Goal: Task Accomplishment & Management: Manage account settings

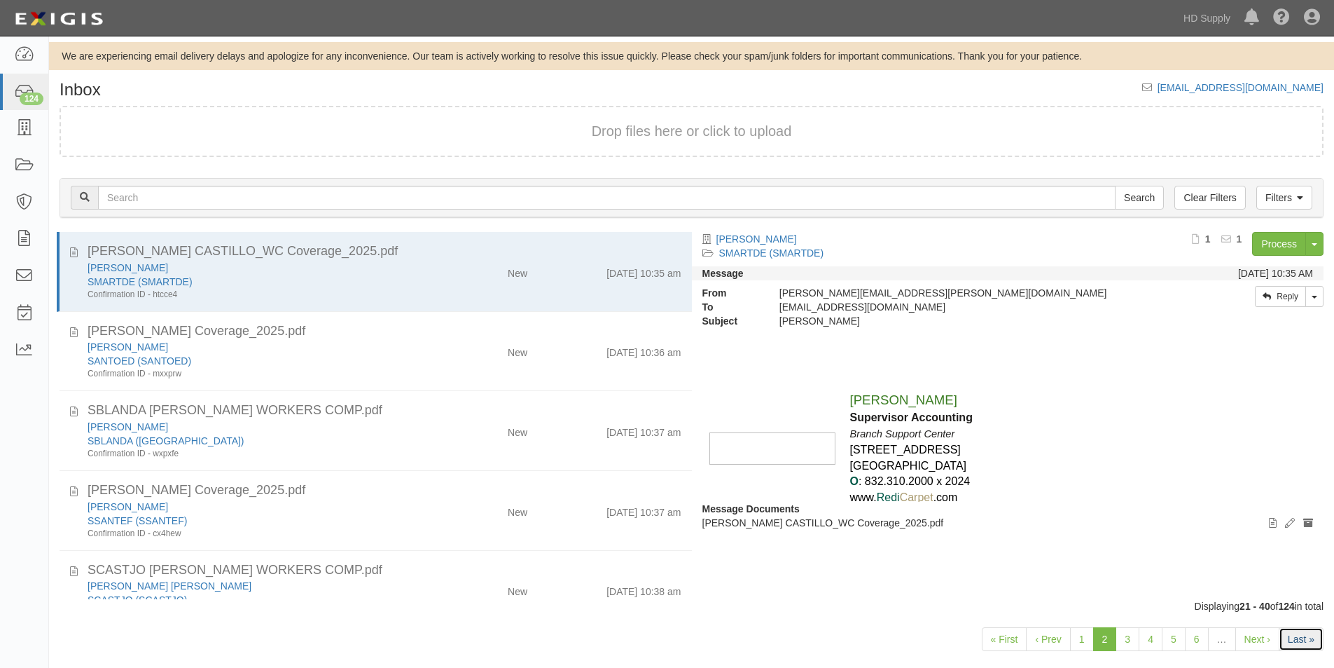
click at [1301, 646] on link "Last »" at bounding box center [1301, 639] width 45 height 24
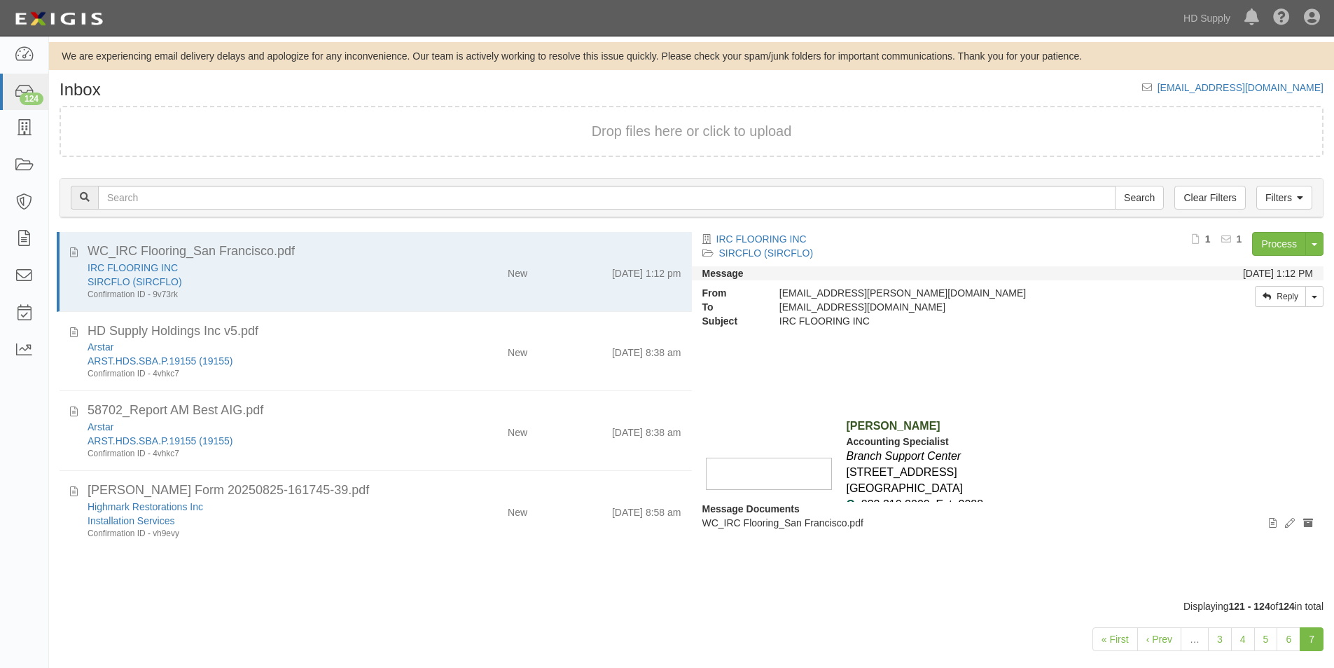
click at [386, 589] on div "WC_IRC Flooring_San Francisco.pdf IRC FLOORING INC SIRCFLO (SIRCFLO) Confirmati…" at bounding box center [370, 415] width 643 height 367
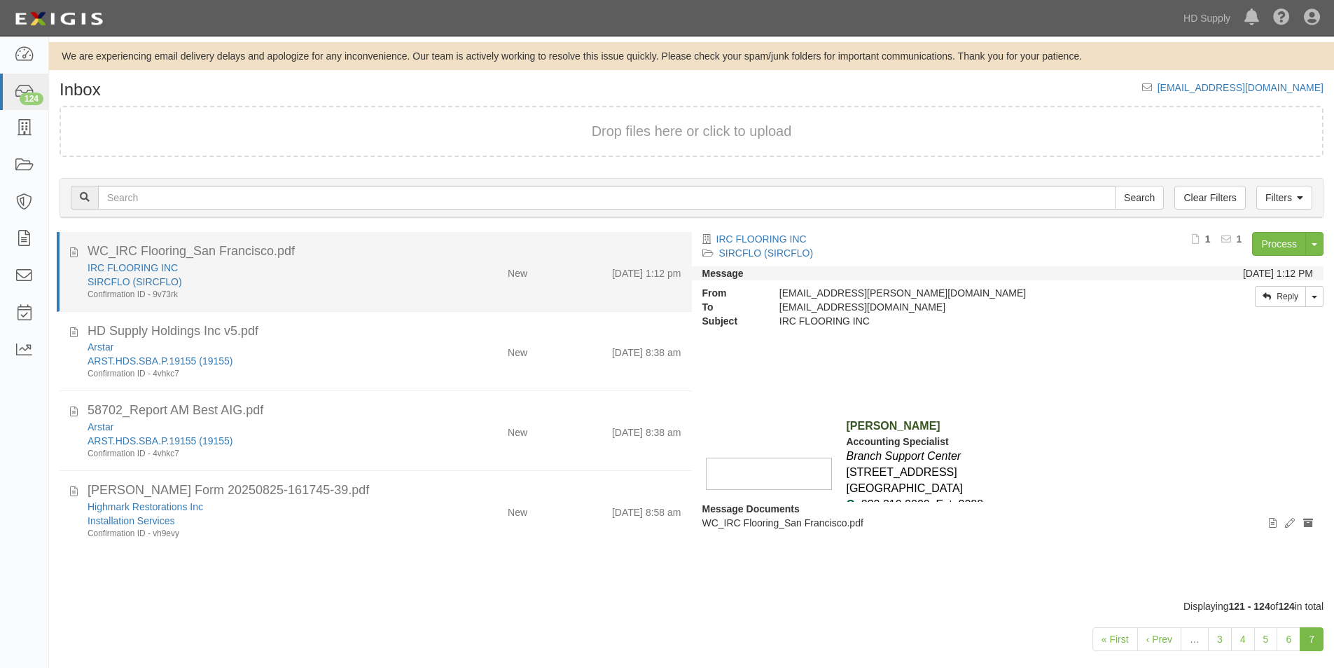
click at [383, 277] on div "SIRCFLO (SIRCFLO)" at bounding box center [257, 282] width 338 height 14
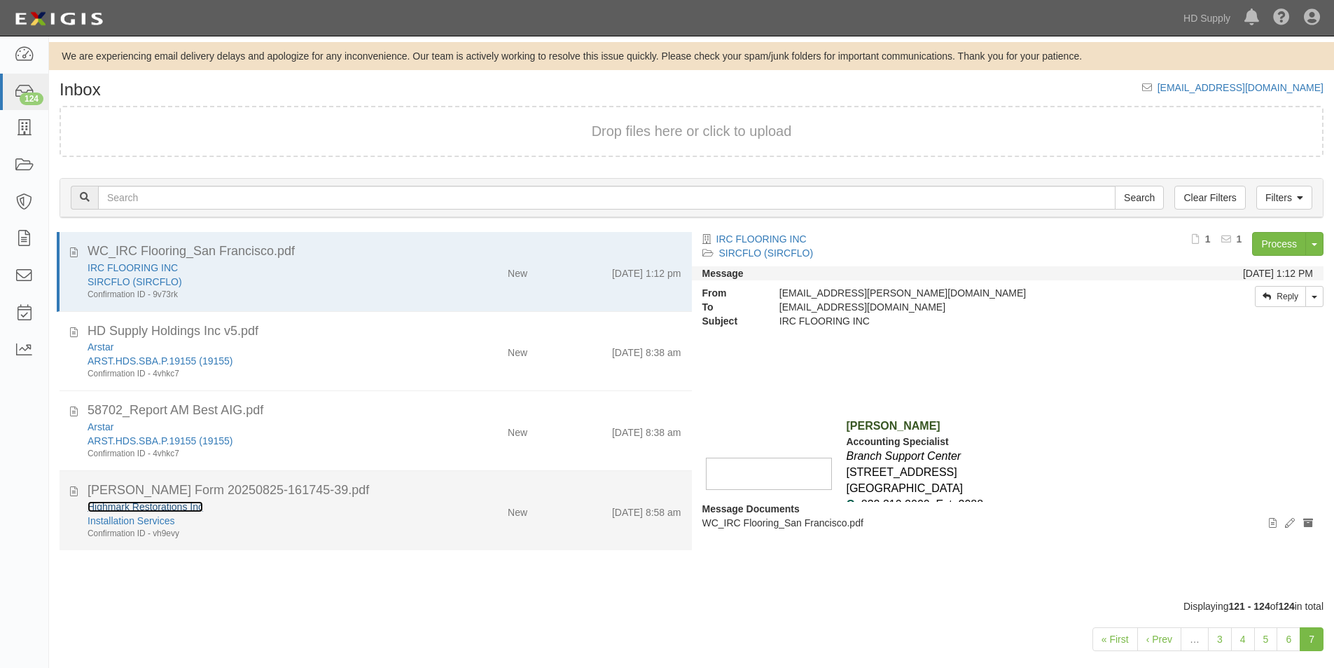
click at [163, 506] on link "Highmark Restorations Inc" at bounding box center [146, 506] width 116 height 11
click at [72, 487] on icon at bounding box center [74, 488] width 8 height 15
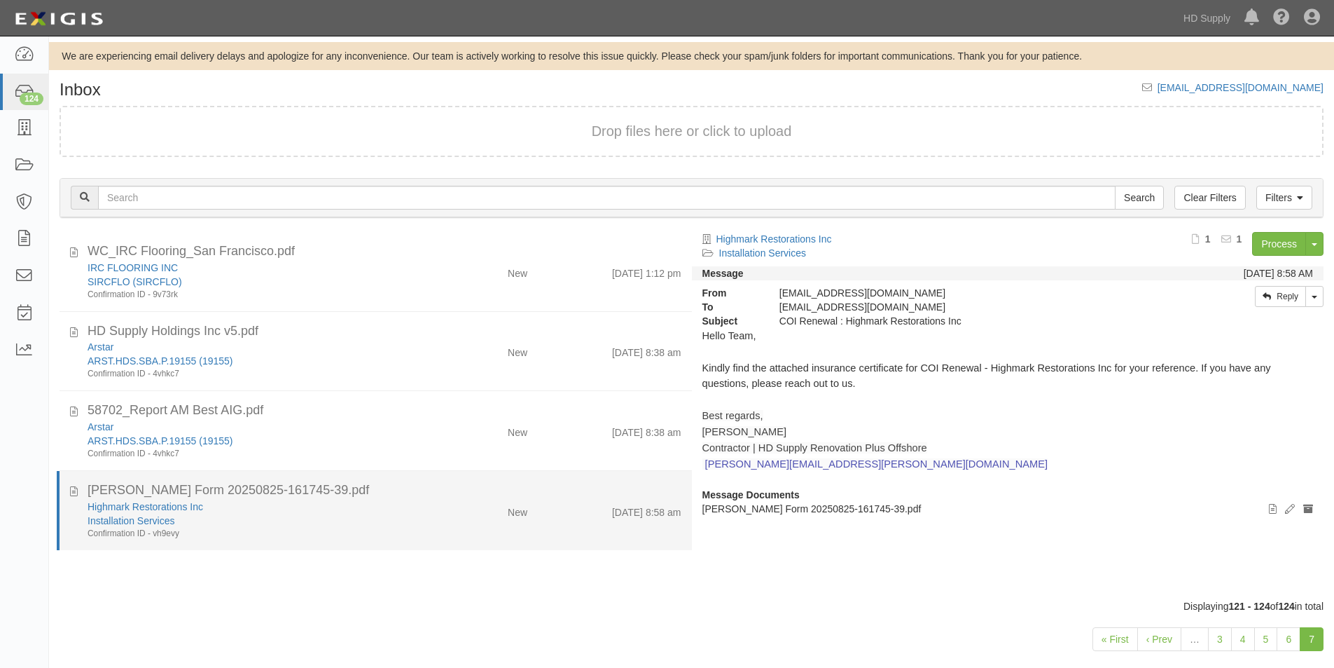
click at [269, 525] on div "Installation Services" at bounding box center [257, 520] width 338 height 14
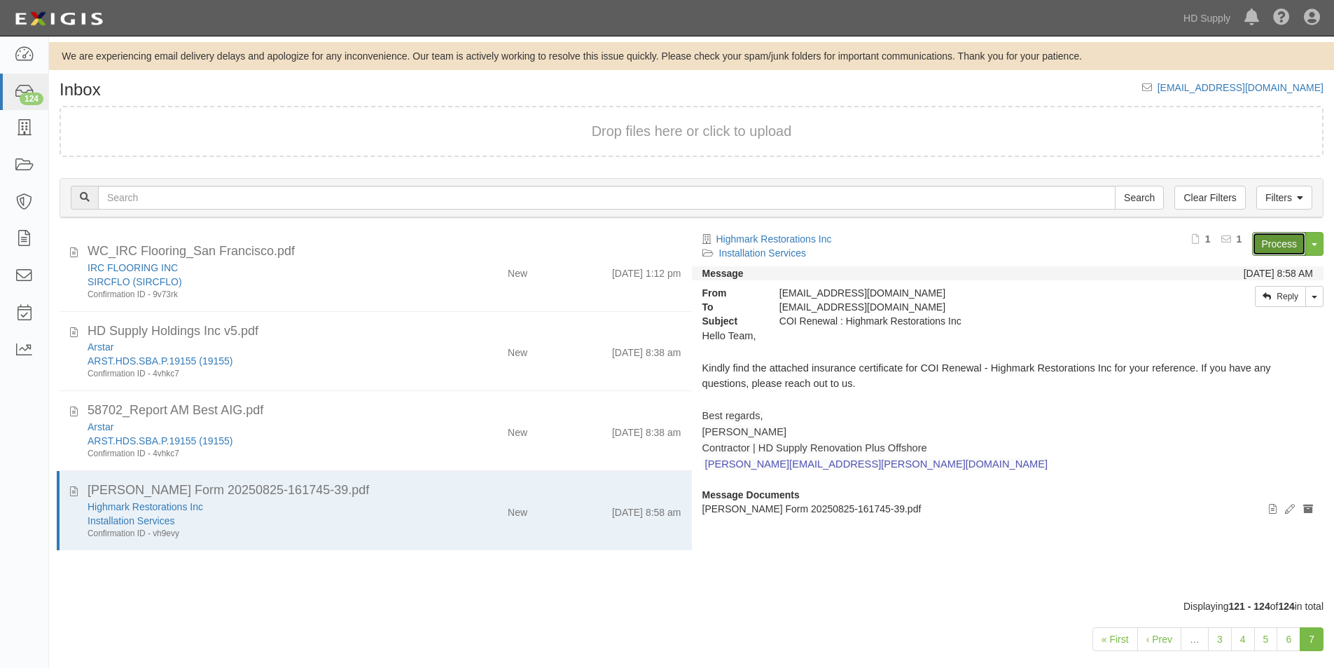
click at [1271, 246] on link "Process" at bounding box center [1279, 244] width 54 height 24
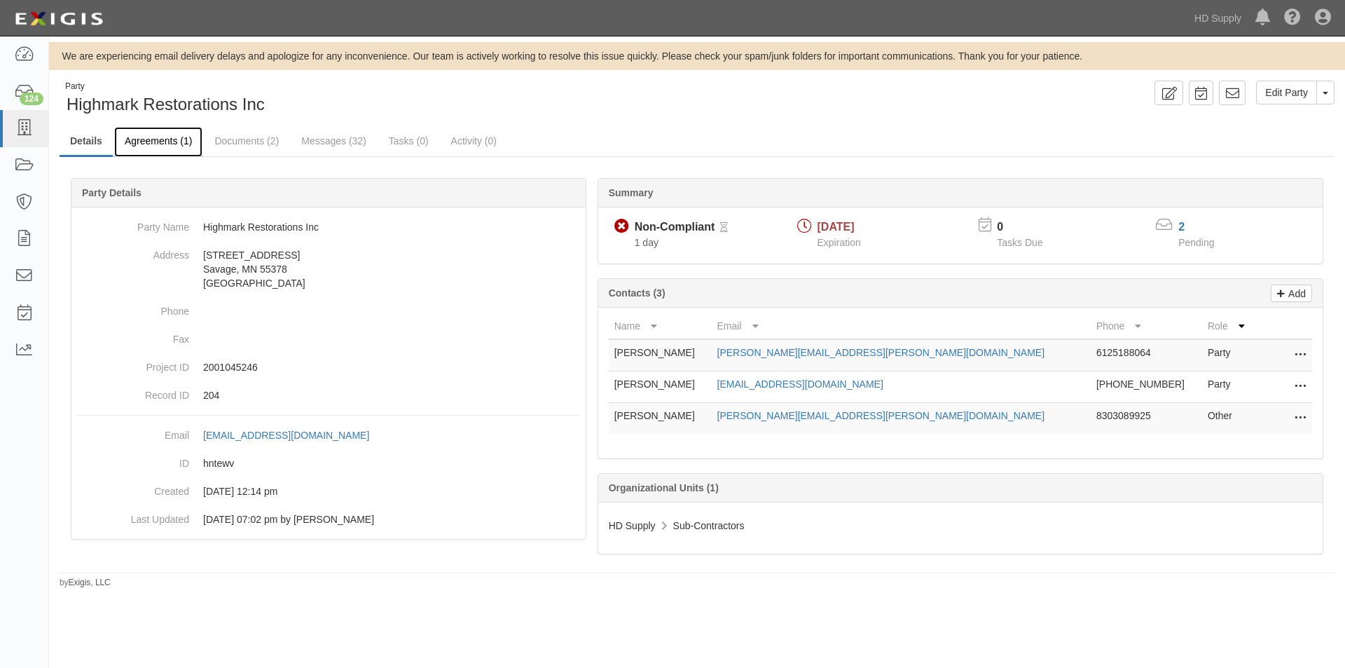
click at [173, 144] on link "Agreements (1)" at bounding box center [158, 142] width 88 height 30
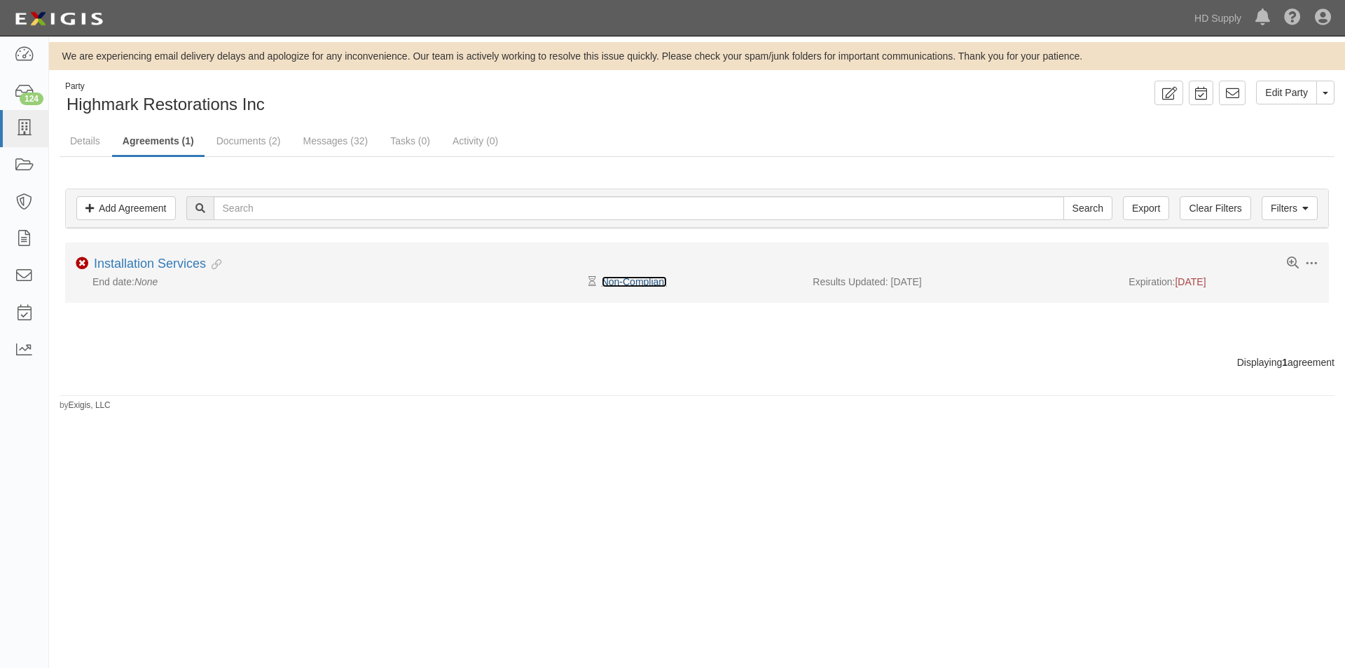
click at [619, 285] on link "Non-Compliant" at bounding box center [634, 281] width 65 height 11
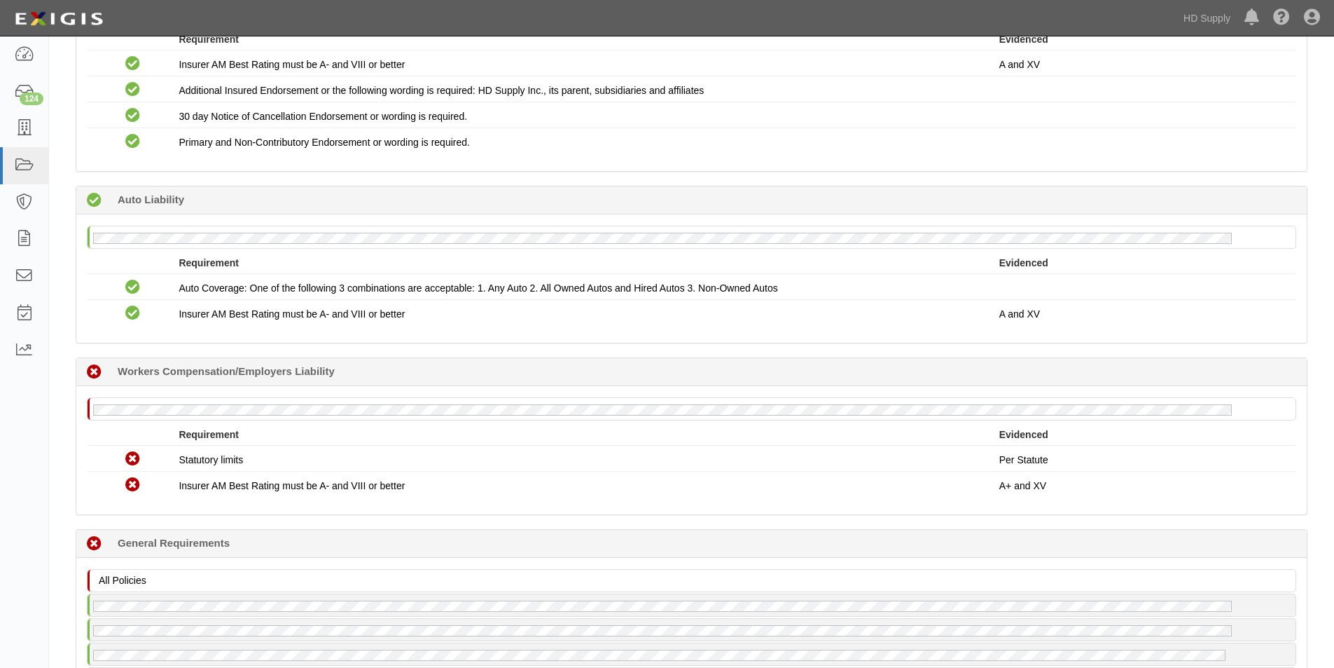
scroll to position [350, 0]
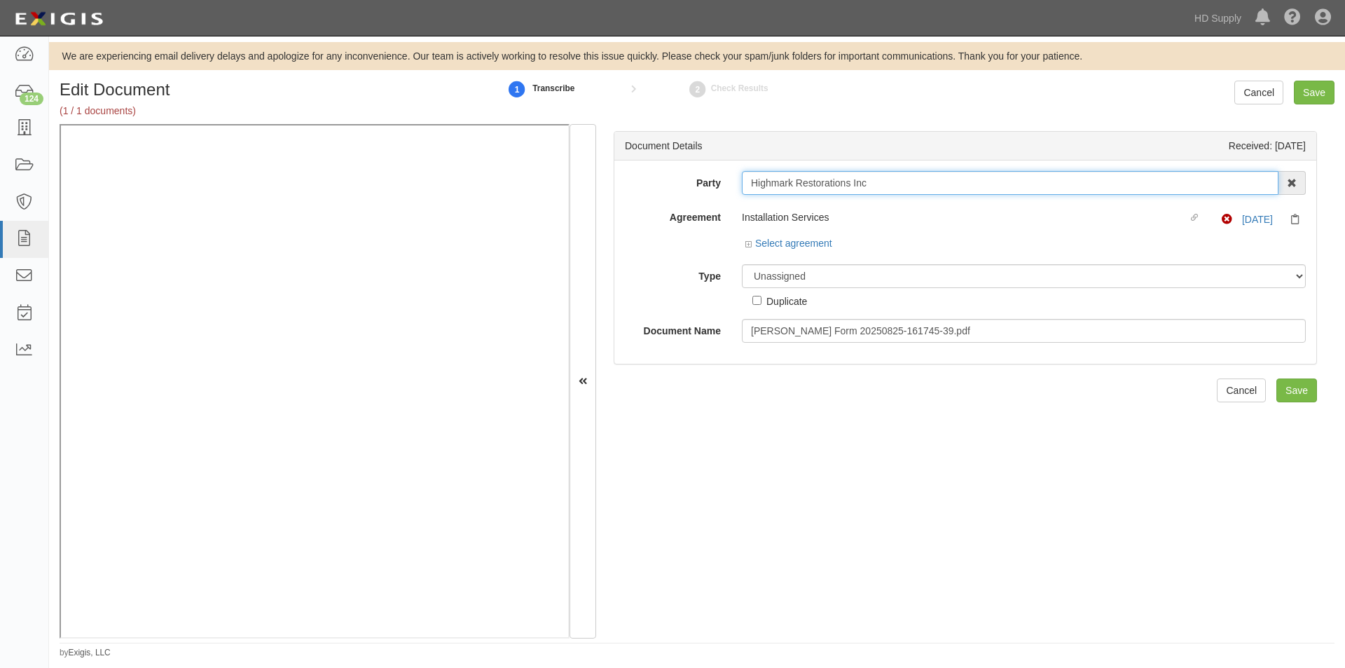
drag, startPoint x: 875, startPoint y: 186, endPoint x: 759, endPoint y: 187, distance: 116.3
click at [759, 187] on input "Highmark Restorations Inc" at bounding box center [1010, 183] width 537 height 24
click at [906, 174] on input "Highmark Restorations Inc" at bounding box center [1010, 183] width 537 height 24
drag, startPoint x: 877, startPoint y: 179, endPoint x: 749, endPoint y: 186, distance: 128.4
click at [749, 186] on input "Highmark Restorations Inc" at bounding box center [1010, 183] width 537 height 24
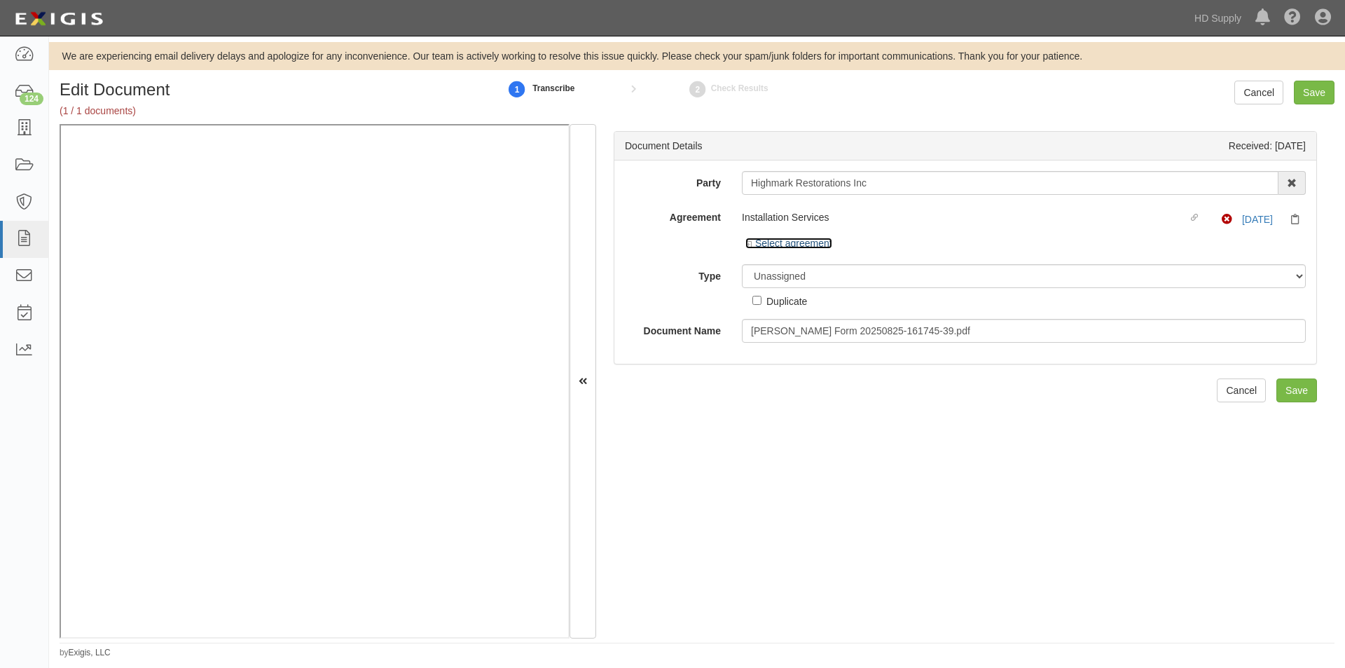
click at [770, 246] on link "Select agreement" at bounding box center [788, 242] width 87 height 11
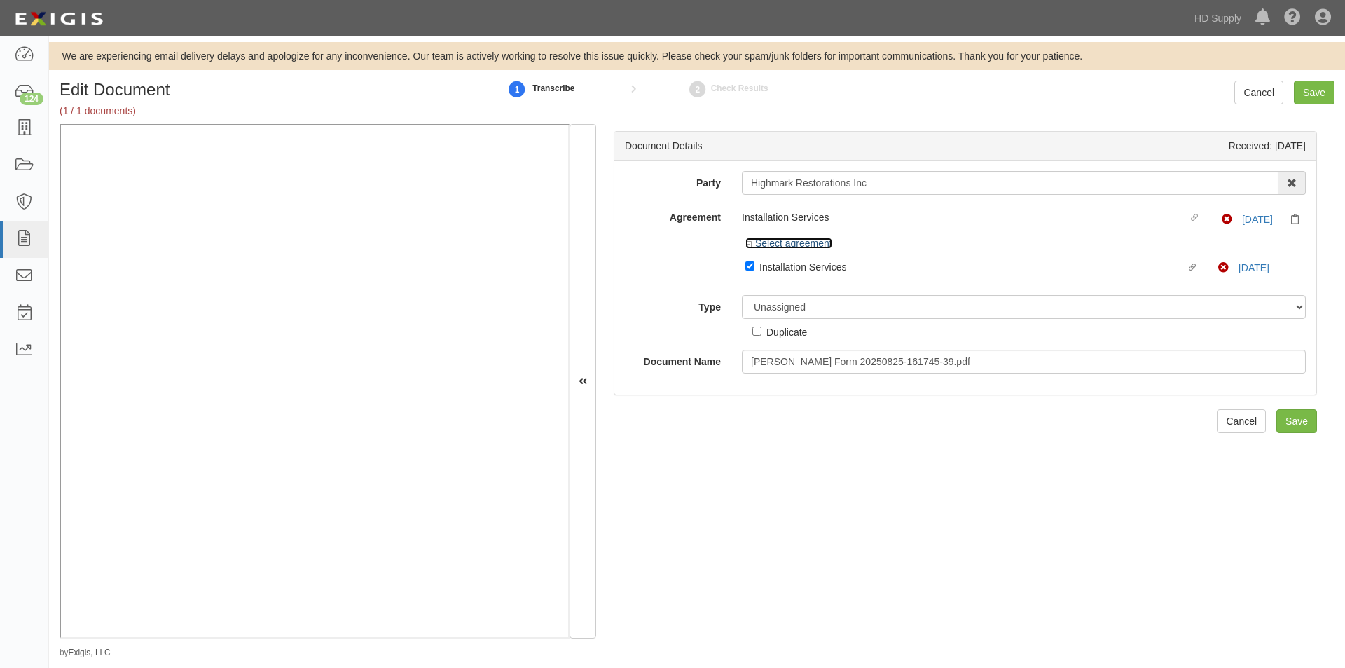
click at [770, 246] on link "Select agreement" at bounding box center [788, 242] width 87 height 11
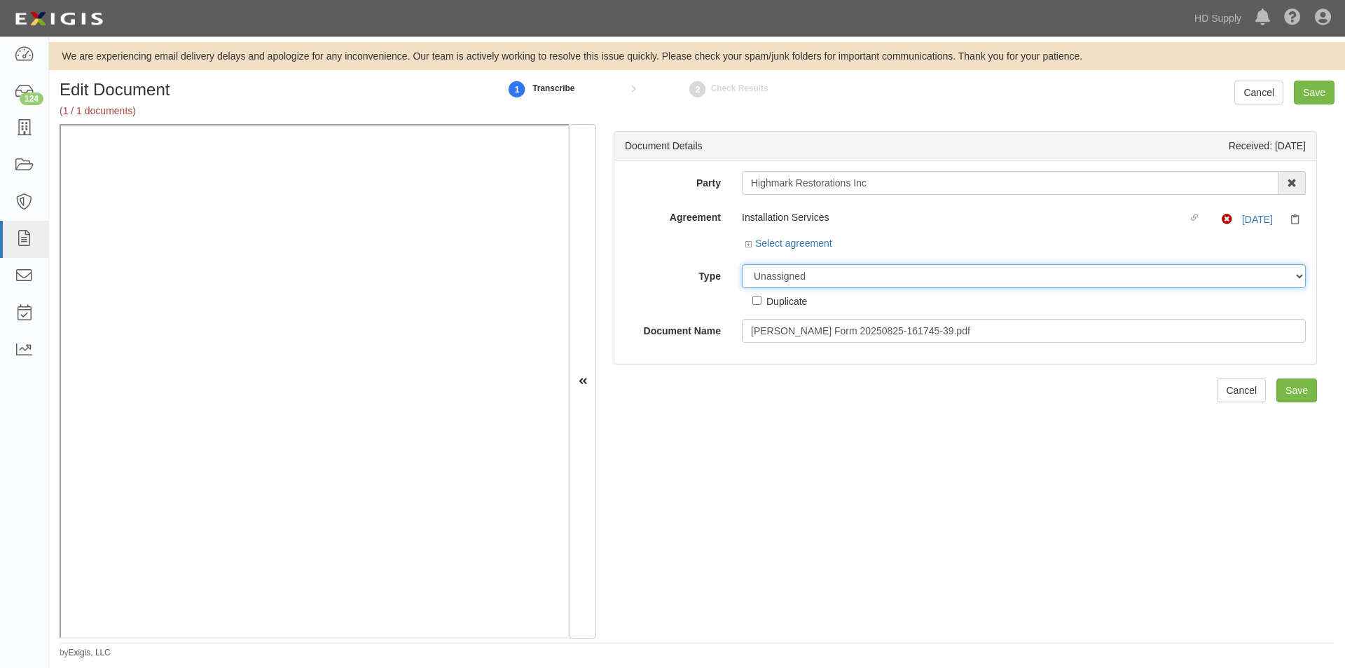
click at [801, 275] on select "Unassigned Binder Cancellation Notice Certificate Contract Endorsement Insuranc…" at bounding box center [1024, 276] width 564 height 24
select select "CertificateDetail"
click at [742, 264] on select "Unassigned Binder Cancellation Notice Certificate Contract Endorsement Insuranc…" at bounding box center [1024, 276] width 564 height 24
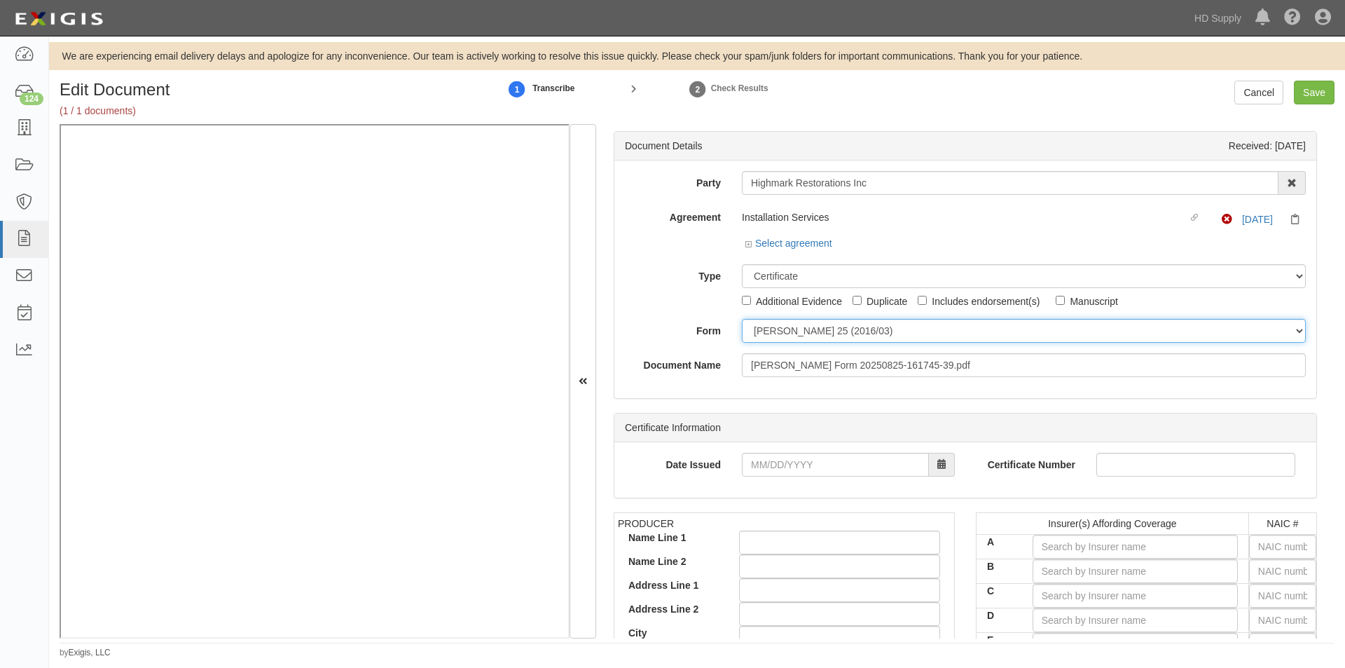
click at [780, 328] on select "ACORD 25 (2016/03) ACORD 101 ACORD 855 NY (2014/05) General" at bounding box center [1024, 331] width 564 height 24
select select "GeneralFormDetail"
click at [742, 319] on select "ACORD 25 (2016/03) ACORD 101 ACORD 855 NY (2014/05) General" at bounding box center [1024, 331] width 564 height 24
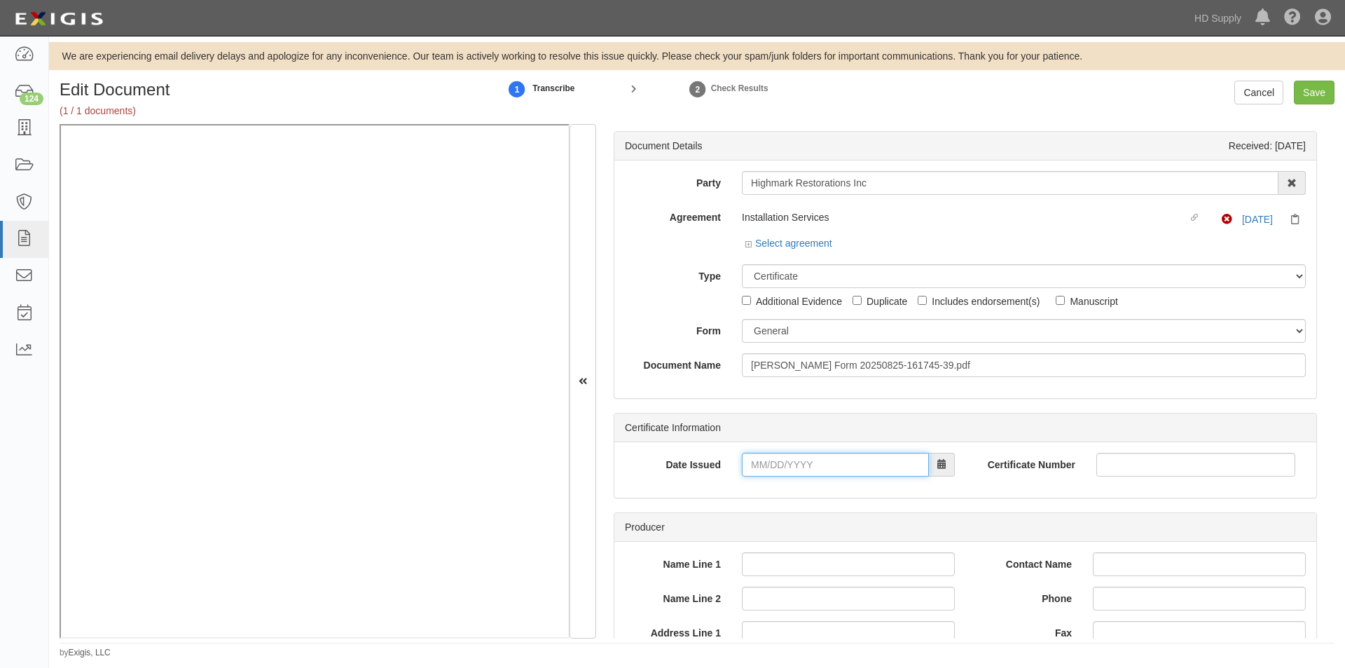
click at [778, 466] on input "Date Issued" at bounding box center [835, 464] width 187 height 24
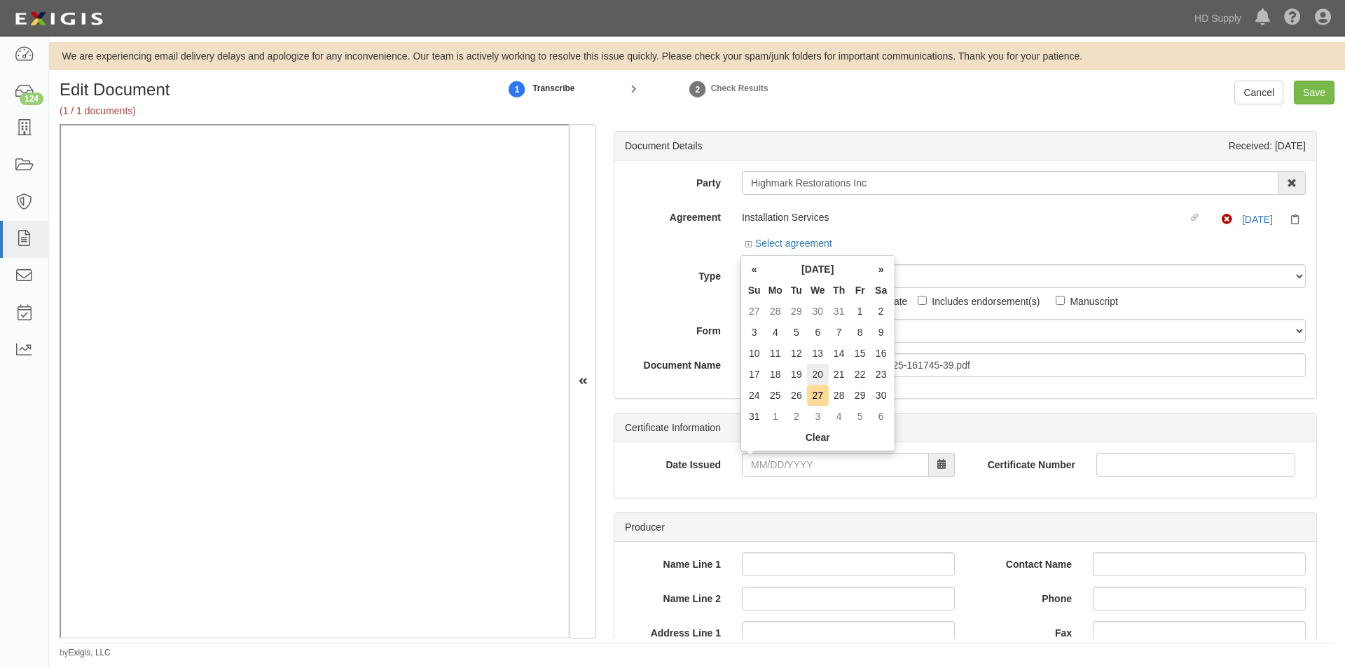
click at [822, 376] on td "20" at bounding box center [818, 374] width 22 height 21
type input "08/20/2025"
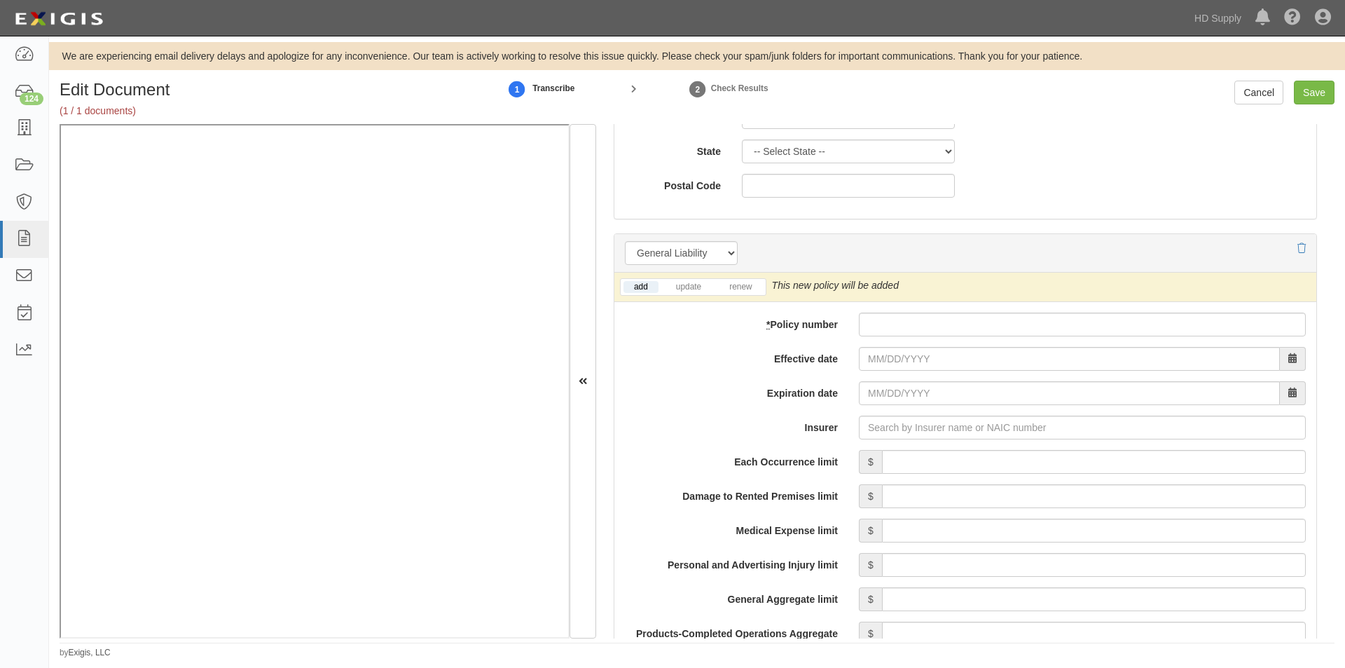
scroll to position [933, 0]
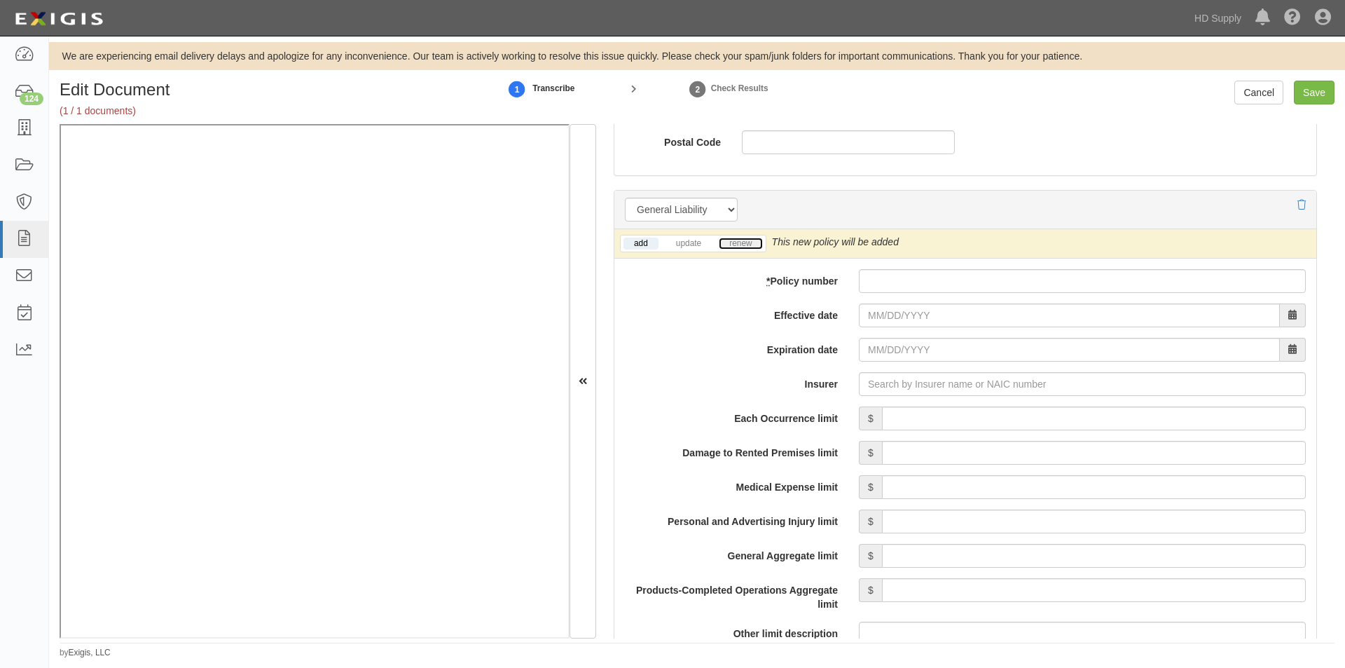
click at [734, 243] on link "renew" at bounding box center [740, 243] width 43 height 12
paste input "CMM389896R"
type input "CMM389896R"
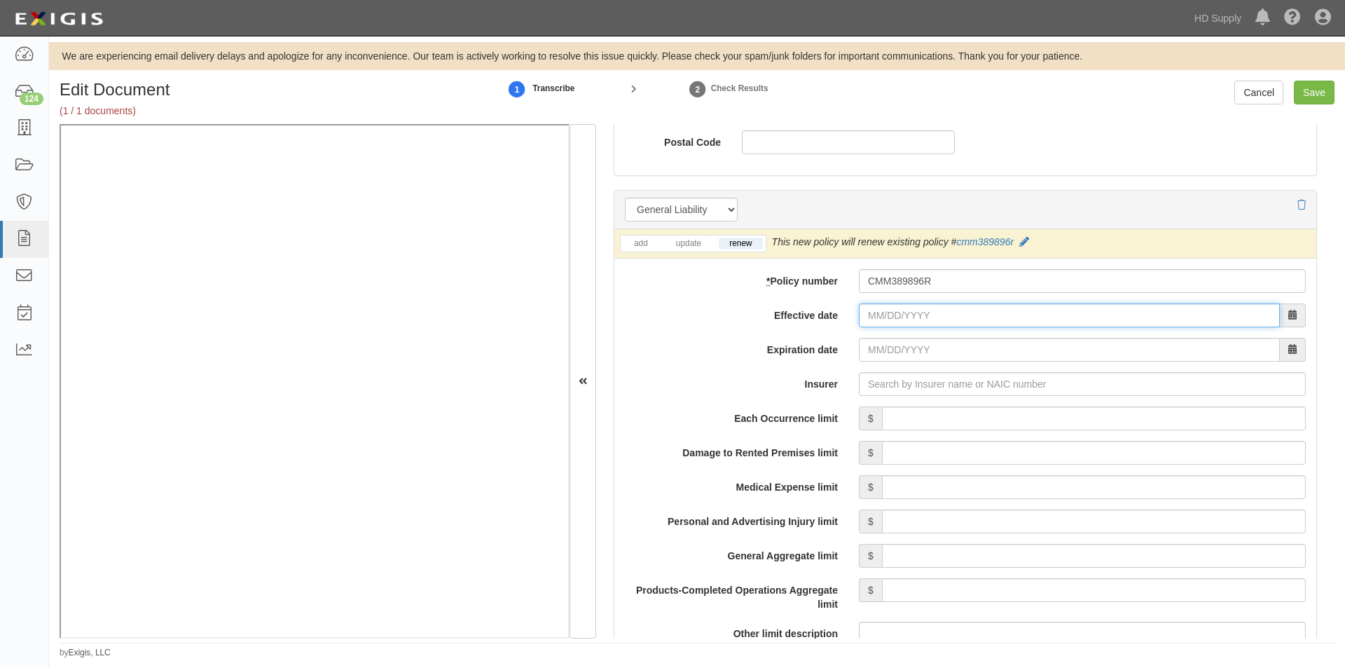
click at [880, 320] on input "Effective date" at bounding box center [1069, 315] width 421 height 24
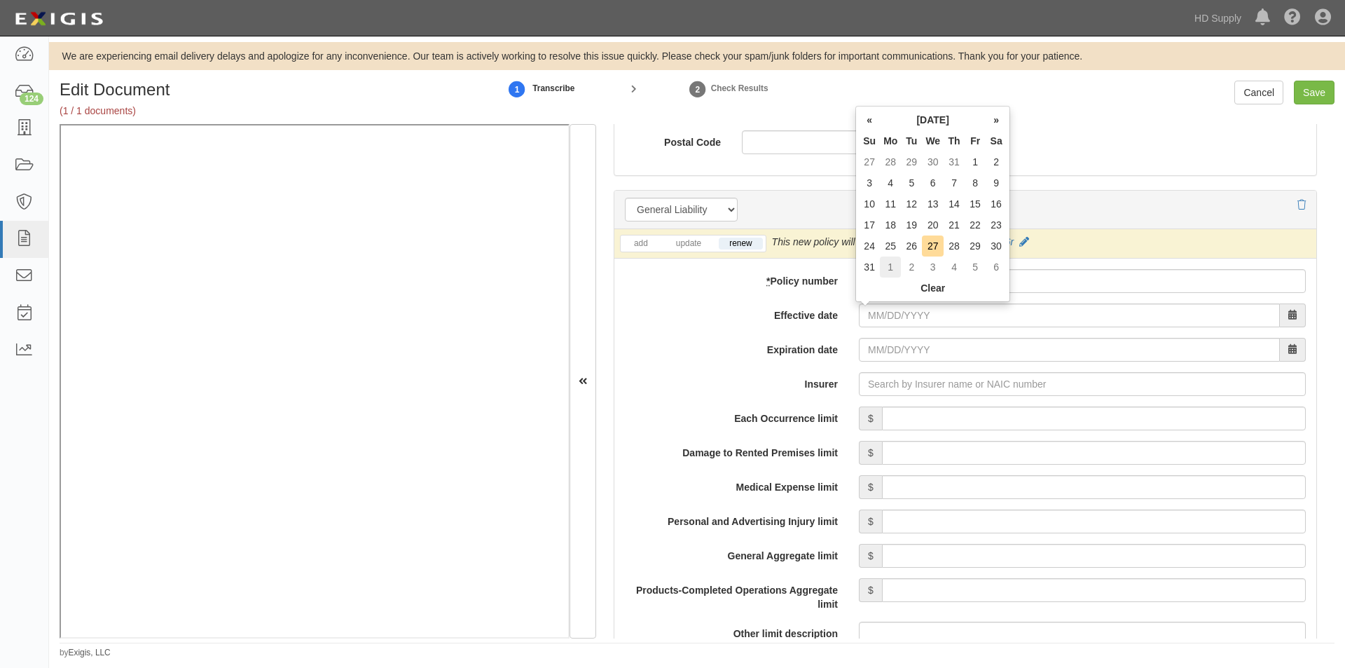
click at [887, 268] on td "1" at bounding box center [890, 266] width 21 height 21
type input "09/01/2025"
type input "09/01/2026"
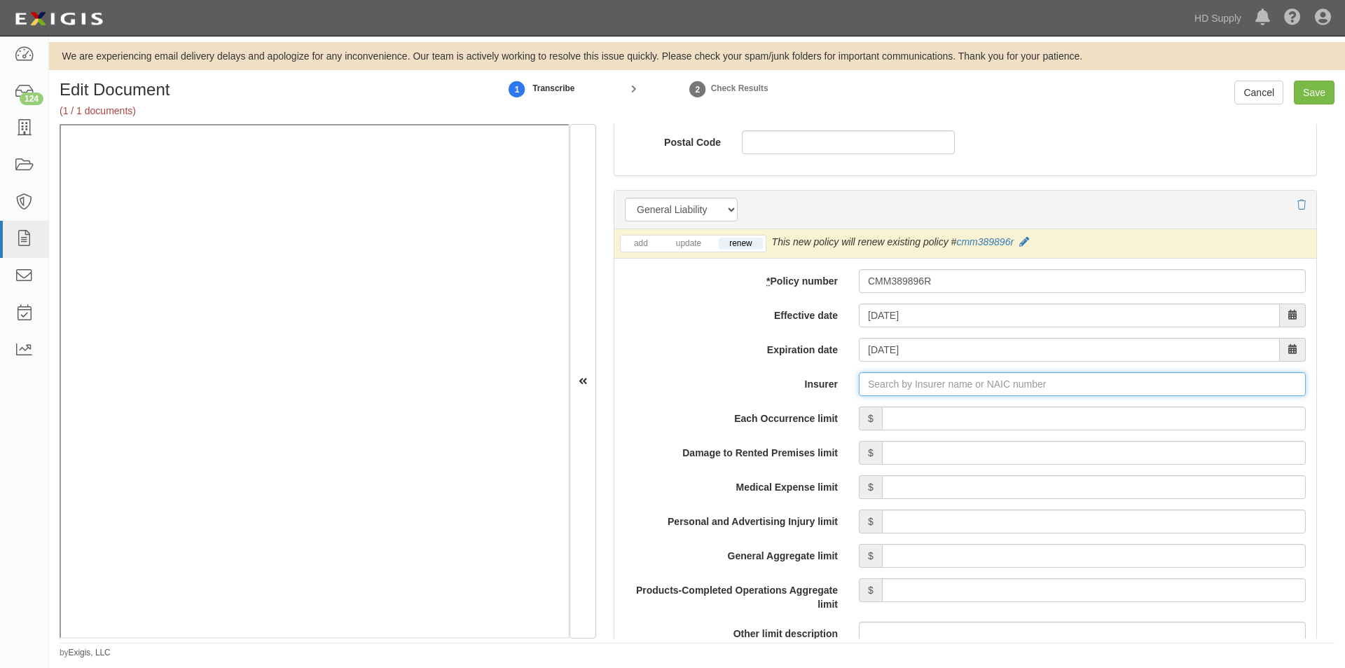
click at [880, 384] on input "Insurer" at bounding box center [1082, 384] width 447 height 24
click at [904, 380] on input "Insurer" at bounding box center [1082, 384] width 447 height 24
type input "21st Century Advantage Insurance Company (25232) NR Rating"
type input "2"
click at [871, 414] on div "Westfield Insurance Company ( 24112 ) A XV Rating" at bounding box center [893, 410] width 250 height 18
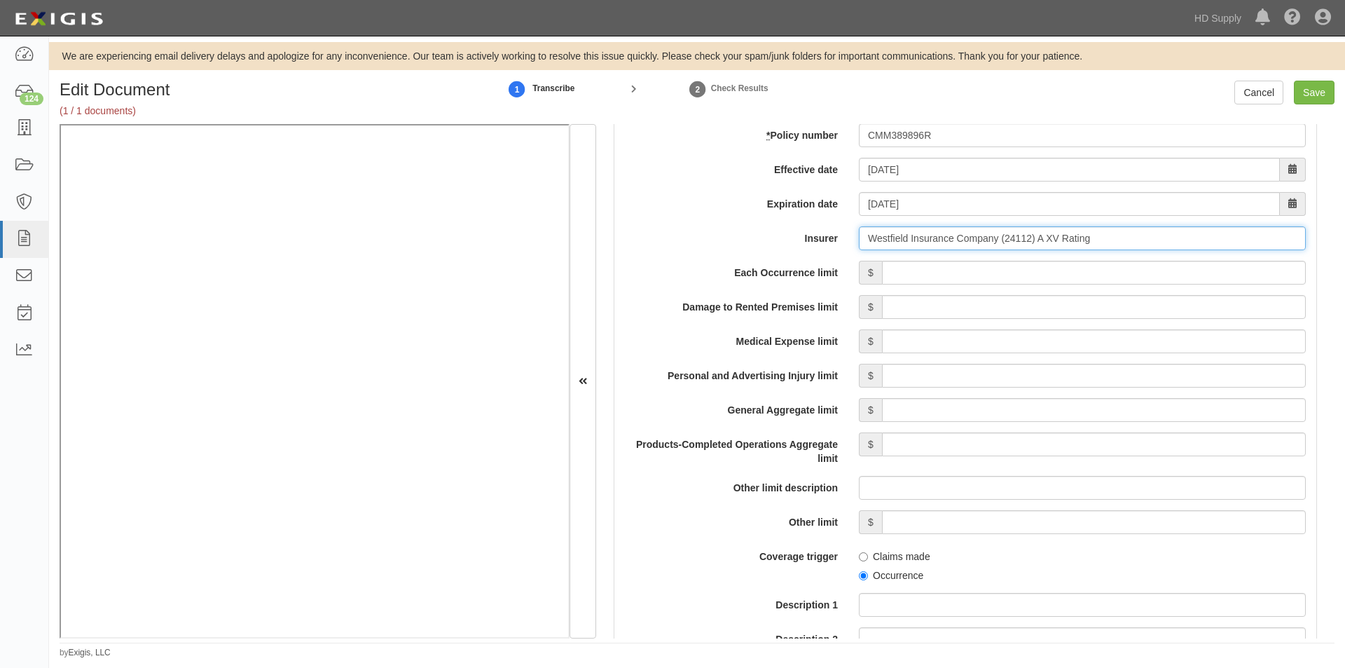
scroll to position [1130, 0]
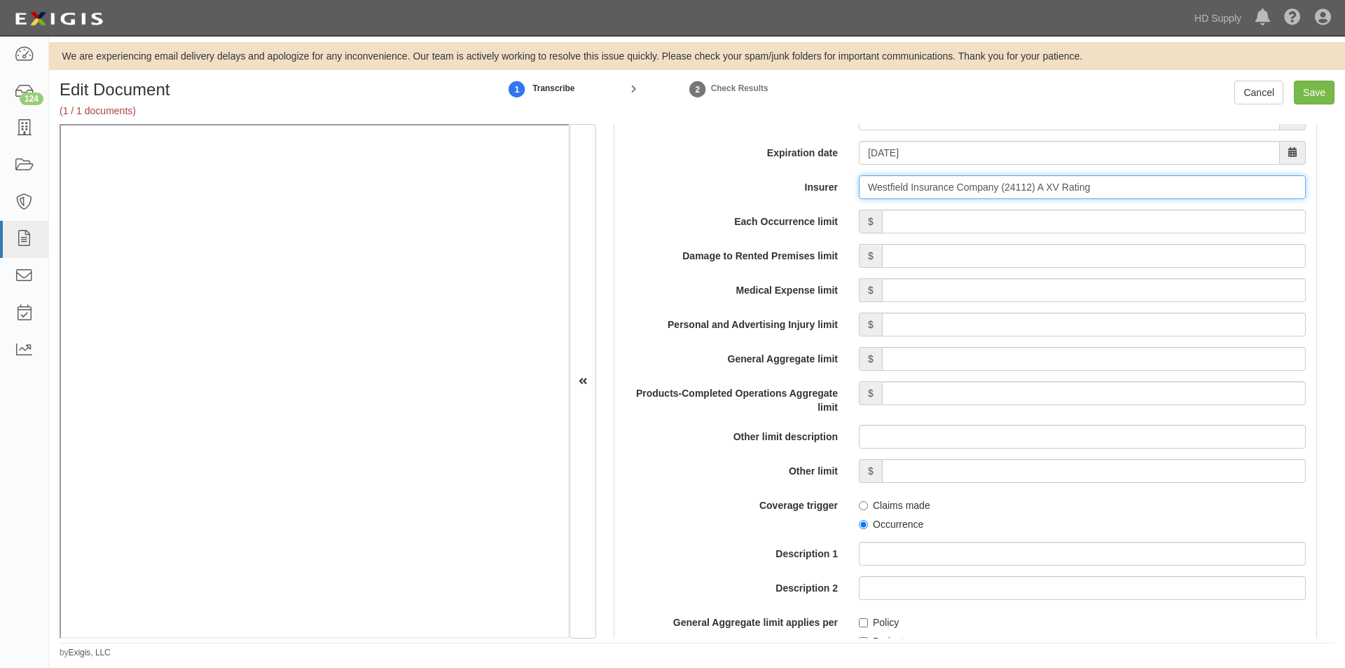
type input "Westfield Insurance Company (24112) A XV Rating"
click at [990, 222] on input "Each Occurrence limit" at bounding box center [1094, 221] width 424 height 24
type input "1,000,000"
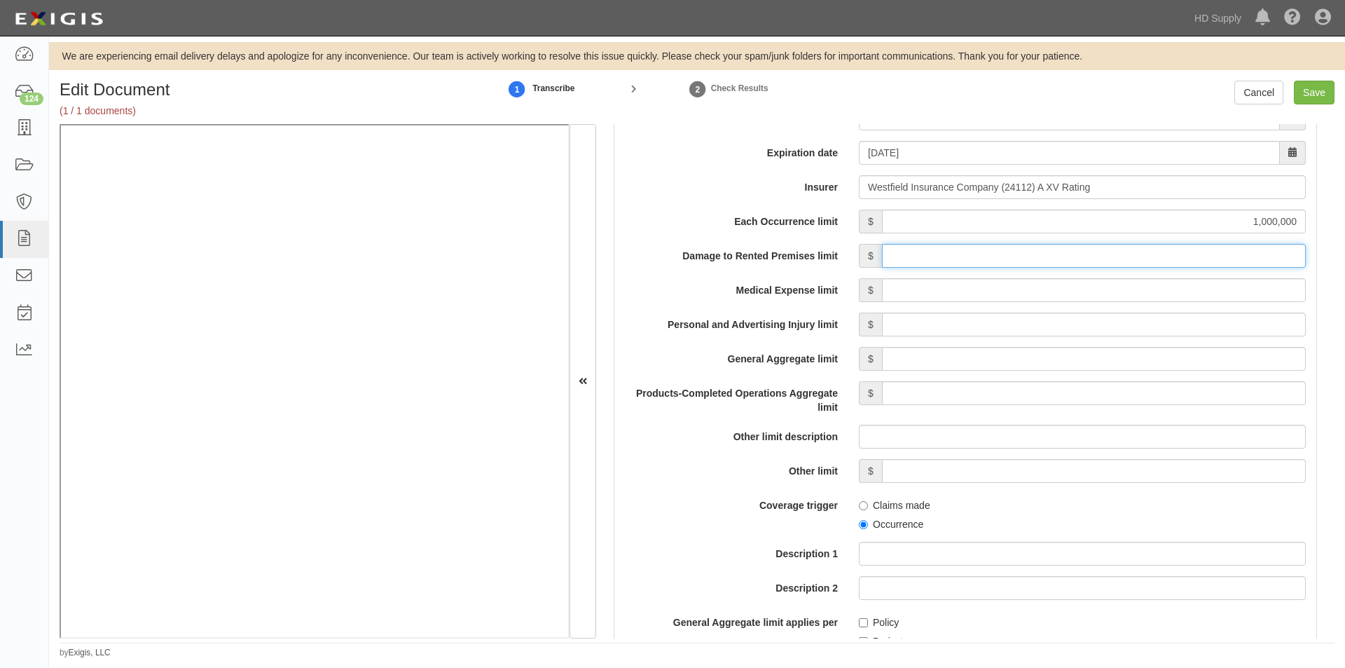
click at [1139, 261] on input "Damage to Rented Premises limit" at bounding box center [1094, 256] width 424 height 24
type input "500,000"
click at [1144, 292] on input "Medical Expense limit" at bounding box center [1094, 290] width 424 height 24
type input "5,000"
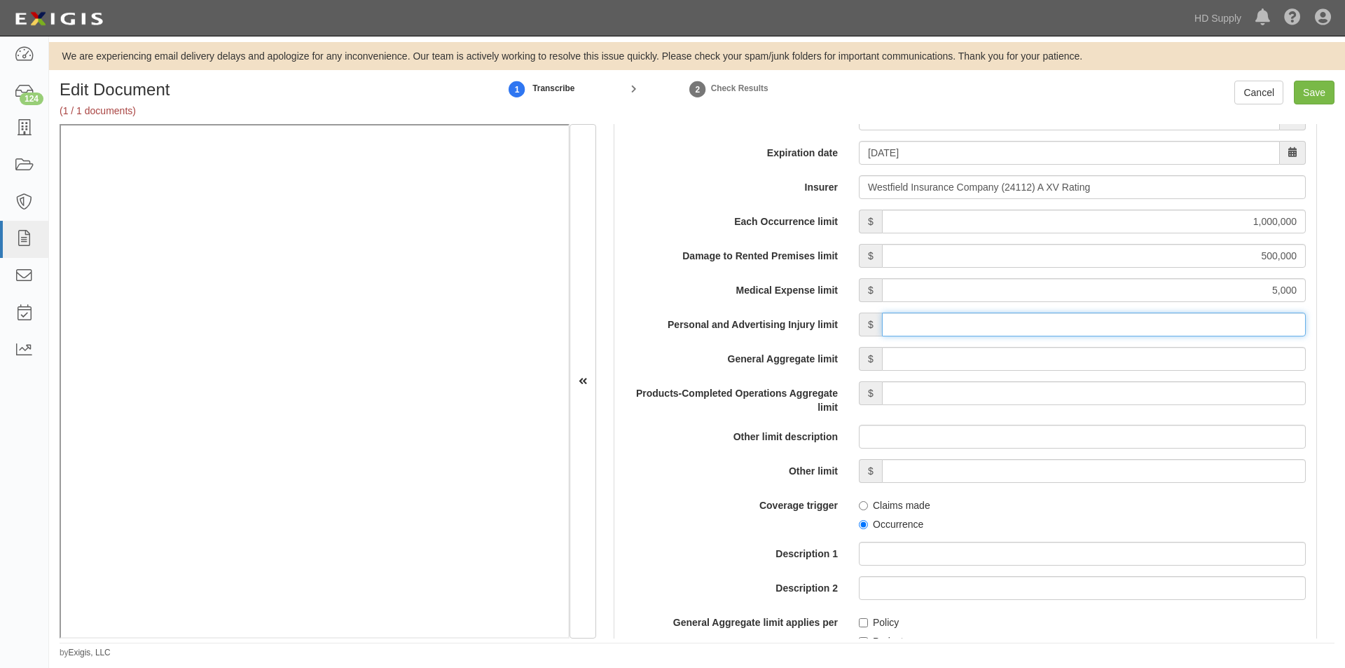
click at [1149, 326] on input "Personal and Advertising Injury limit" at bounding box center [1094, 324] width 424 height 24
type input "1,000,000"
click at [1151, 358] on input "General Aggregate limit" at bounding box center [1094, 359] width 424 height 24
type input "2,000,000"
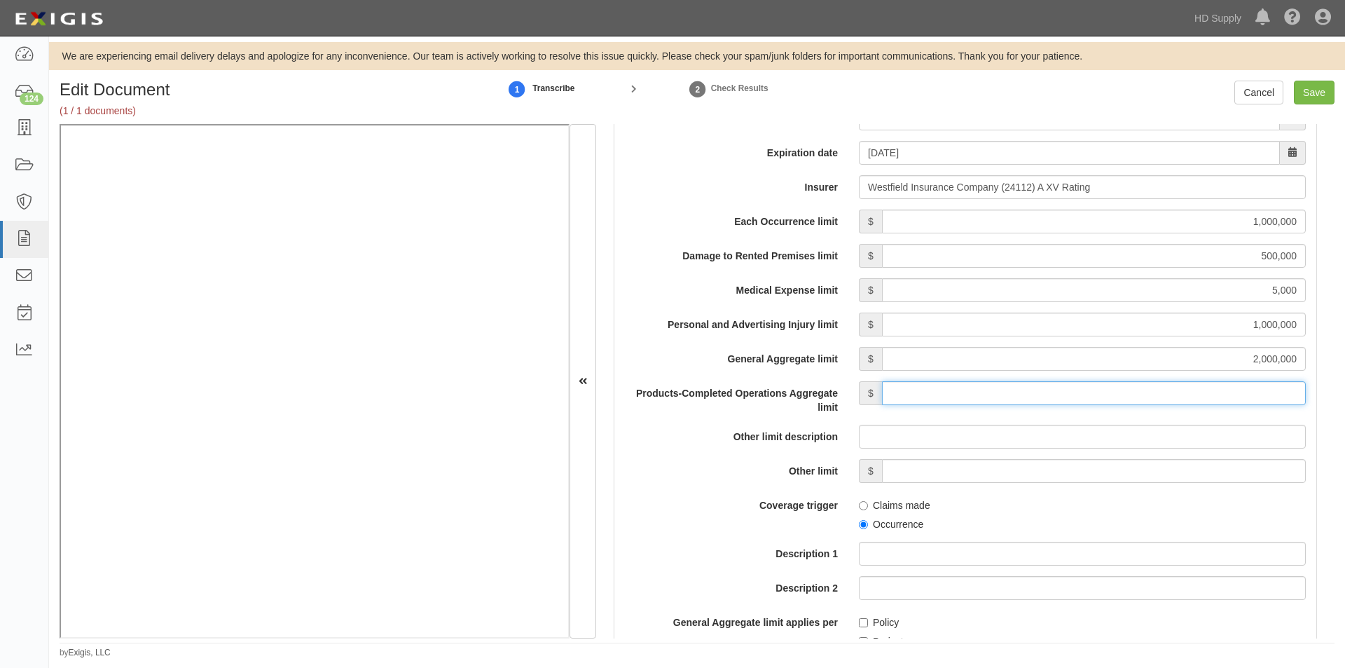
click at [1149, 390] on input "Products-Completed Operations Aggregate limit" at bounding box center [1094, 393] width 424 height 24
type input "2,000,000"
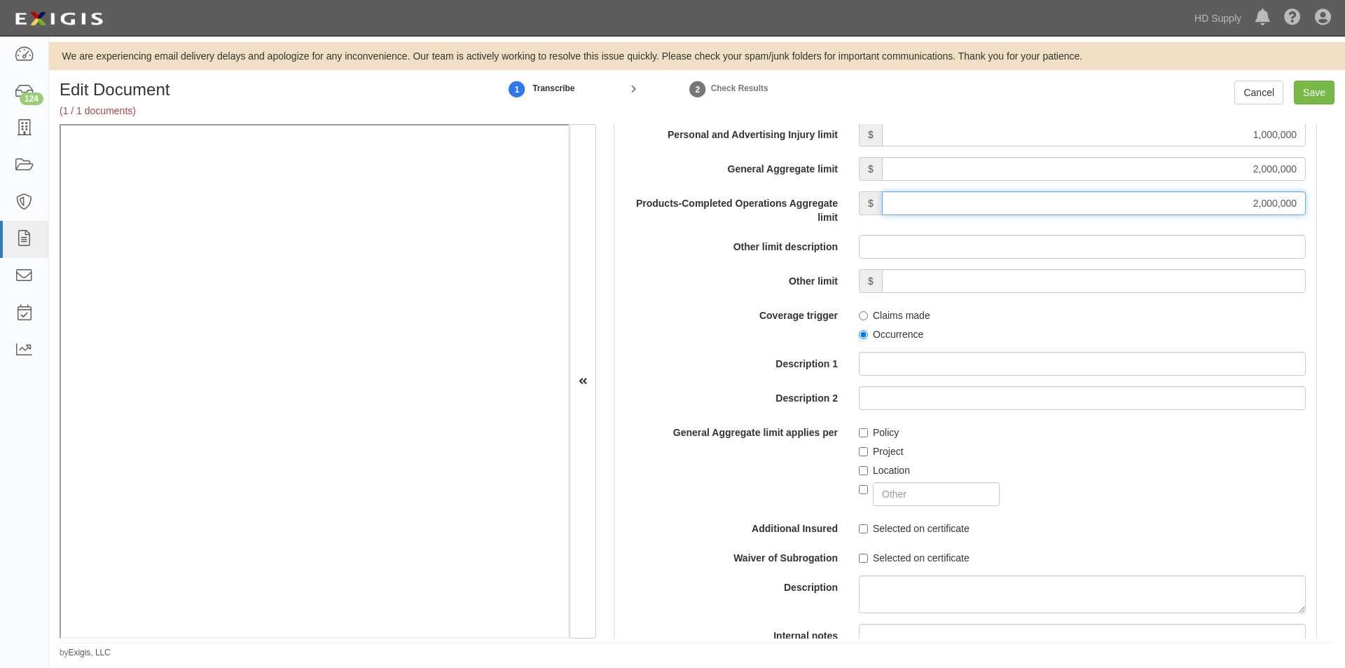
scroll to position [1363, 0]
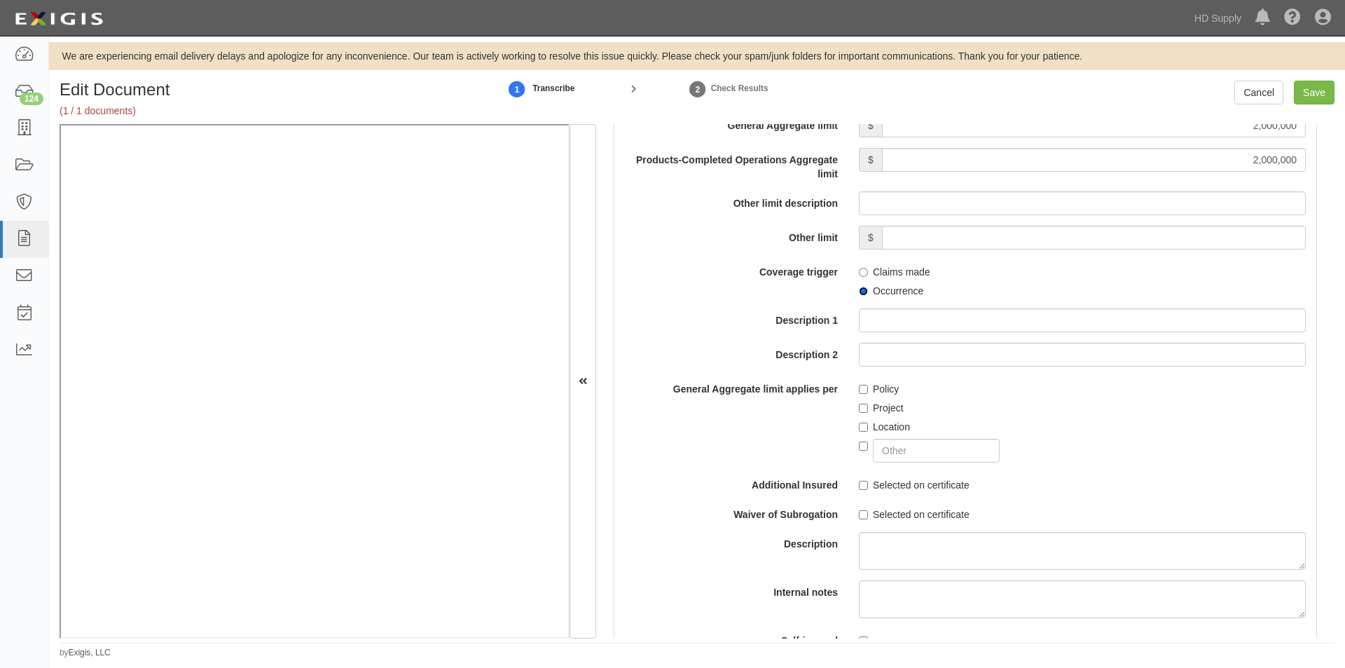
click at [859, 291] on input "Occurrence" at bounding box center [863, 290] width 9 height 9
radio input "true"
click at [862, 405] on input "Project" at bounding box center [863, 407] width 9 height 9
checkbox input "true"
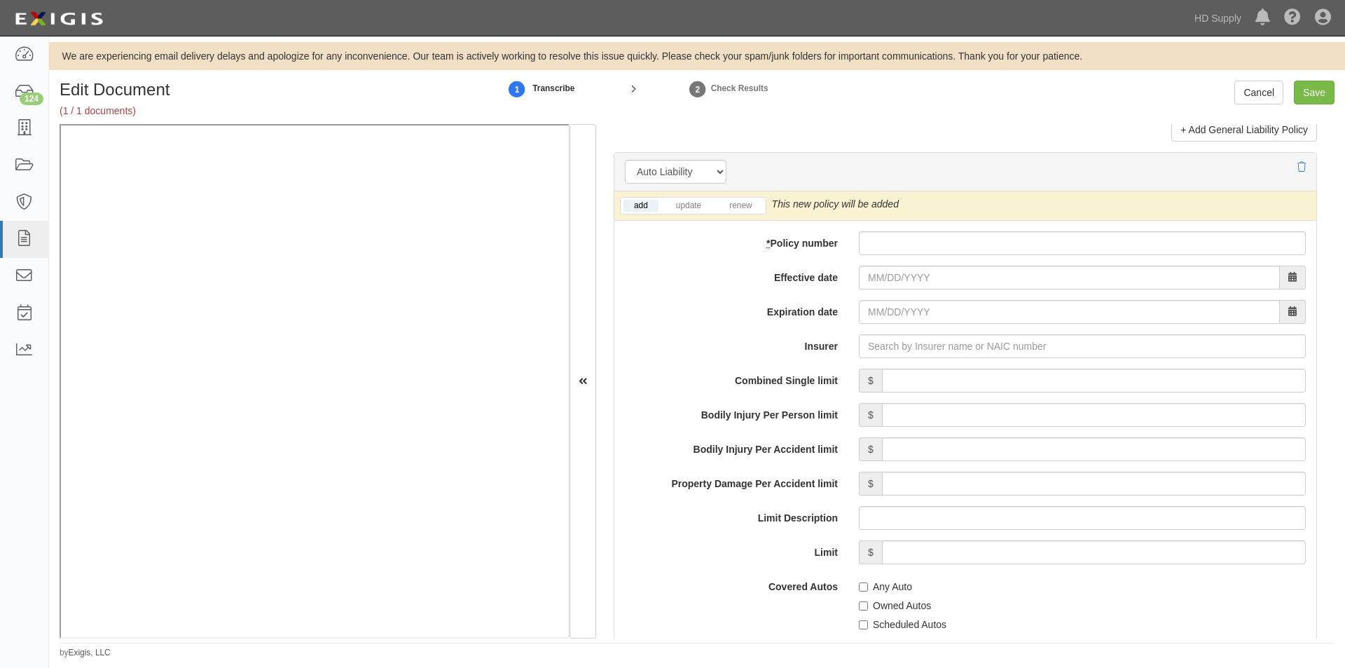
scroll to position [1939, 0]
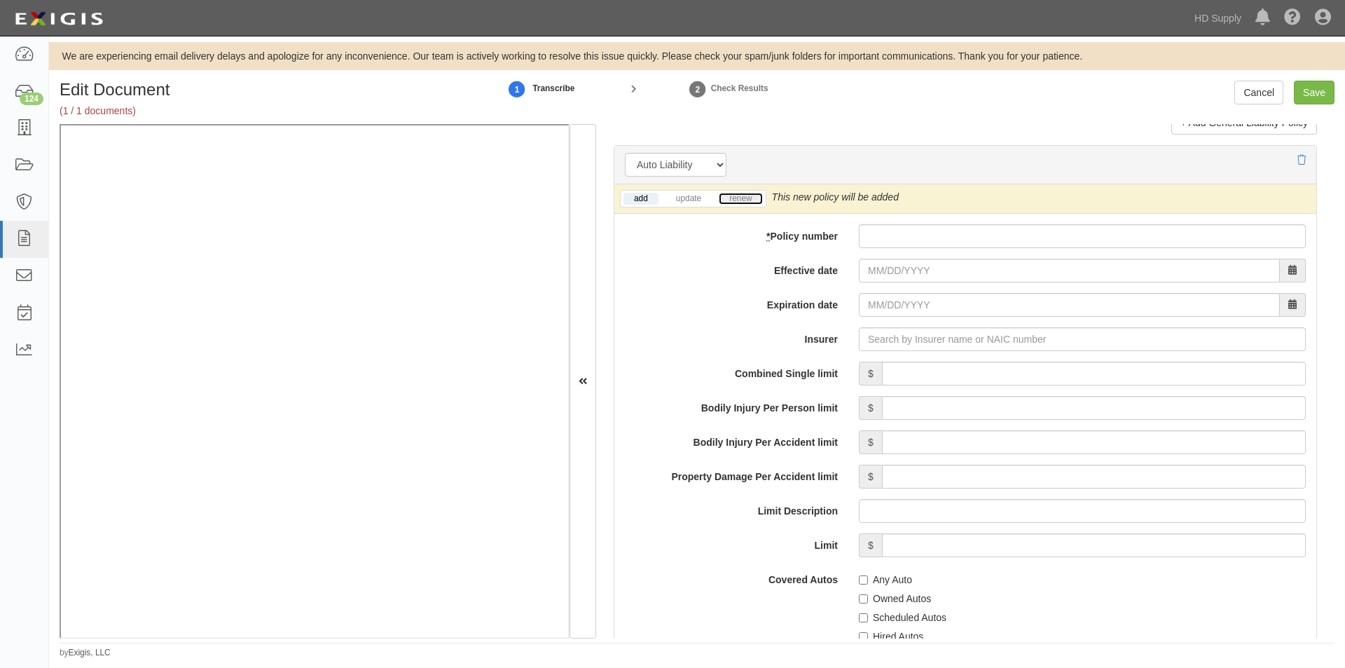
click at [742, 195] on link "renew" at bounding box center [740, 199] width 43 height 12
paste input "CMM389896R"
type input "CMM389896R"
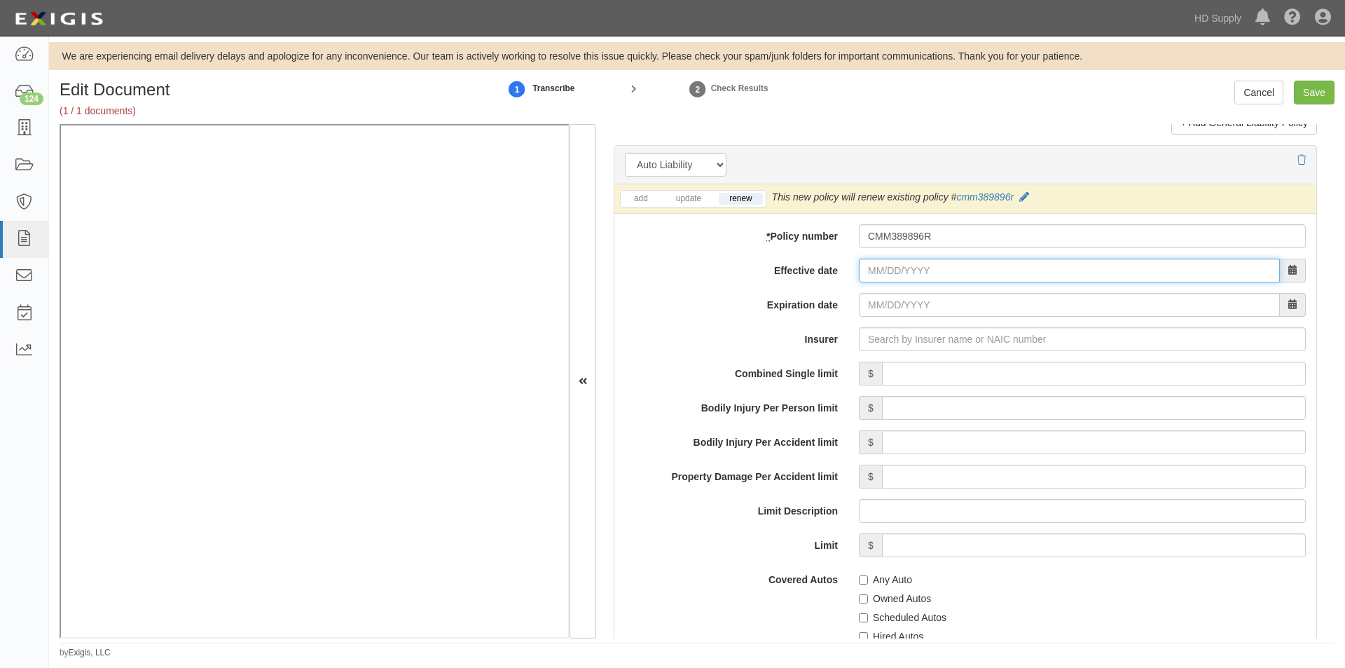
click at [882, 268] on input "Effective date" at bounding box center [1069, 270] width 421 height 24
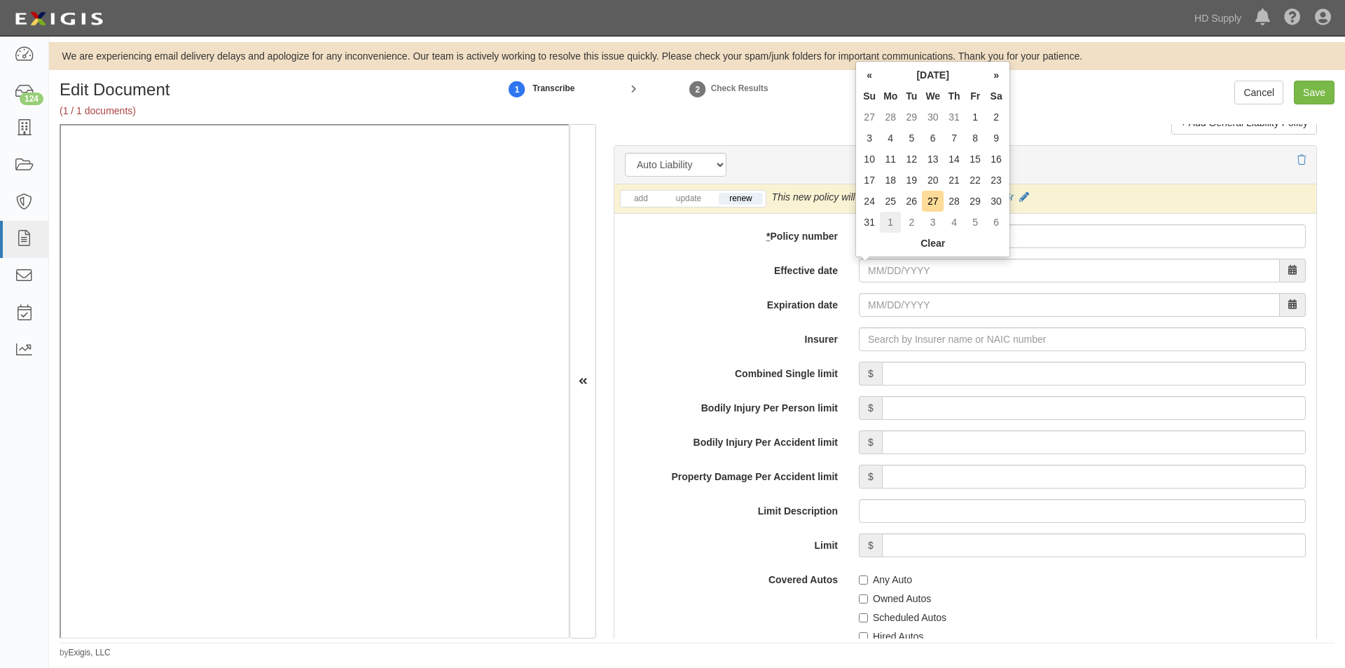
click at [894, 230] on td "1" at bounding box center [890, 222] width 21 height 21
type input "09/01/2025"
type input "09/01/2026"
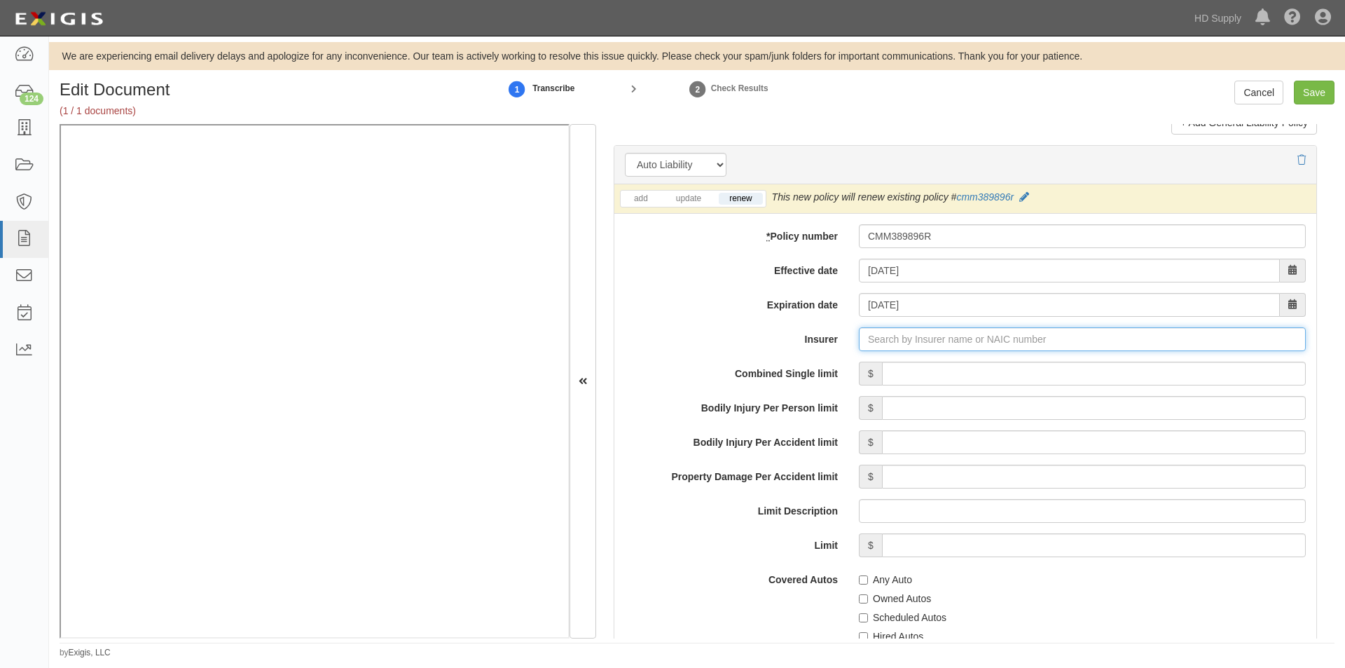
click at [906, 345] on input "Insurer" at bounding box center [1082, 339] width 447 height 24
click at [871, 347] on input "Insurer" at bounding box center [1082, 339] width 447 height 24
type input "21st Century Advantage Insurance Company (25232) NR Rating"
type input "2"
click at [868, 366] on div "Westfield Insurance Company ( 24112 ) A XV Rating" at bounding box center [893, 366] width 250 height 18
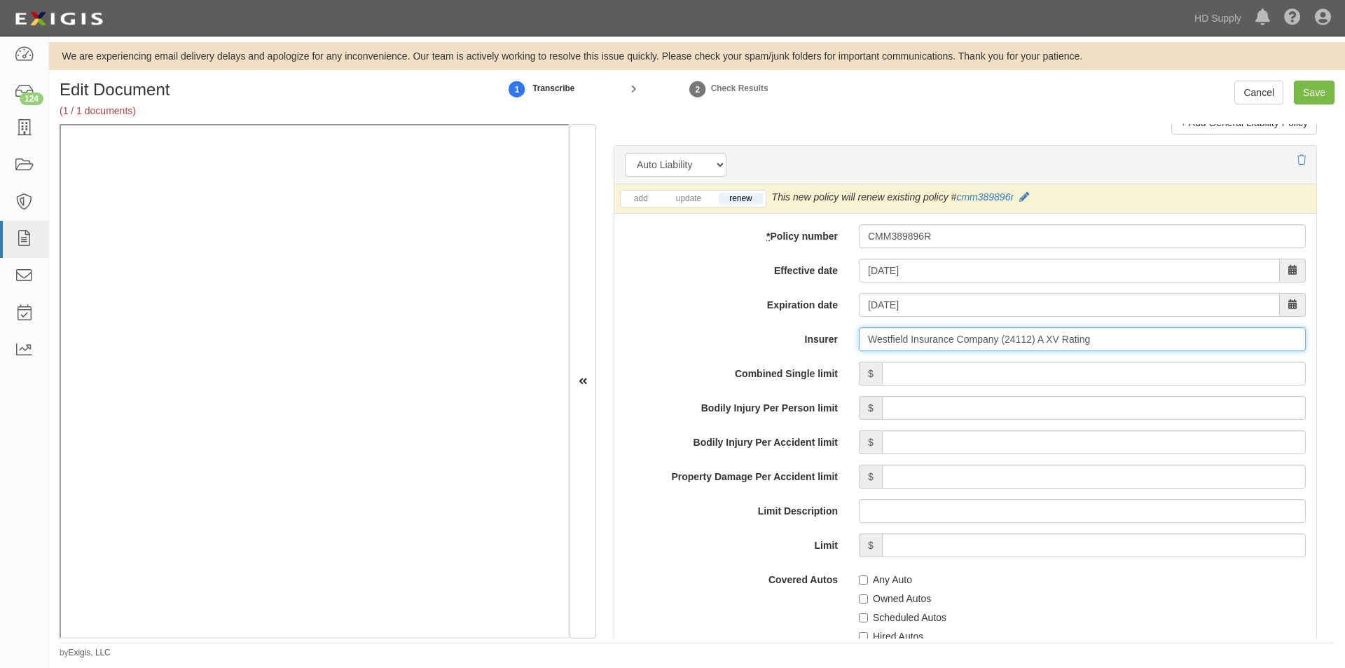
type input "Westfield Insurance Company (24112) A XV Rating"
click at [960, 375] on input "Combined Single limit" at bounding box center [1094, 373] width 424 height 24
type input "1,000,000"
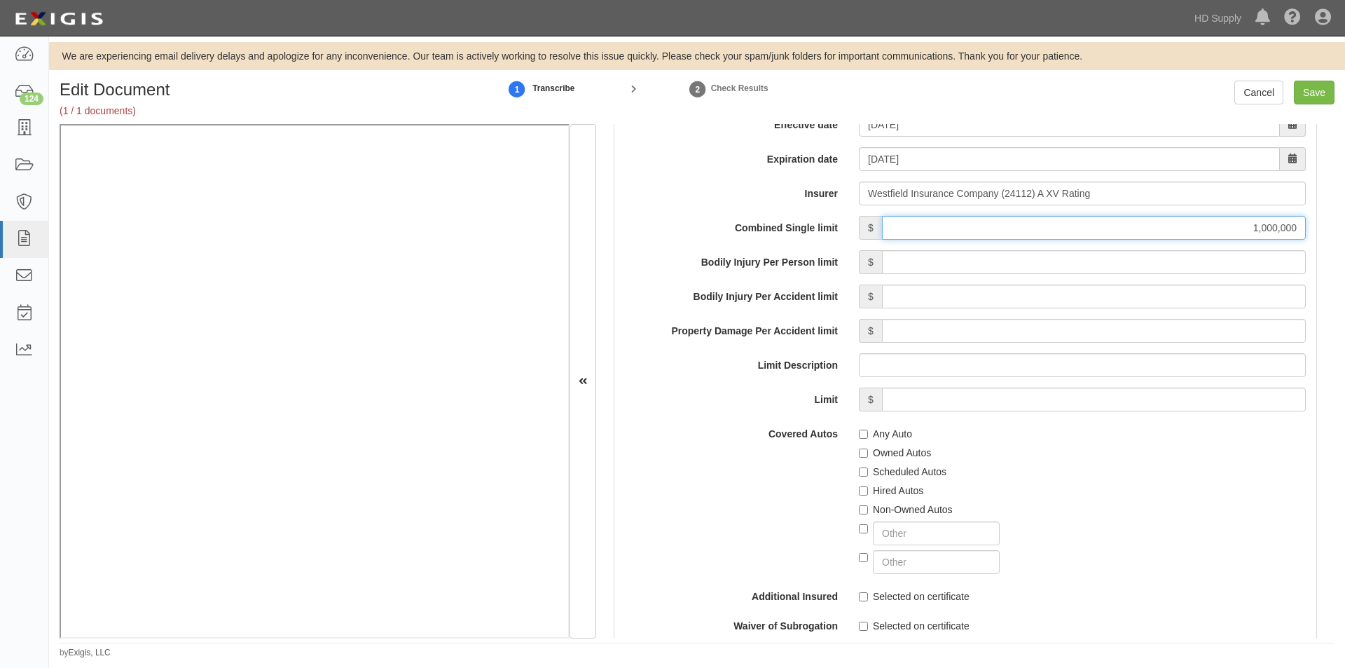
scroll to position [2172, 0]
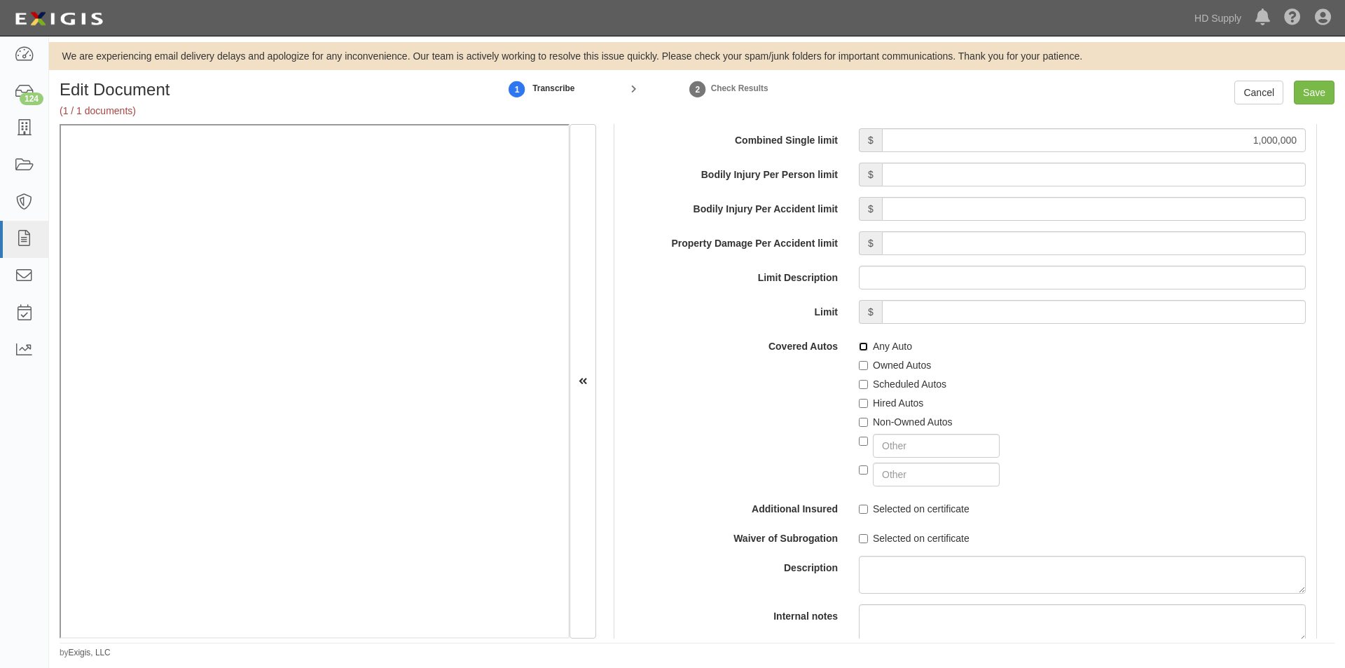
click at [862, 347] on input "Any Auto" at bounding box center [863, 346] width 9 height 9
checkbox input "true"
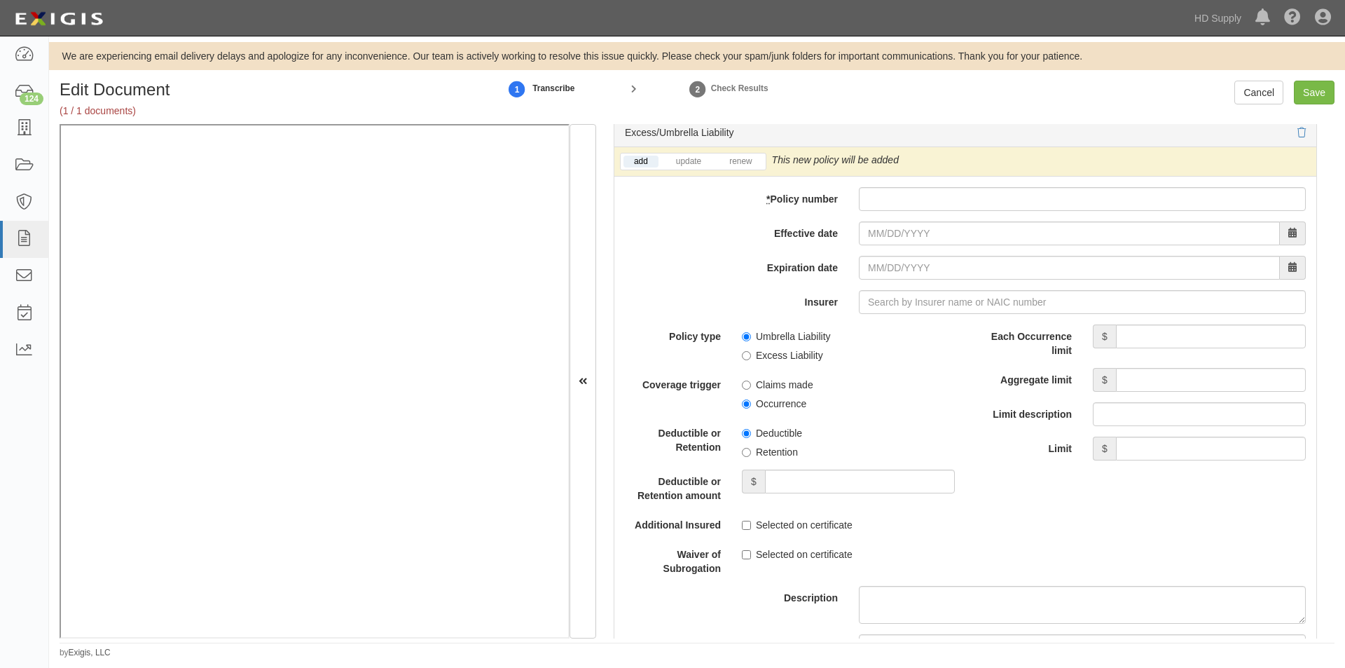
scroll to position [2807, 0]
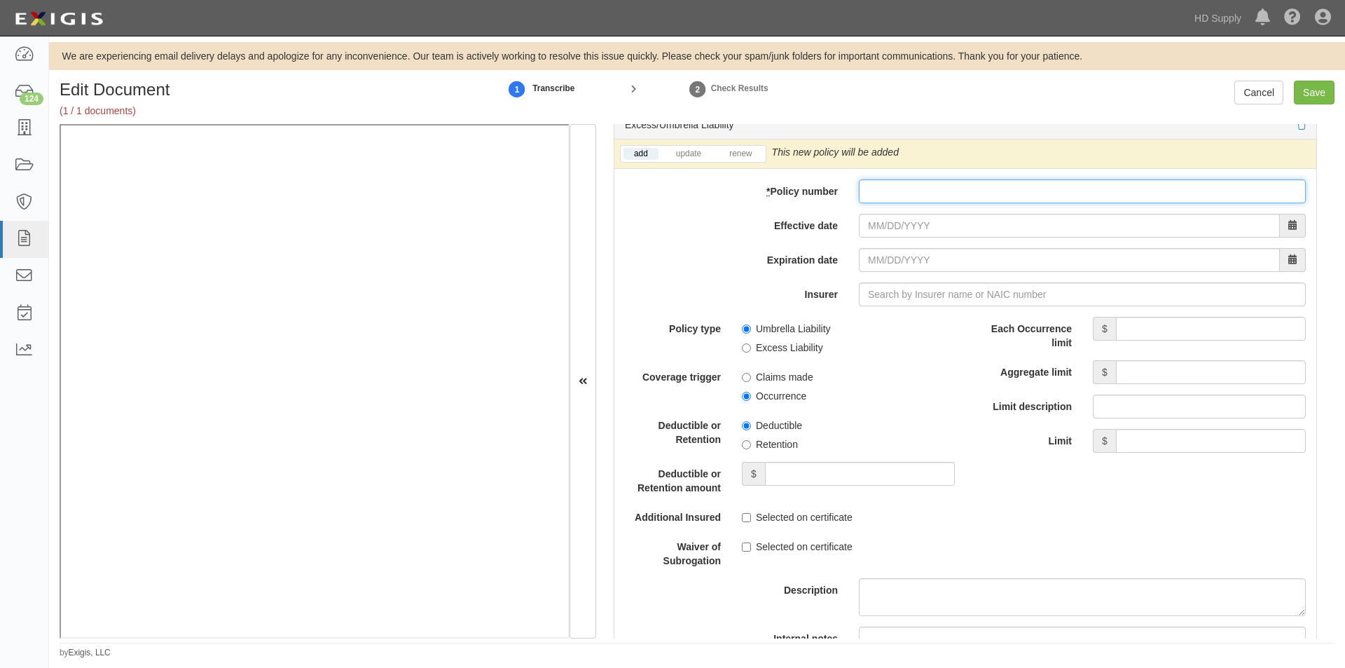
paste input "CMM389896R"
type input "CMM389896R"
click at [739, 149] on link "renew" at bounding box center [740, 154] width 43 height 12
click at [903, 228] on input "Effective date" at bounding box center [1069, 226] width 421 height 24
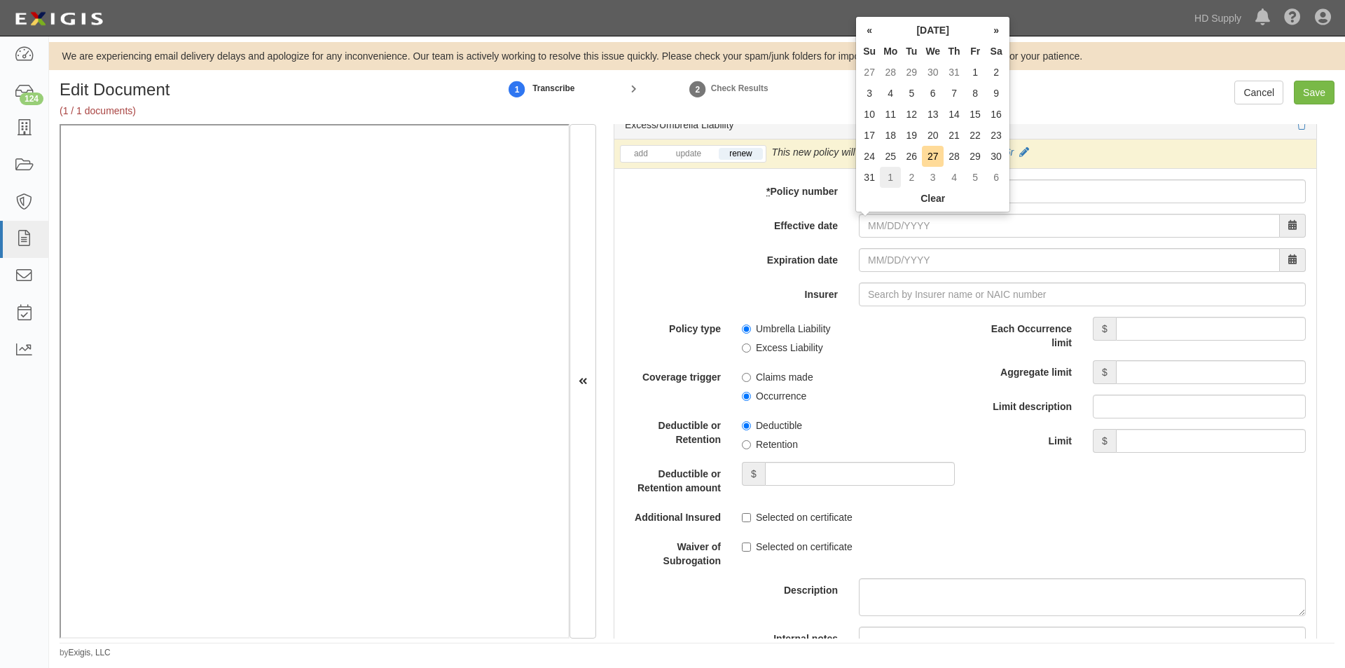
click at [887, 174] on td "1" at bounding box center [890, 177] width 21 height 21
type input "09/01/2025"
type input "09/01/2026"
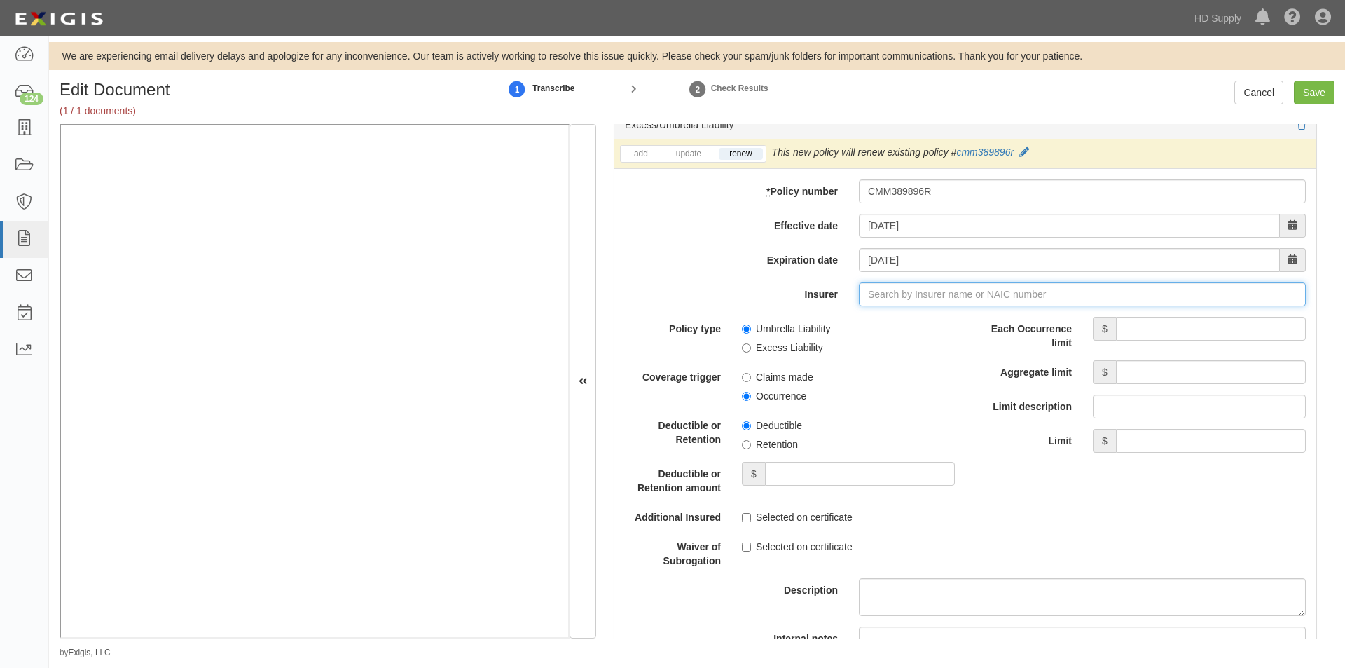
click at [898, 296] on input "Insurer" at bounding box center [1082, 294] width 447 height 24
click at [890, 298] on input "Insurer" at bounding box center [1082, 294] width 447 height 24
type input "21st Century Advantage Insurance Company (25232) NR Rating"
type input "2"
click at [876, 327] on div "Westfield Insurance Company ( 24112 ) A XV Rating" at bounding box center [893, 321] width 250 height 18
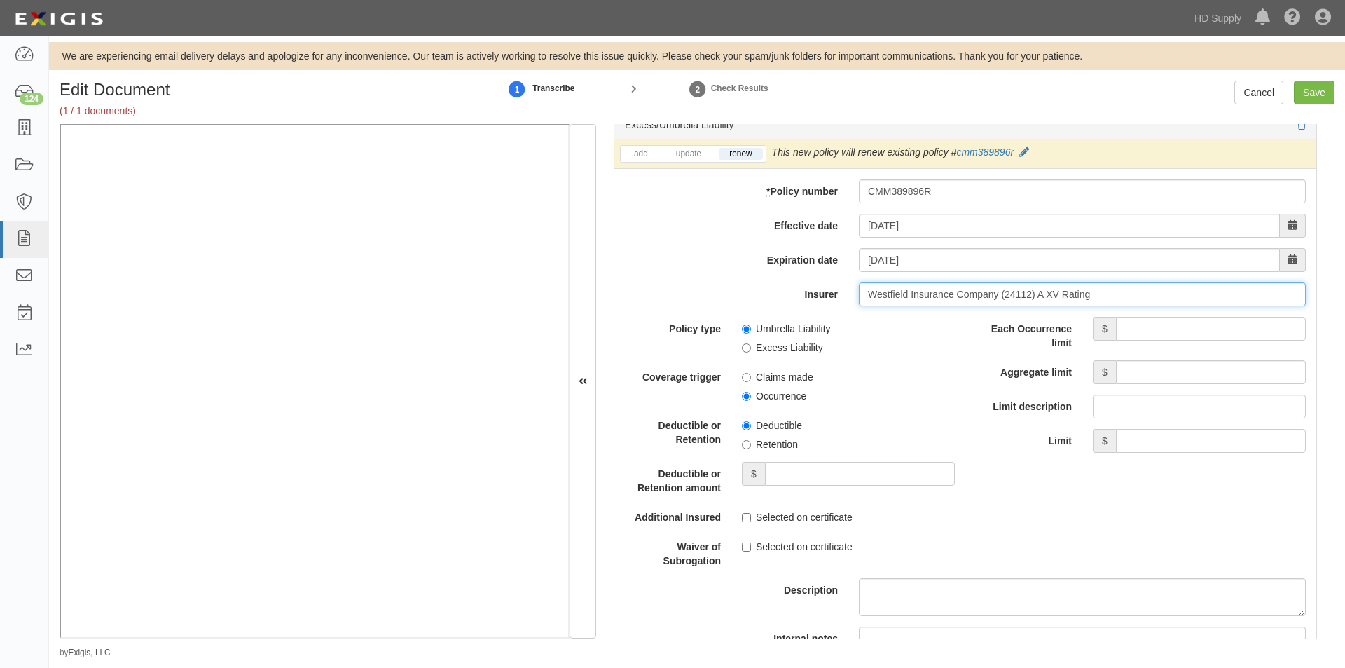
type input "Westfield Insurance Company (24112) A XV Rating"
click at [1154, 326] on input "Each Occurrence limit" at bounding box center [1211, 329] width 190 height 24
type input "5,000,000"
click at [1144, 371] on input "Aggregate limit" at bounding box center [1211, 372] width 190 height 24
type input "5,000,000"
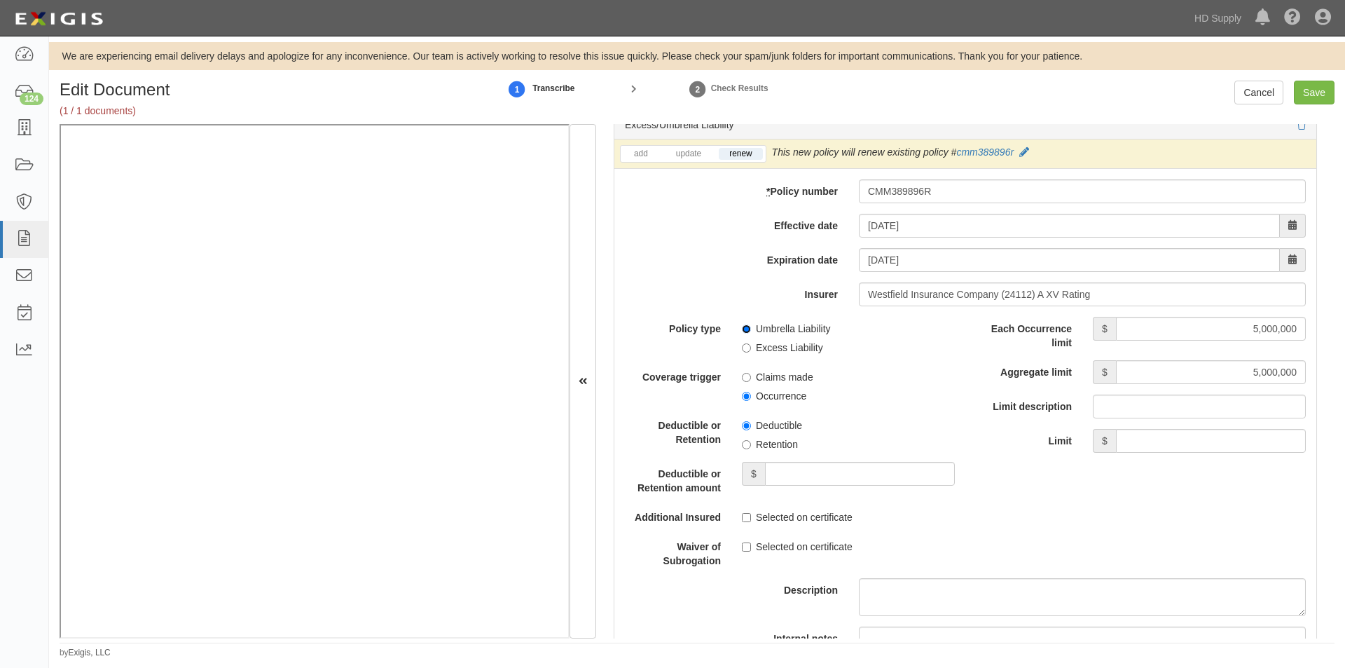
click at [745, 326] on input "Umbrella Liability" at bounding box center [746, 328] width 9 height 9
radio input "true"
click at [747, 396] on input "Occurrence" at bounding box center [746, 396] width 9 height 9
radio input "true"
click at [747, 442] on input "Retention" at bounding box center [746, 444] width 9 height 9
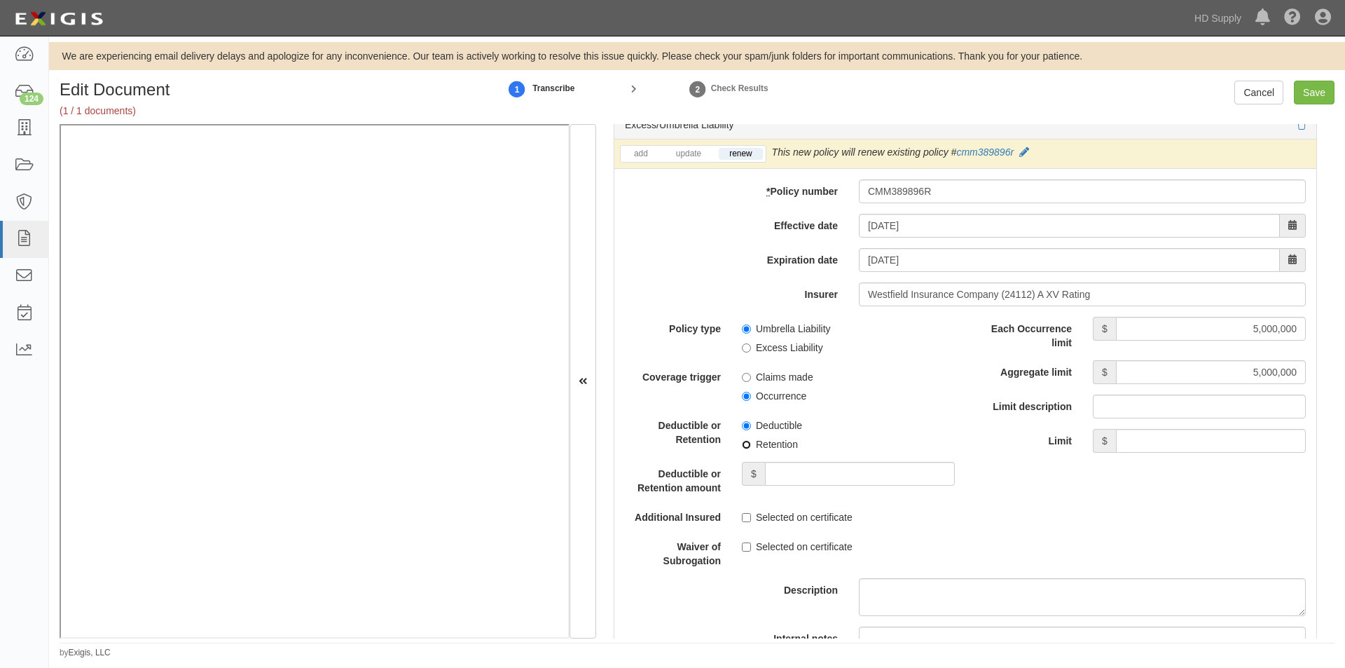
radio input "true"
drag, startPoint x: 1335, startPoint y: 415, endPoint x: 1335, endPoint y: 447, distance: 32.2
click at [1335, 447] on div "Edit Document (1 / 1 documents) 1 Transcribe 2 Check Results Cancel Save Docume…" at bounding box center [697, 370] width 1296 height 578
click at [1321, 427] on div "Document Details Received: 08/27/2025 Party Highmark Restorations Inc 1888 MILL…" at bounding box center [965, 381] width 738 height 514
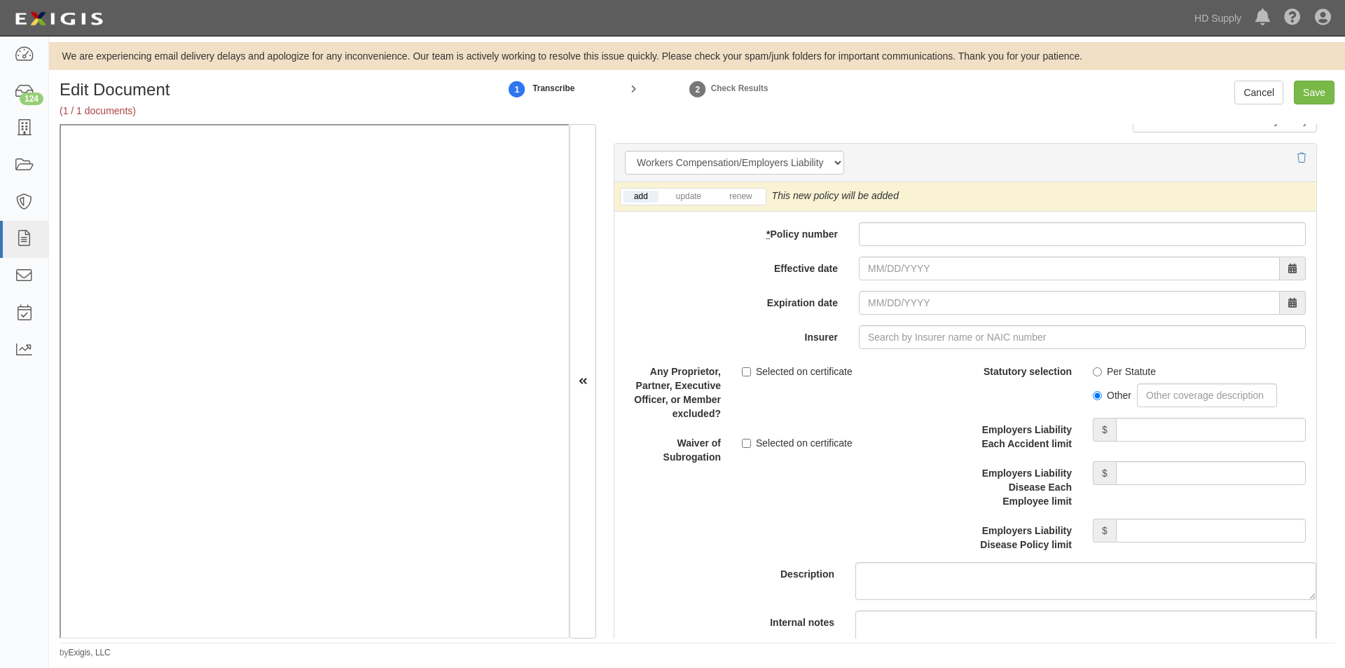
scroll to position [3492, 0]
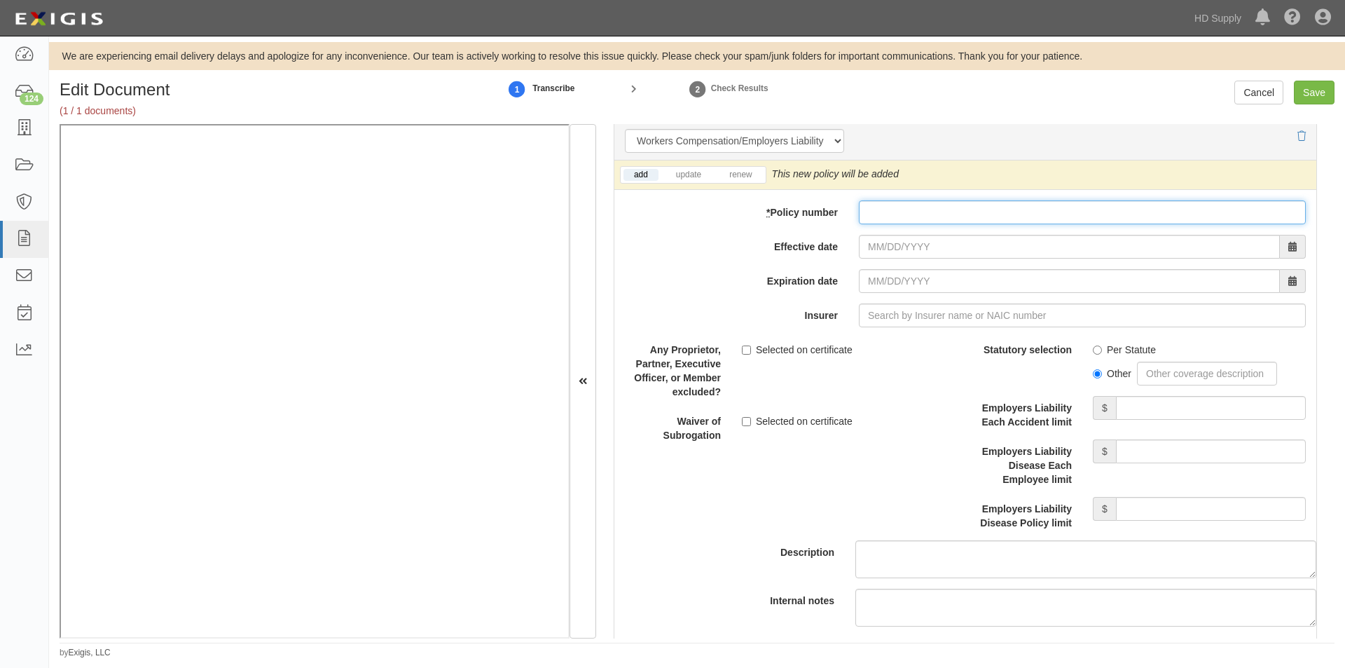
paste input "EWC010188"
type input "EWC010188"
click at [754, 180] on link "renew" at bounding box center [740, 175] width 43 height 12
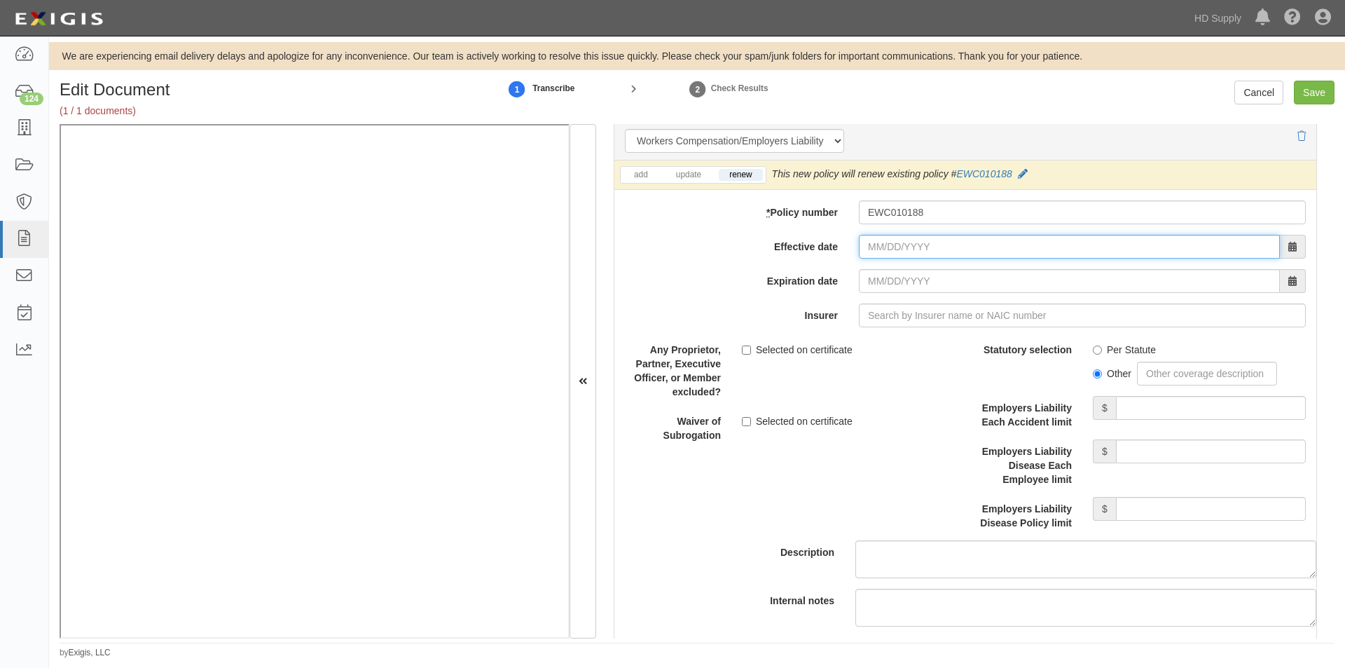
click at [883, 245] on input "Effective date" at bounding box center [1069, 247] width 421 height 24
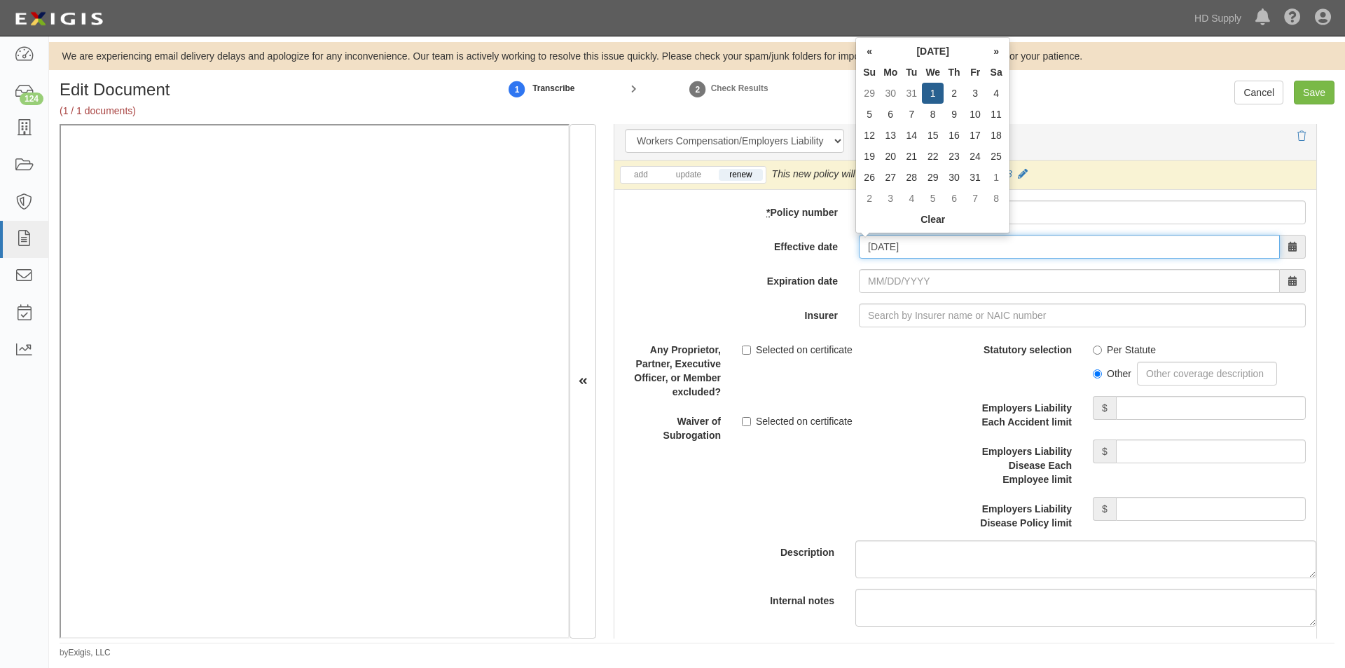
type input "01/01/2025"
type input "01/01/2026"
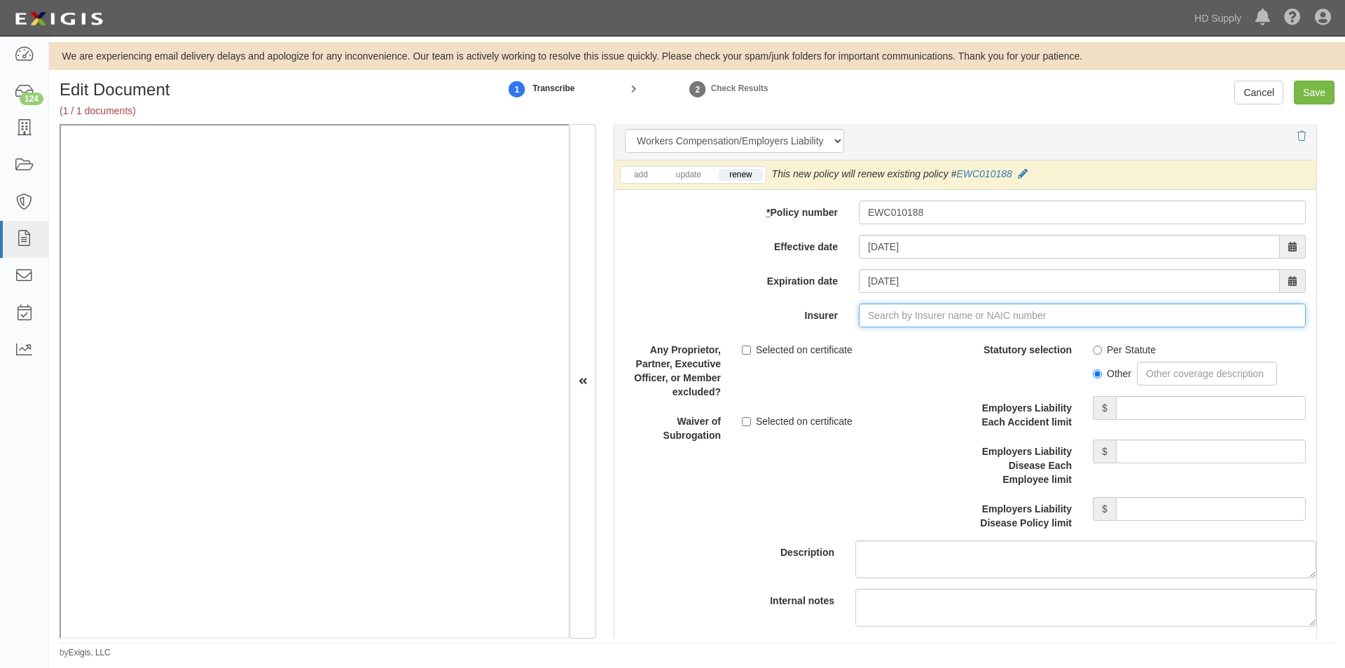
click at [882, 317] on input "Insurer" at bounding box center [1082, 315] width 447 height 24
type input "21st Century Advantage Insurance Company (25232) NR Rating"
type input "2"
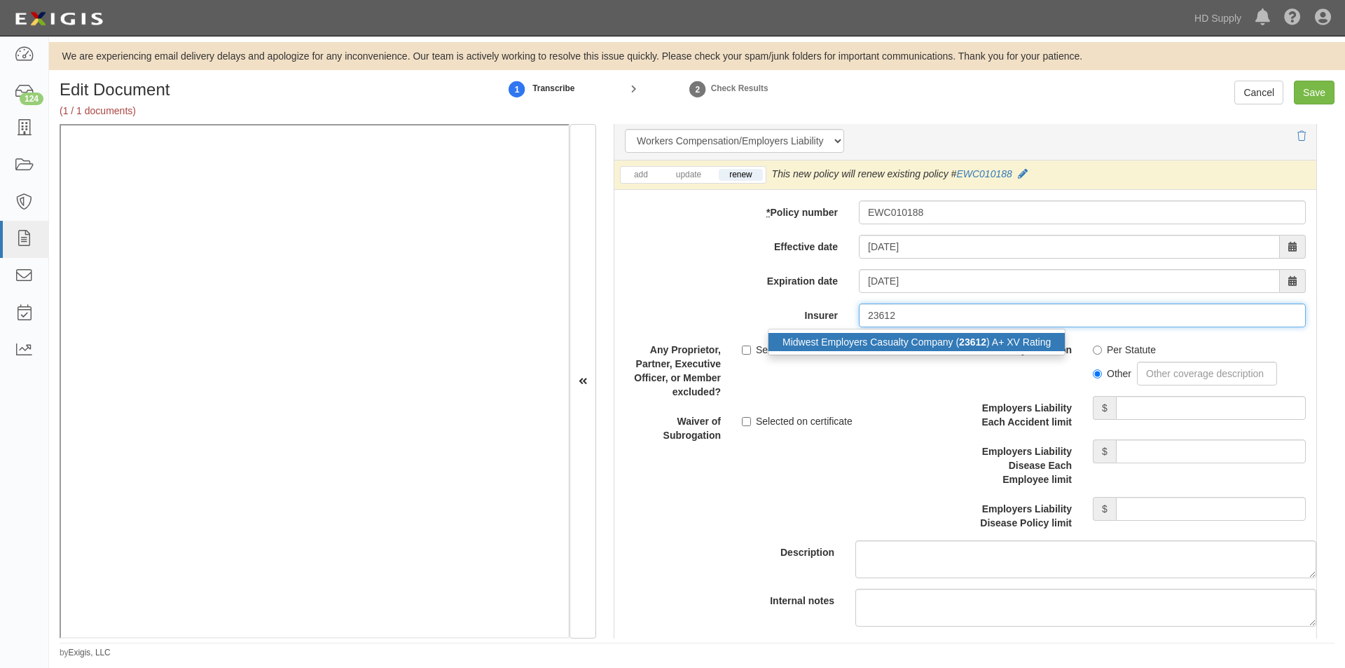
click at [864, 337] on div "Midwest Employers Casualty Company ( 23612 ) A+ XV Rating" at bounding box center [916, 342] width 296 height 18
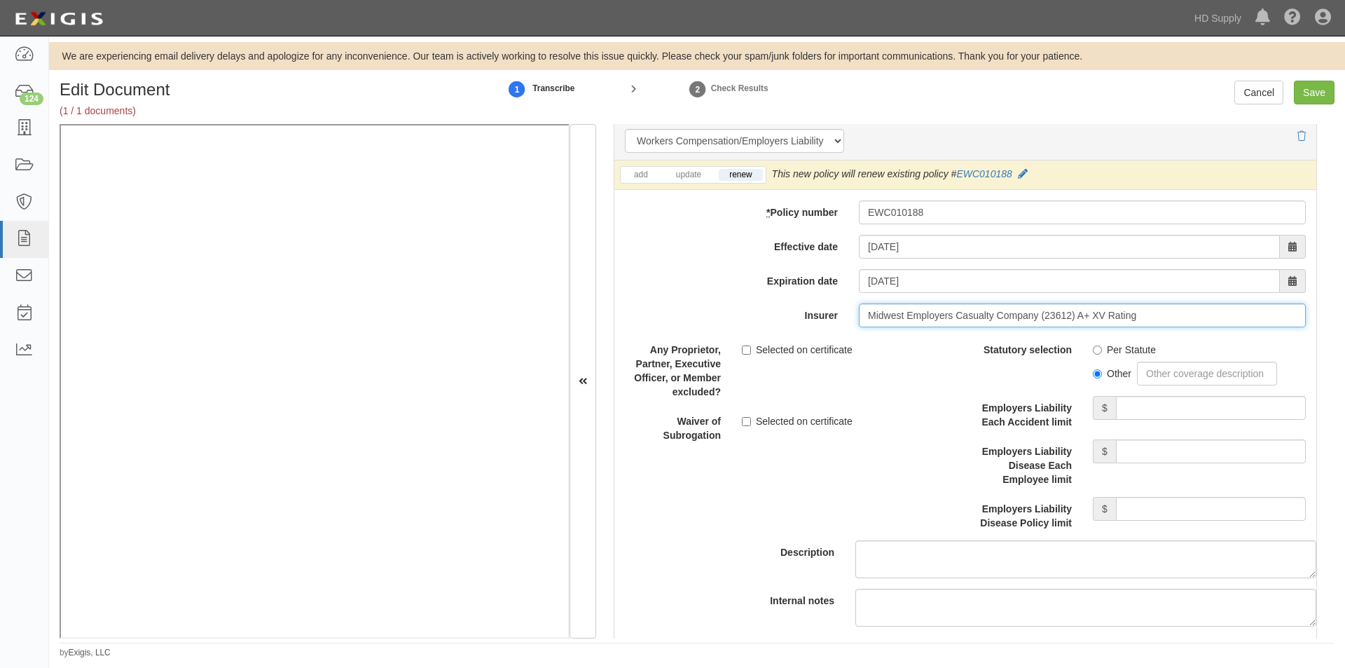
type input "Midwest Employers Casualty Company (23612) A+ XV Rating"
click at [1093, 353] on input "Per Statute" at bounding box center [1097, 349] width 9 height 9
radio input "true"
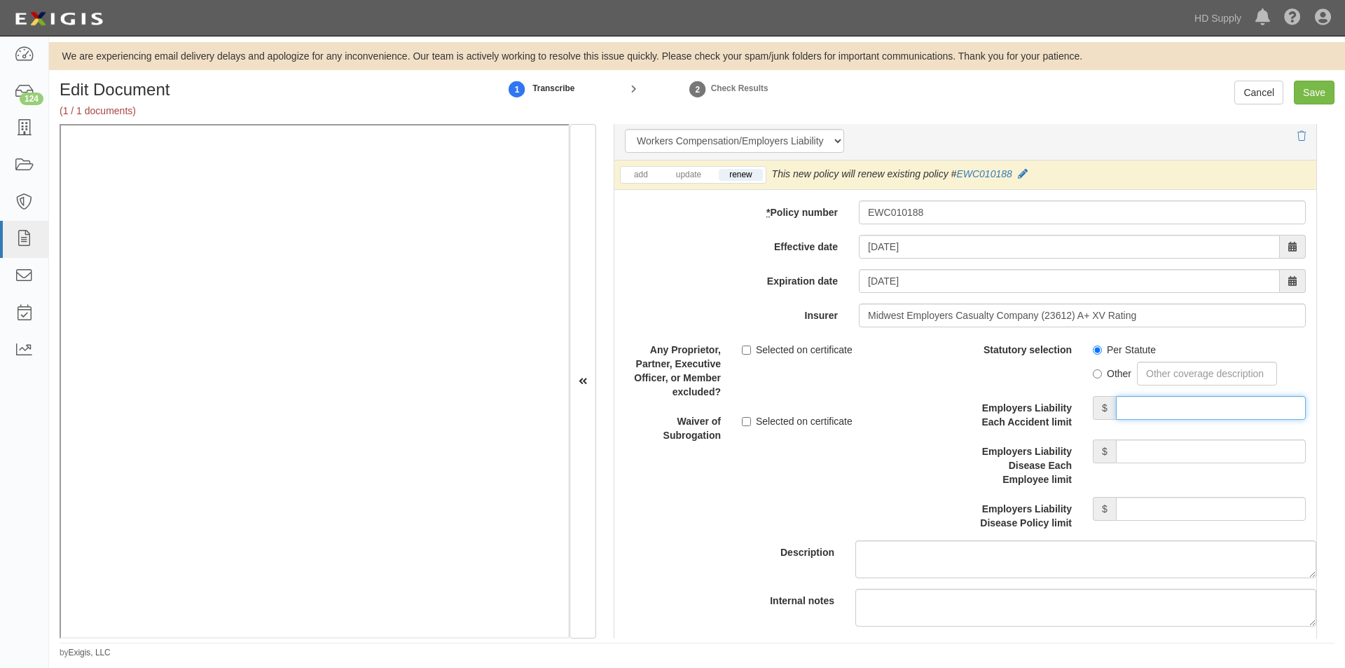
click at [1165, 408] on input "Employers Liability Each Accident limit" at bounding box center [1211, 408] width 190 height 24
type input "1,000,000"
click at [1167, 448] on input "Employers Liability Disease Each Employee limit" at bounding box center [1211, 451] width 190 height 24
type input "1,000,000"
click at [1154, 505] on input "Employers Liability Disease Policy limit" at bounding box center [1211, 509] width 190 height 24
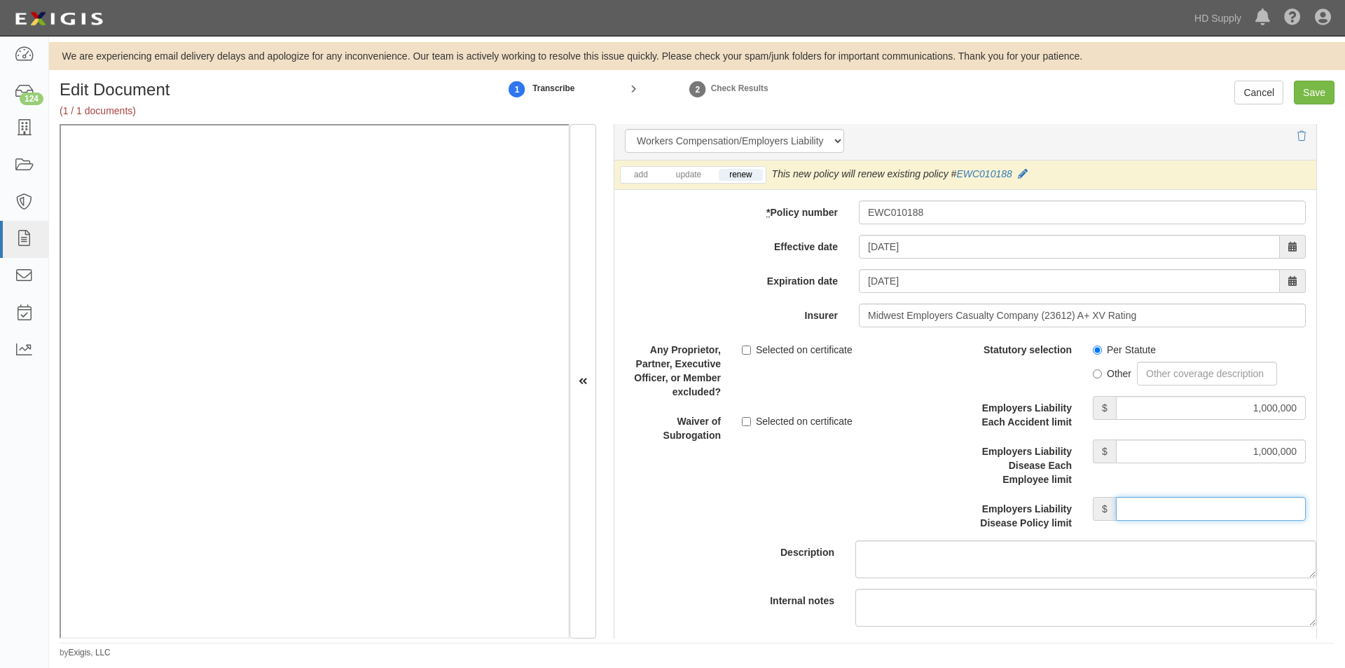
type input "1,000,000"
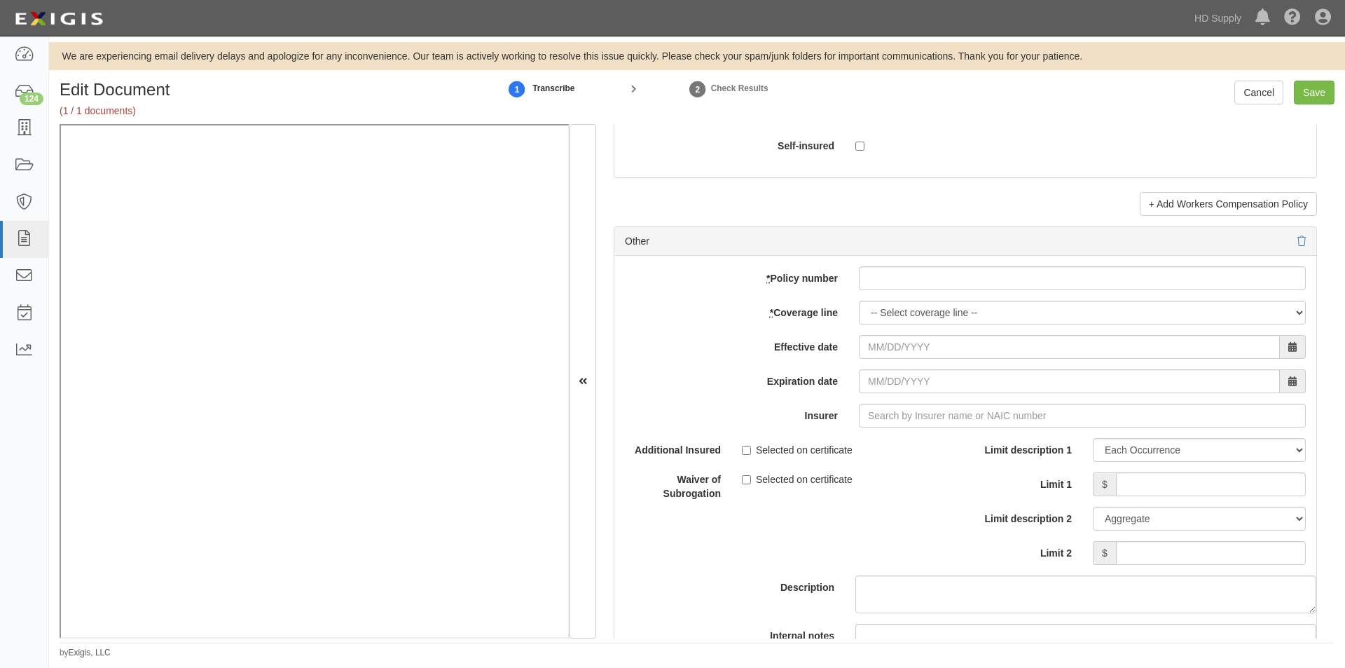
scroll to position [4023, 0]
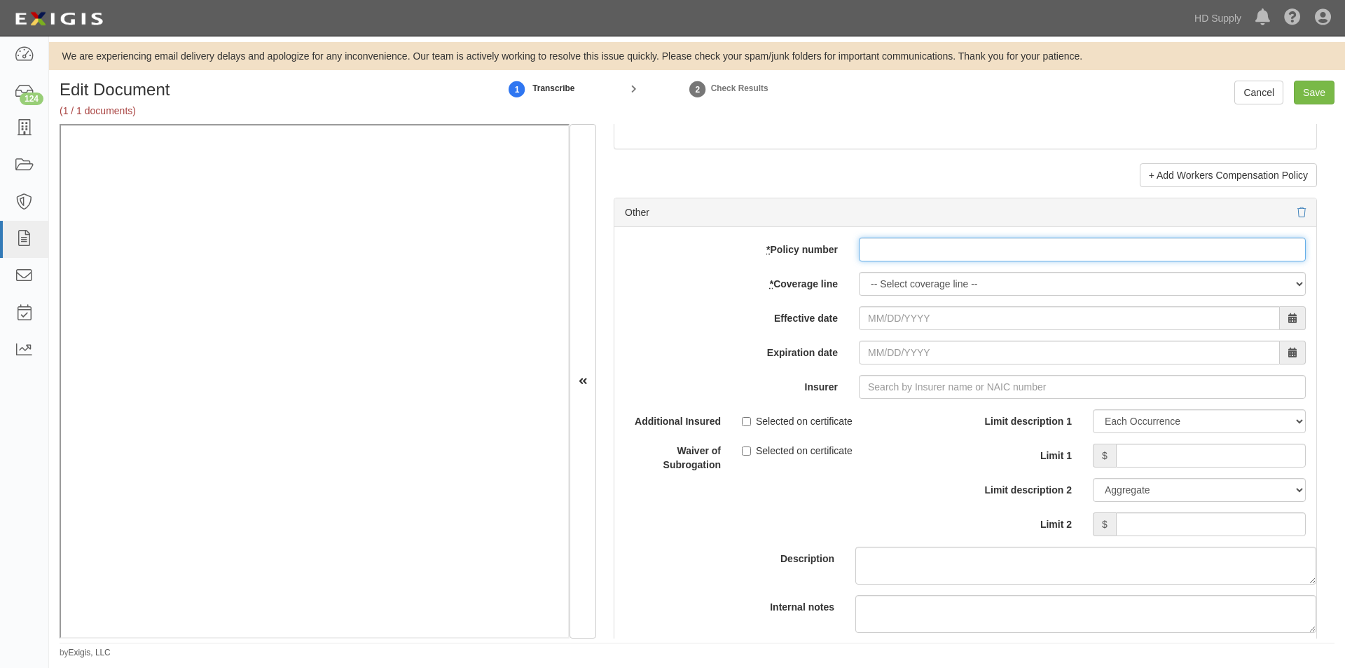
paste input "MKLV3ENV105045"
type input "MKLV3ENV105045"
click at [948, 282] on select "-- Select coverage line -- Asbestos Abatement Auto Physical Damage Boiler & Mac…" at bounding box center [1082, 284] width 447 height 24
select select "41"
click at [859, 272] on select "-- Select coverage line -- Asbestos Abatement Auto Physical Damage Boiler & Mac…" at bounding box center [1082, 284] width 447 height 24
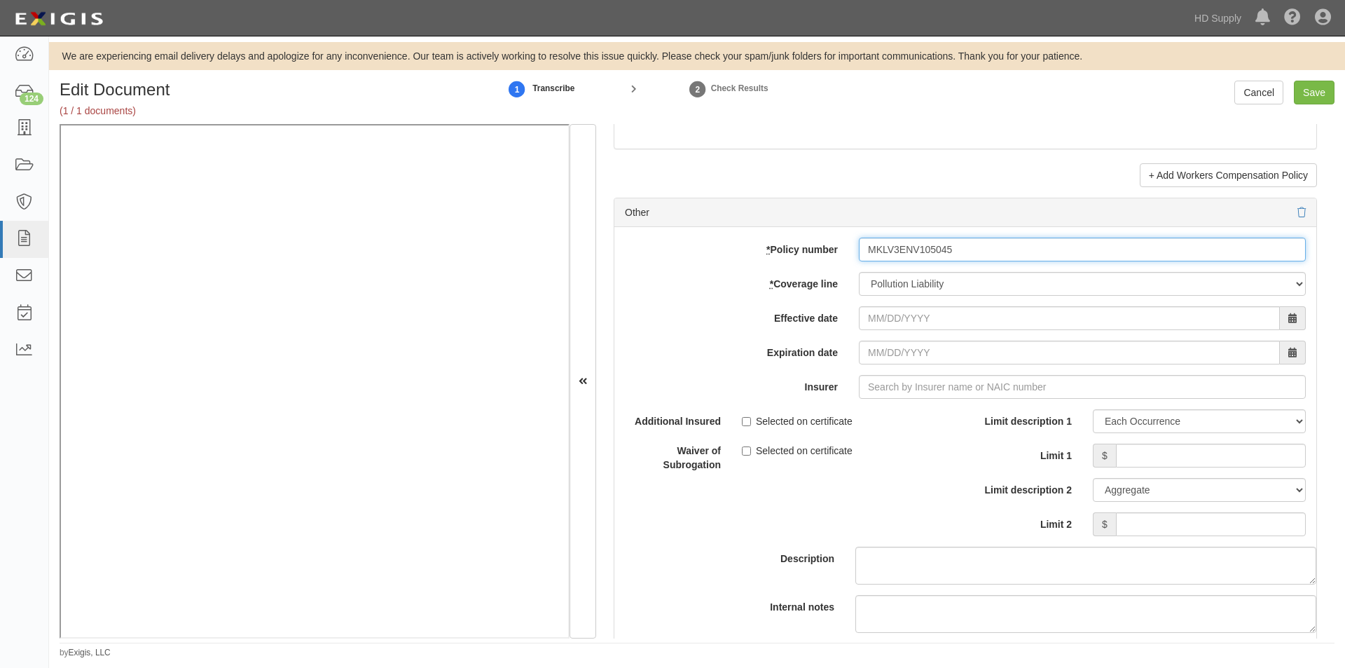
click at [865, 251] on input "MKLV3ENV105045" at bounding box center [1082, 249] width 447 height 24
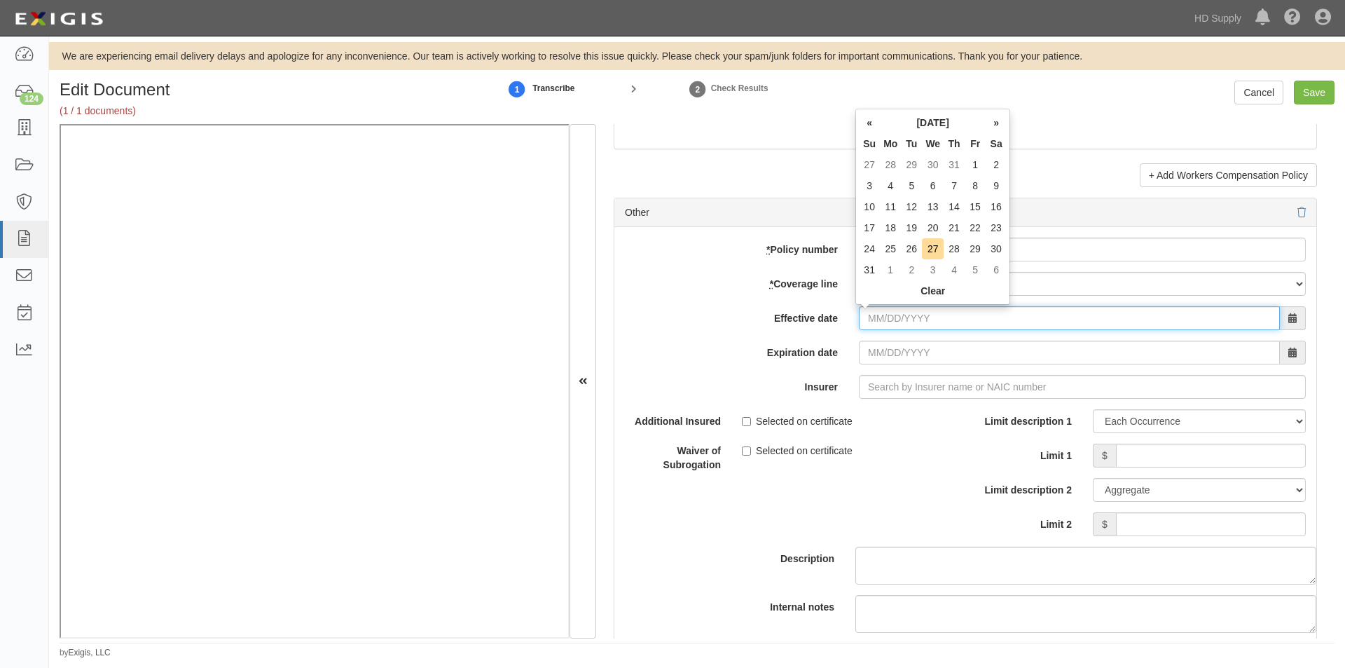
click at [878, 314] on input "Effective date" at bounding box center [1069, 318] width 421 height 24
click at [890, 276] on td "1" at bounding box center [890, 269] width 21 height 21
type input "09/01/2025"
type input "09/01/2026"
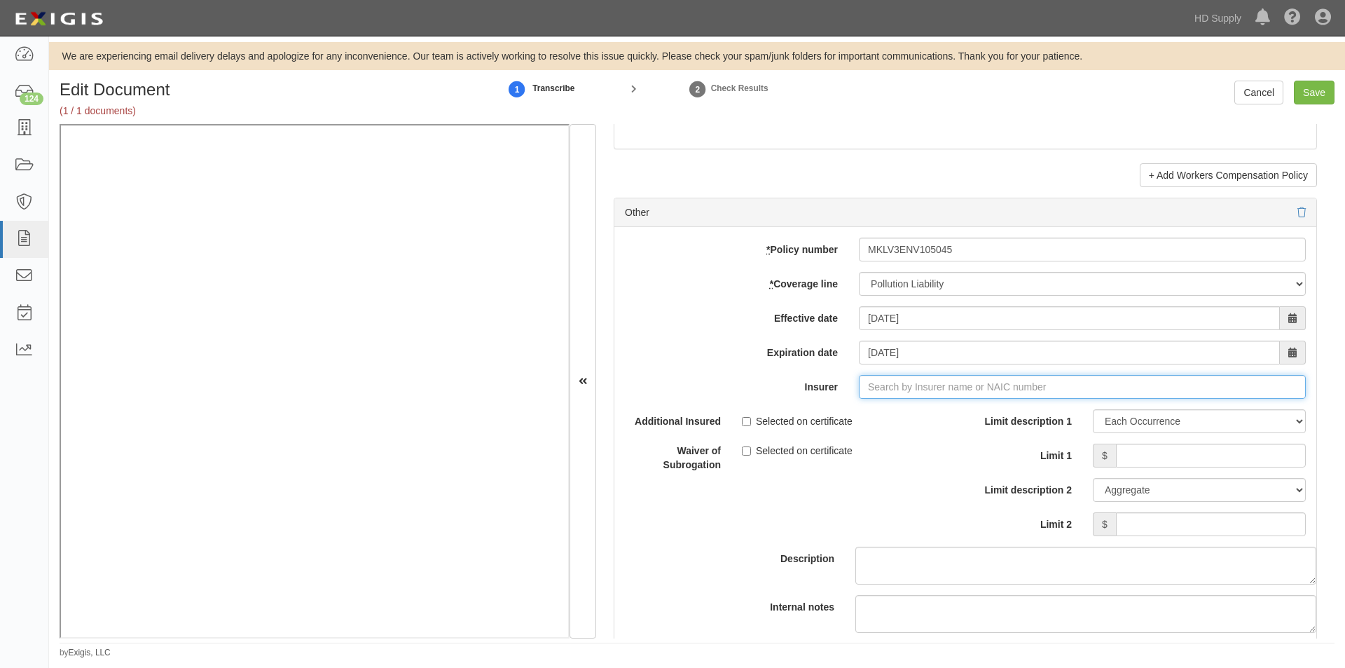
click at [885, 386] on input "Insurer" at bounding box center [1082, 387] width 447 height 24
click at [878, 386] on input "Insurer" at bounding box center [1082, 387] width 447 height 24
click at [904, 406] on div "Evanston Insurance Company ( 35378 ) A XV Rating" at bounding box center [893, 413] width 251 height 18
type input "Evanston Insurance Company (35378) A XV Rating"
click at [1183, 454] on input "Limit 1" at bounding box center [1211, 455] width 190 height 24
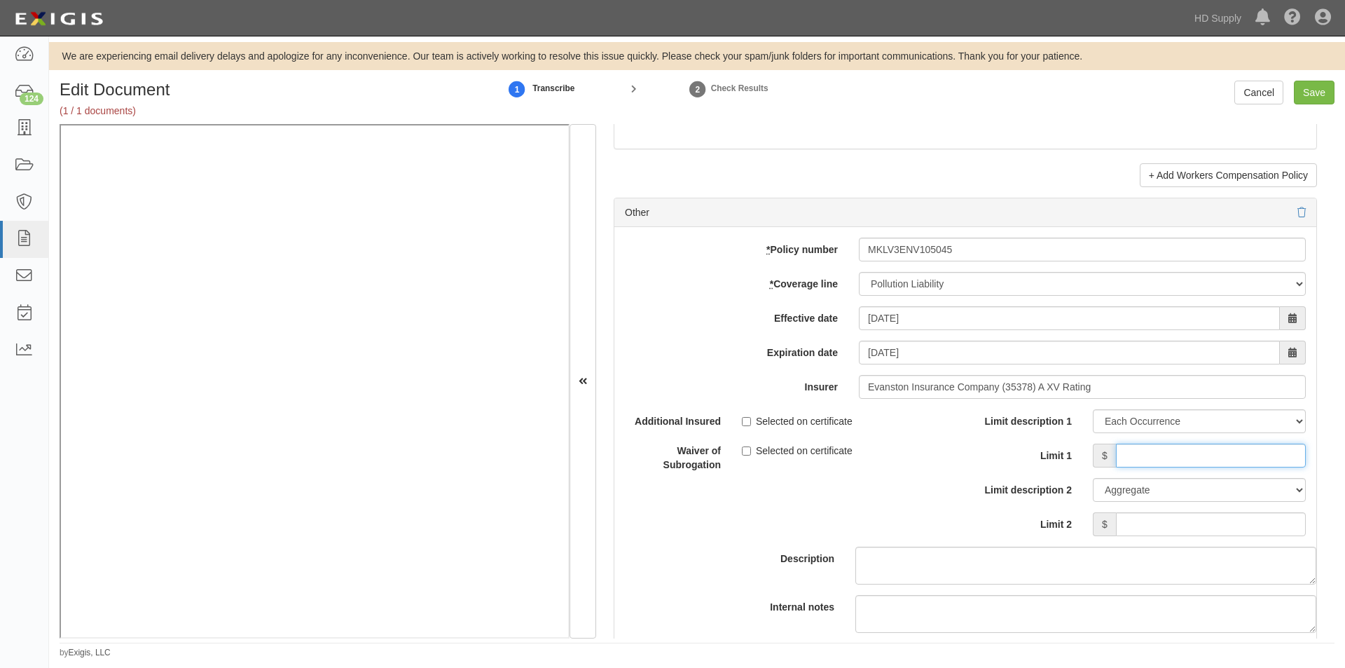
type input "2,000,000"
click at [1163, 525] on input "Limit 2" at bounding box center [1211, 524] width 190 height 24
type input "2,000,000"
click at [1321, 88] on input "Save" at bounding box center [1314, 93] width 41 height 24
type input "1000000"
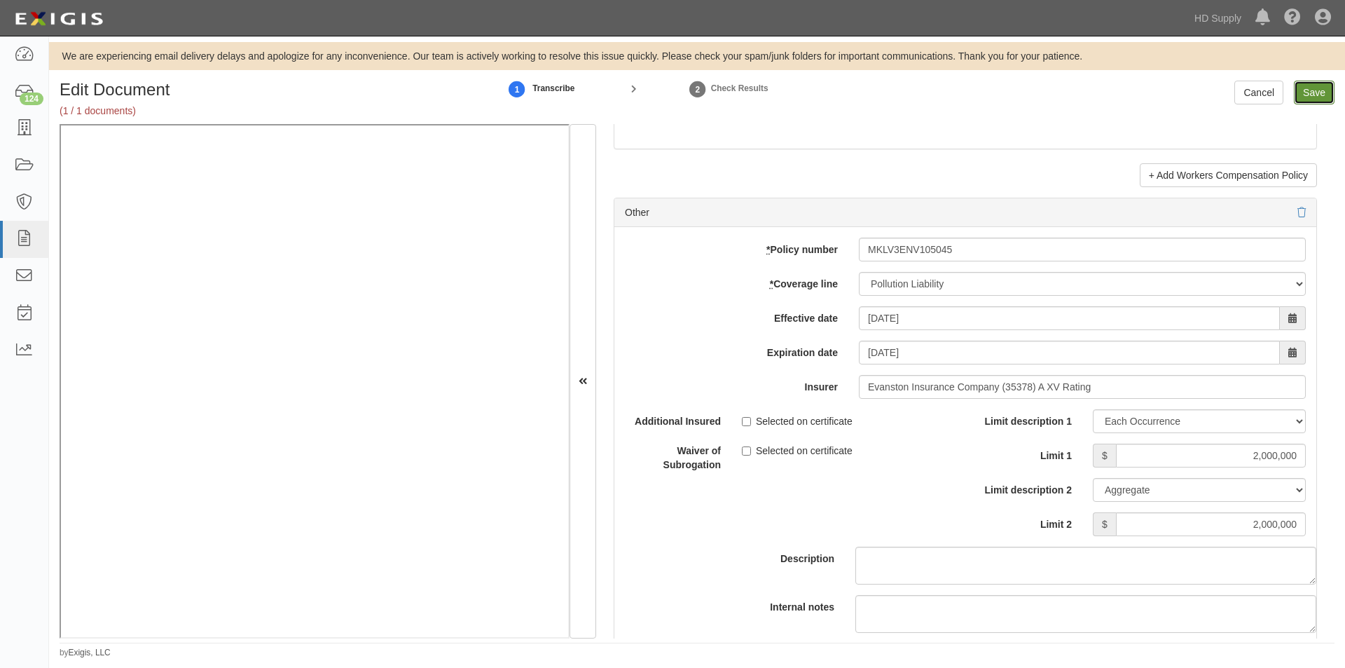
type input "500000"
type input "5000"
type input "1000000"
type input "2000000"
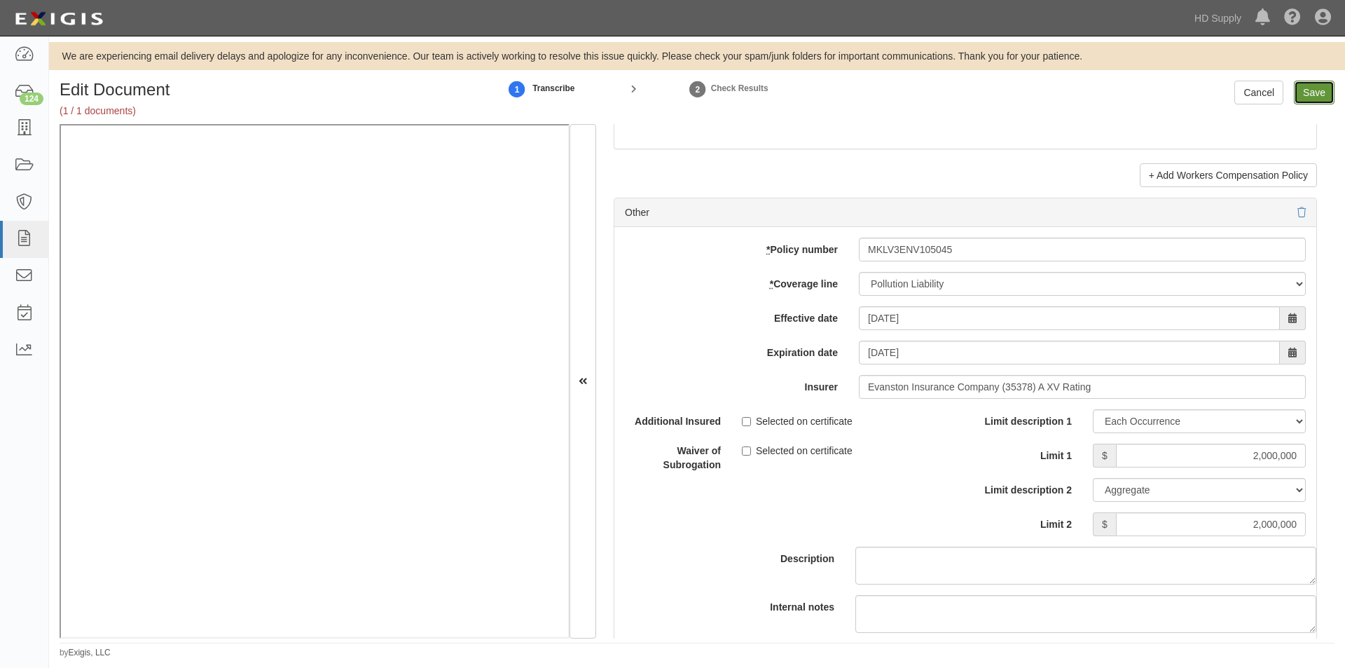
type input "1000000"
type input "5000000"
type input "1000000"
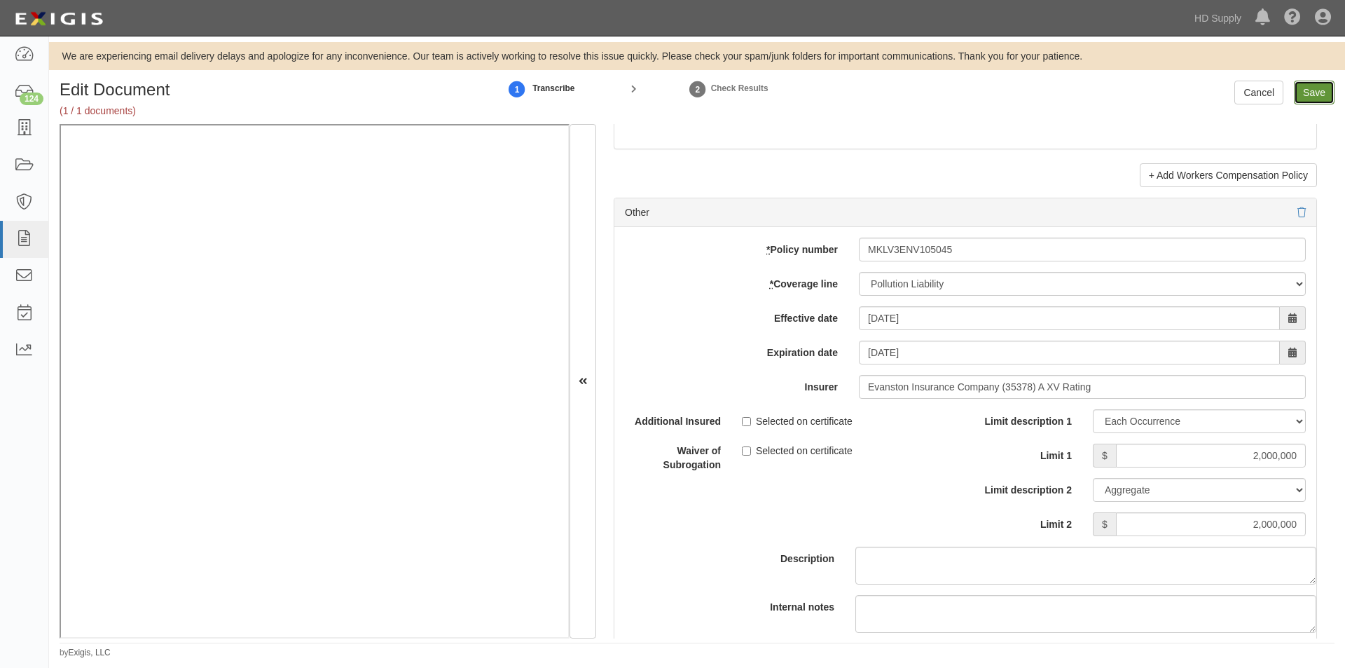
type input "1000000"
type input "2000000"
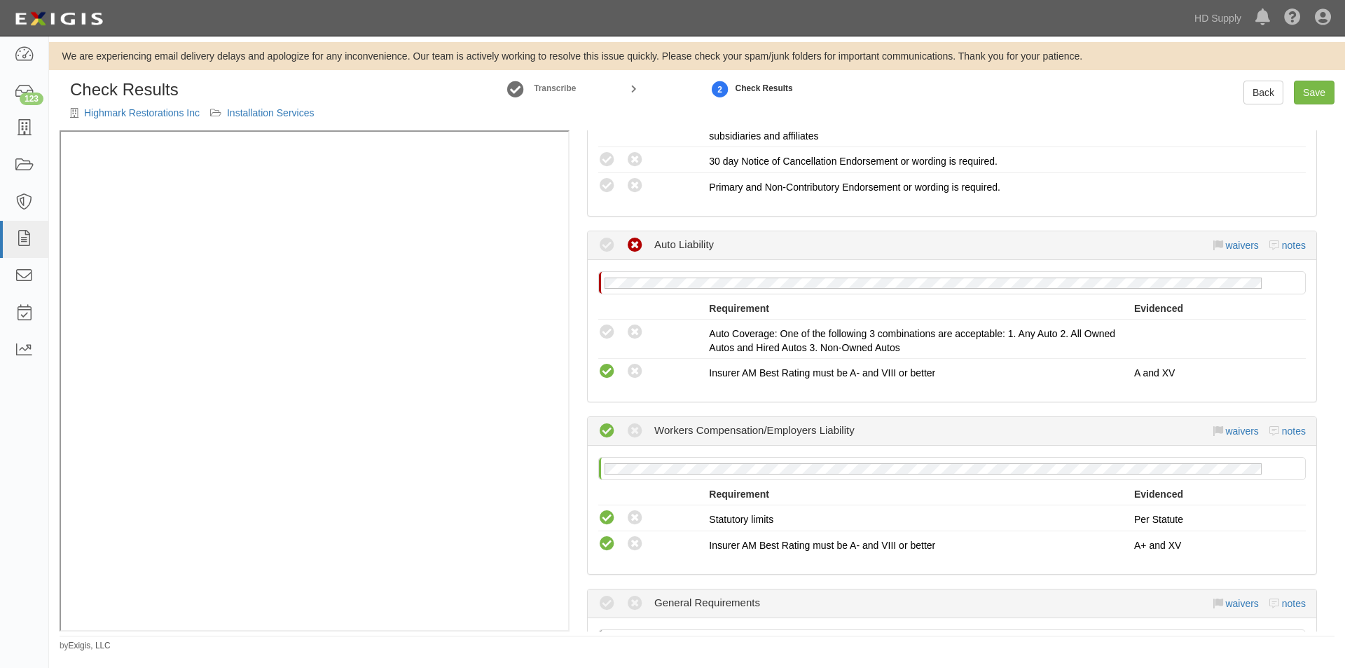
scroll to position [417, 0]
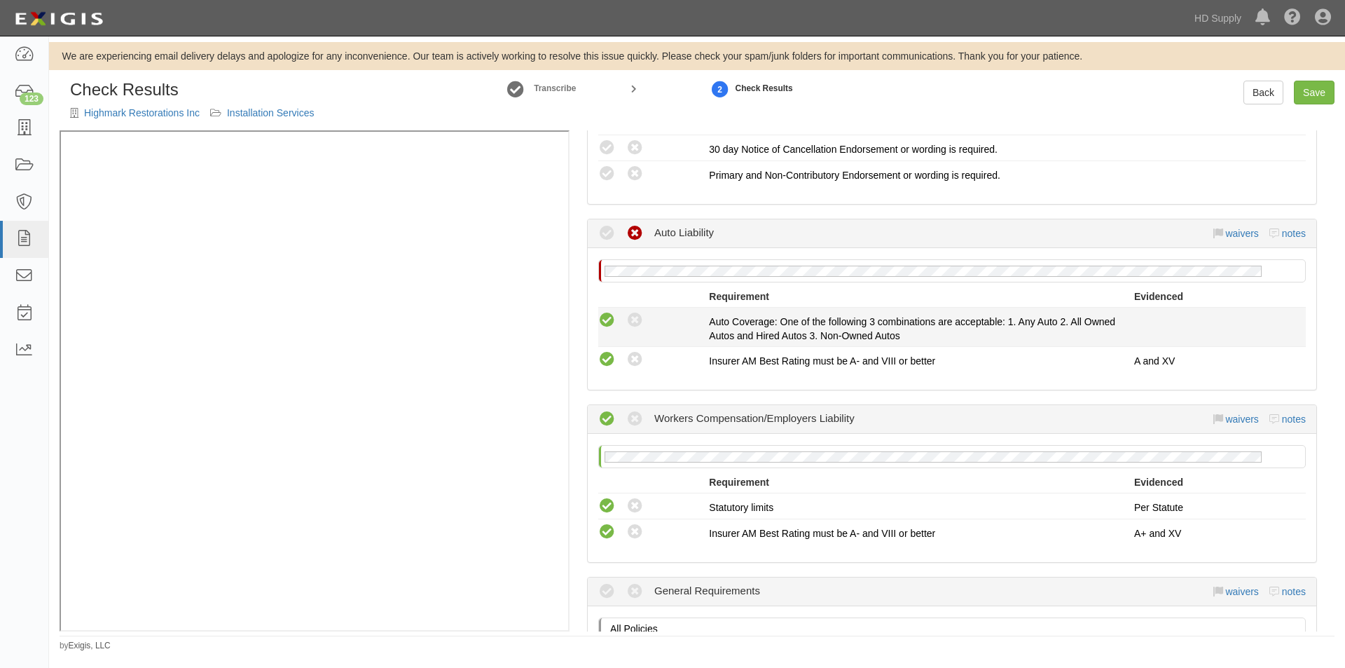
click at [600, 322] on icon at bounding box center [607, 321] width 18 height 18
radio input "true"
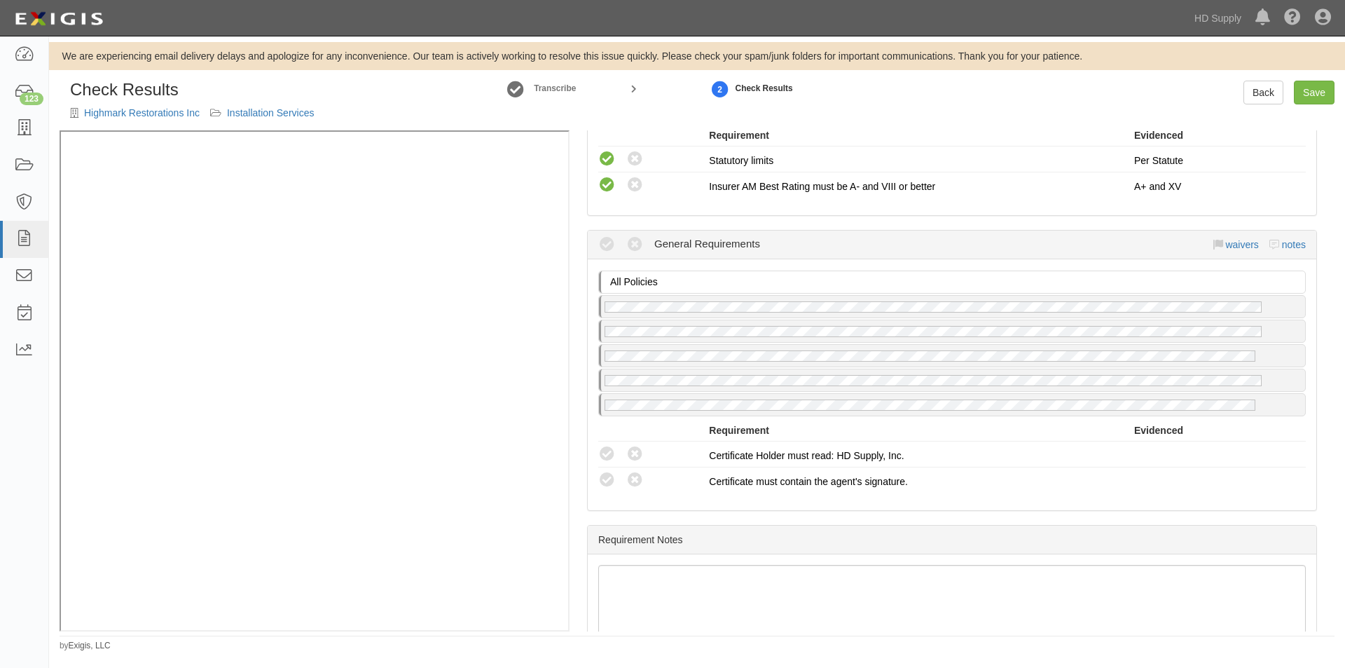
scroll to position [781, 0]
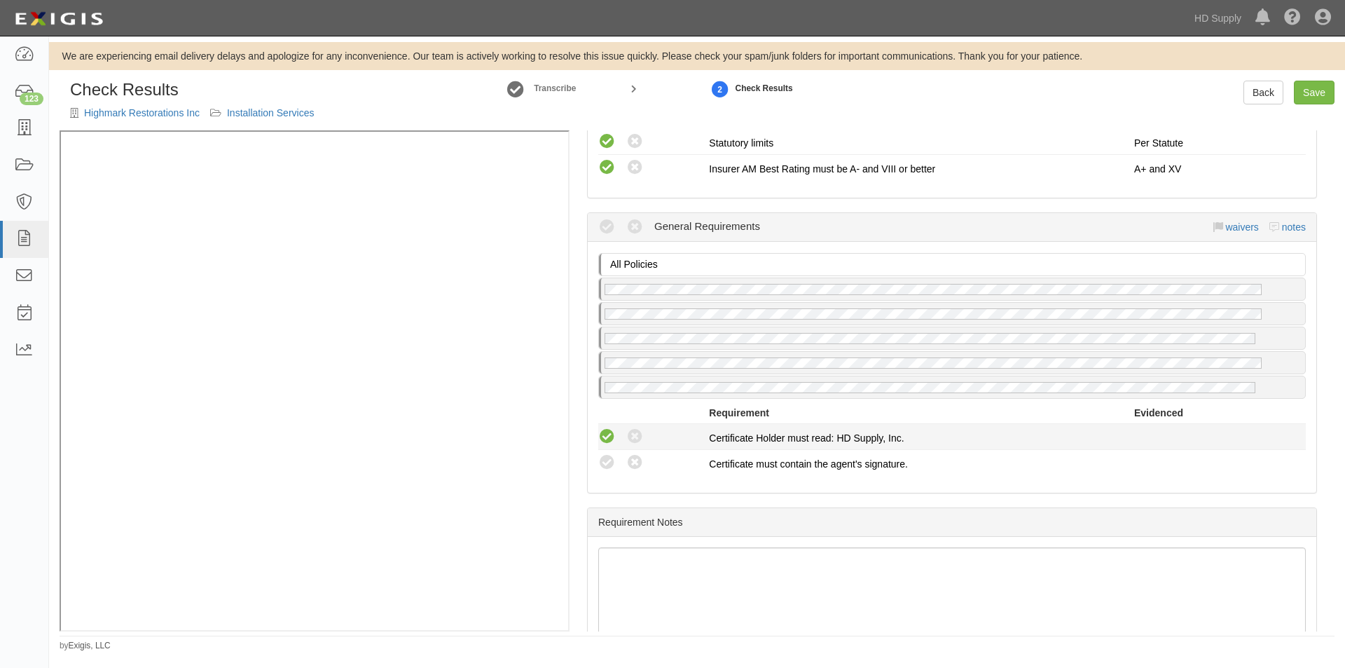
click at [611, 432] on icon at bounding box center [607, 437] width 18 height 18
radio input "true"
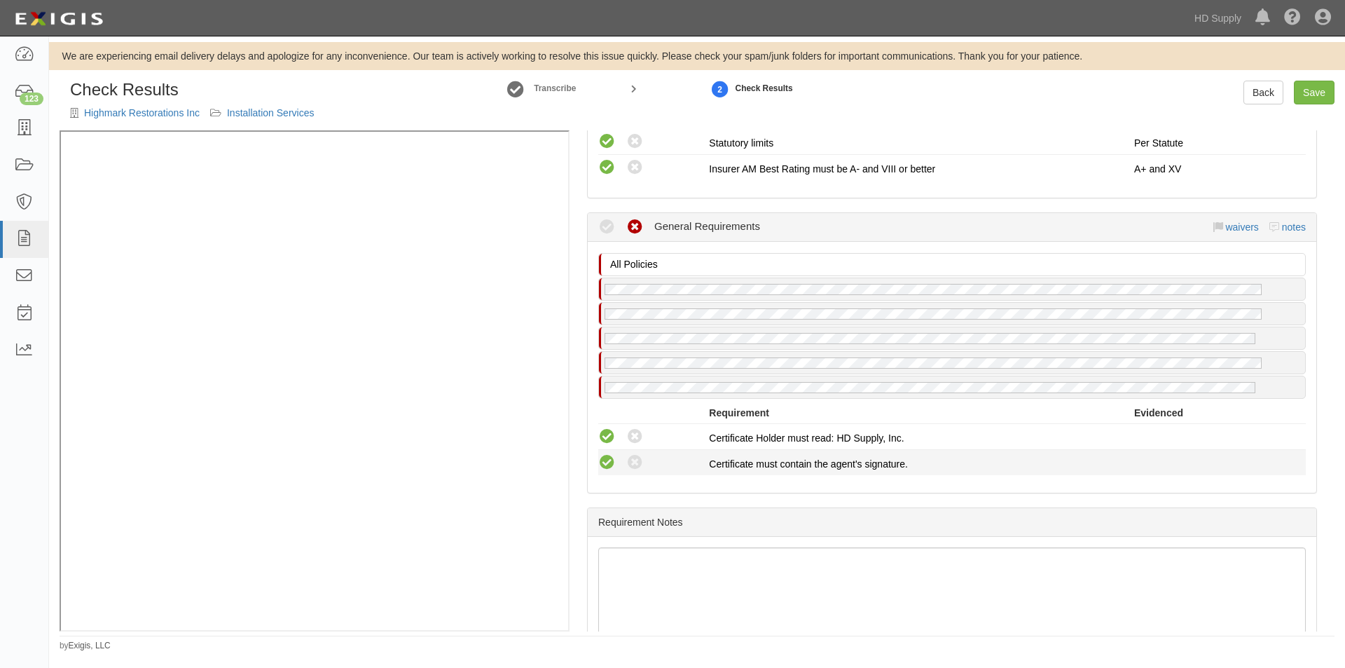
click at [609, 458] on icon at bounding box center [607, 463] width 18 height 18
radio input "true"
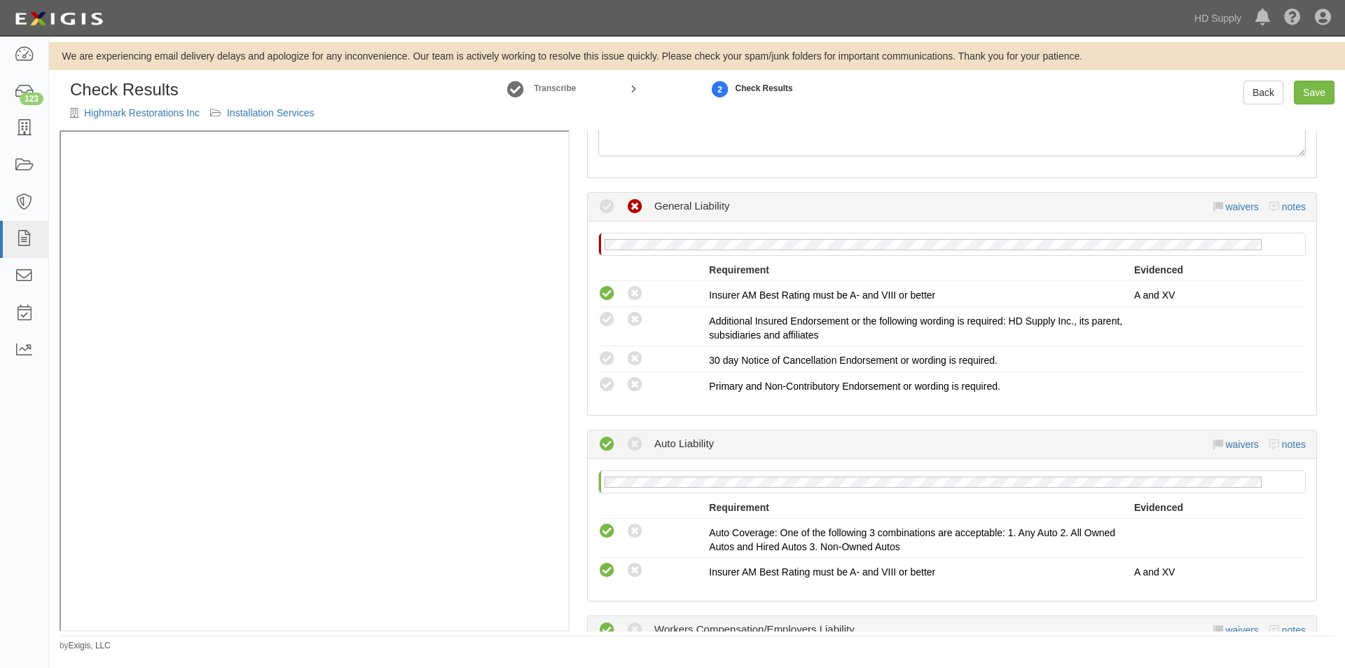
scroll to position [146, 0]
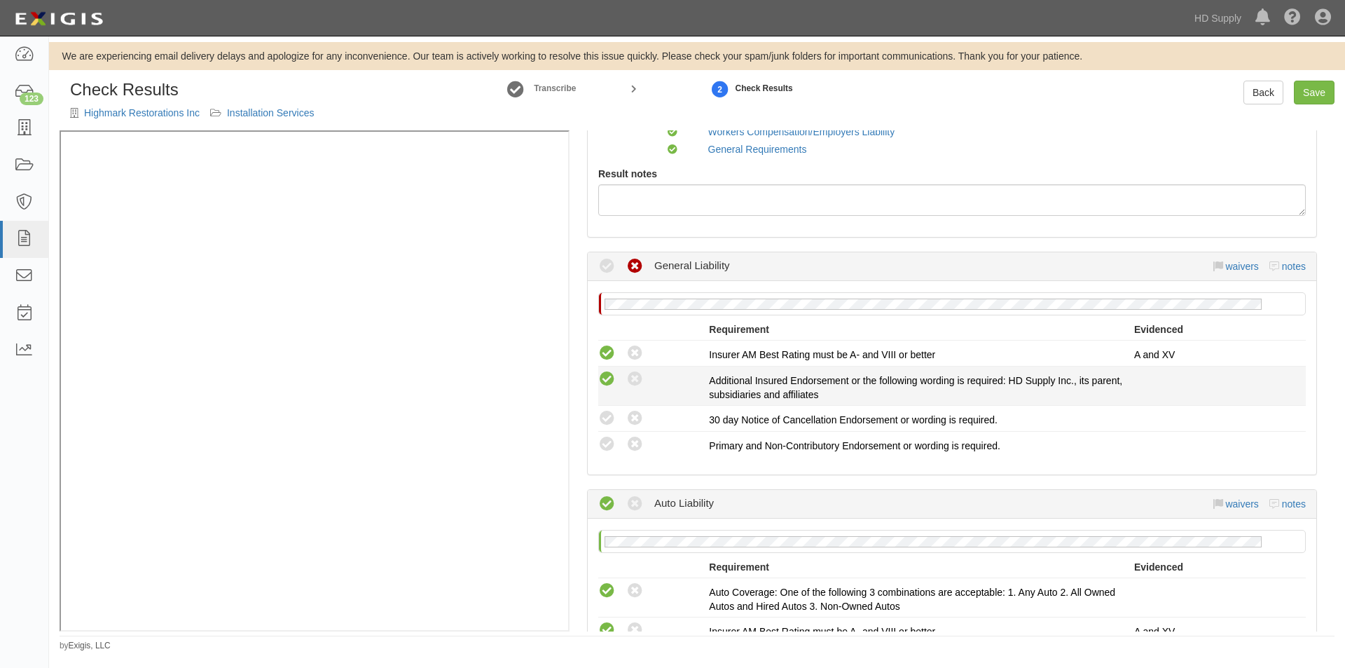
click at [602, 378] on icon at bounding box center [607, 380] width 18 height 18
radio input "true"
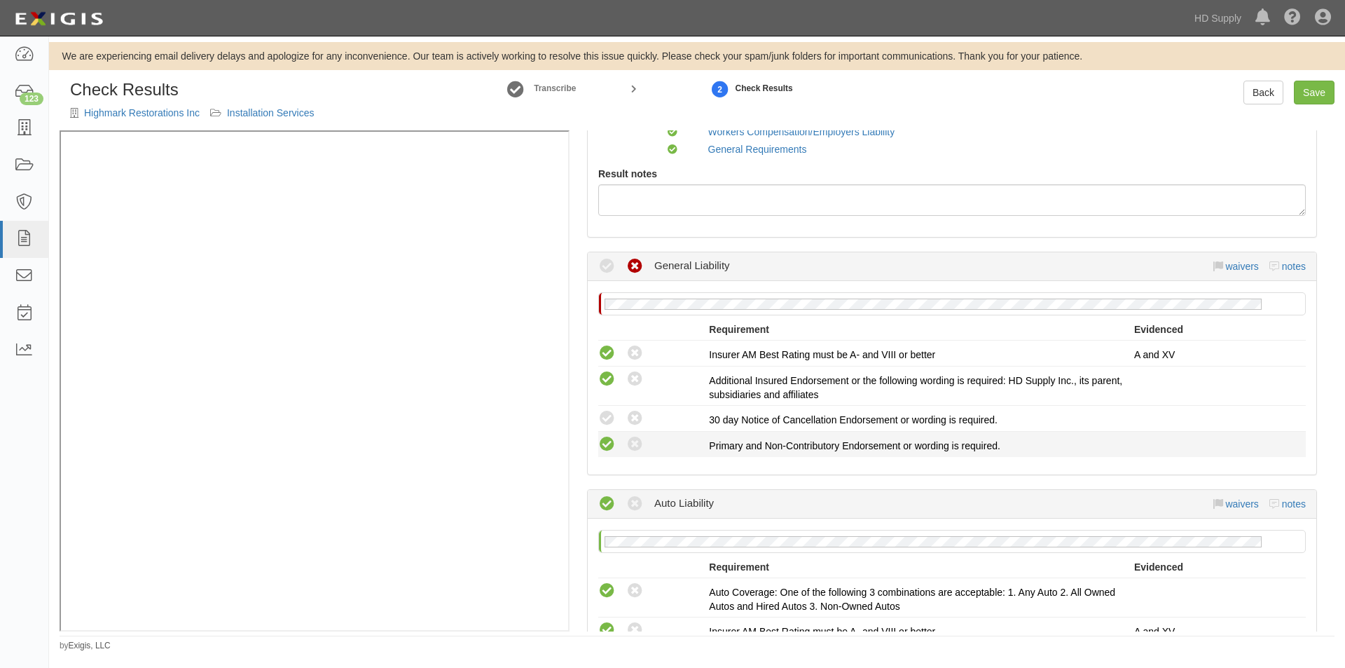
click at [601, 439] on icon at bounding box center [607, 445] width 18 height 18
radio input "true"
click at [637, 415] on icon at bounding box center [635, 419] width 18 height 18
radio input "true"
click at [1308, 91] on link "Save" at bounding box center [1314, 93] width 41 height 24
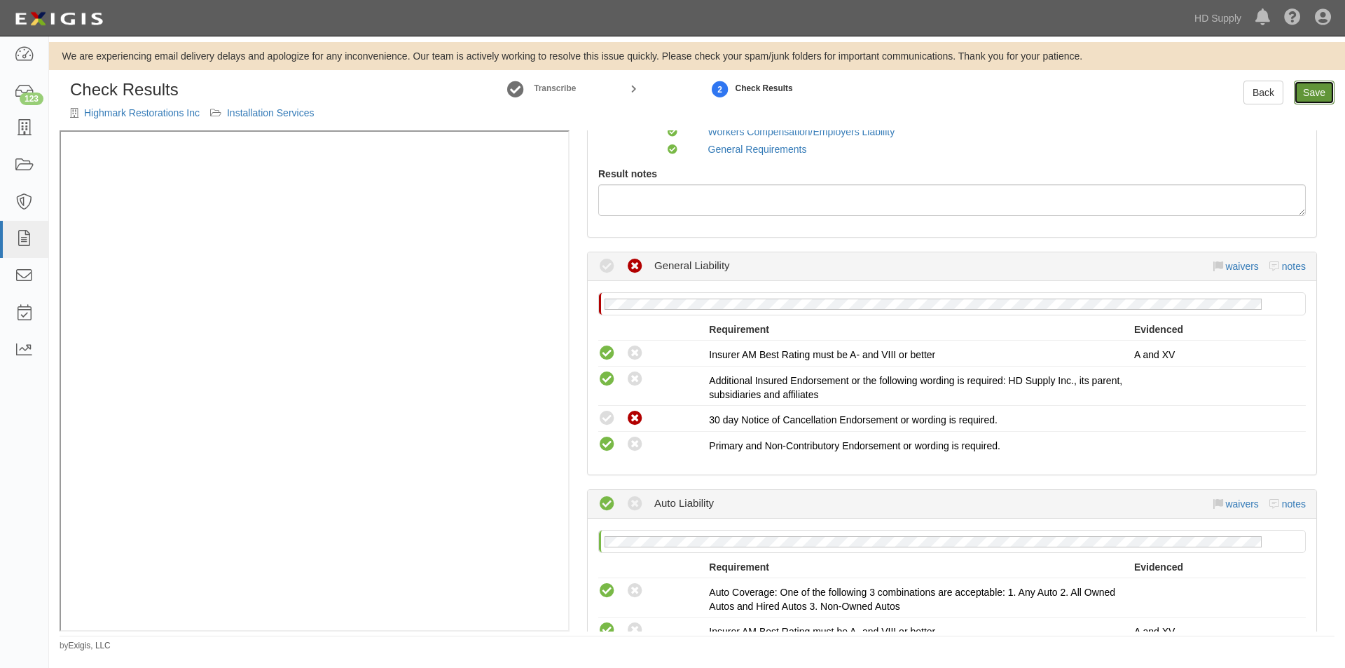
radio input "true"
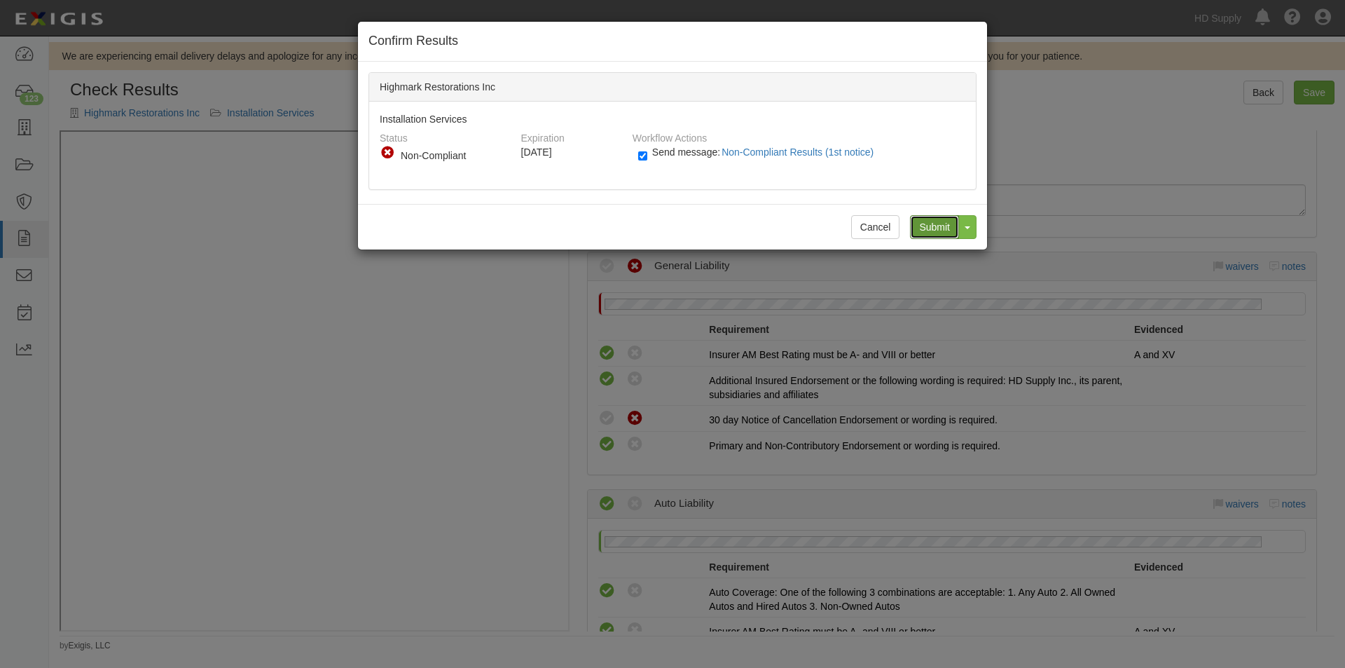
click at [925, 226] on input "Submit" at bounding box center [934, 227] width 49 height 24
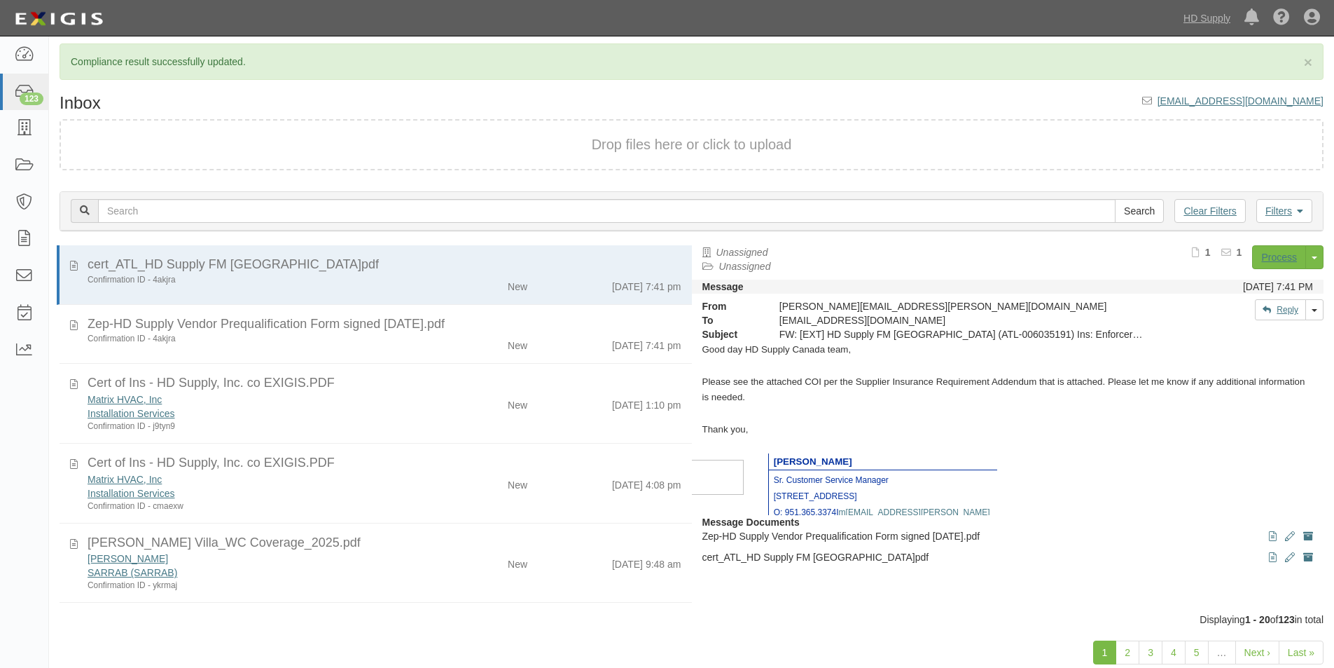
scroll to position [71, 0]
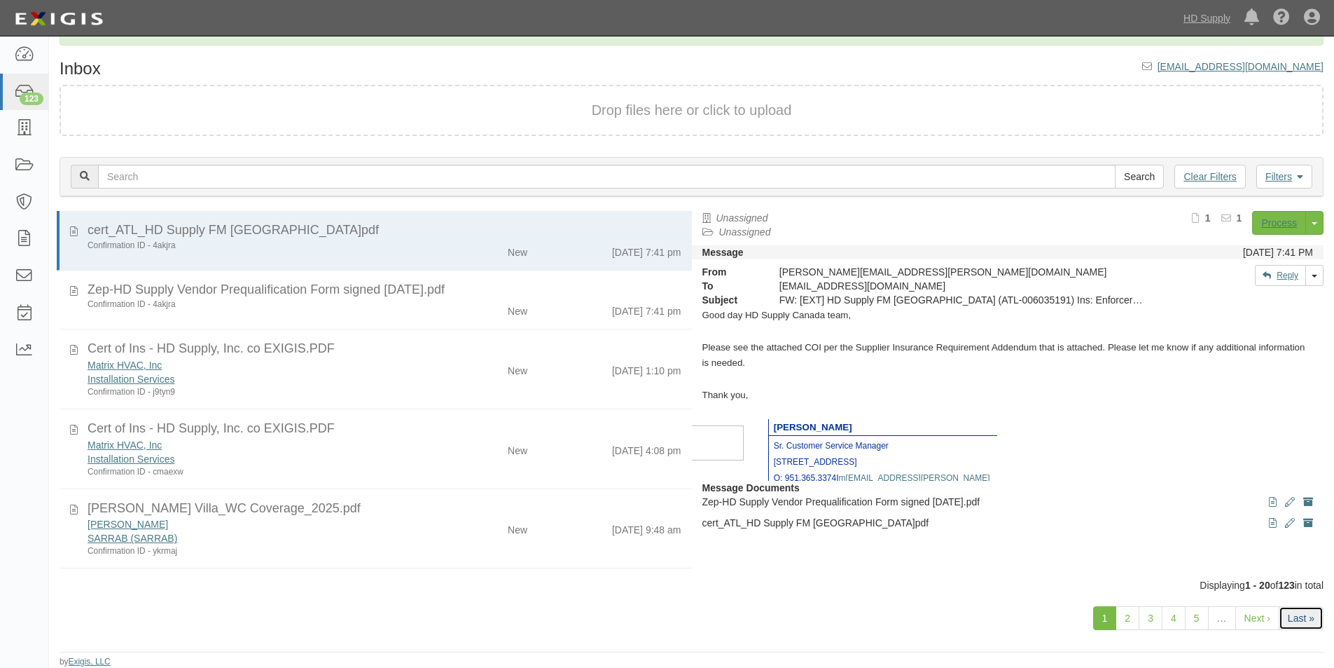
click at [1303, 620] on link "Last »" at bounding box center [1301, 618] width 45 height 24
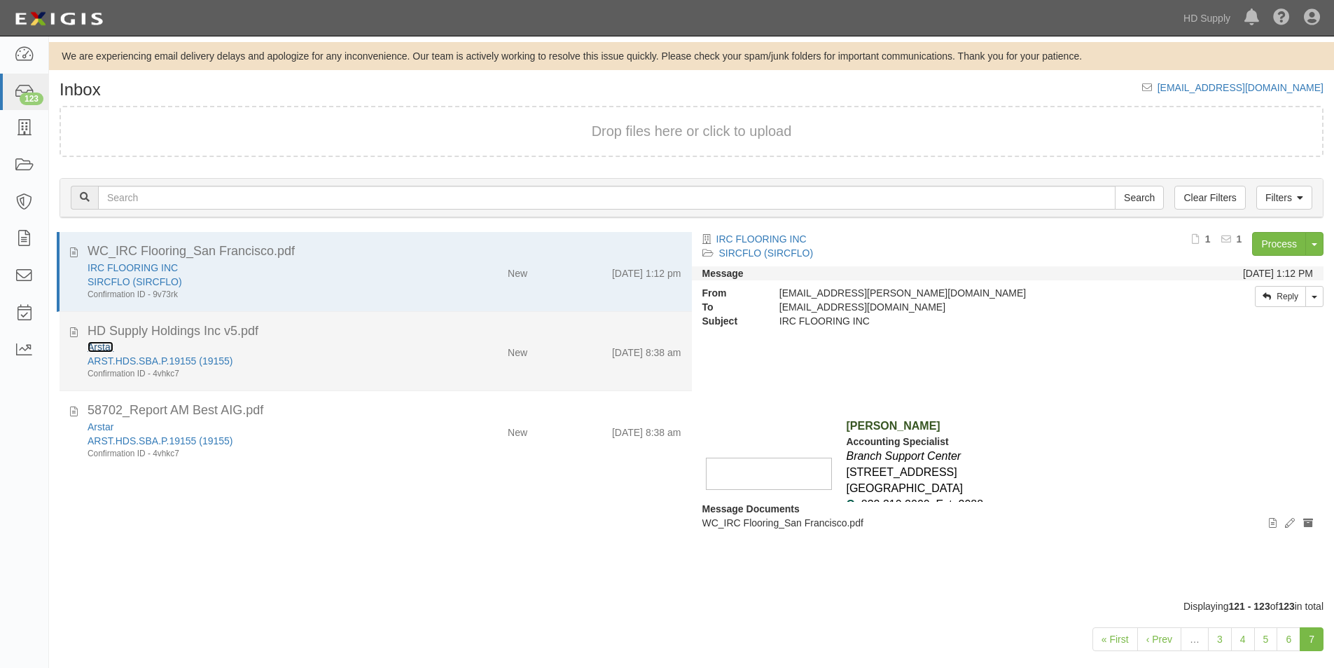
click at [104, 347] on link "Arstar" at bounding box center [101, 346] width 26 height 11
click at [74, 334] on icon at bounding box center [74, 329] width 8 height 15
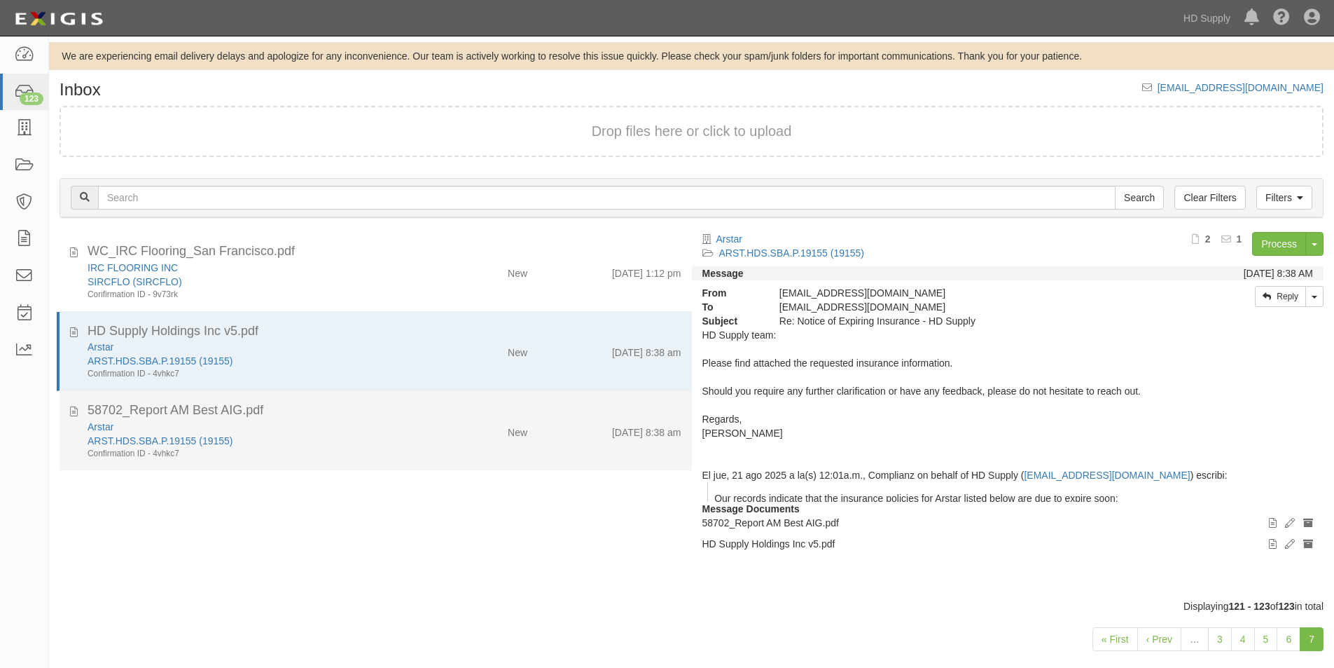
click at [69, 410] on div "58702_Report AM Best AIG.pdf Arstar ARST.HDS.SBA.P.19155 (19155) Confirmation I…" at bounding box center [376, 430] width 632 height 58
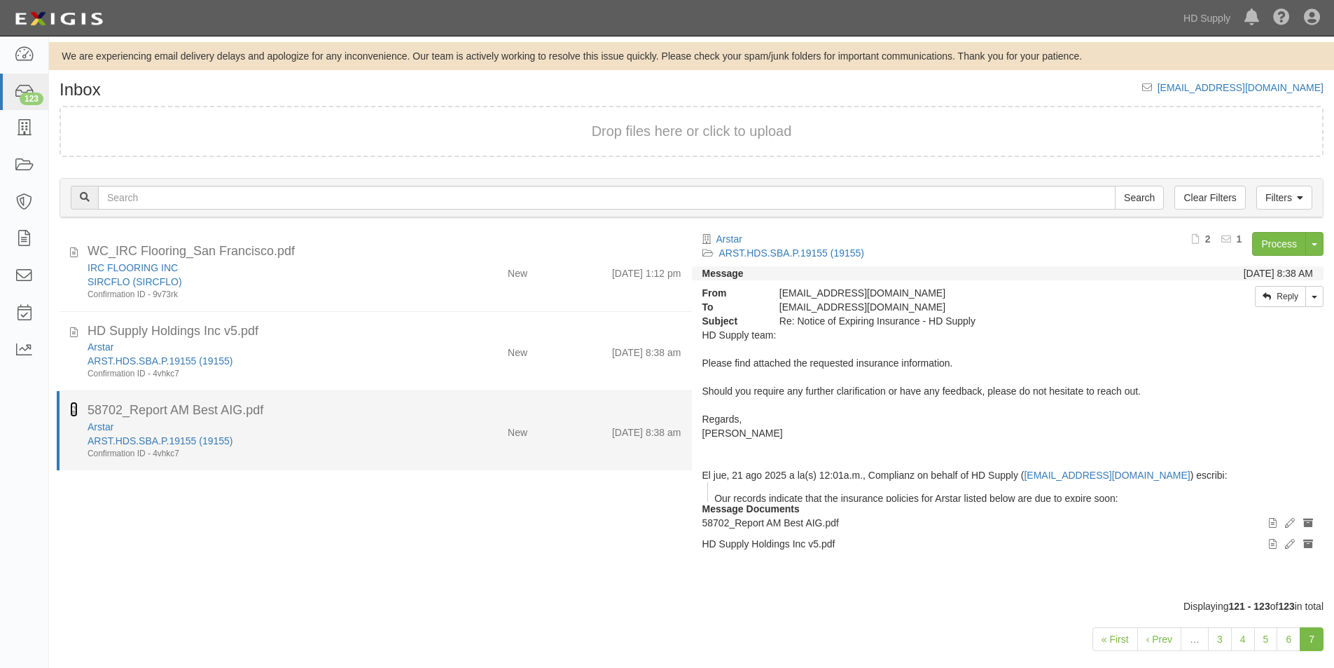
click at [74, 413] on icon at bounding box center [74, 408] width 8 height 15
click at [361, 455] on div "Confirmation ID - 4vhkc7" at bounding box center [257, 454] width 338 height 12
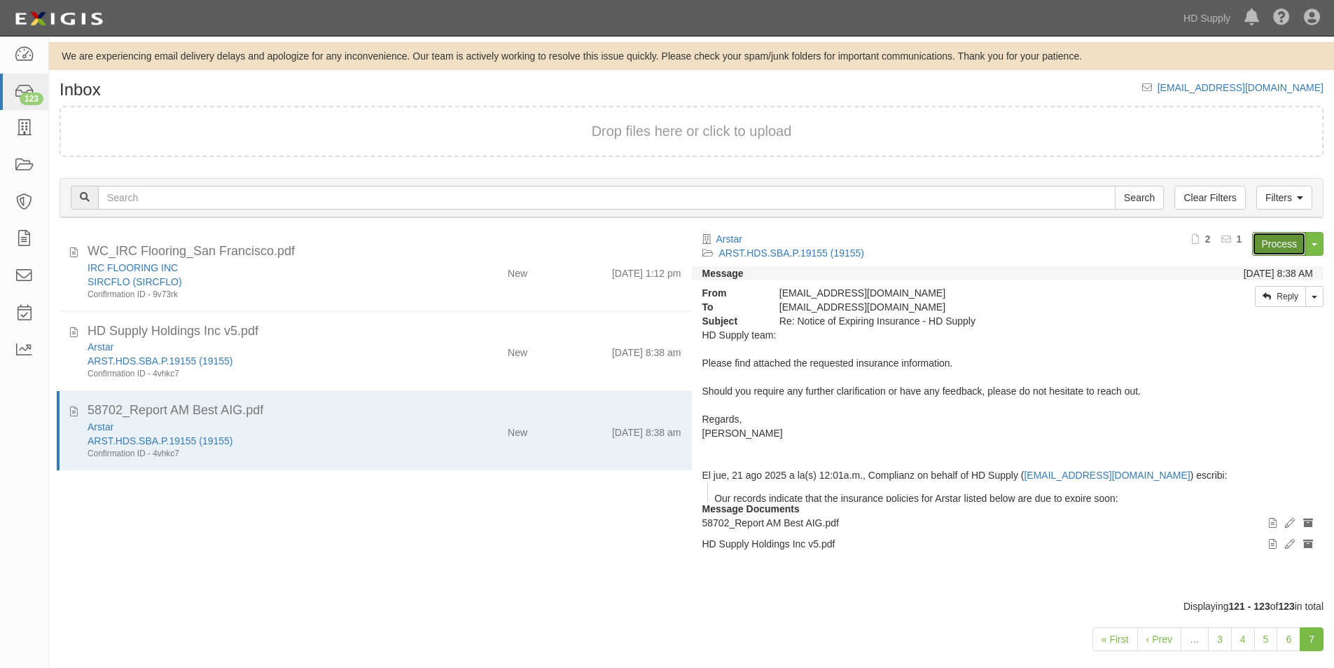
click at [1289, 241] on link "Process" at bounding box center [1279, 244] width 54 height 24
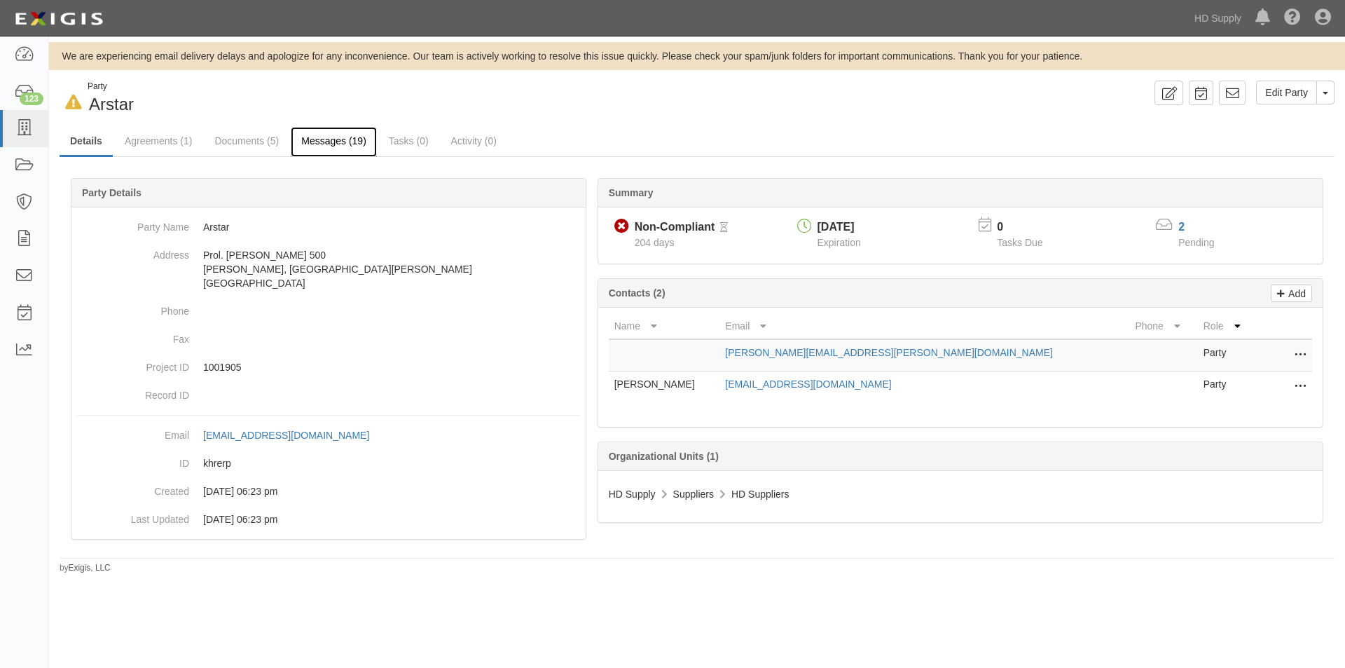
click at [321, 147] on link "Messages (19)" at bounding box center [334, 142] width 86 height 30
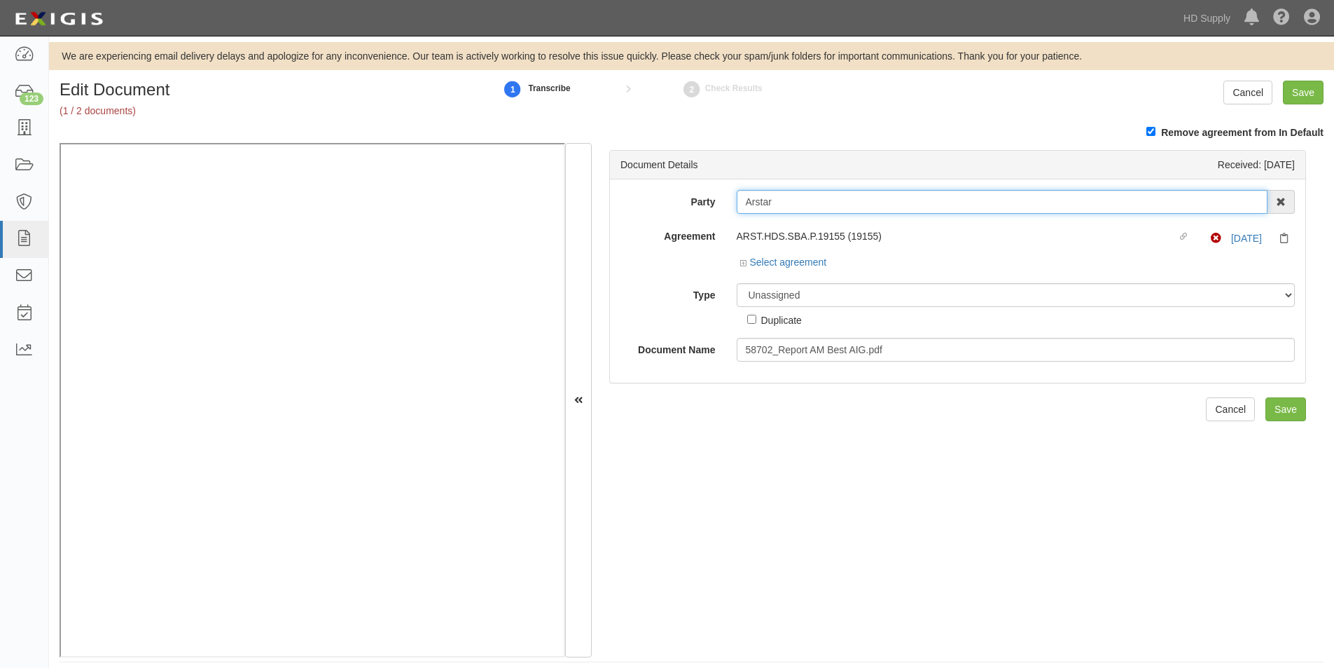
drag, startPoint x: 781, startPoint y: 207, endPoint x: 738, endPoint y: 205, distance: 42.7
click at [738, 205] on input "Arstar" at bounding box center [1003, 202] width 532 height 24
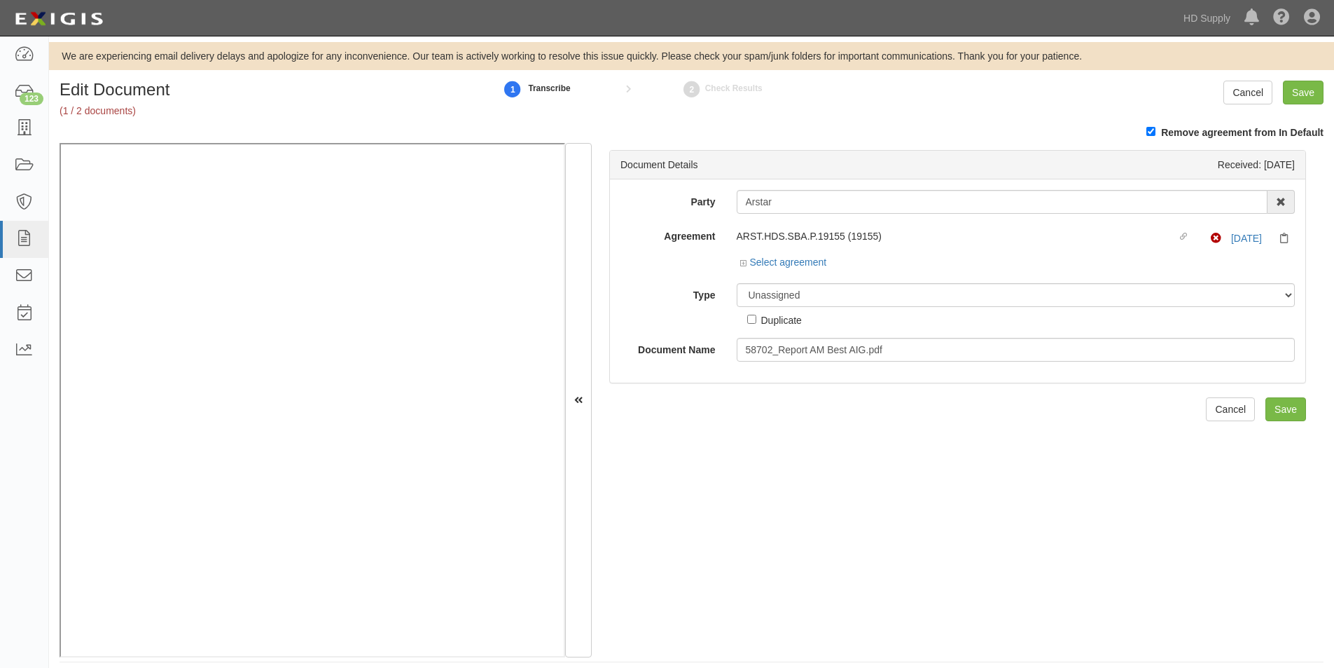
click at [811, 466] on div "Document Details Received: [DATE] Party Arstar 1888 [PERSON_NAME] 1888 [PERSON_…" at bounding box center [958, 400] width 732 height 514
click at [892, 298] on select "Unassigned Binder Cancellation Notice Certificate Contract Endorsement Insuranc…" at bounding box center [1016, 295] width 559 height 24
select select "OtherDetail"
click at [737, 283] on select "Unassigned Binder Cancellation Notice Certificate Contract Endorsement Insuranc…" at bounding box center [1016, 295] width 559 height 24
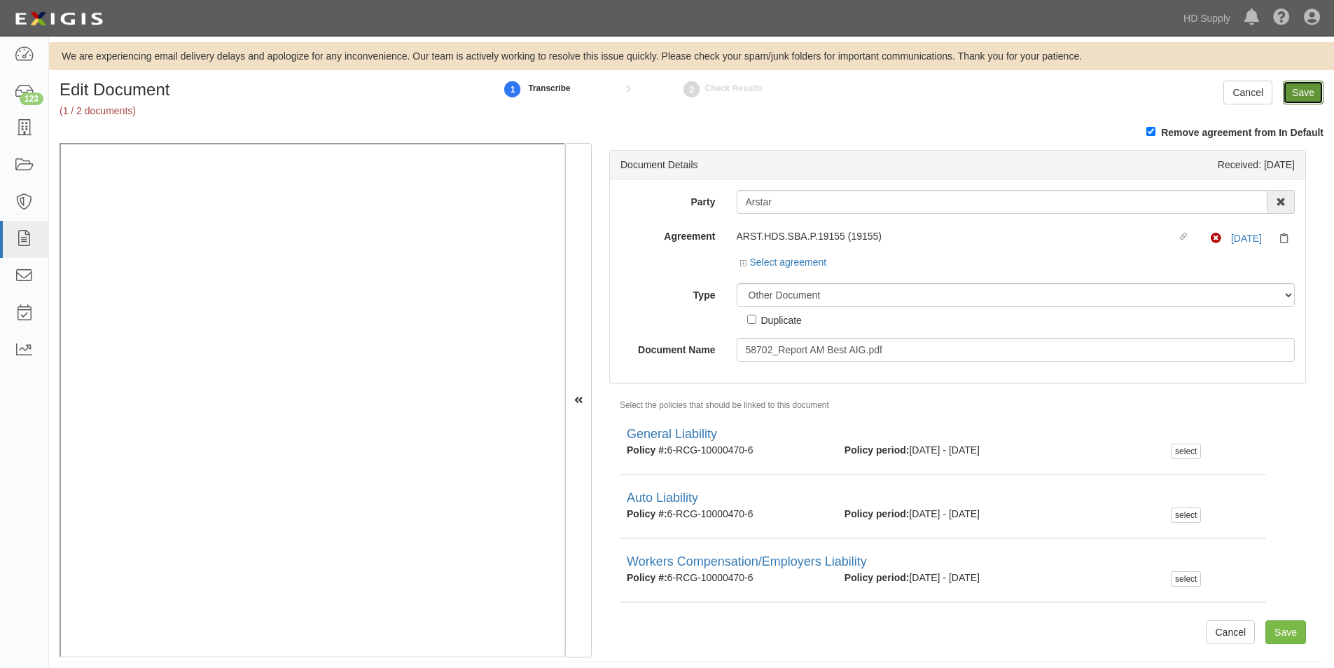
click at [1302, 90] on input "Save" at bounding box center [1303, 93] width 41 height 24
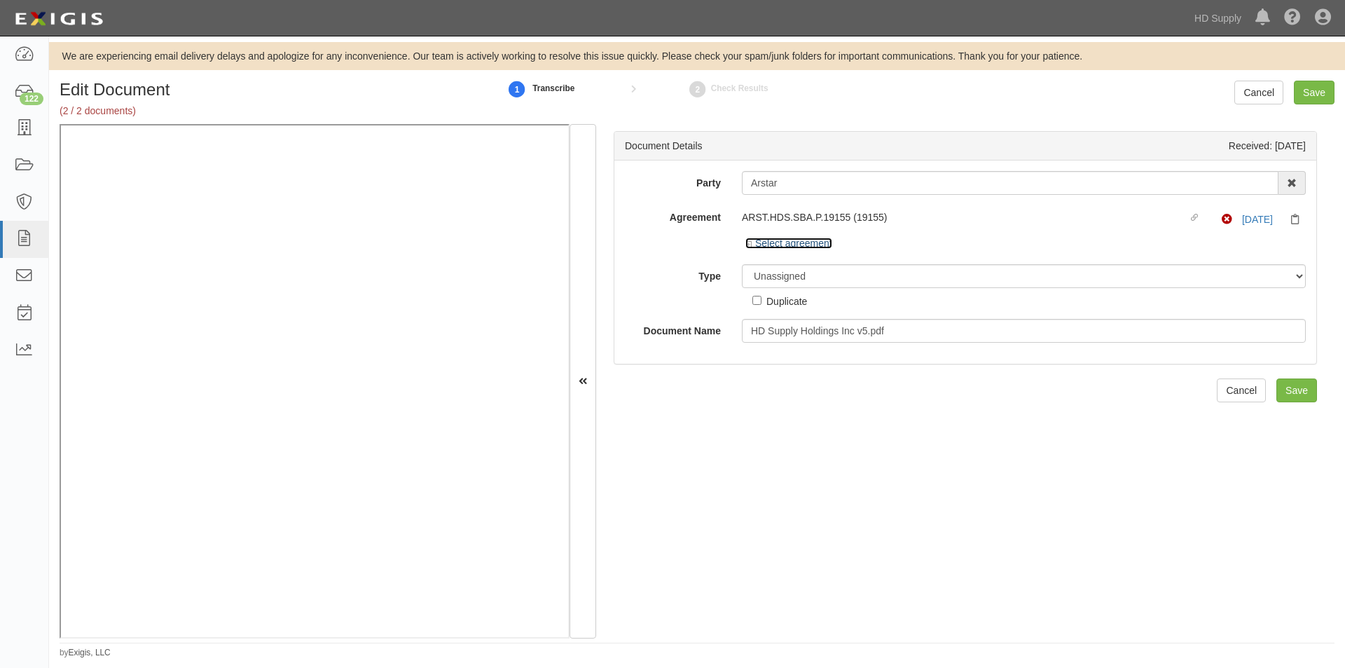
click at [770, 237] on link "Select agreement" at bounding box center [788, 242] width 87 height 11
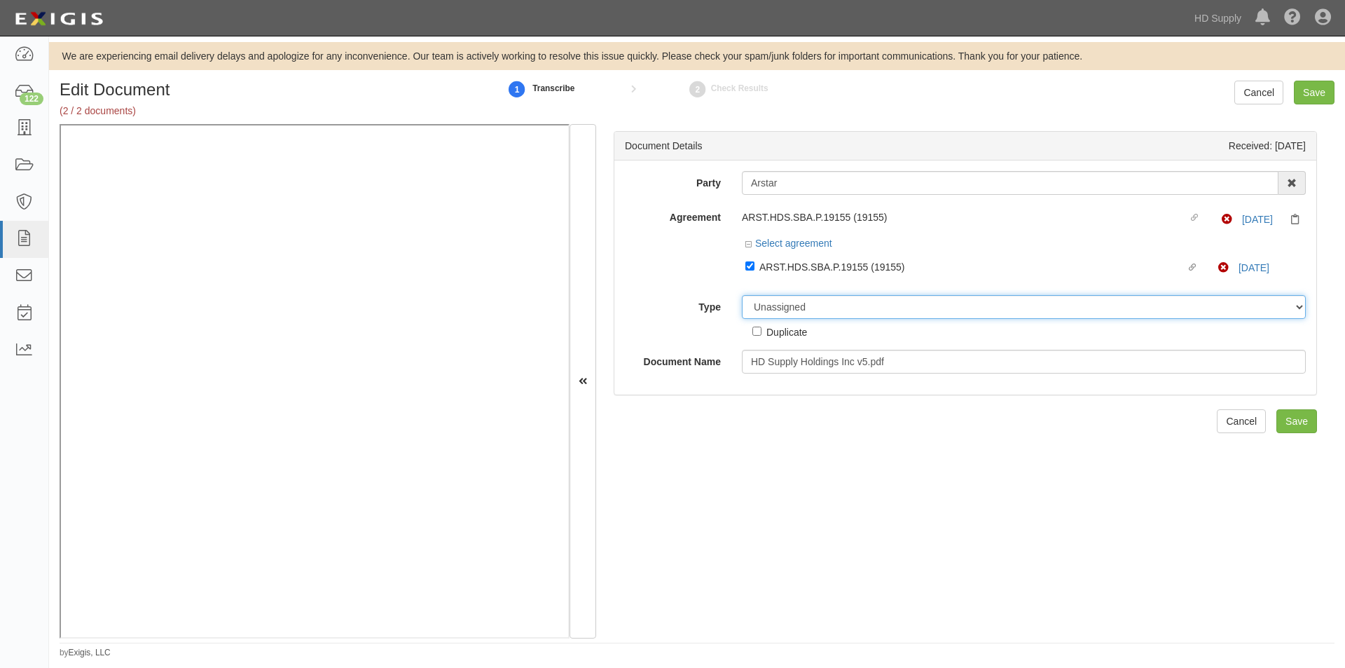
click at [784, 308] on select "Unassigned Binder Cancellation Notice Certificate Contract Endorsement Insuranc…" at bounding box center [1024, 307] width 564 height 24
select select "CertificateDetail"
click at [742, 295] on select "Unassigned Binder Cancellation Notice Certificate Contract Endorsement Insuranc…" at bounding box center [1024, 307] width 564 height 24
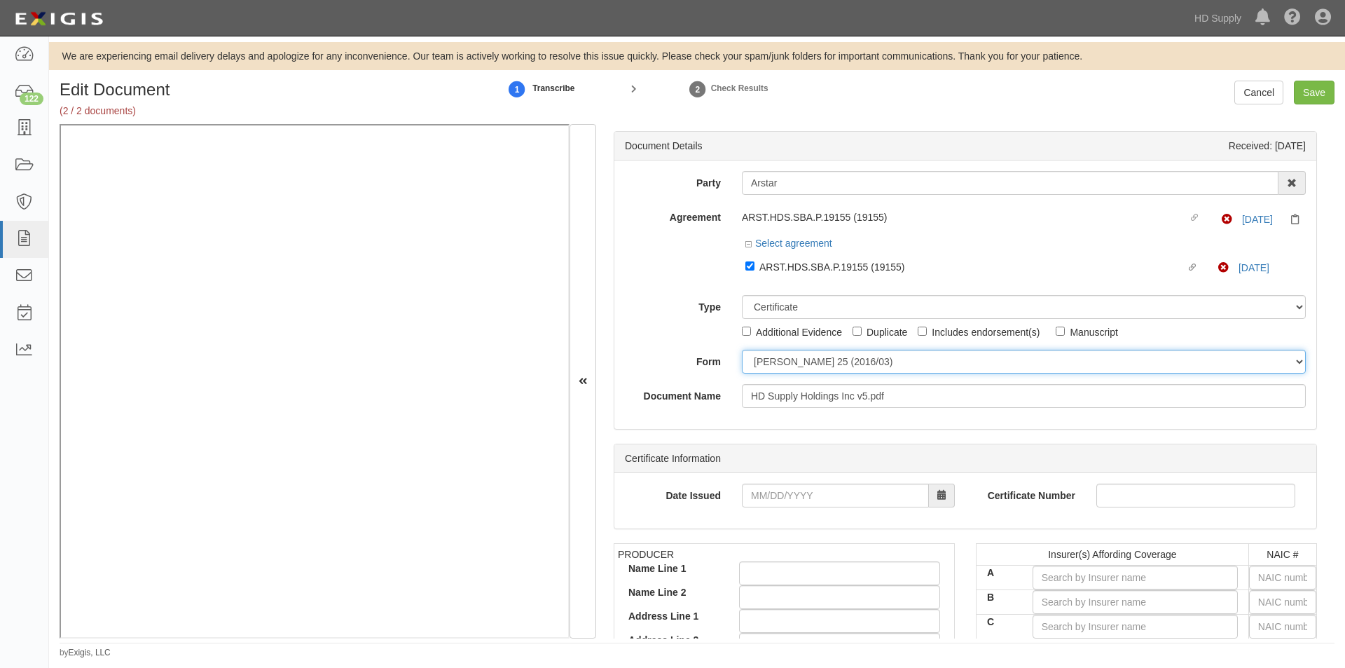
click at [774, 359] on select "ACORD 25 (2016/03) ACORD 101 ACORD 855 NY (2014/05) General" at bounding box center [1024, 362] width 564 height 24
select select "GeneralFormDetail"
click at [742, 350] on select "ACORD 25 (2016/03) ACORD 101 ACORD 855 NY (2014/05) General" at bounding box center [1024, 362] width 564 height 24
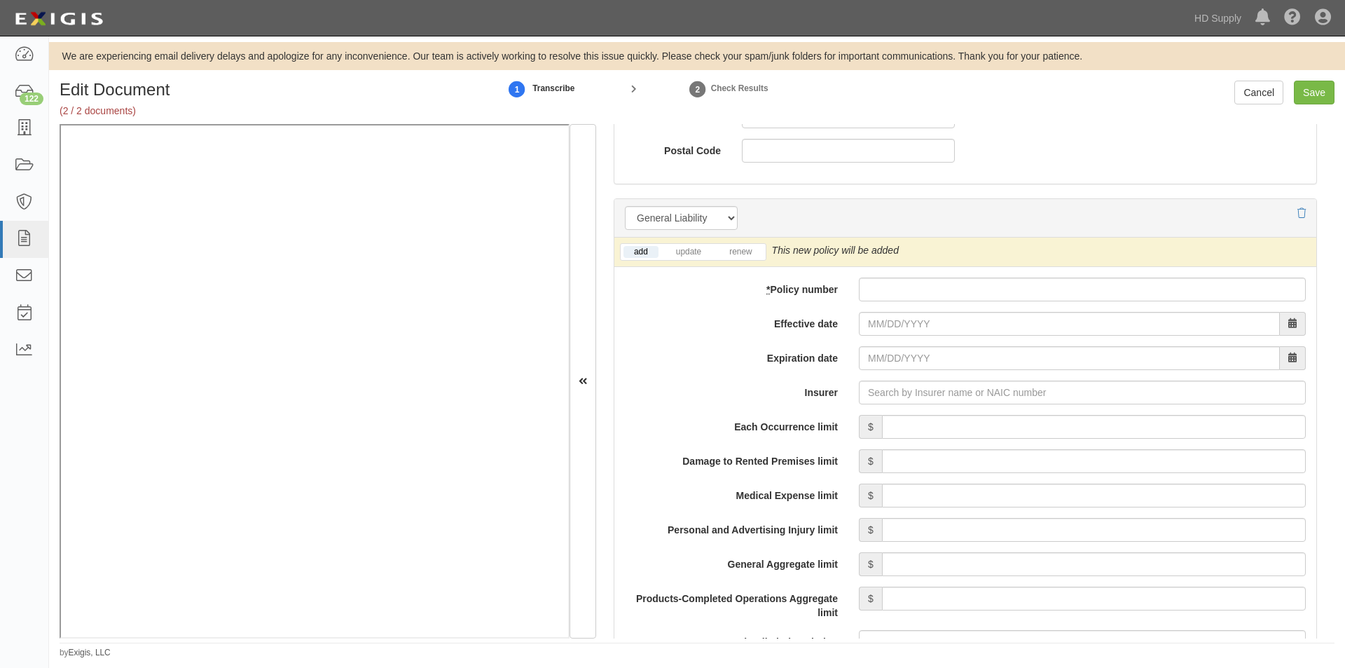
scroll to position [992, 0]
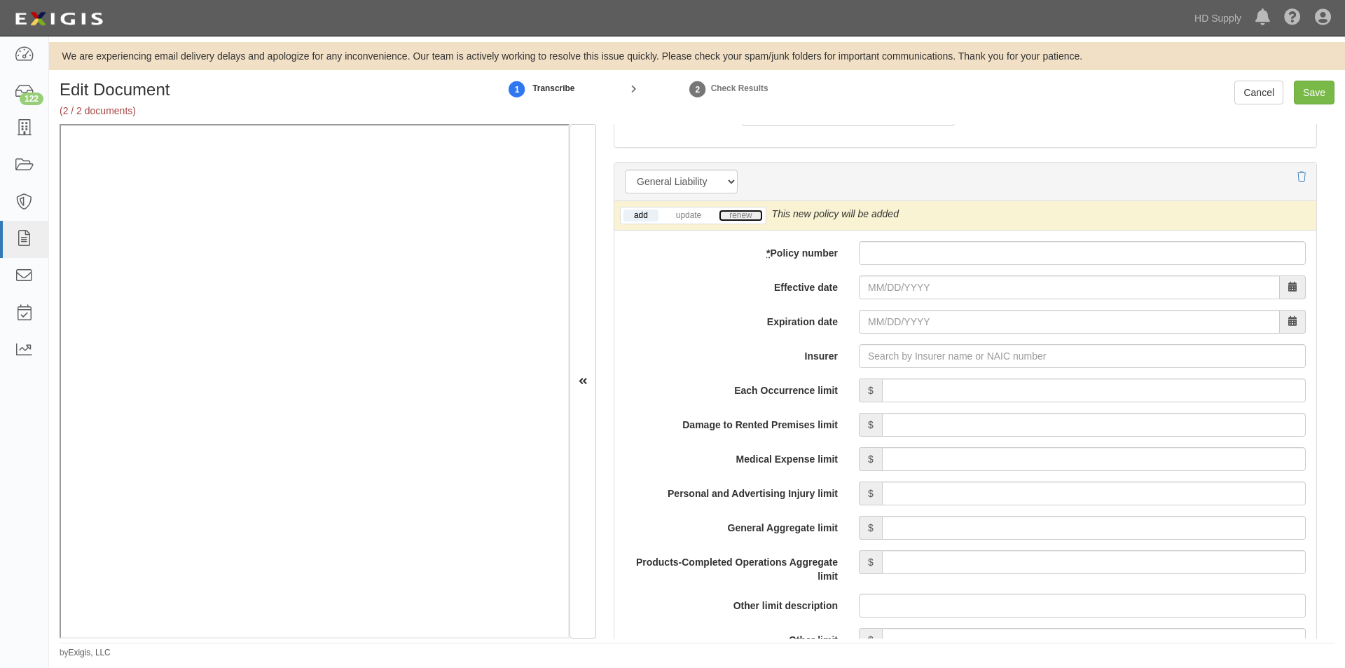
drag, startPoint x: 732, startPoint y: 219, endPoint x: 742, endPoint y: 215, distance: 11.3
click at [732, 219] on link "renew" at bounding box center [740, 215] width 43 height 12
paste input "6-RCG-10000470-6"
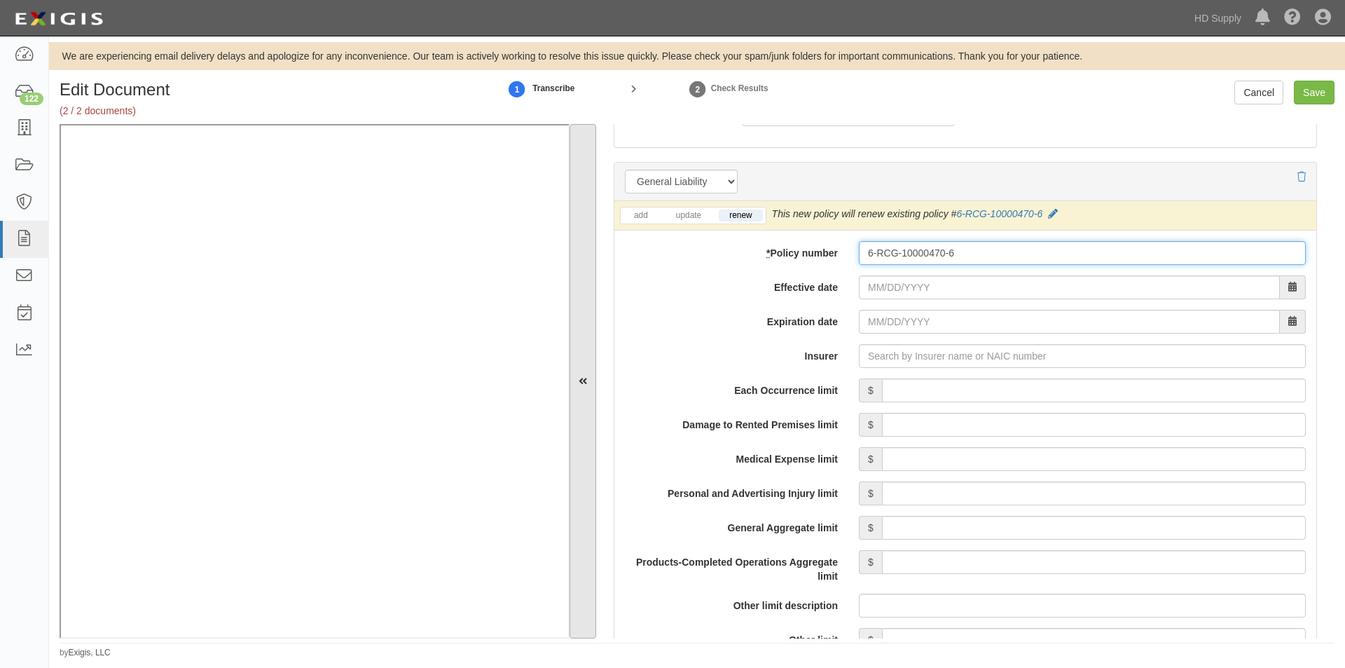
type input "6-RCG-10000470-6"
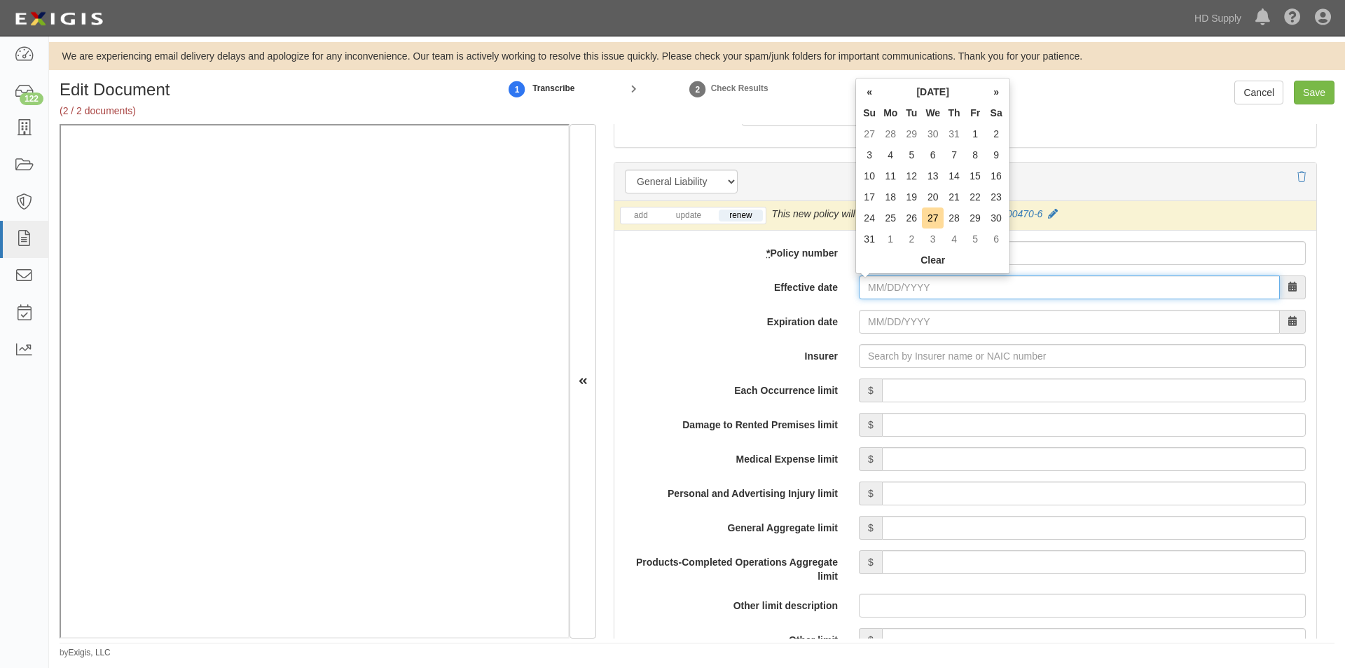
click at [864, 289] on input "Effective date" at bounding box center [1069, 287] width 421 height 24
type input "04/15/2025"
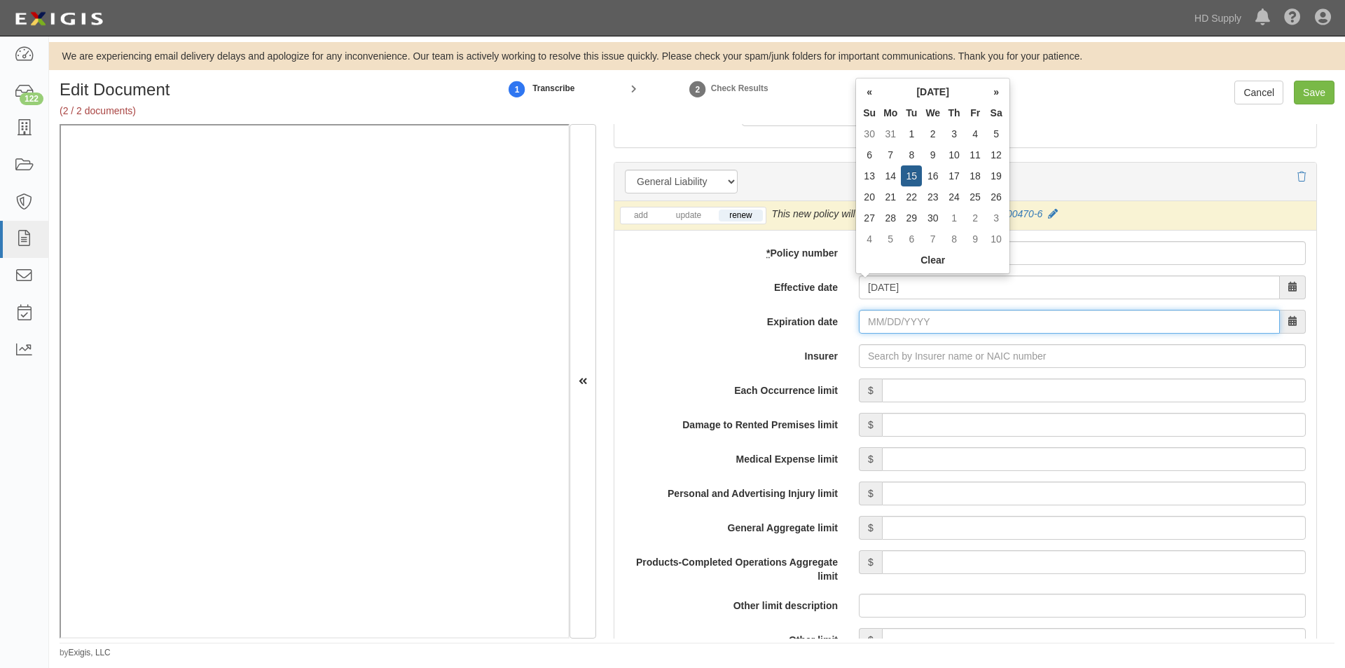
type input "04/15/2026"
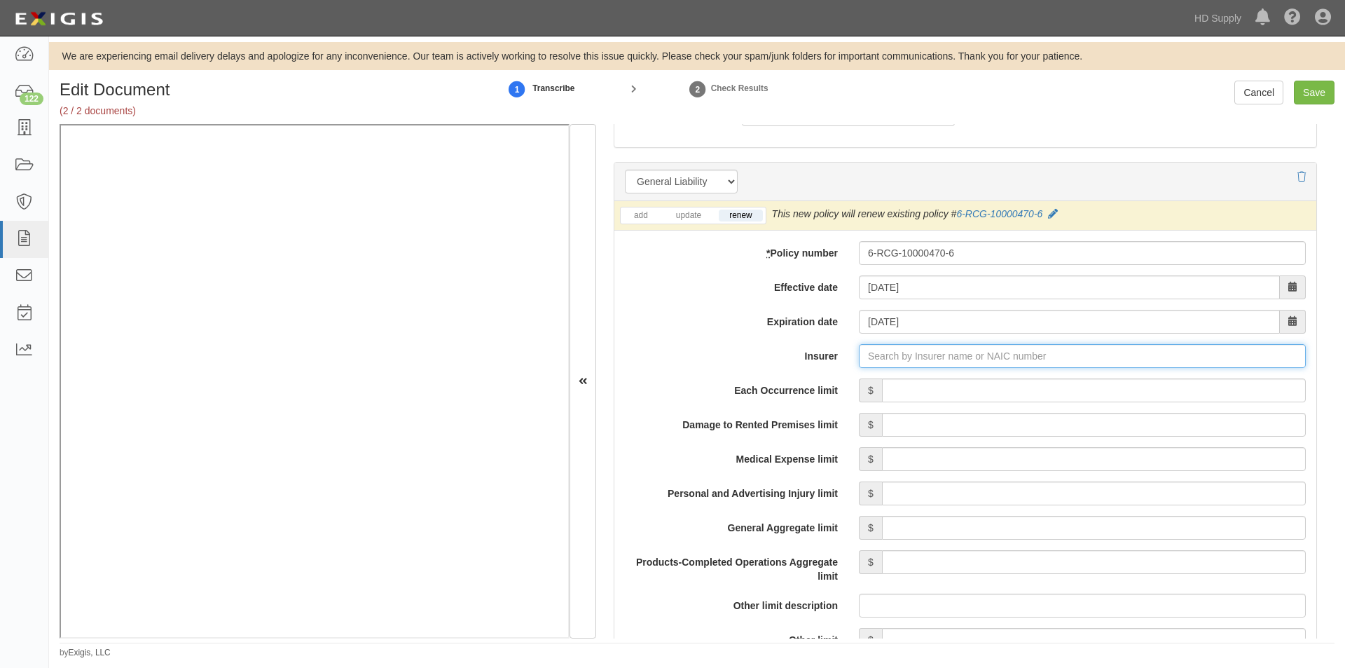
click at [935, 355] on input "Insurer" at bounding box center [1082, 356] width 447 height 24
type input "a"
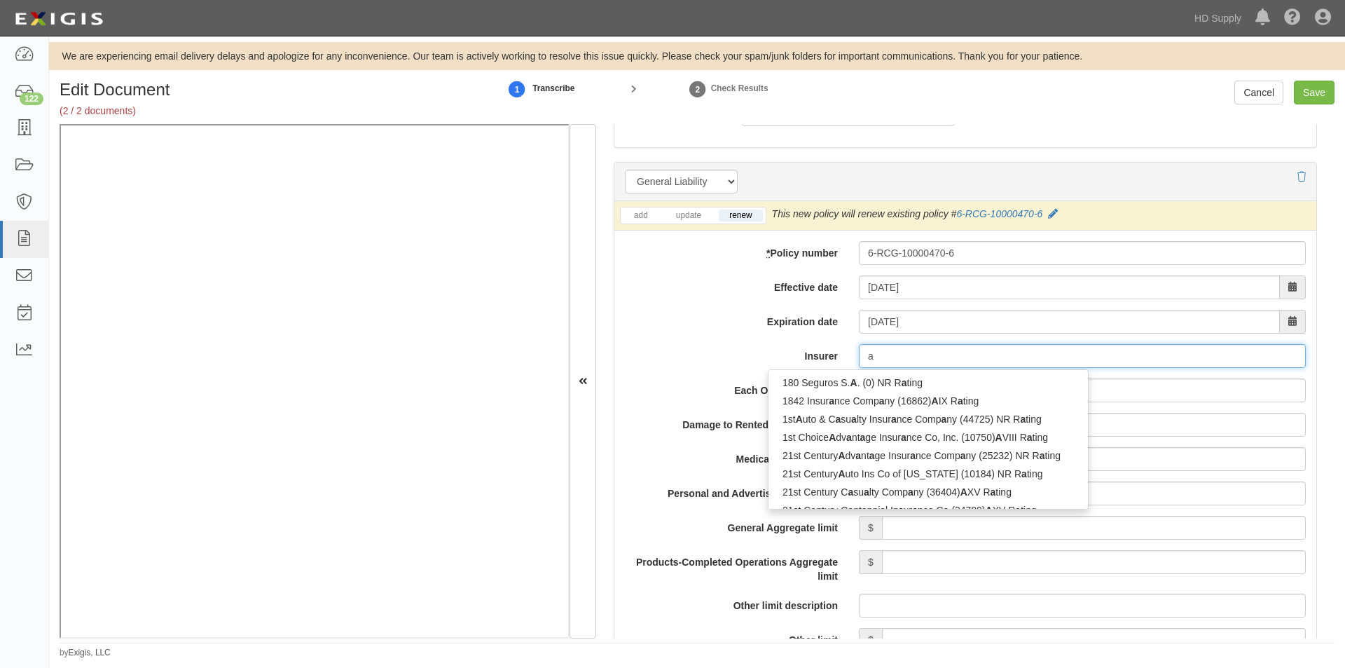
type input "aiA General Berhad (0) NR Rating"
type input "ai"
type input "aig Asia Pacific Insurance Pte. Ltd. (0) A XV Rating"
type input "aig"
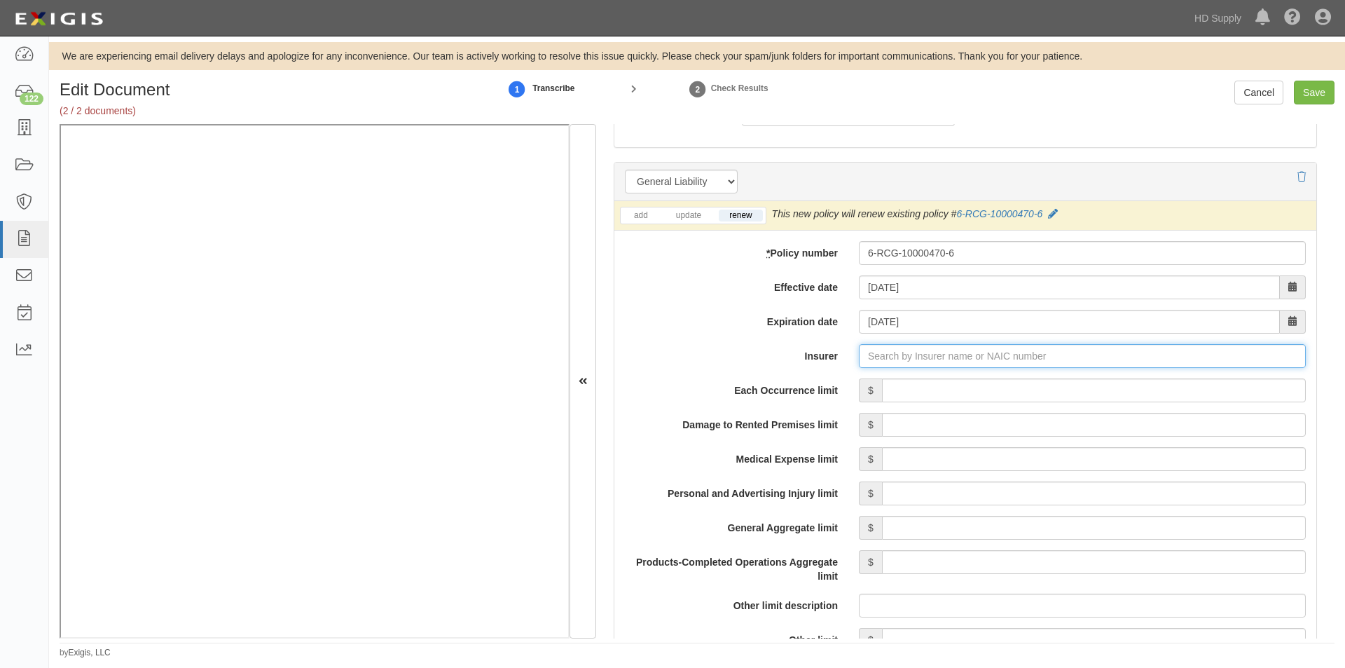
click at [878, 357] on input "Insurer" at bounding box center [1082, 356] width 447 height 24
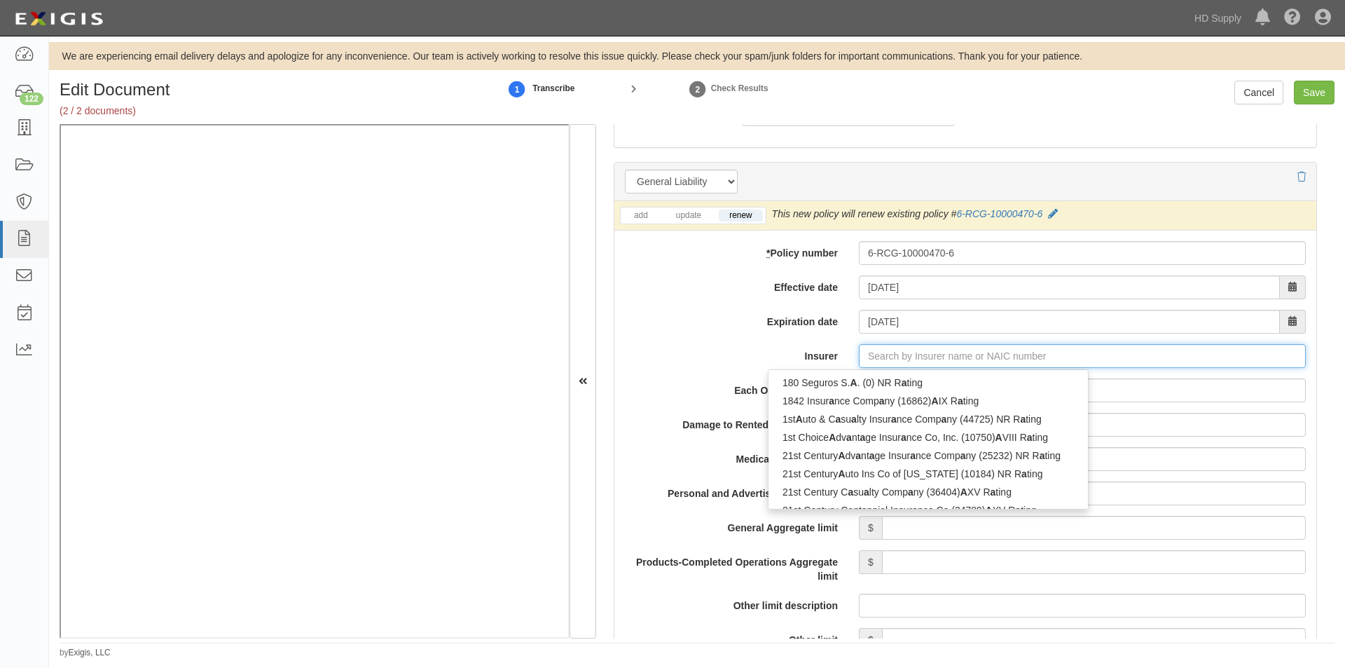
type input "a"
type input "aiA General Berhad (0) NR Rating"
type input "ai"
type input "aig Asia Pacific Insurance Pte. Ltd. (0) A XV Rating"
type input "aig"
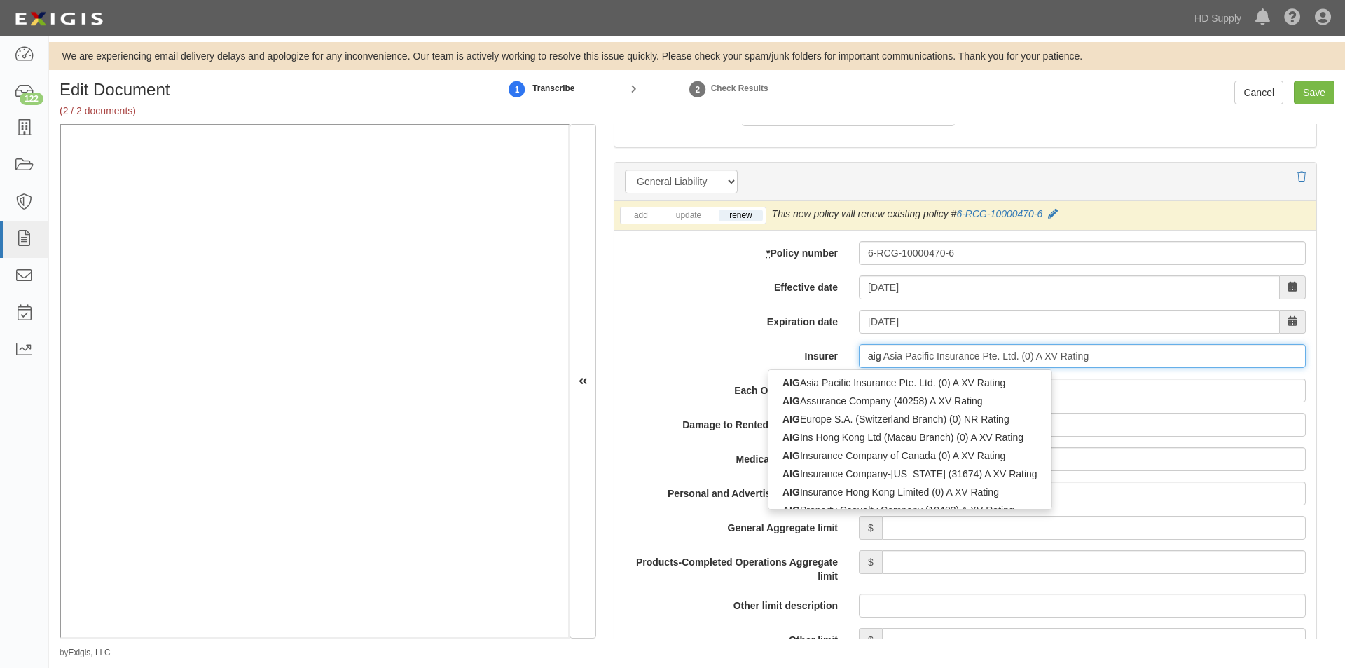
type input "aig specialty Insurance Company (26883) A XV Rating"
type input "aig s"
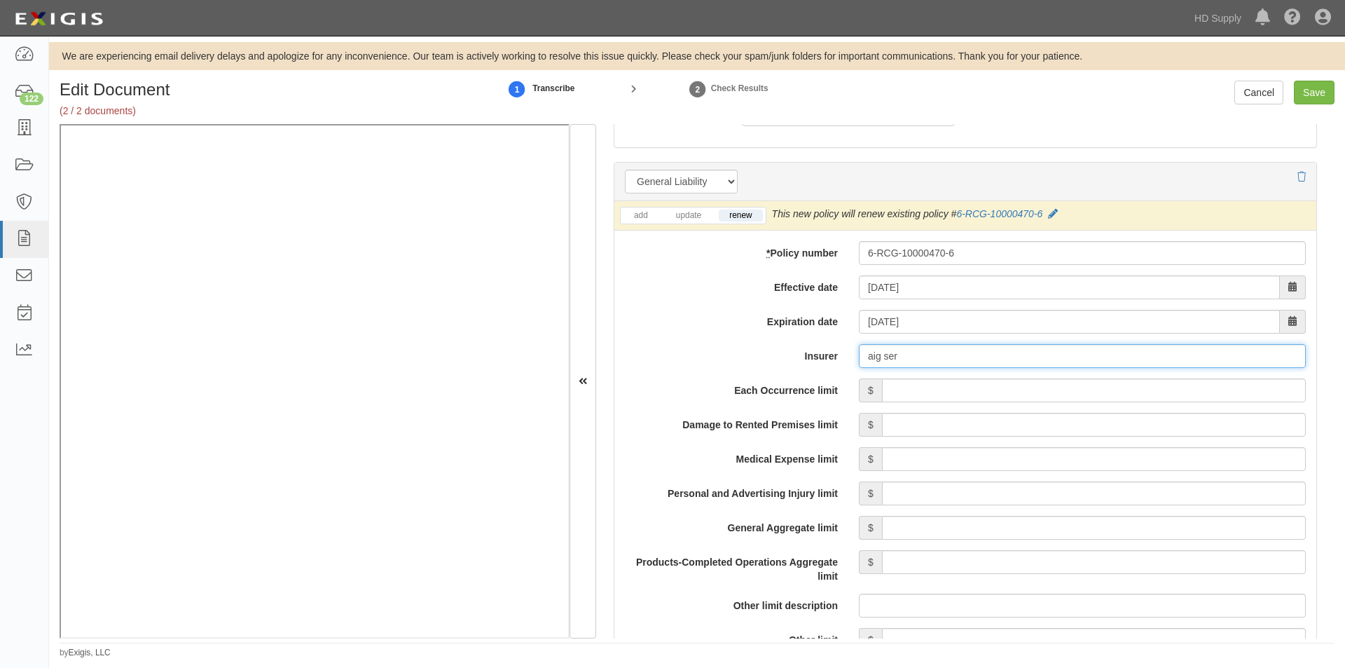
type input "aig se"
type input "aig specialty Insurance Company (26883) A XV Rating"
type input "aig s"
type input "aig Asia Pacific Insurance Pte. Ltd. (0) A XV Rating"
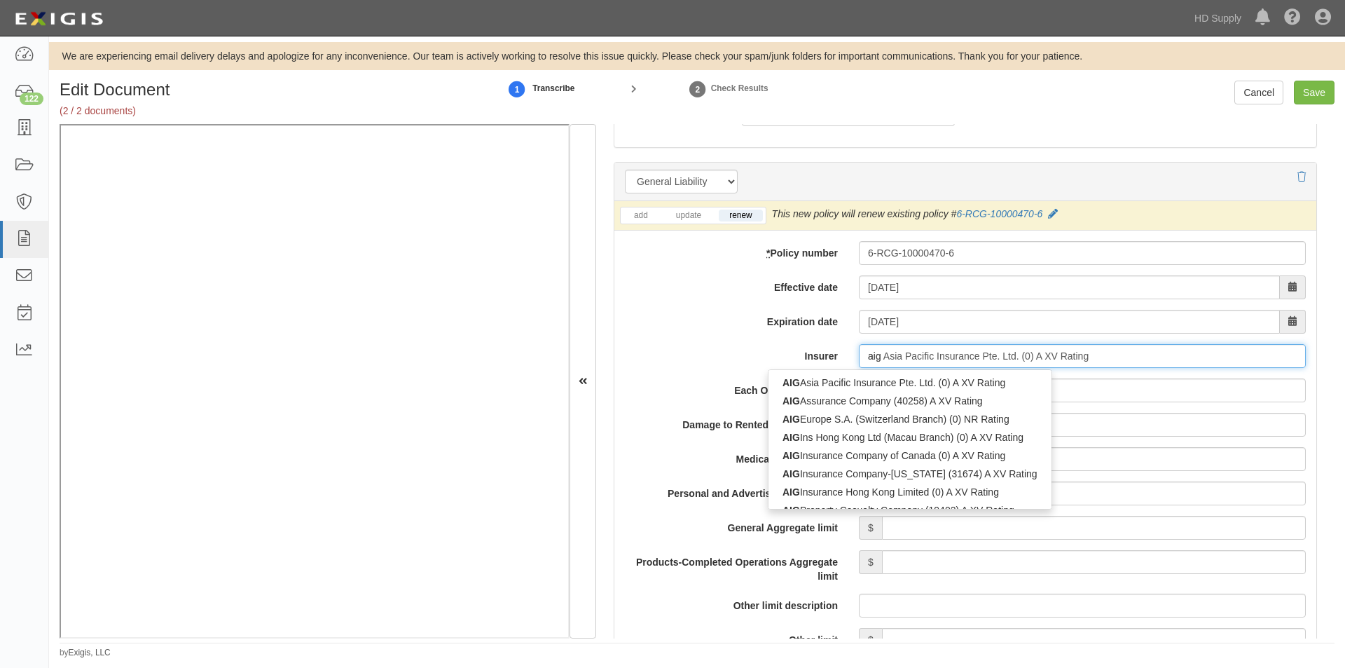
type input "aig"
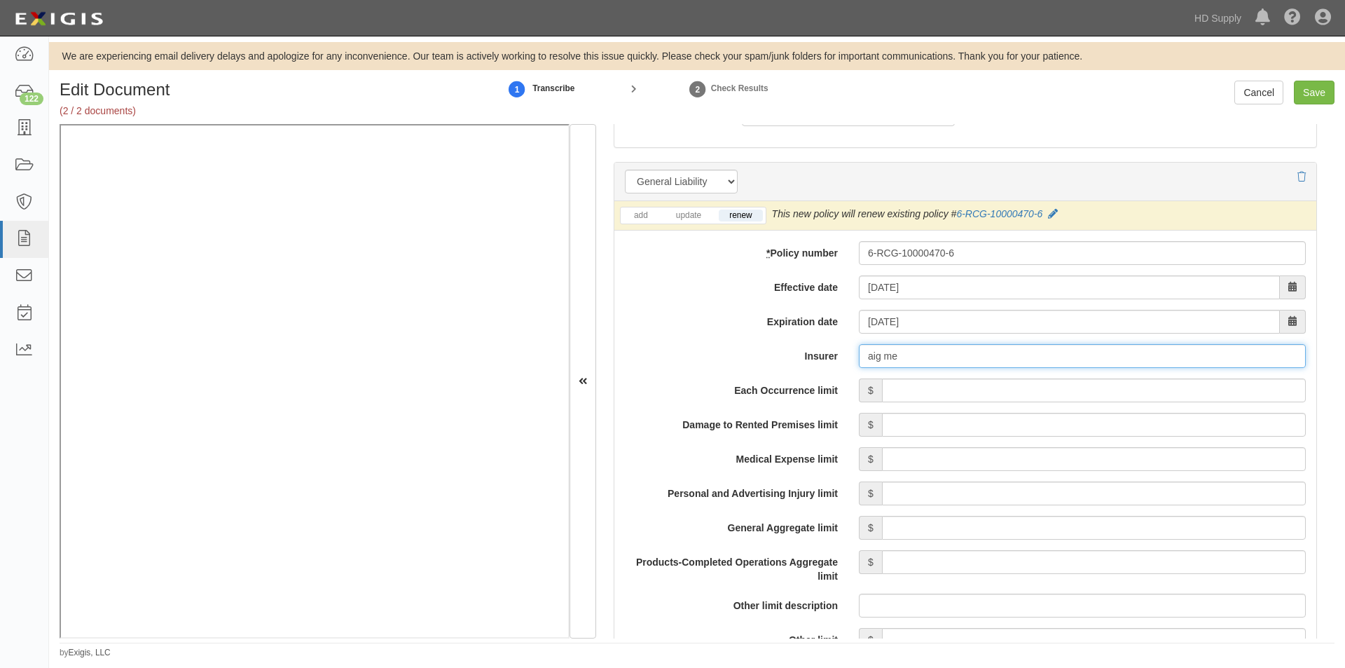
type input "aig m"
type input "aig Asia Pacific Insurance Pte. Ltd. (0) A XV Rating"
type input "aig"
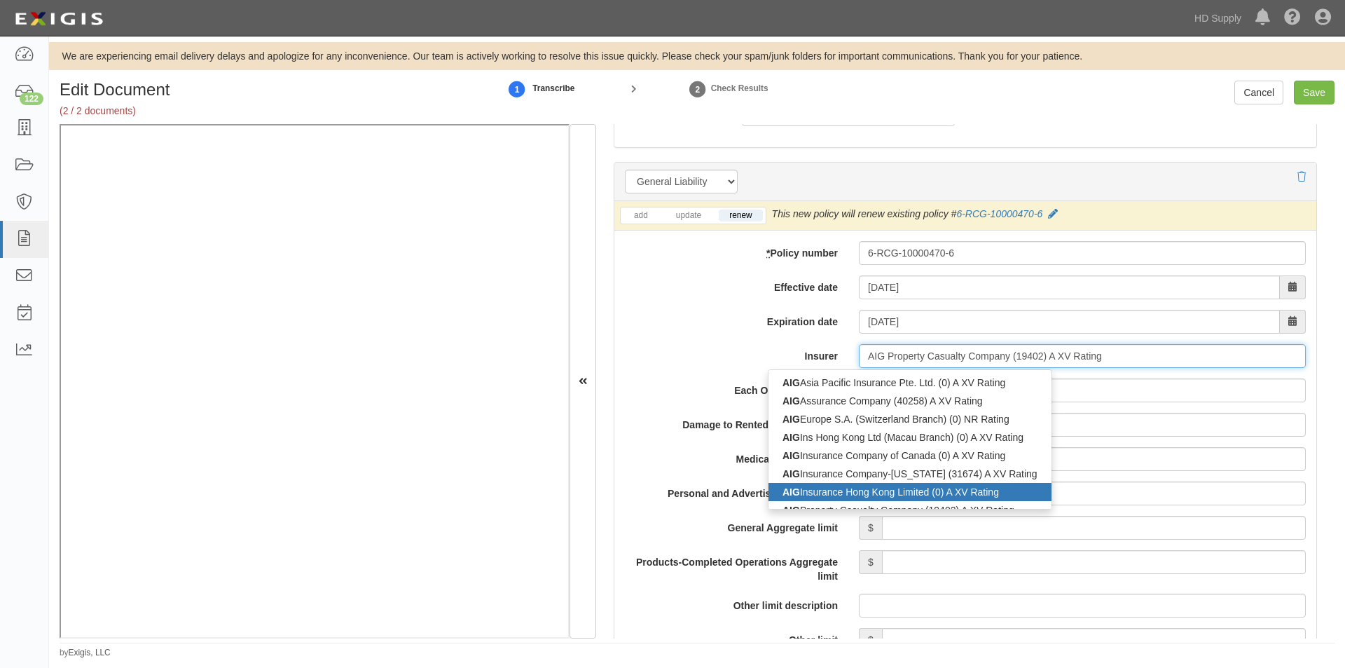
scroll to position [11, 0]
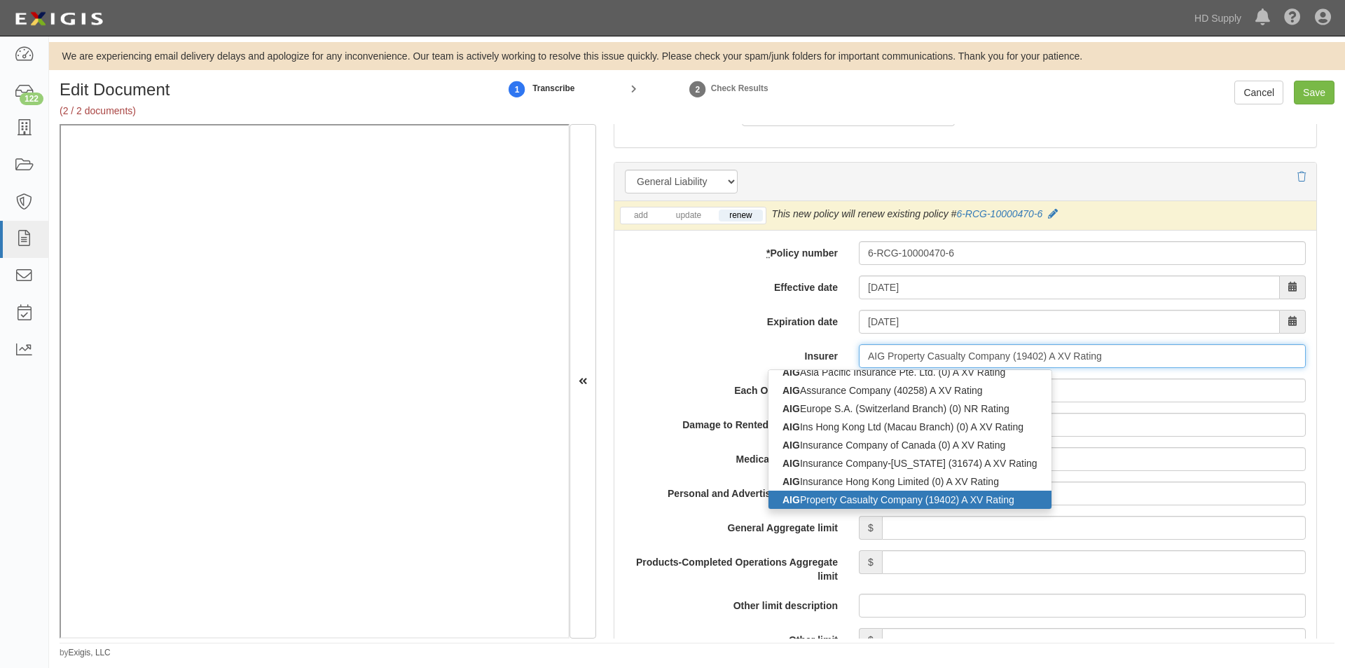
type input "AIG Specialty Insurance Company (26883) A XV Rating"
type input "aig Asia Pacific Insurance Pte. Ltd. (0) A XV Rating"
type input "aig"
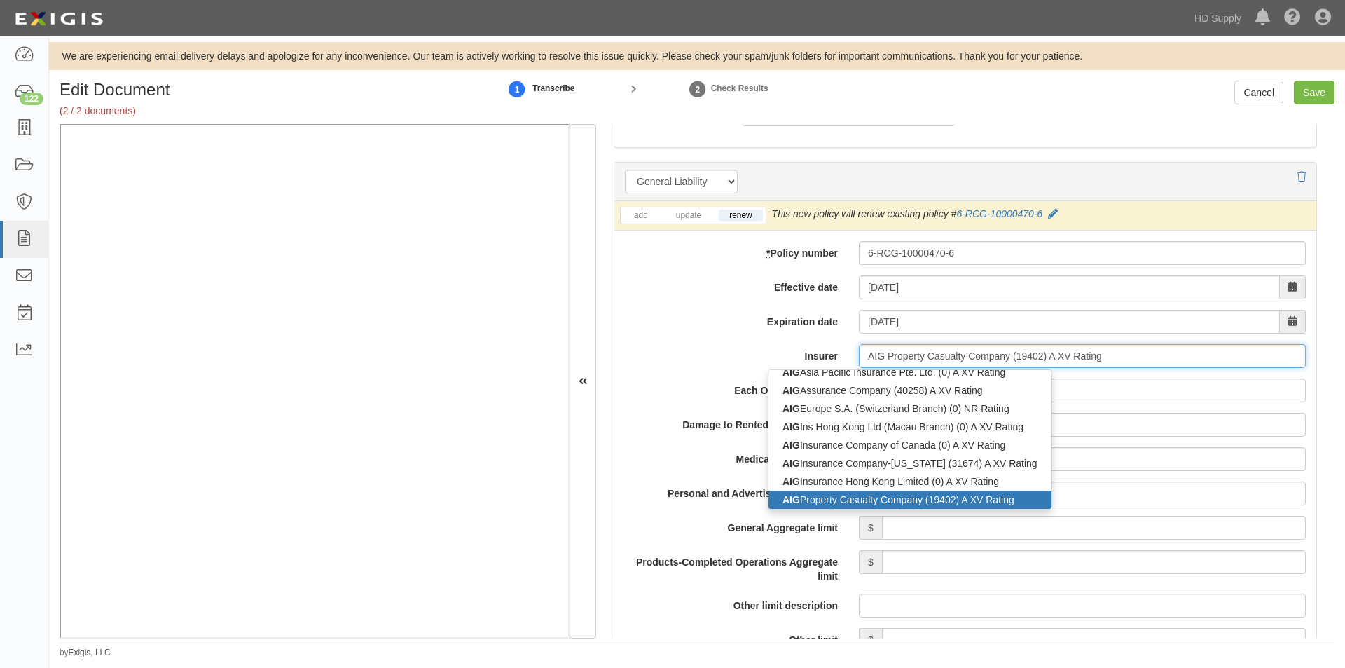
type input "AIG Specialty Insurance Company (26883) A XV Rating"
type input "aig Asia Pacific Insurance Pte. Ltd. (0) A XV Rating"
type input "aig"
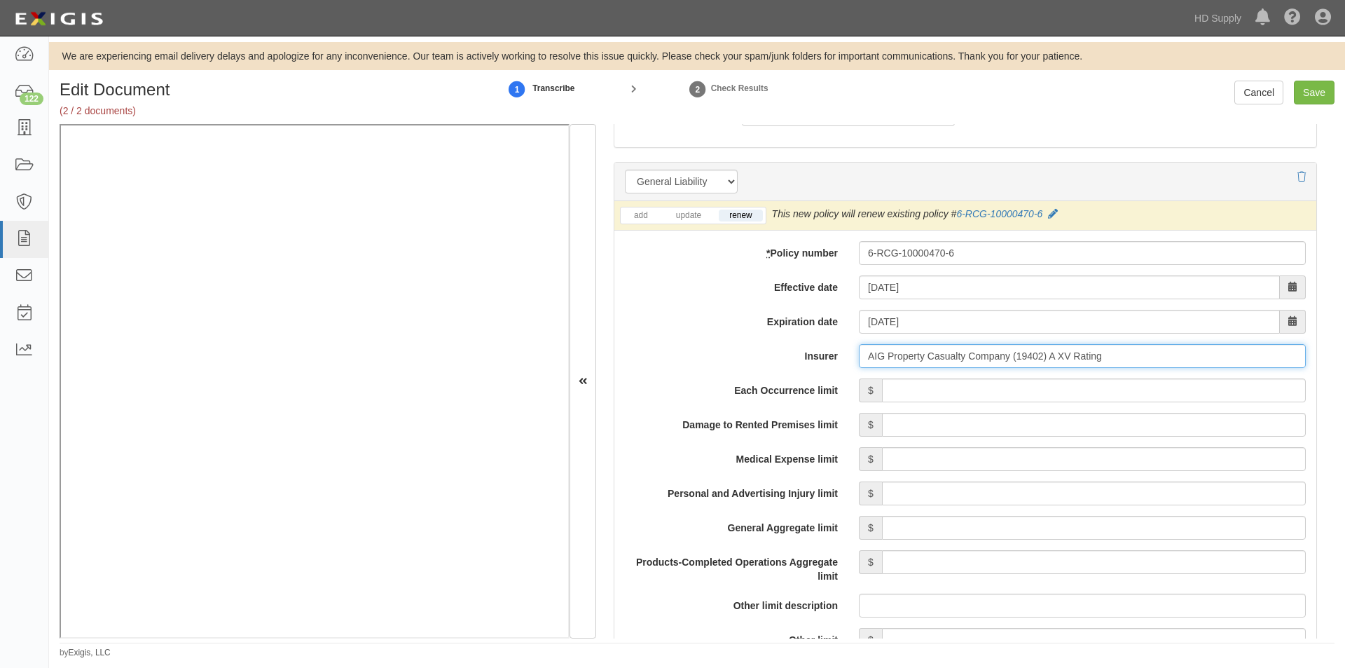
type input "AIG Property Casualty Company (19402) A XV Rating"
drag, startPoint x: 1114, startPoint y: 357, endPoint x: 759, endPoint y: 376, distance: 355.7
click at [759, 376] on div "add update renew This new policy will be added This new policy will update exis…" at bounding box center [965, 637] width 702 height 873
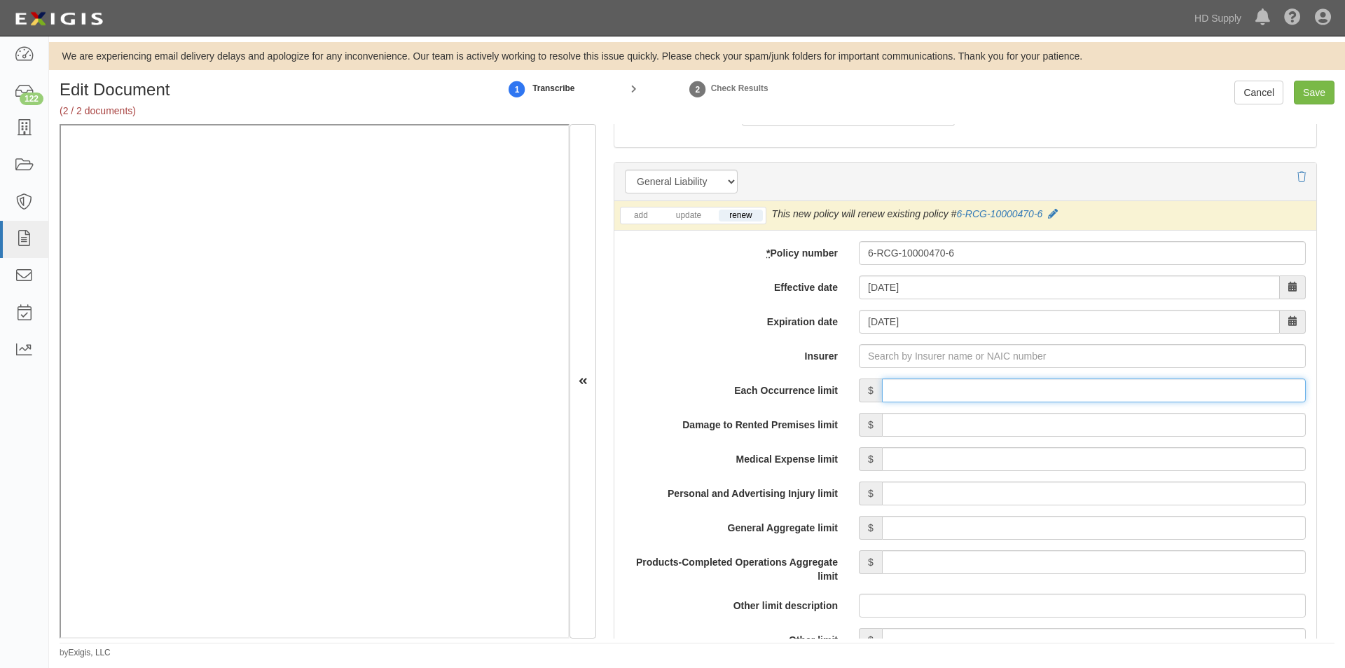
drag, startPoint x: 895, startPoint y: 394, endPoint x: 899, endPoint y: 387, distance: 8.8
click at [895, 394] on input "Each Occurrence limit" at bounding box center [1094, 390] width 424 height 24
click at [948, 392] on input "Each Occurrence limit" at bounding box center [1094, 390] width 424 height 24
type input "3,000,000"
click at [993, 530] on input "General Aggregate limit" at bounding box center [1094, 528] width 424 height 24
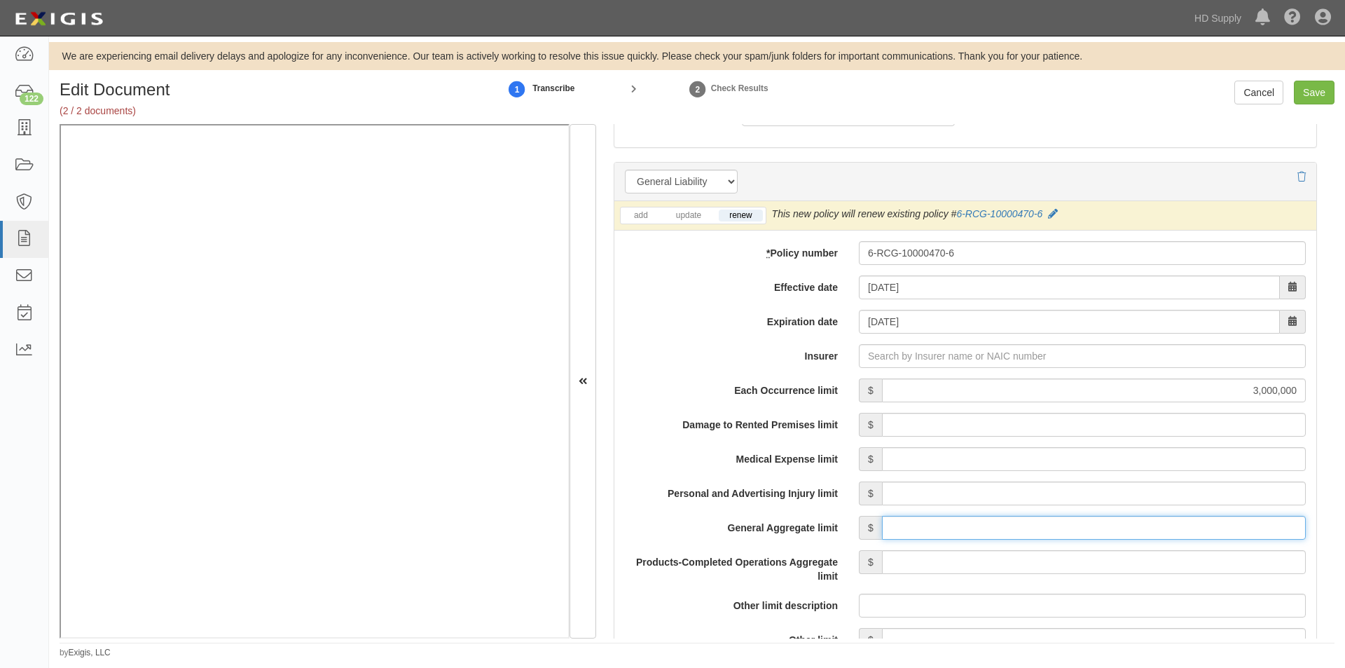
type input "3,000,000"
click at [1025, 562] on input "Products-Completed Operations Aggregate limit" at bounding box center [1094, 562] width 424 height 24
type input "3,000,000"
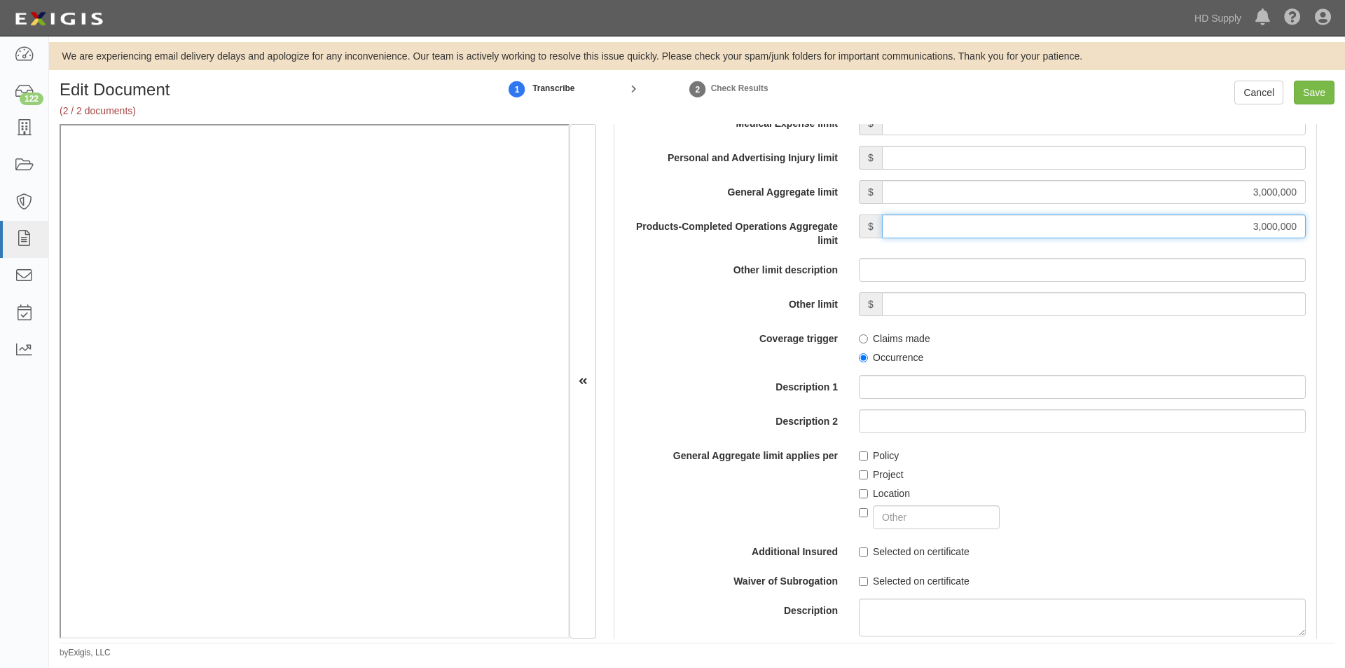
scroll to position [1349, 0]
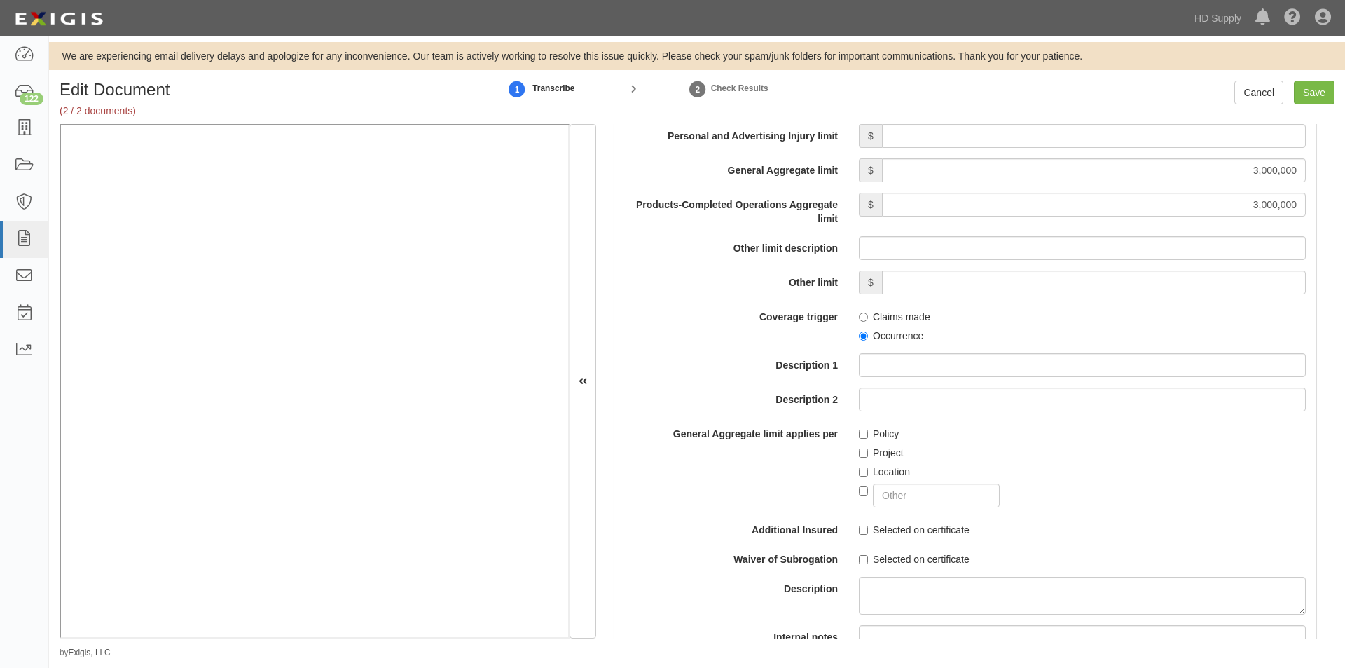
click at [865, 433] on label "Policy" at bounding box center [879, 434] width 40 height 14
click at [865, 433] on input "Policy" at bounding box center [863, 433] width 9 height 9
checkbox input "true"
click at [863, 340] on input "Occurrence" at bounding box center [863, 335] width 9 height 9
radio input "true"
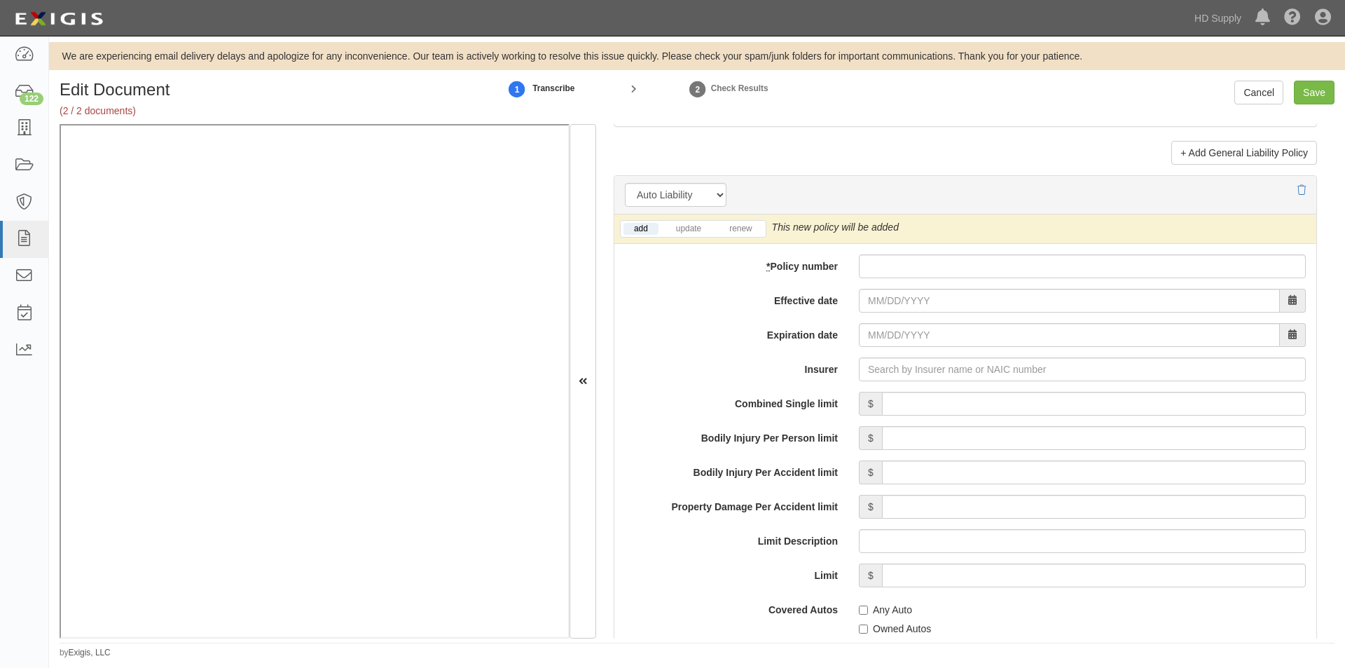
scroll to position [2005, 0]
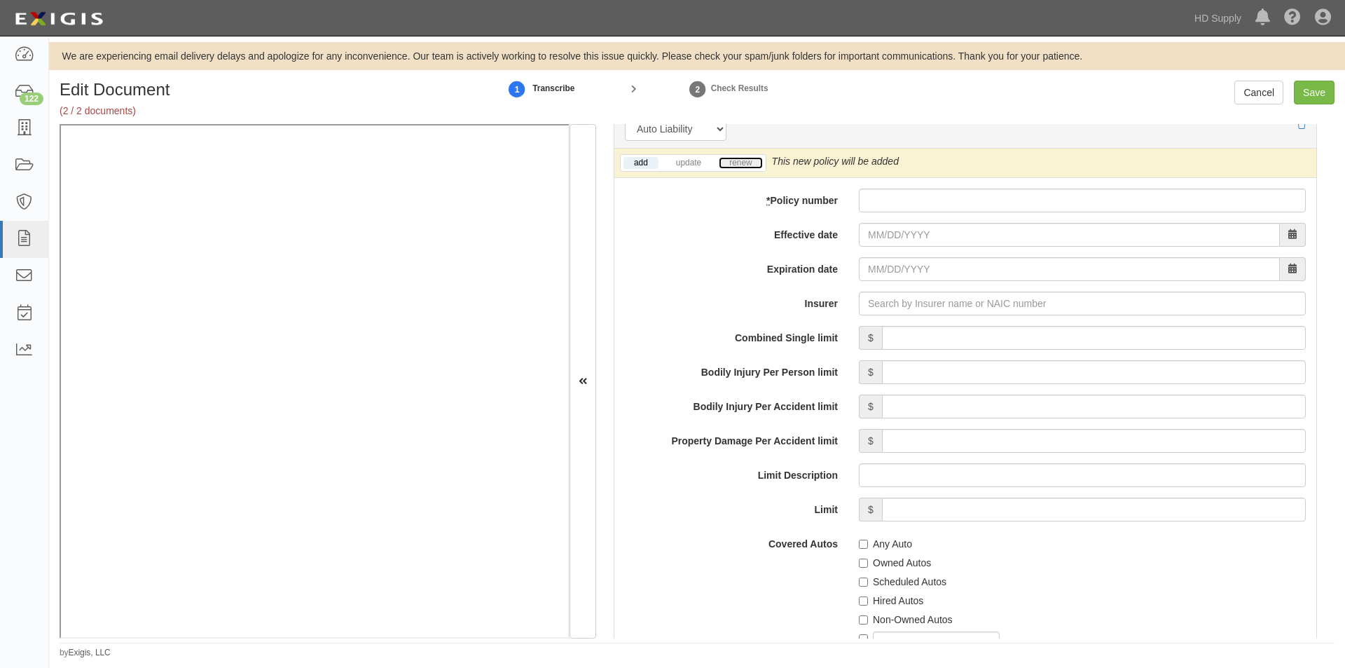
click at [747, 167] on link "renew" at bounding box center [740, 163] width 43 height 12
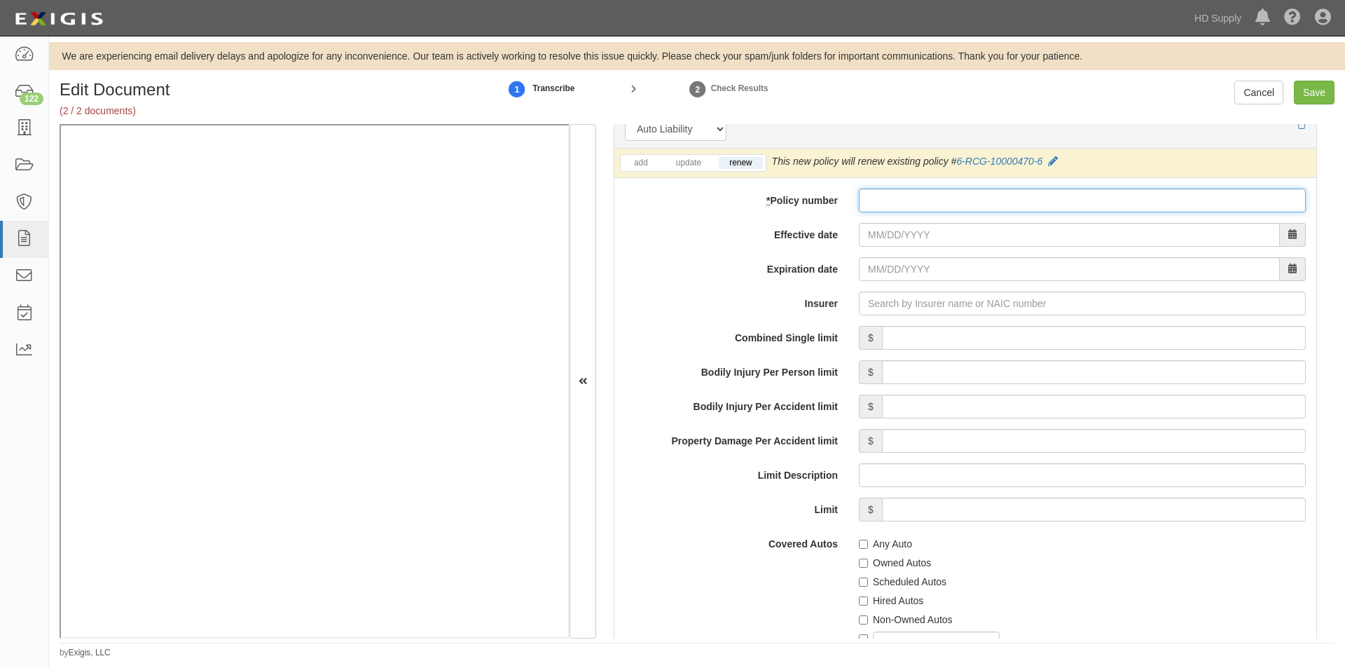
paste input "6-RCG-10000470-6"
type input "6-RCG-10000470-6"
click at [892, 239] on input "Effective date" at bounding box center [1069, 235] width 421 height 24
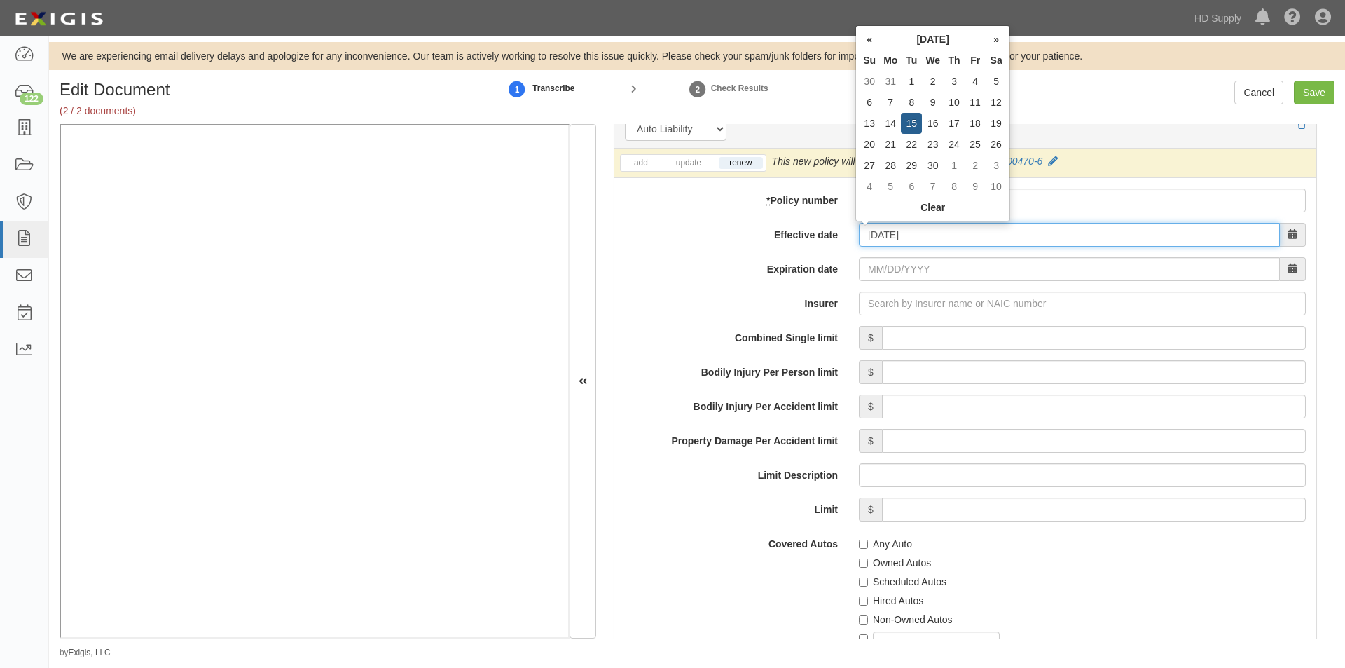
type input "04/15/2025"
type input "[DATE]"
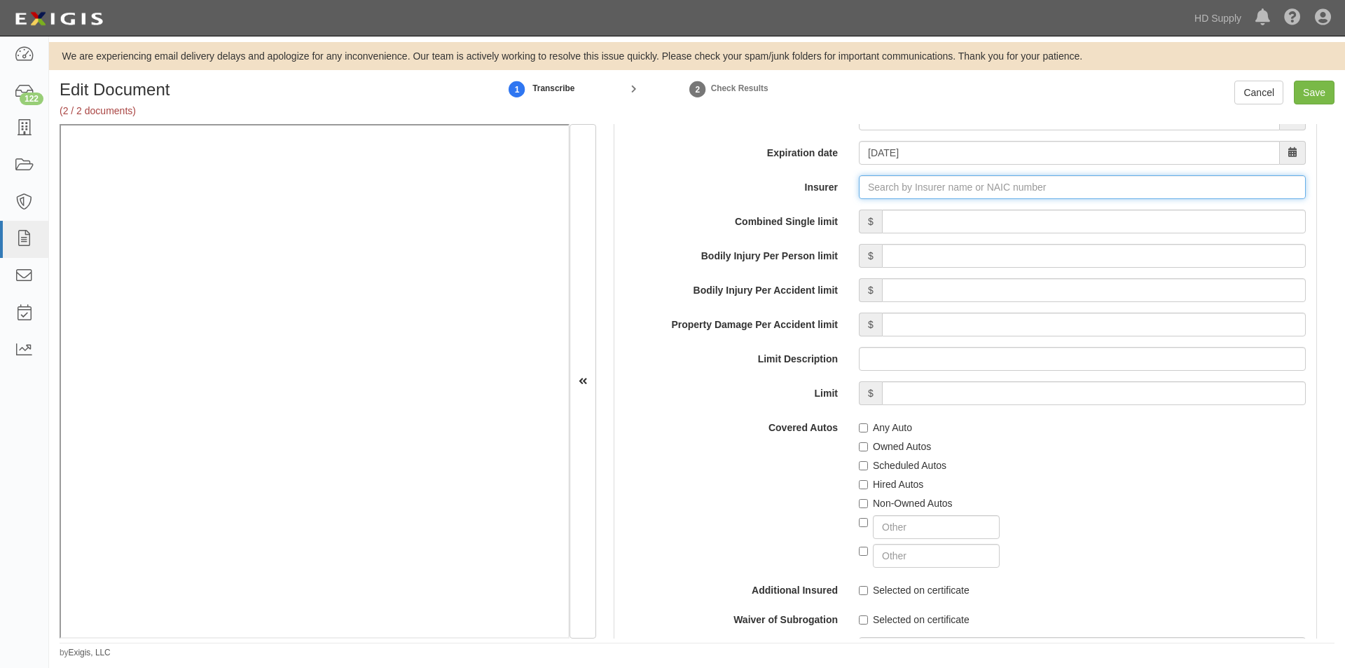
scroll to position [2144, 0]
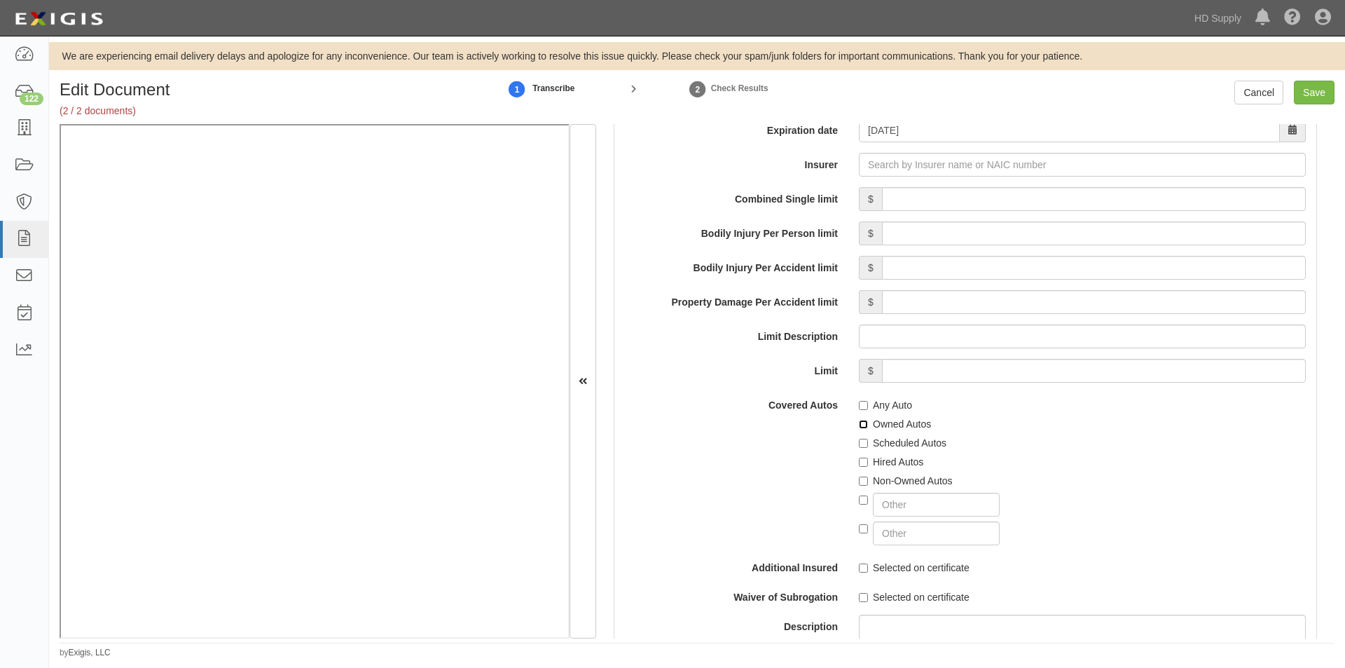
click at [862, 424] on input "Owned Autos" at bounding box center [863, 424] width 9 height 9
click at [859, 424] on input "Owned Autos" at bounding box center [863, 424] width 9 height 9
click at [861, 424] on input "Owned Autos" at bounding box center [863, 424] width 9 height 9
checkbox input "true"
click at [861, 459] on input "Hired Autos" at bounding box center [863, 461] width 9 height 9
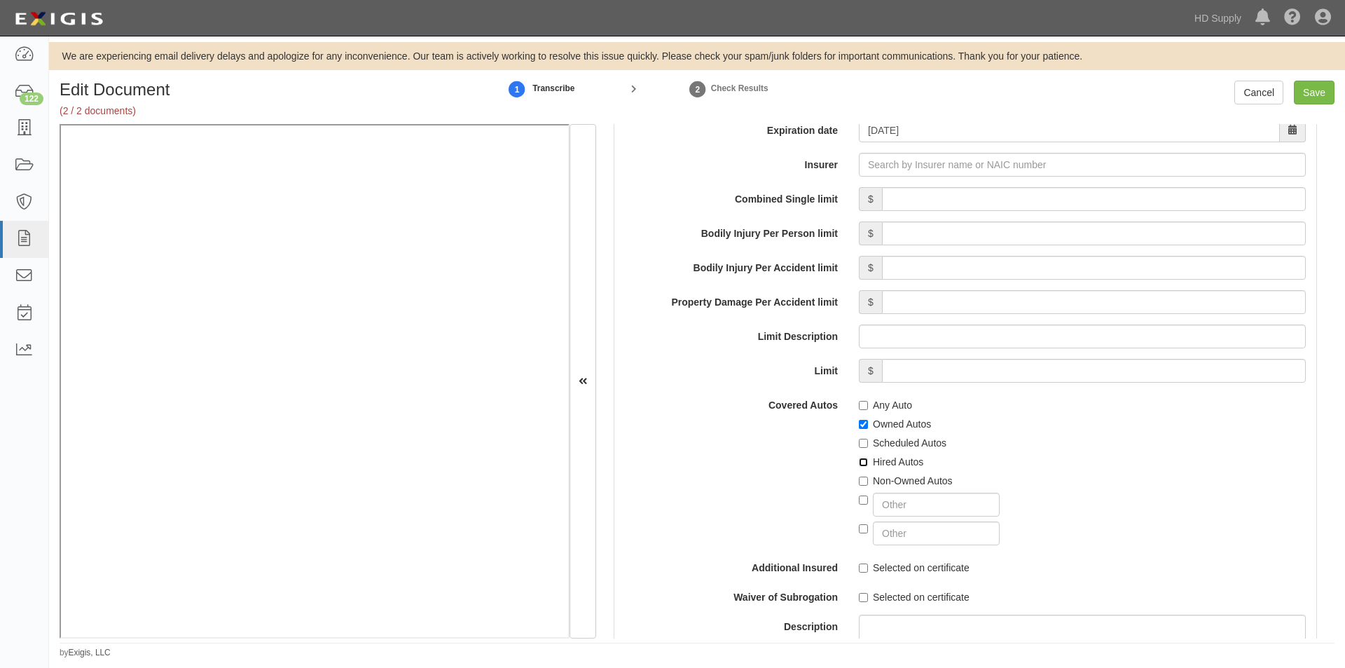
checkbox input "true"
click at [859, 423] on input "Owned Autos" at bounding box center [863, 424] width 9 height 9
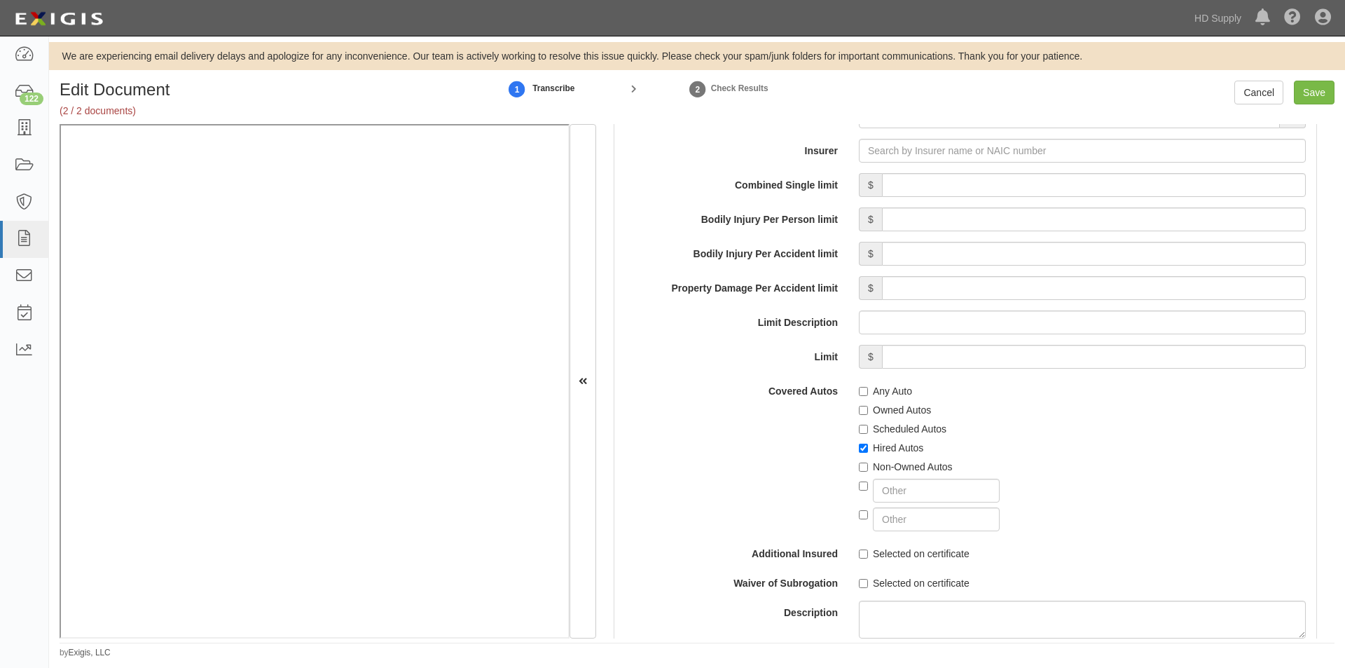
click at [866, 413] on label "Owned Autos" at bounding box center [895, 410] width 72 height 14
click at [866, 413] on input "Owned Autos" at bounding box center [863, 410] width 9 height 9
checkbox input "true"
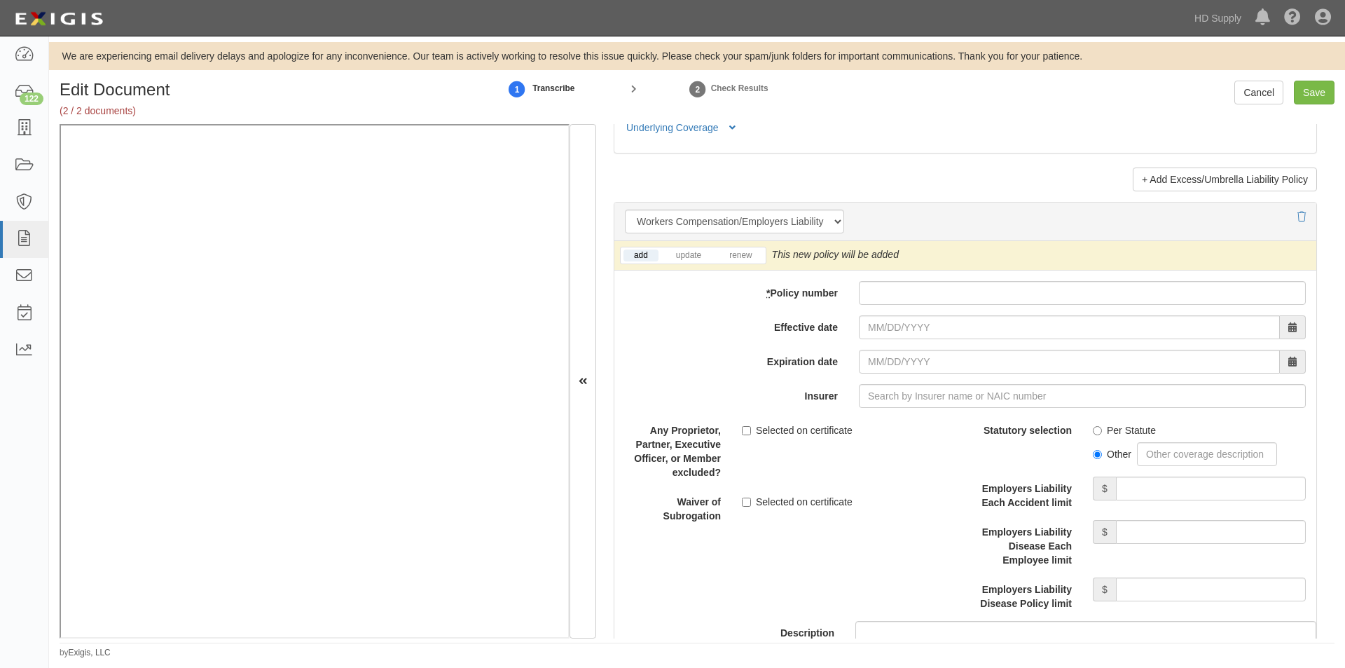
scroll to position [3419, 0]
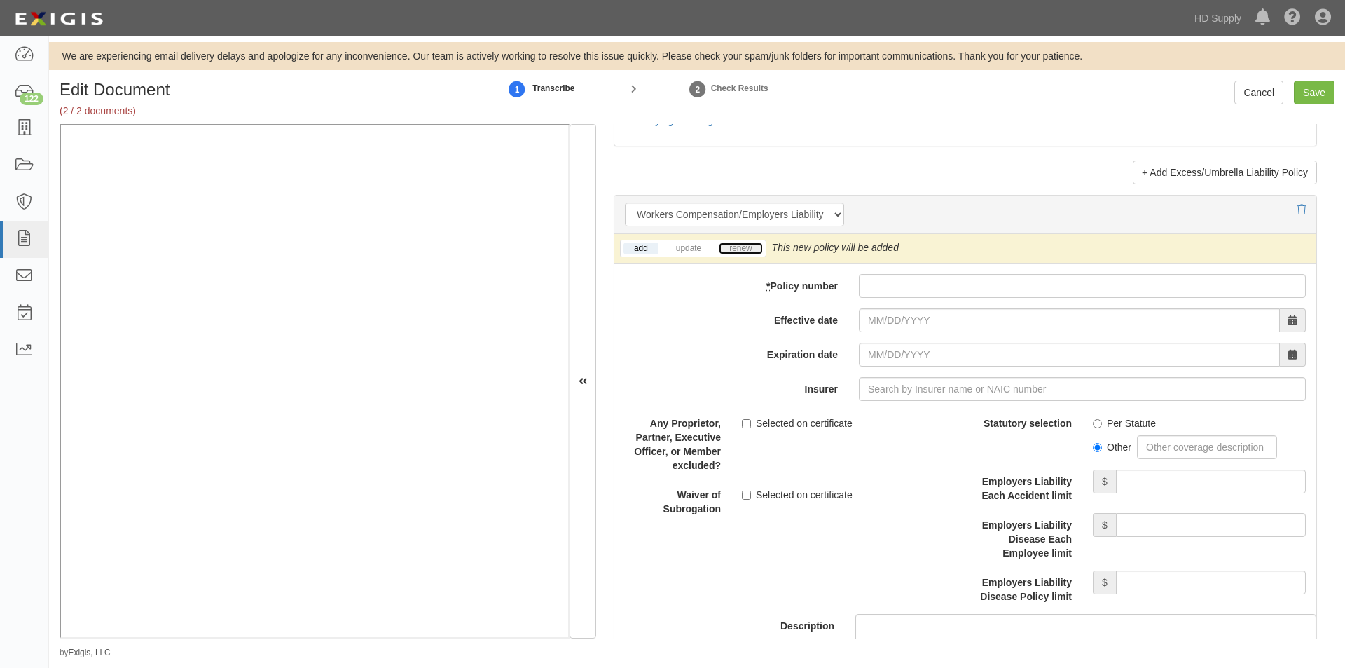
click at [741, 242] on link "renew" at bounding box center [740, 248] width 43 height 12
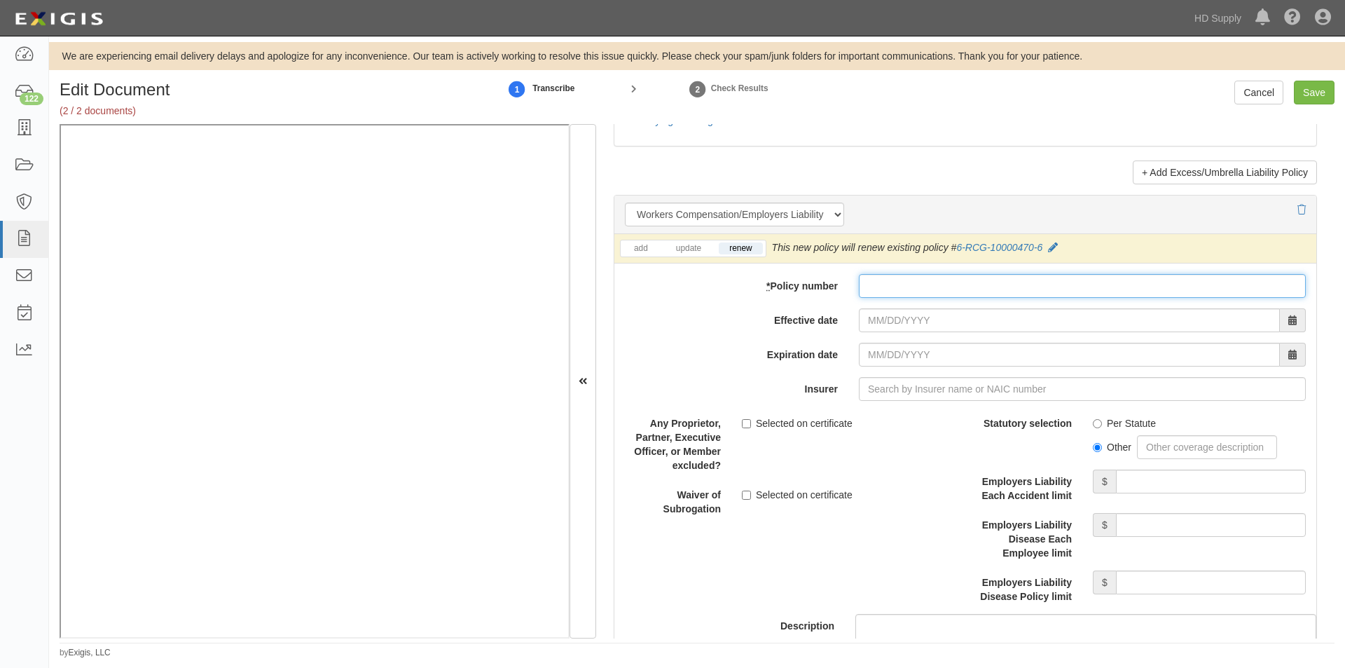
paste input "6-RCG-10000470-6"
type input "6-RCG-10000470-6"
click at [911, 323] on input "Effective date" at bounding box center [1069, 320] width 421 height 24
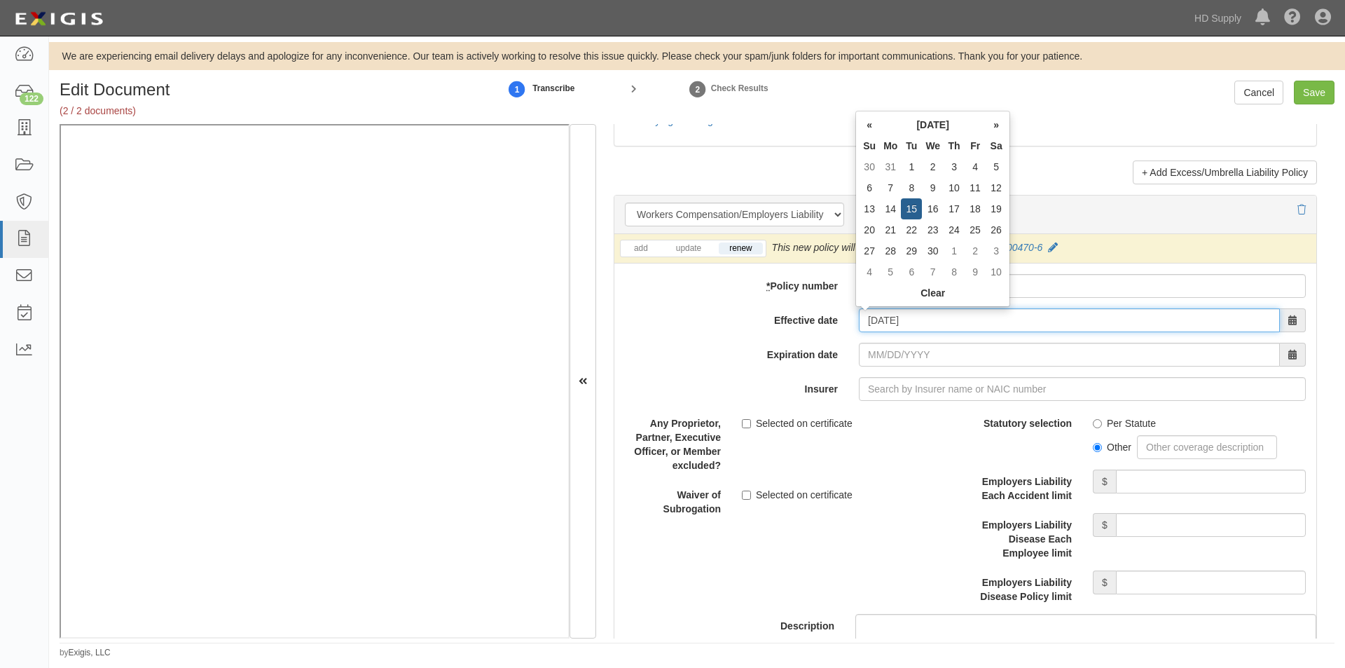
type input "04/15/2025"
type input "04/15/2026"
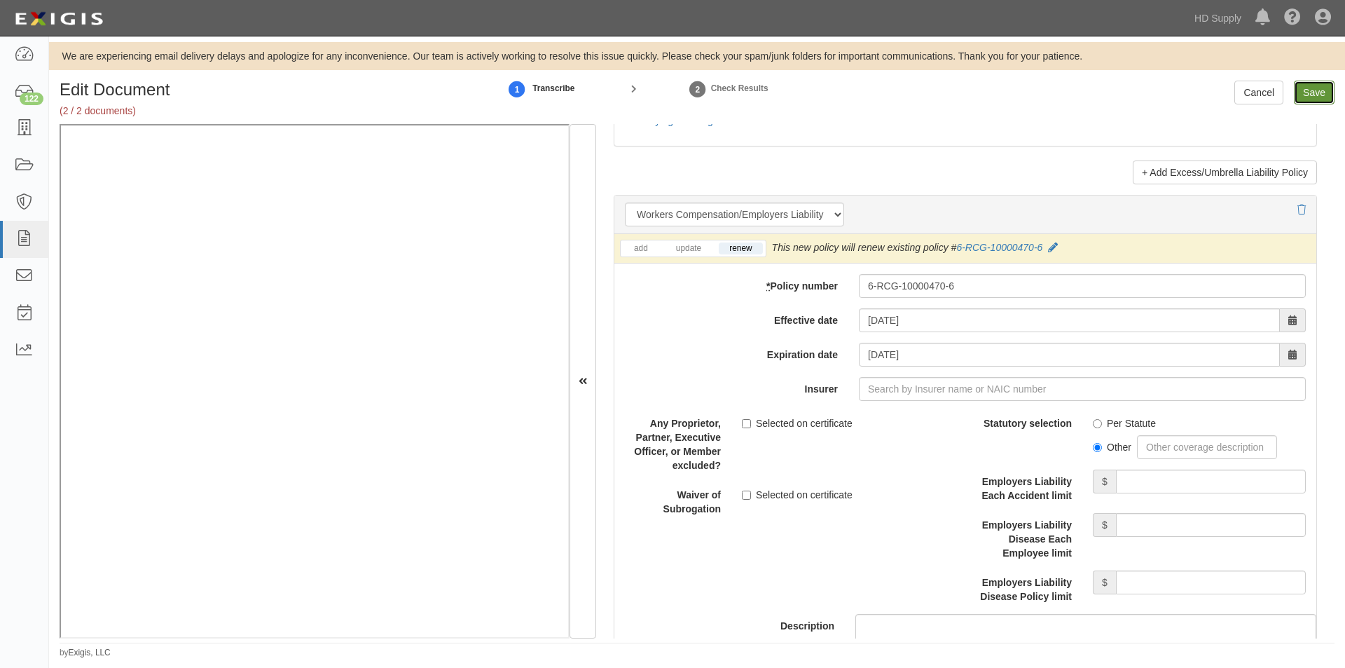
click at [1320, 99] on input "Save" at bounding box center [1314, 93] width 41 height 24
type input "3000000"
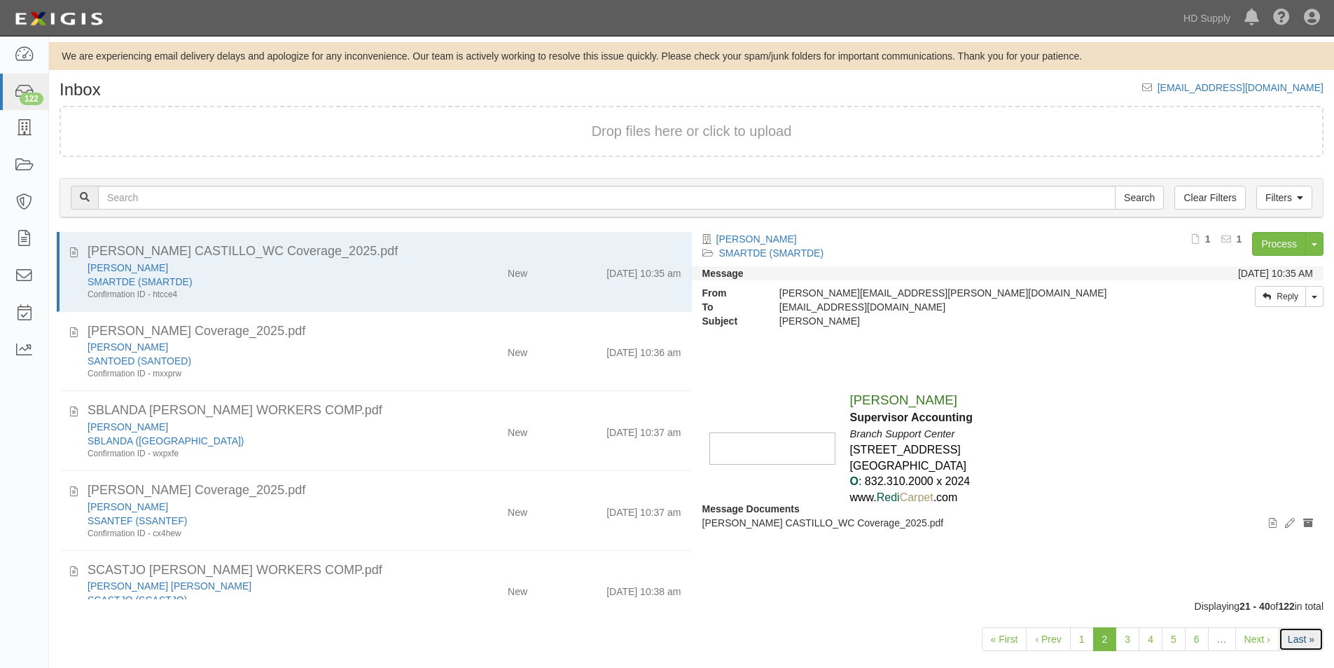
click at [1301, 640] on link "Last »" at bounding box center [1301, 639] width 45 height 24
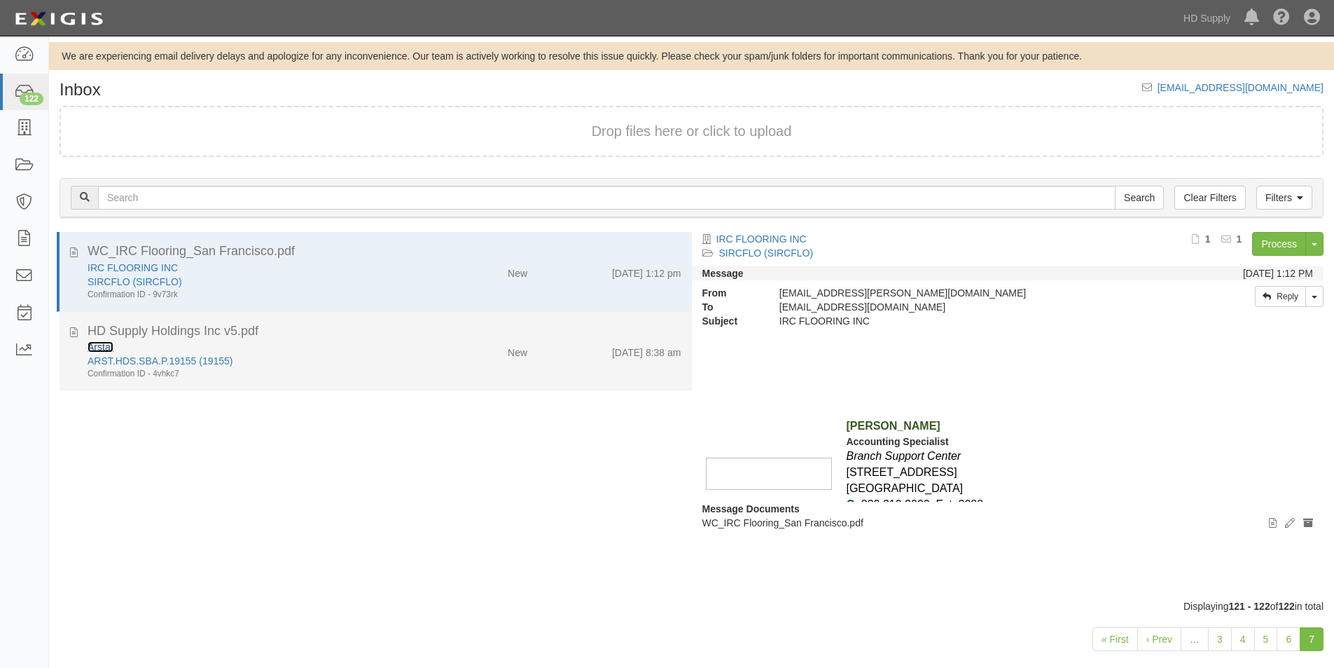
click at [102, 349] on link "Arstar" at bounding box center [101, 346] width 26 height 11
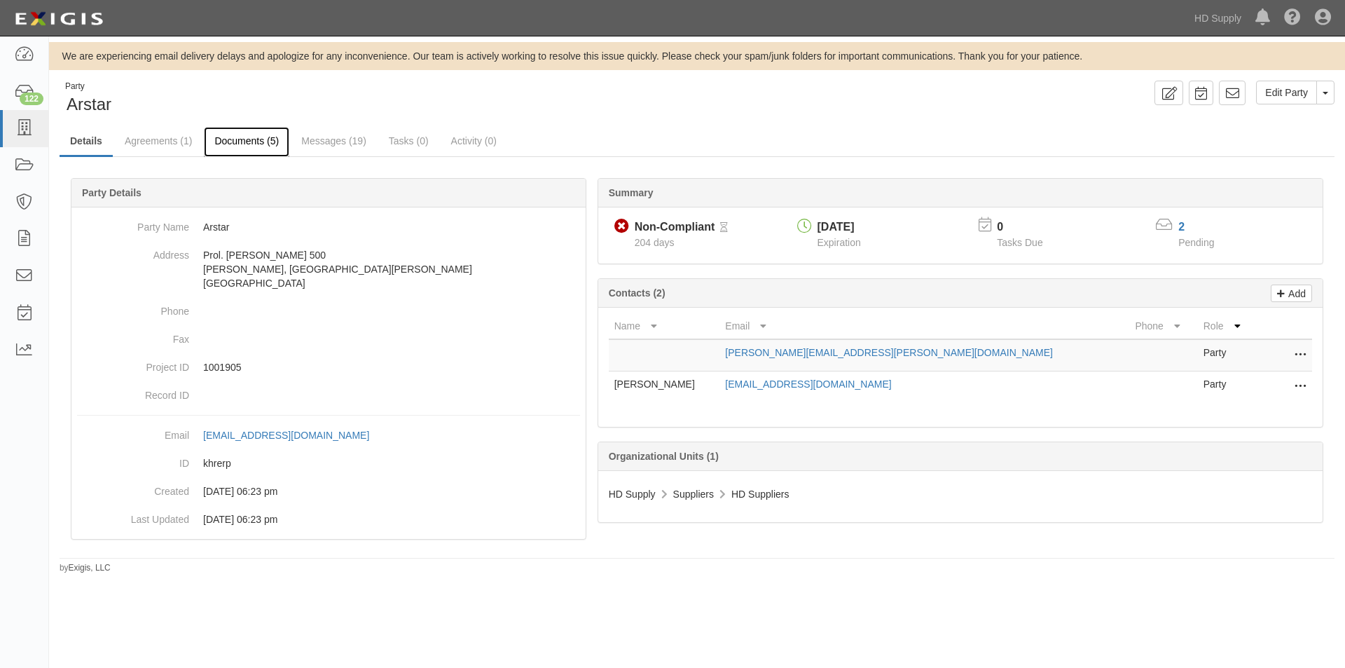
click at [253, 141] on link "Documents (5)" at bounding box center [246, 142] width 85 height 30
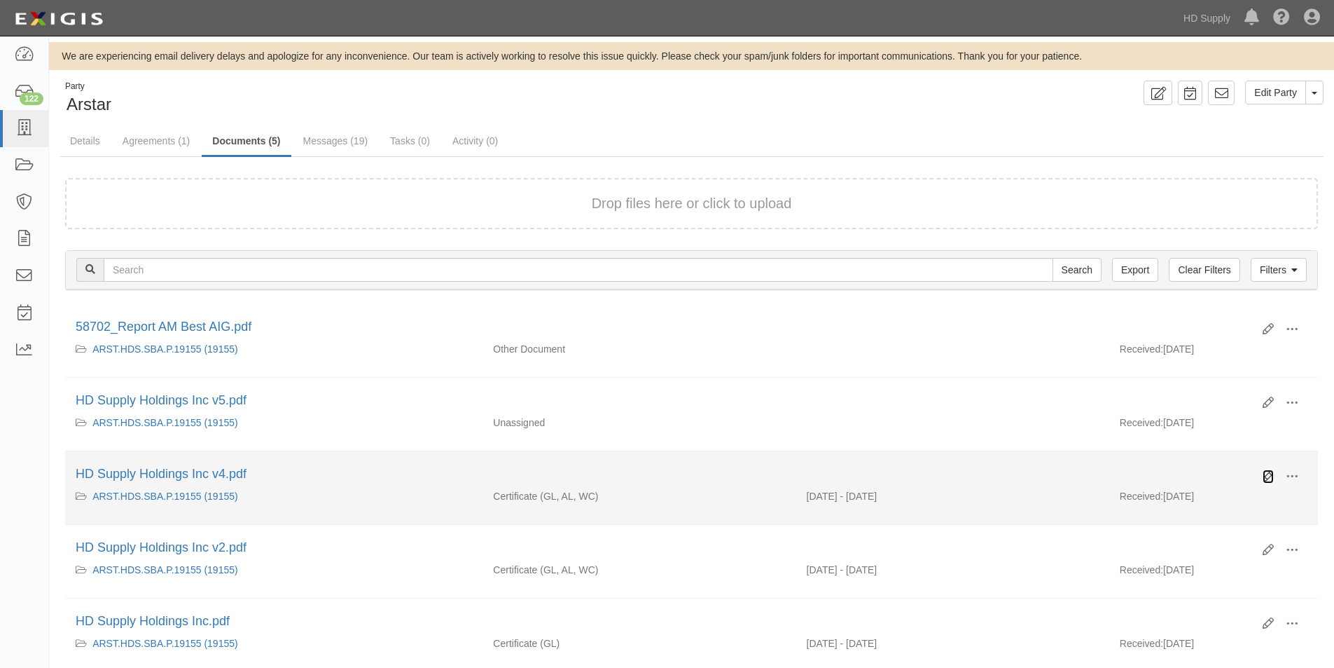
click at [1268, 478] on icon at bounding box center [1268, 476] width 11 height 11
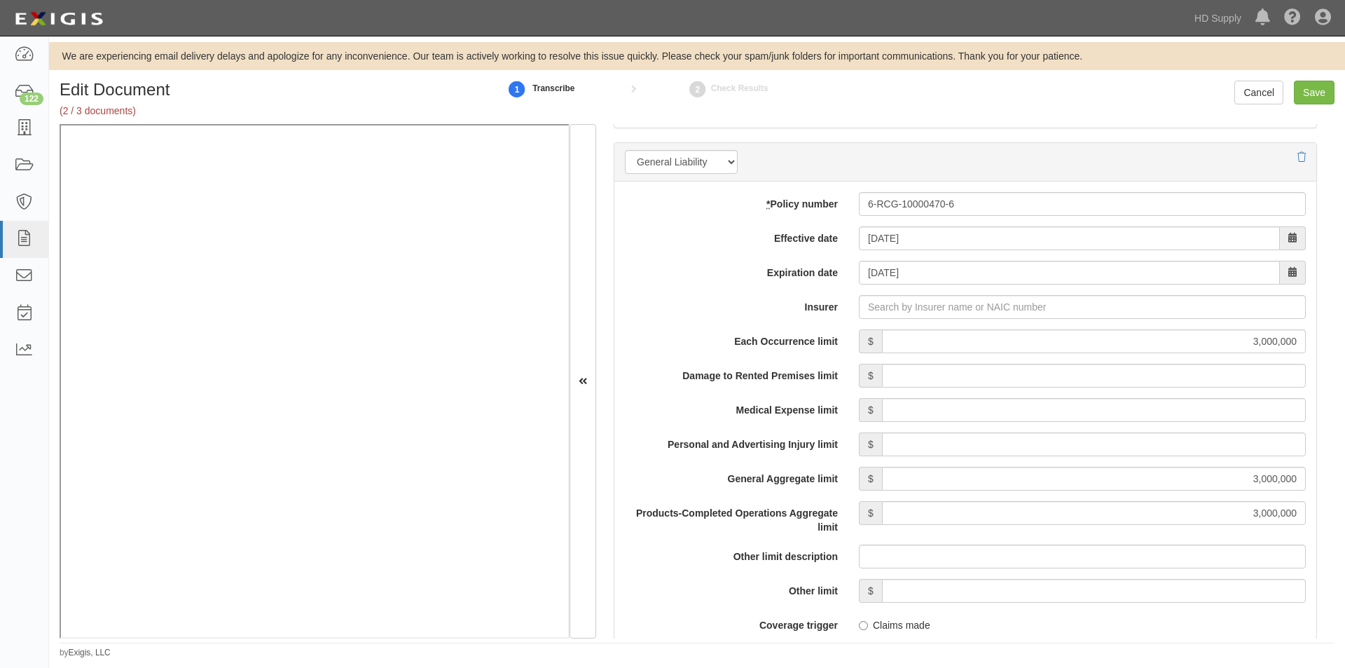
scroll to position [1002, 0]
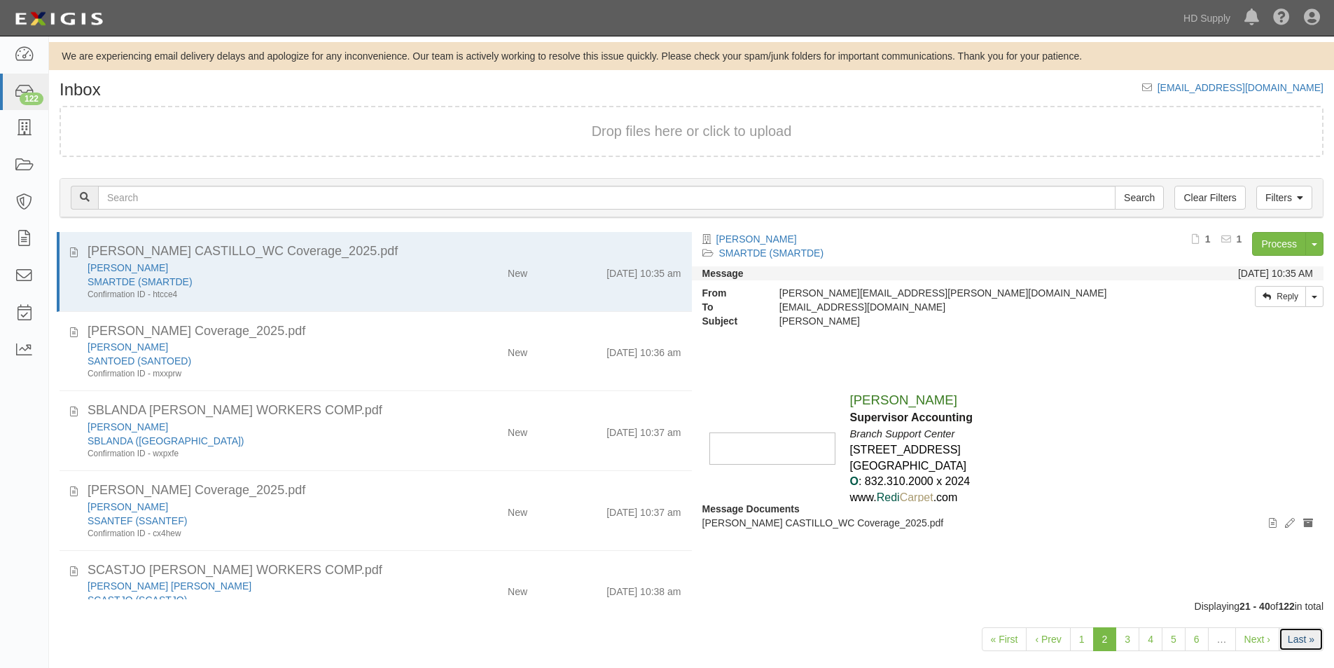
click at [1292, 637] on link "Last »" at bounding box center [1301, 639] width 45 height 24
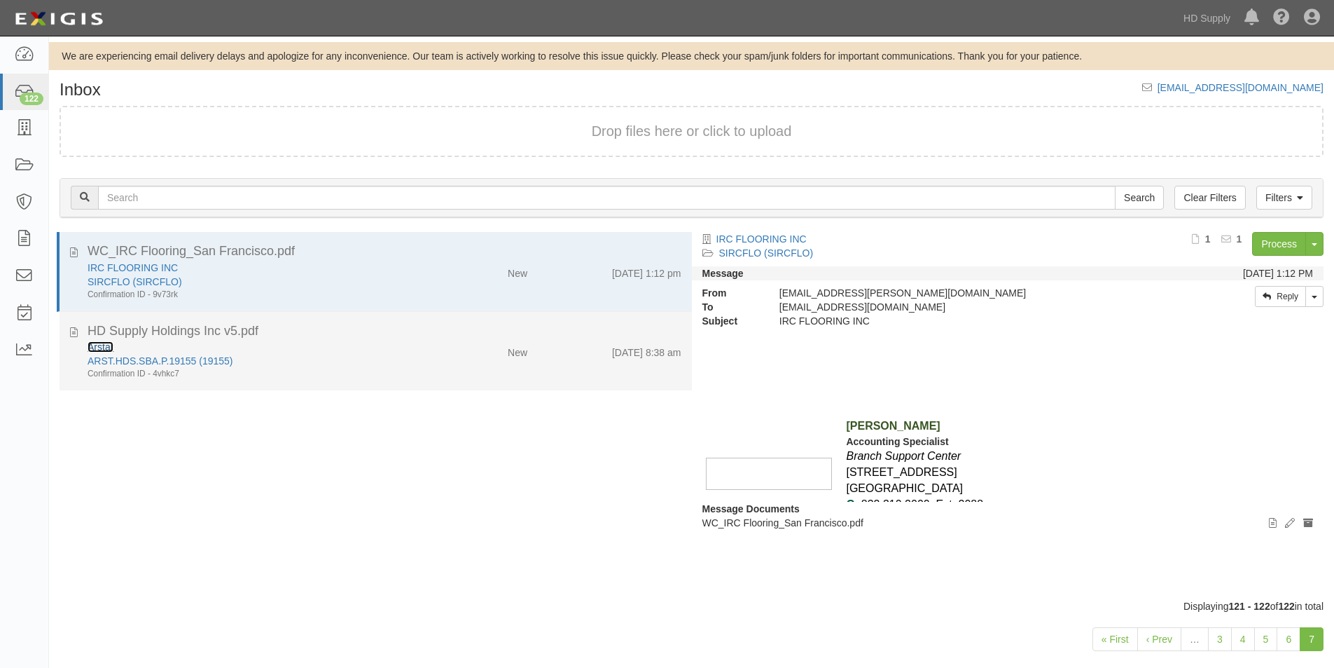
click at [102, 349] on link "Arstar" at bounding box center [101, 346] width 26 height 11
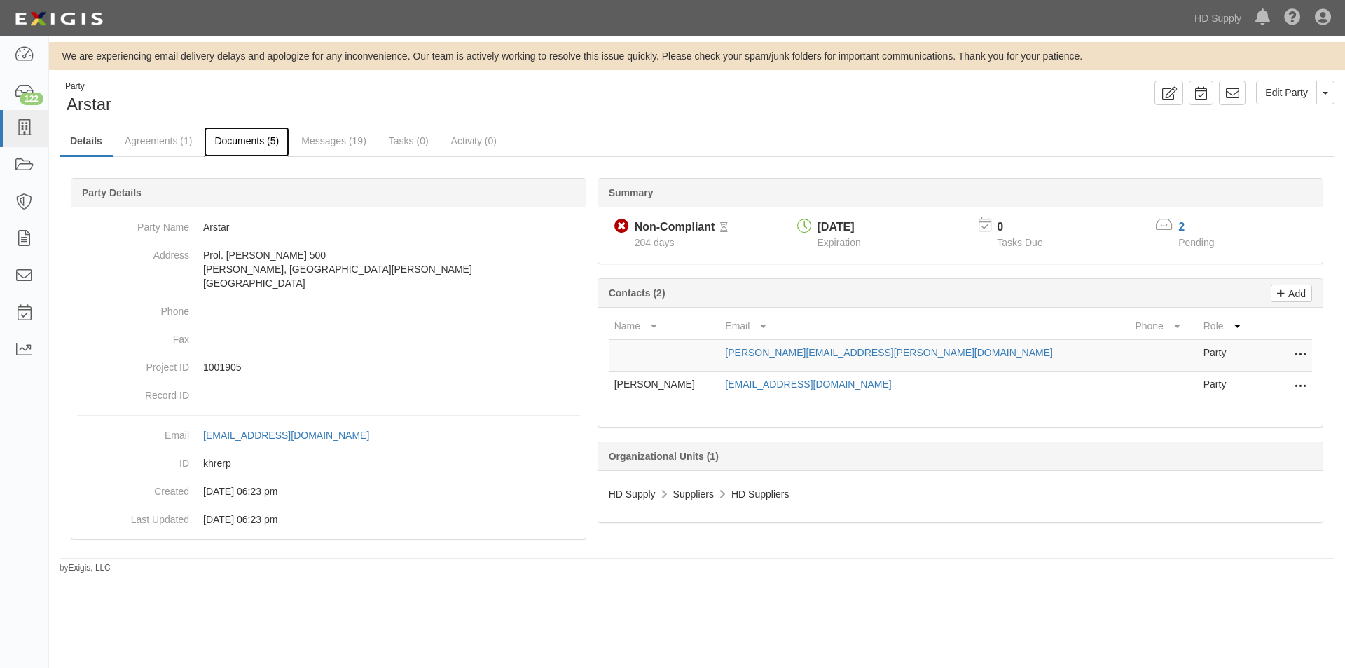
click at [265, 139] on link "Documents (5)" at bounding box center [246, 142] width 85 height 30
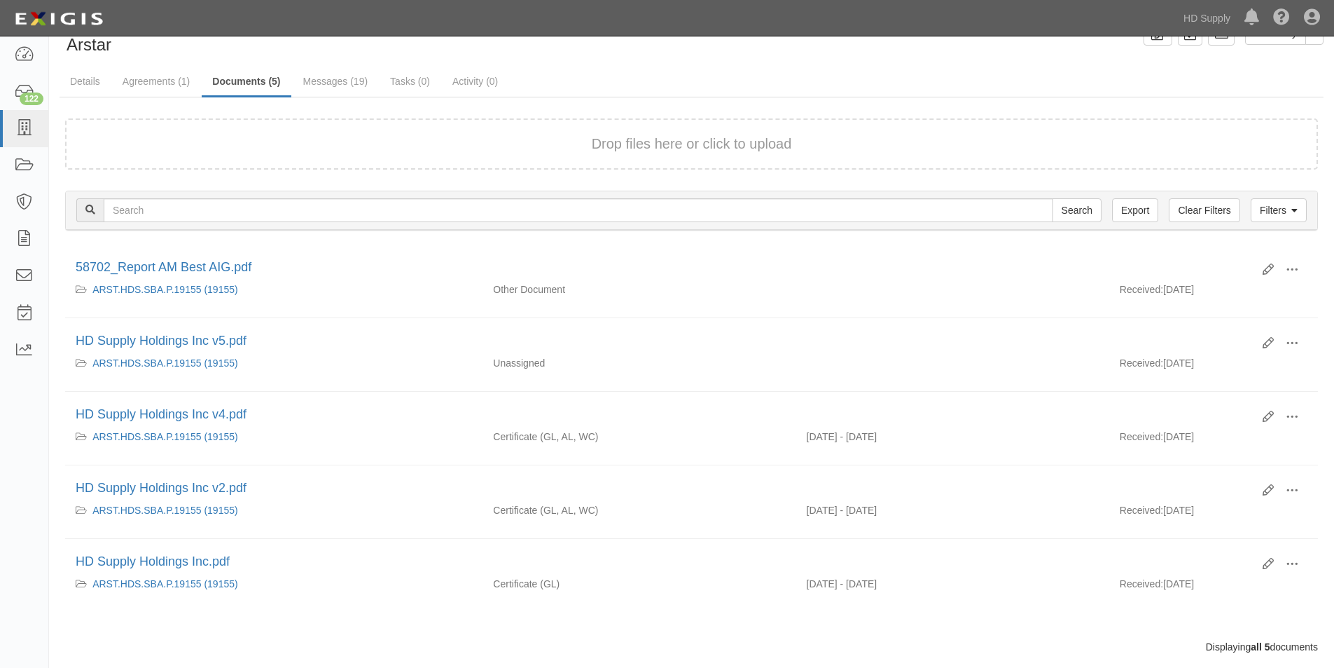
scroll to position [88, 0]
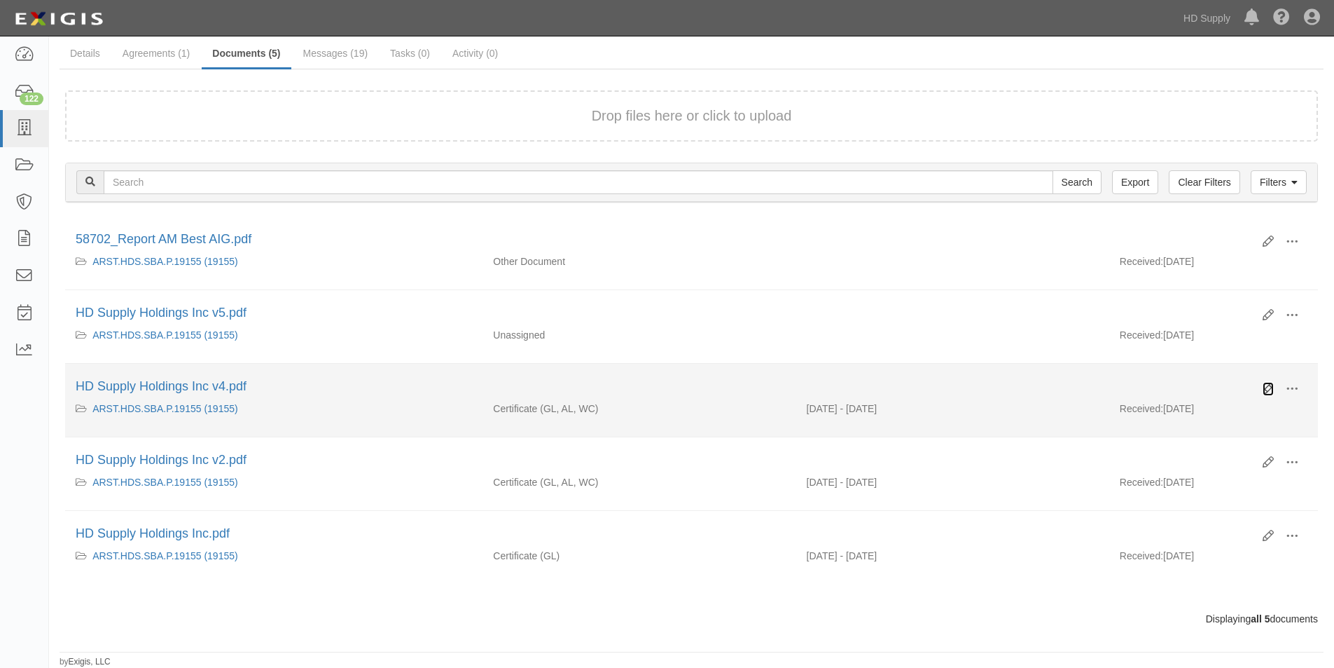
click at [1268, 389] on icon at bounding box center [1268, 388] width 11 height 11
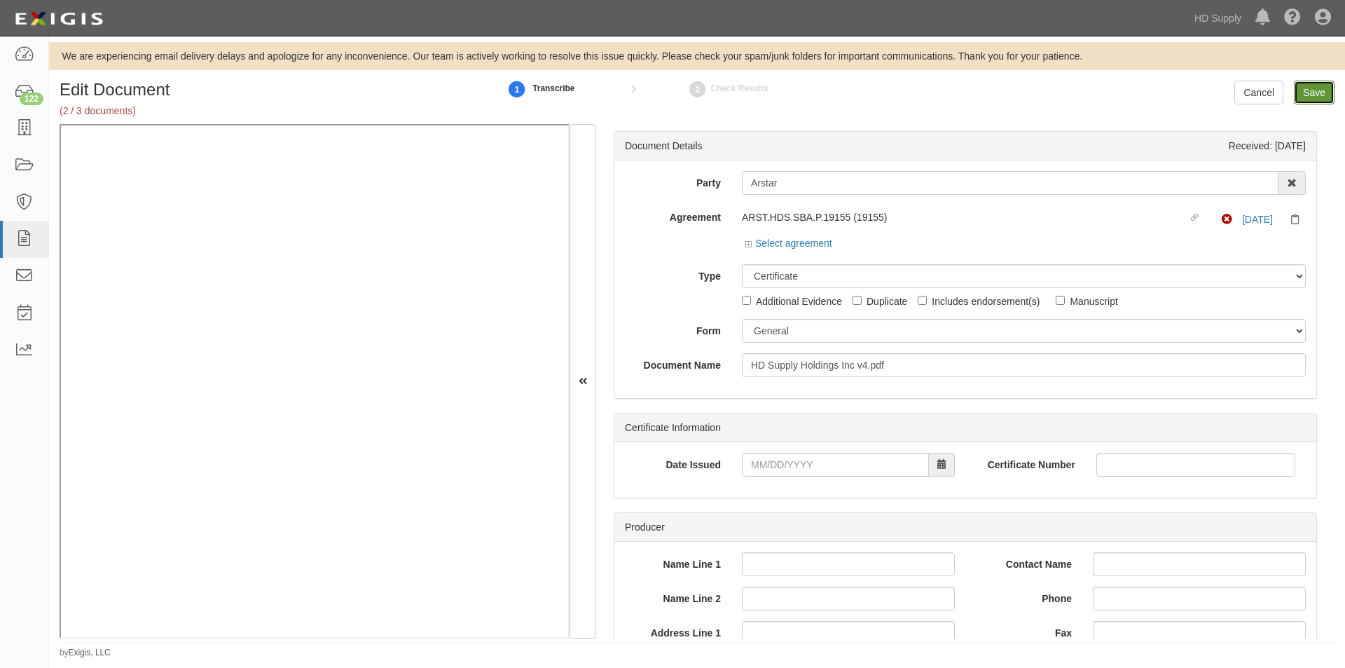
click at [1305, 91] on input "Save" at bounding box center [1314, 93] width 41 height 24
type input "3000000"
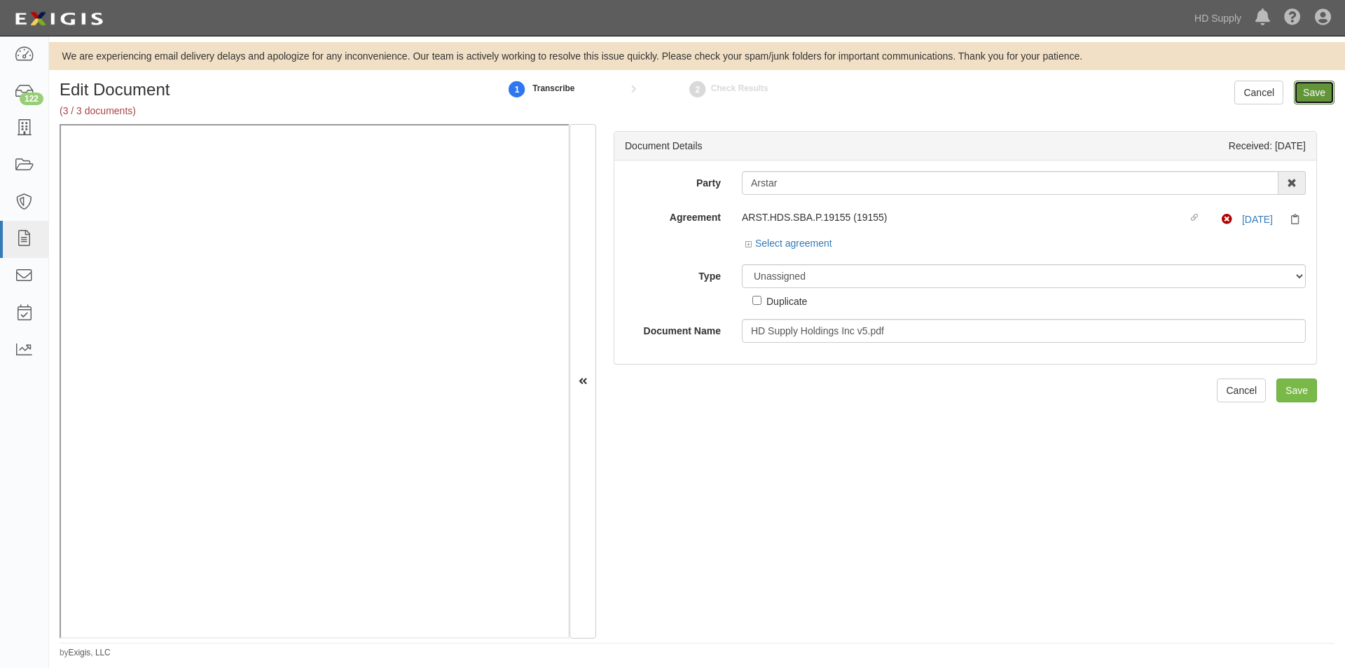
click at [1308, 96] on input "Save" at bounding box center [1314, 93] width 41 height 24
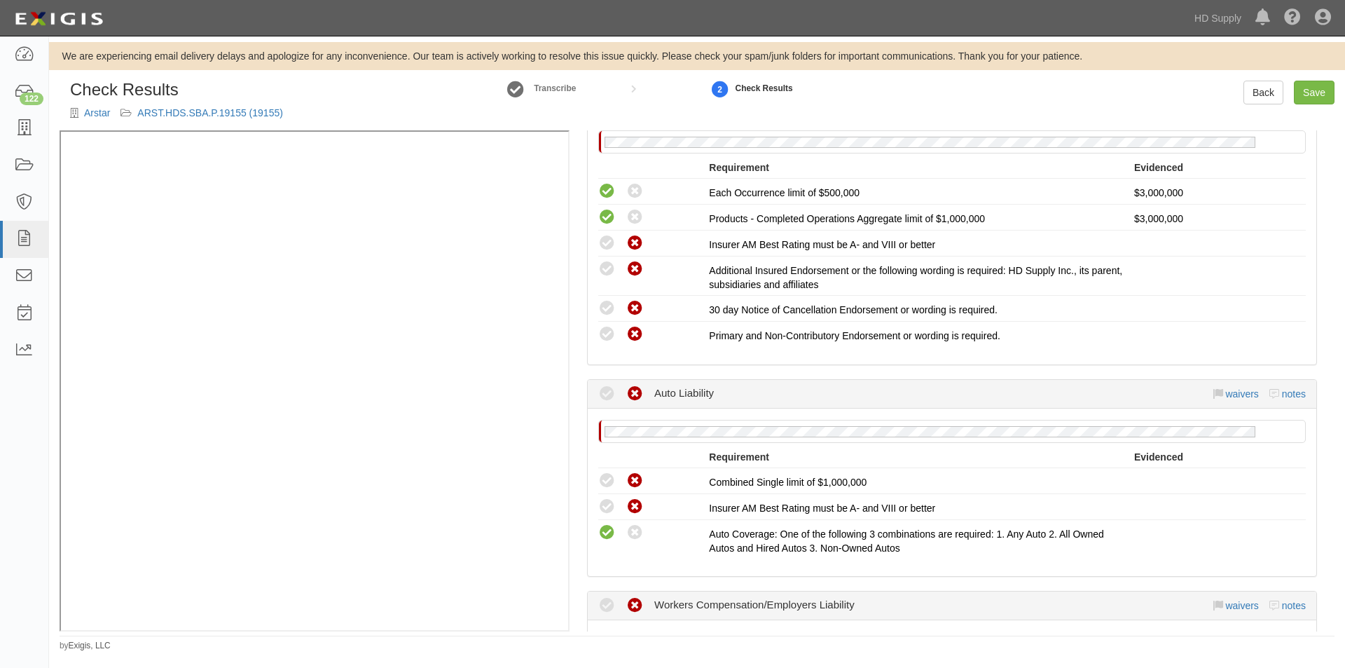
scroll to position [319, 0]
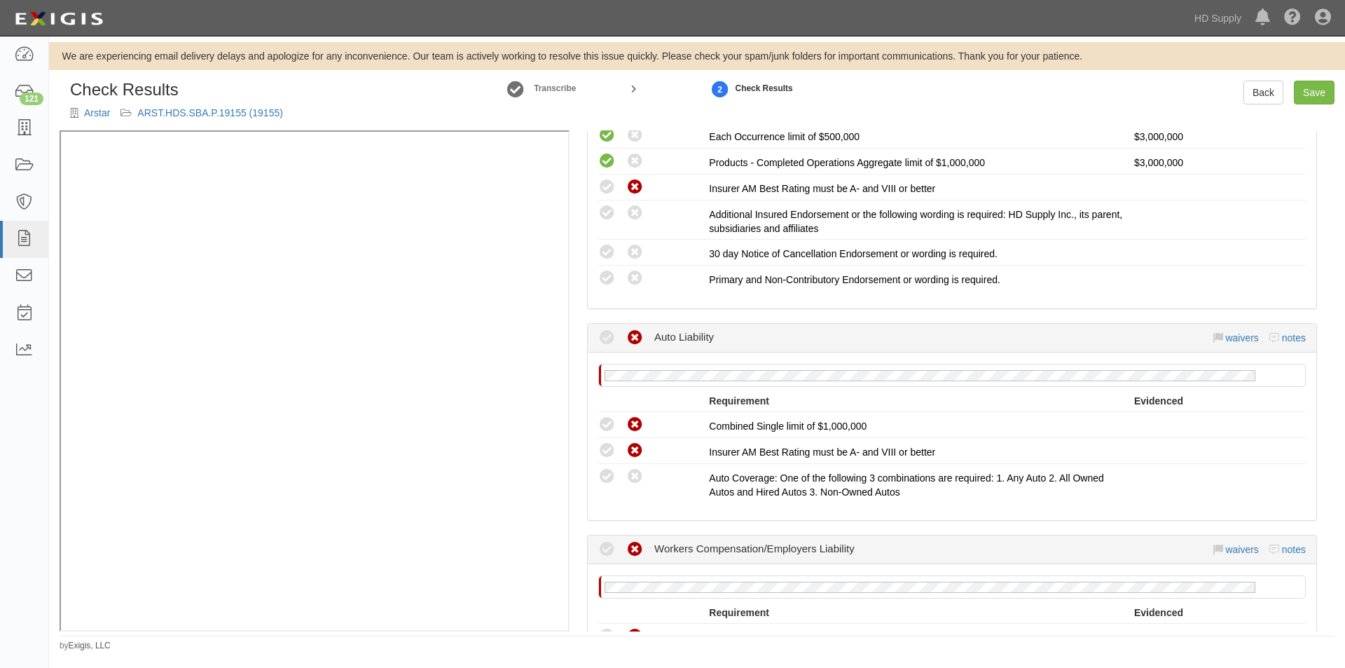
scroll to position [373, 0]
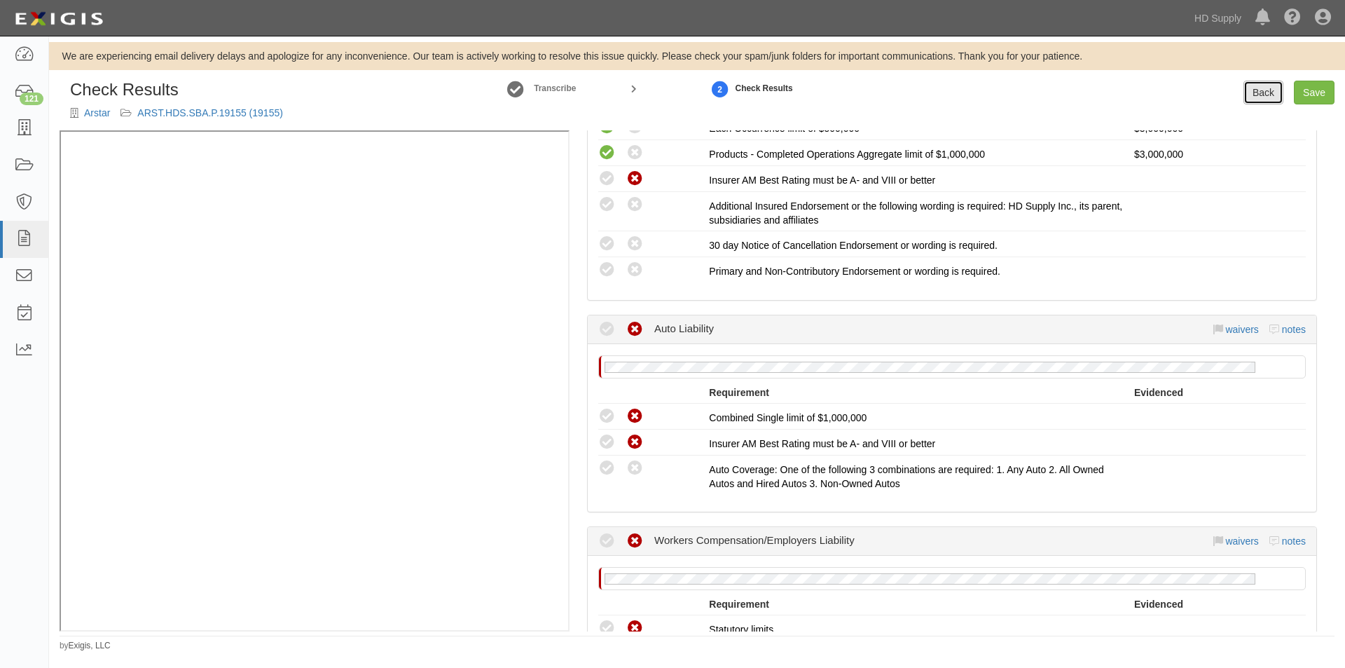
click at [1258, 100] on link "Back" at bounding box center [1263, 93] width 40 height 24
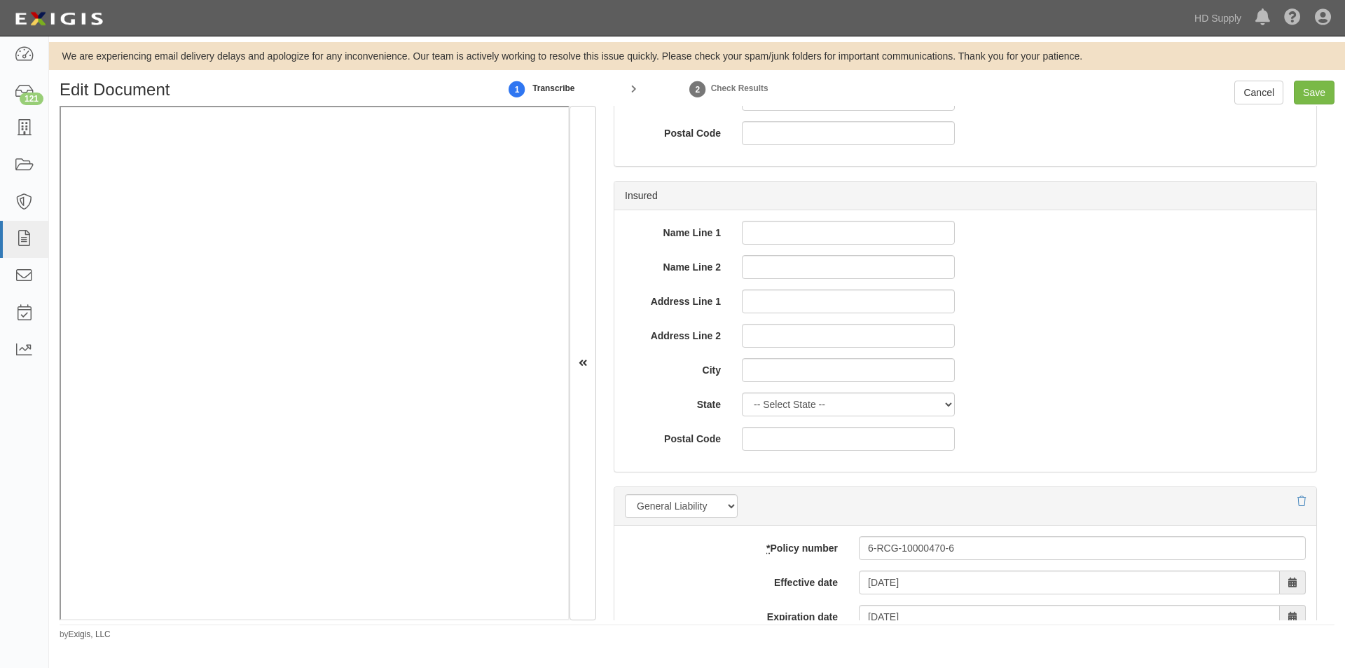
scroll to position [700, 0]
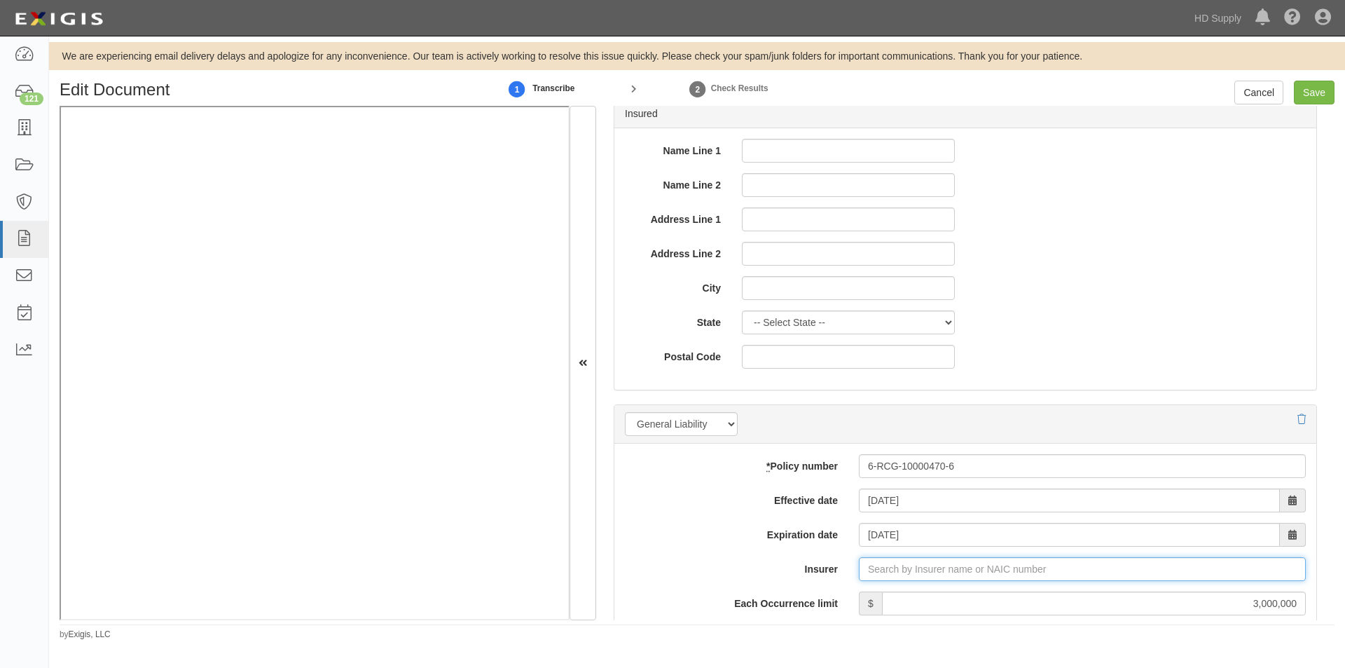
click at [916, 572] on input "Insurer" at bounding box center [1082, 569] width 447 height 24
type input "american in"
type input "american interstate Insurance Company (31895) A VIII Rating"
type input "american inter"
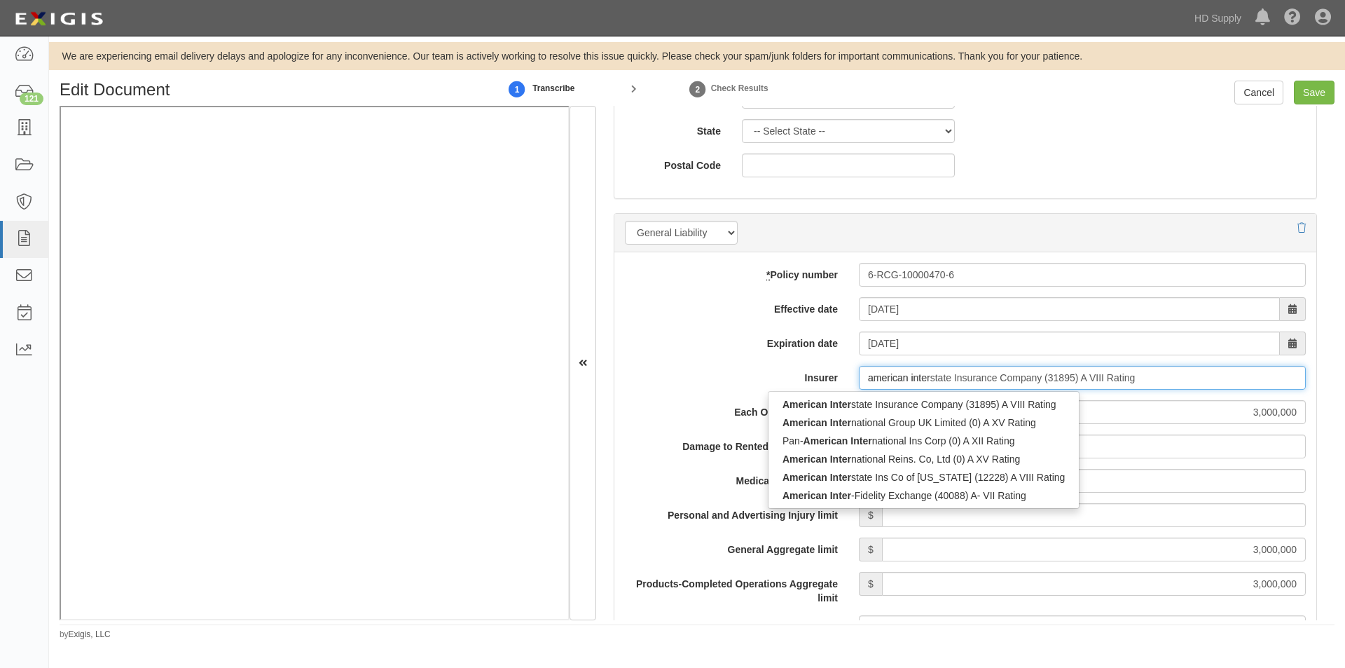
scroll to position [934, 0]
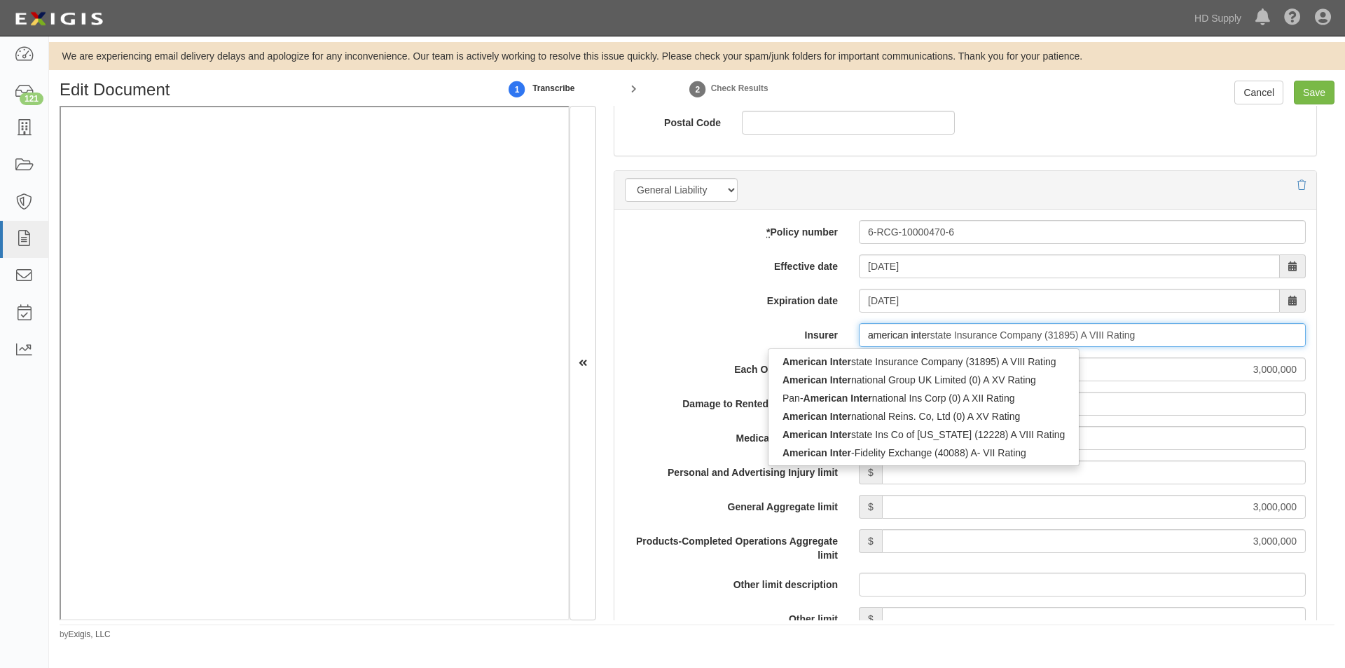
click at [966, 340] on input "american inter" at bounding box center [1082, 335] width 447 height 24
type input "american international Group UK Limited (0) A XV Rating"
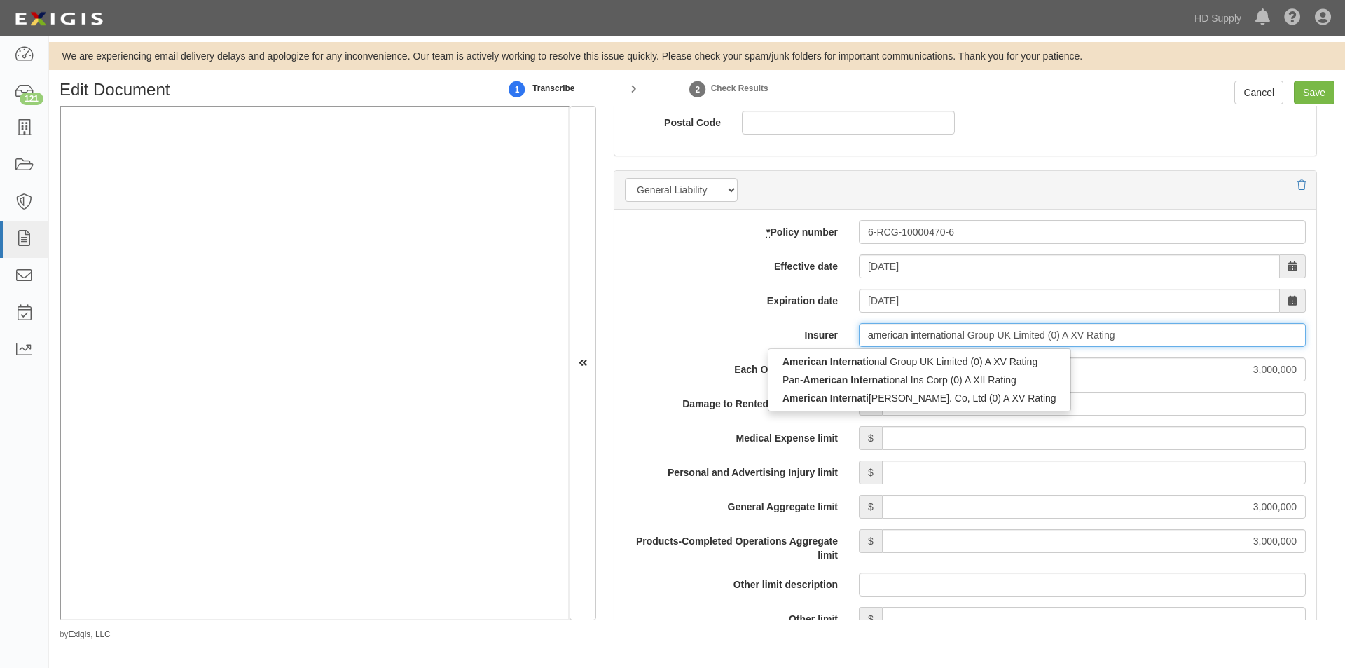
type input "american intern"
type input "american interstate Insurance Company (31895) A VIII Rating"
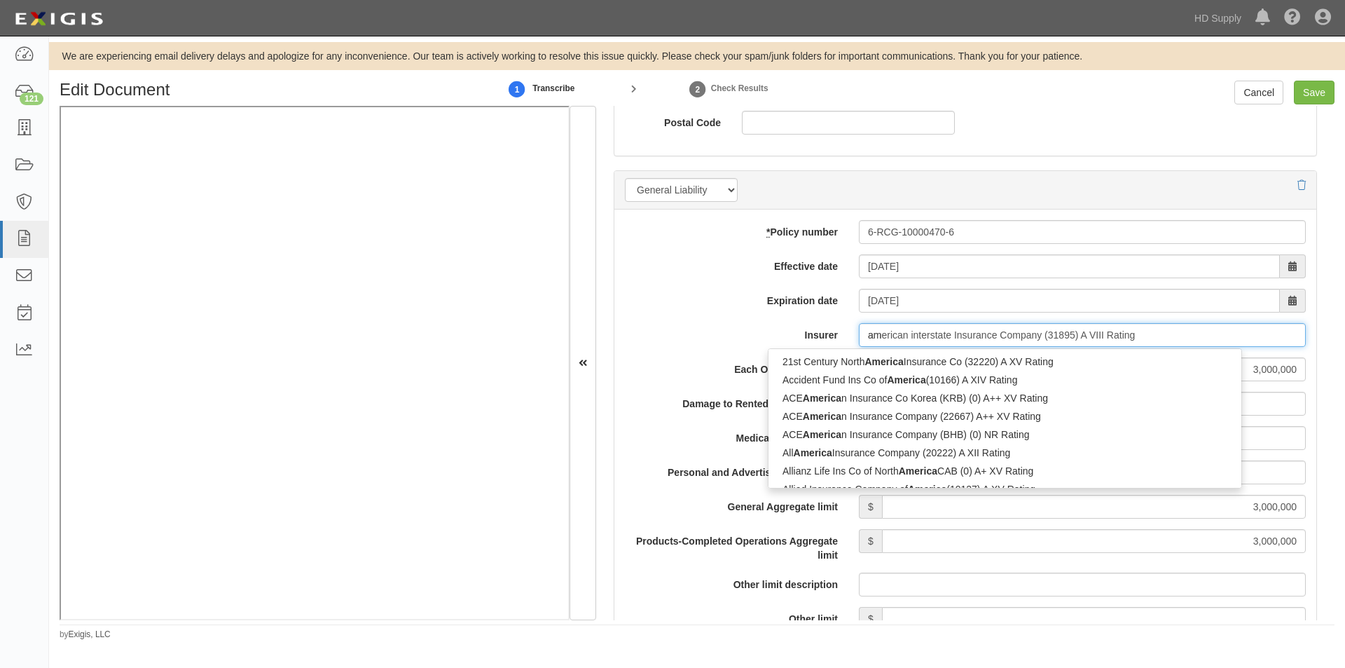
type input "a"
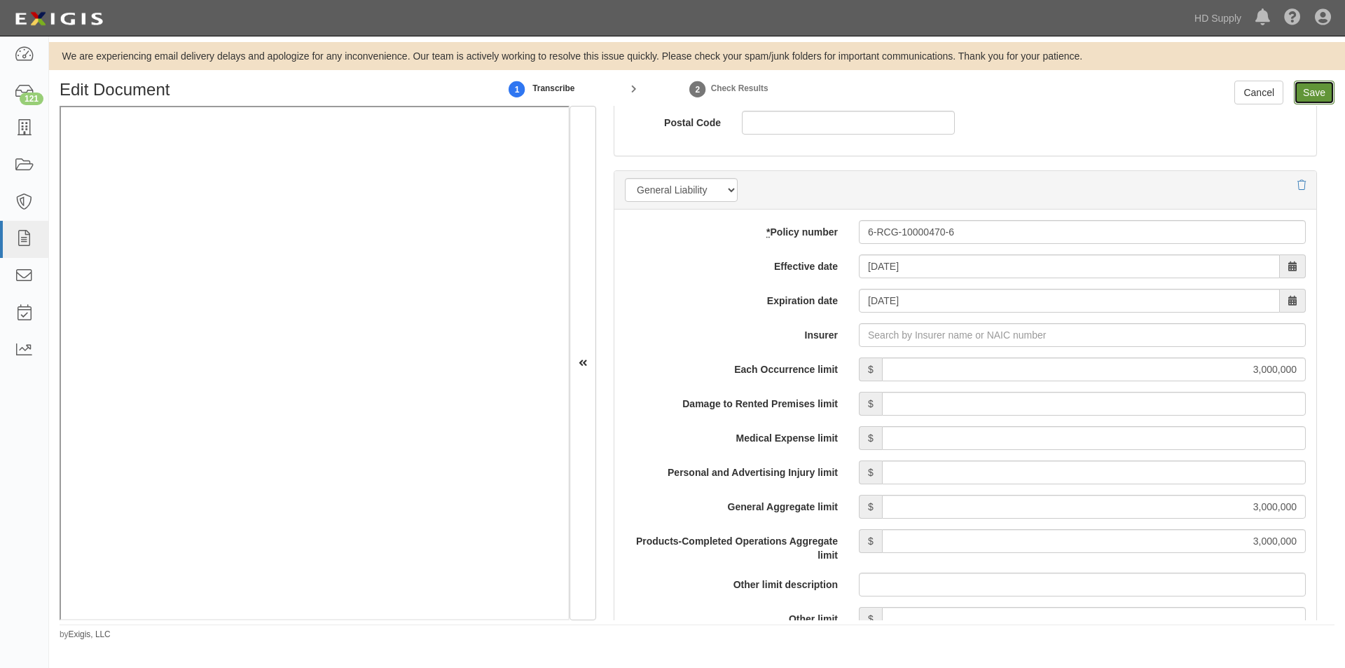
click at [1321, 95] on input "Save" at bounding box center [1314, 93] width 41 height 24
type input "3000000"
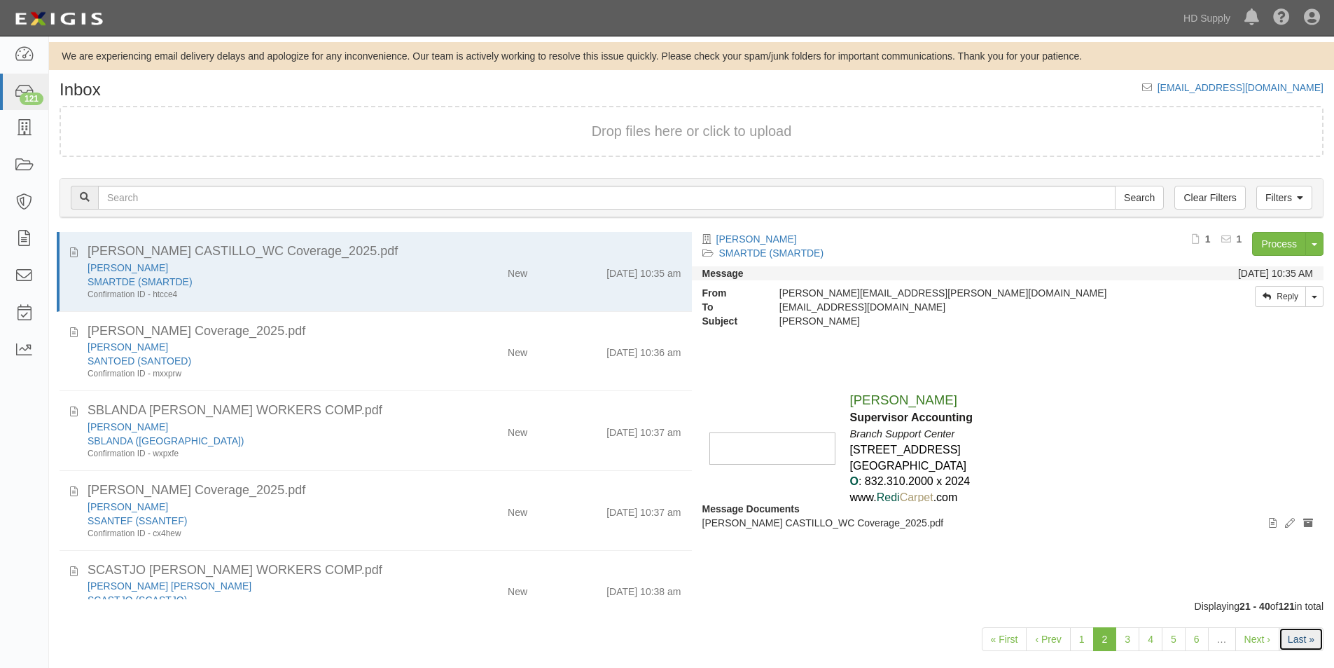
click at [1302, 649] on link "Last »" at bounding box center [1301, 639] width 45 height 24
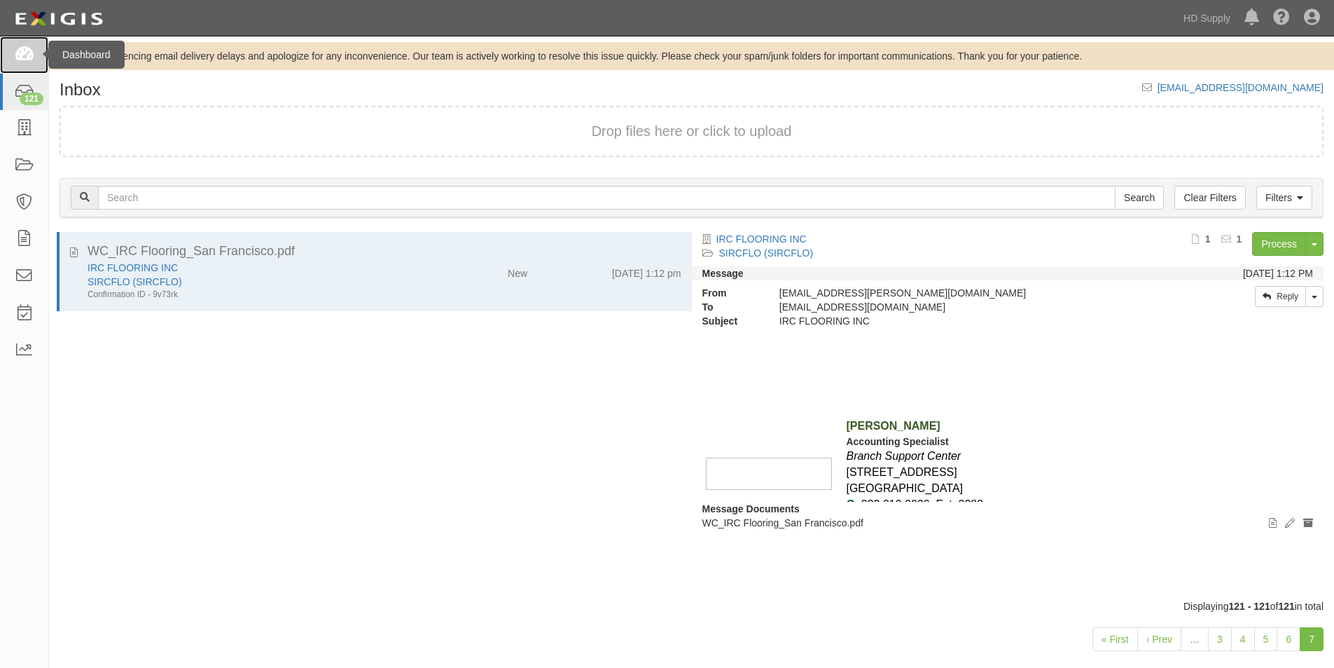
click at [29, 57] on icon at bounding box center [24, 55] width 20 height 16
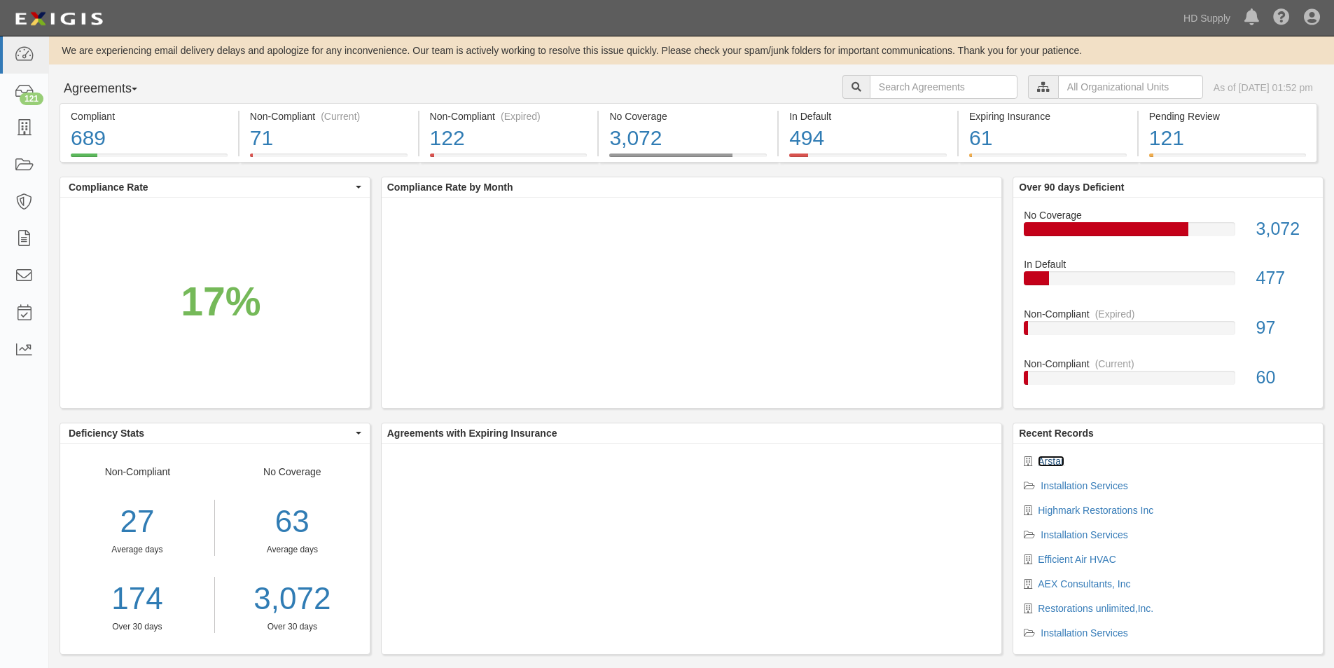
click at [1058, 462] on link "Arstar" at bounding box center [1051, 460] width 26 height 11
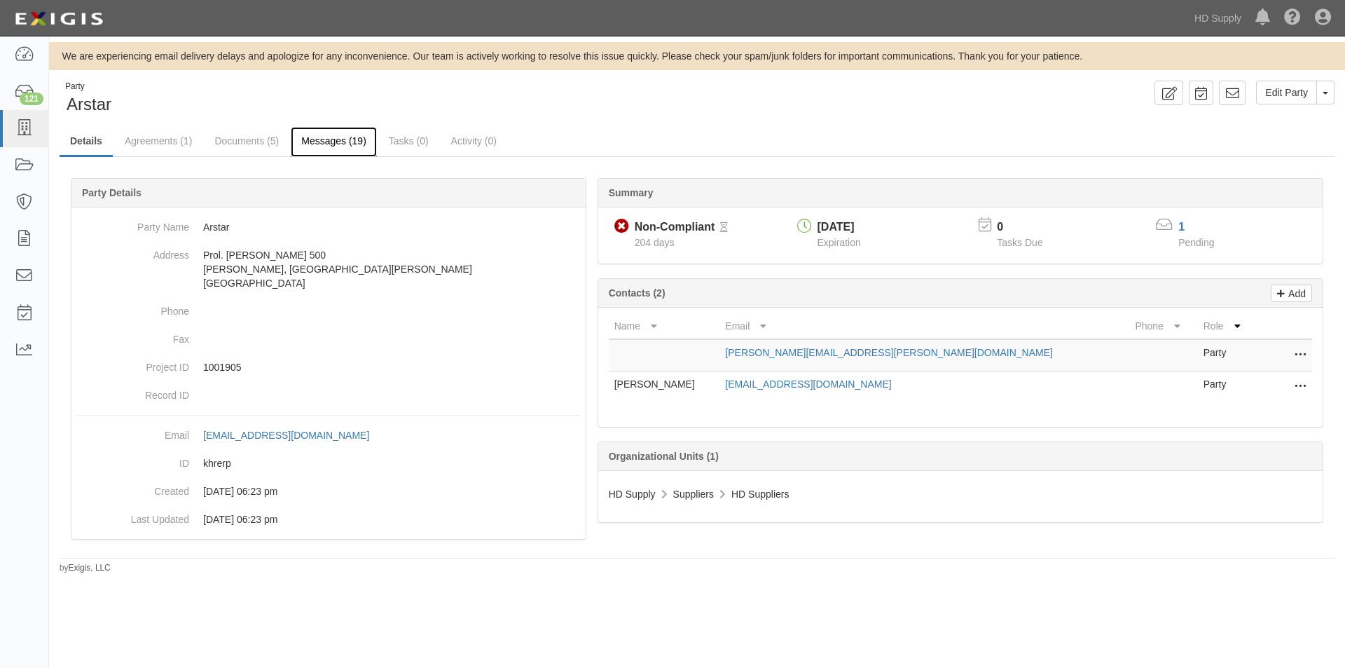
click at [306, 144] on link "Messages (19)" at bounding box center [334, 142] width 86 height 30
click at [256, 143] on link "Documents (5)" at bounding box center [246, 142] width 85 height 30
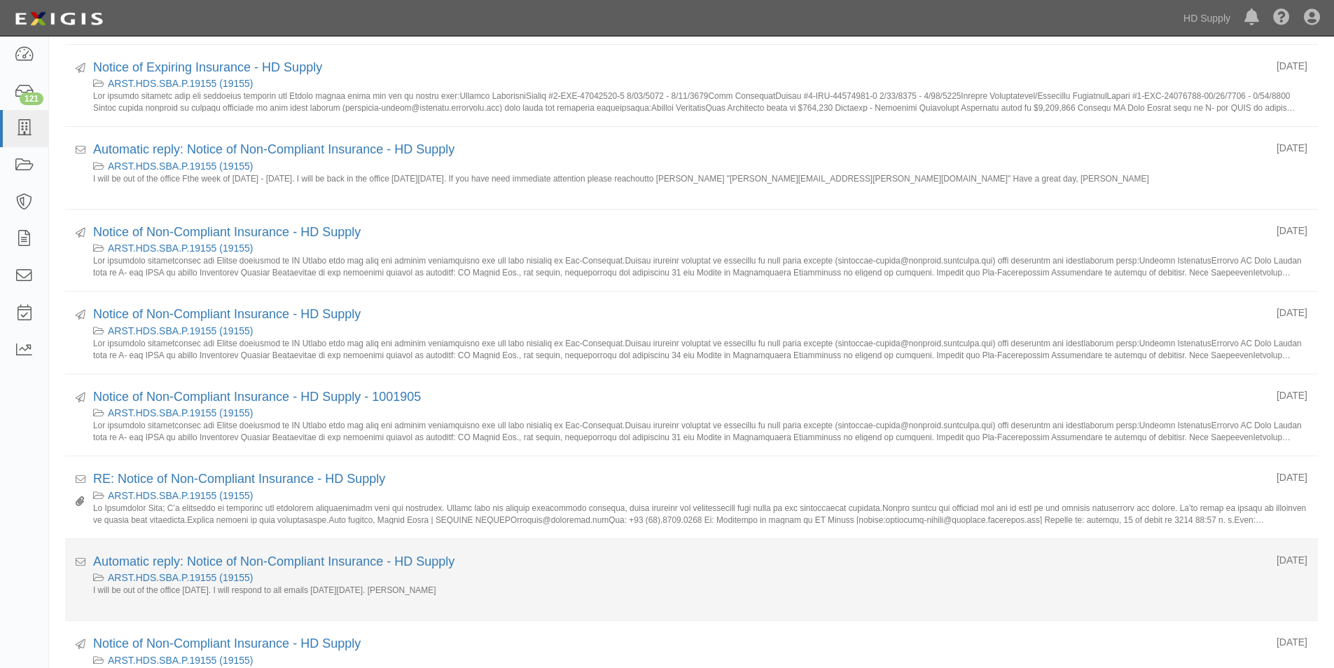
scroll to position [490, 0]
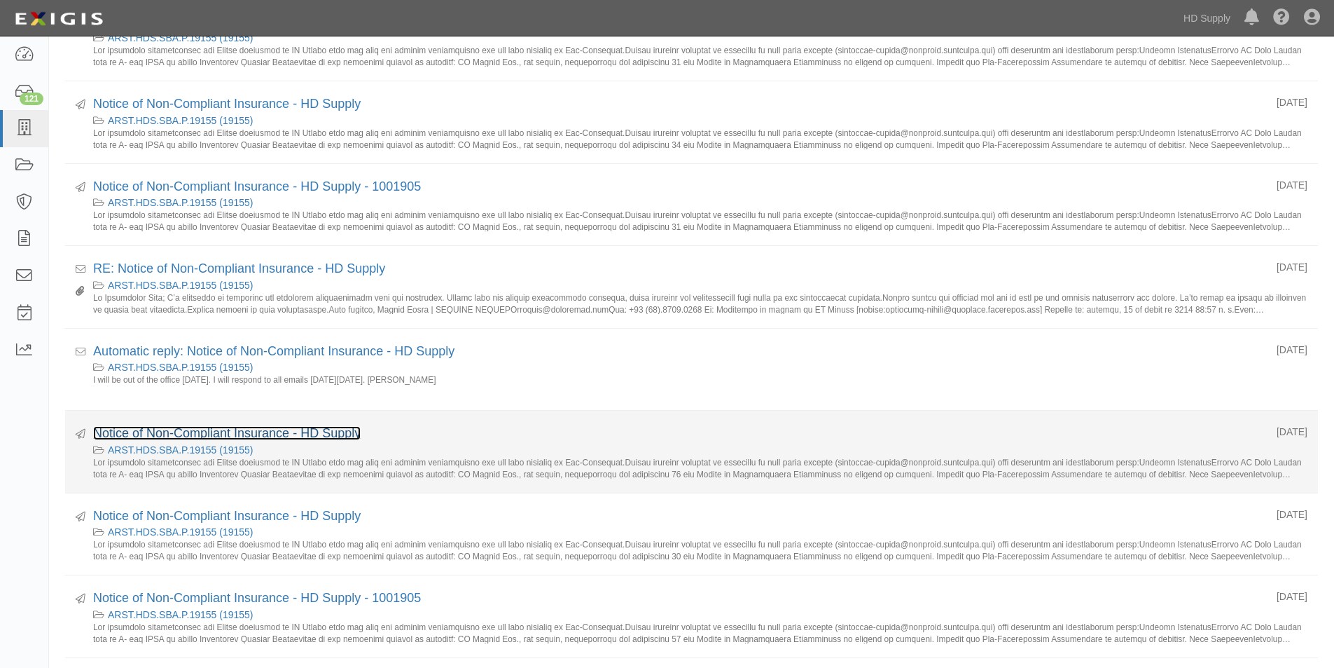
click at [218, 428] on link "Notice of Non-Compliant Insurance - HD Supply" at bounding box center [227, 433] width 268 height 14
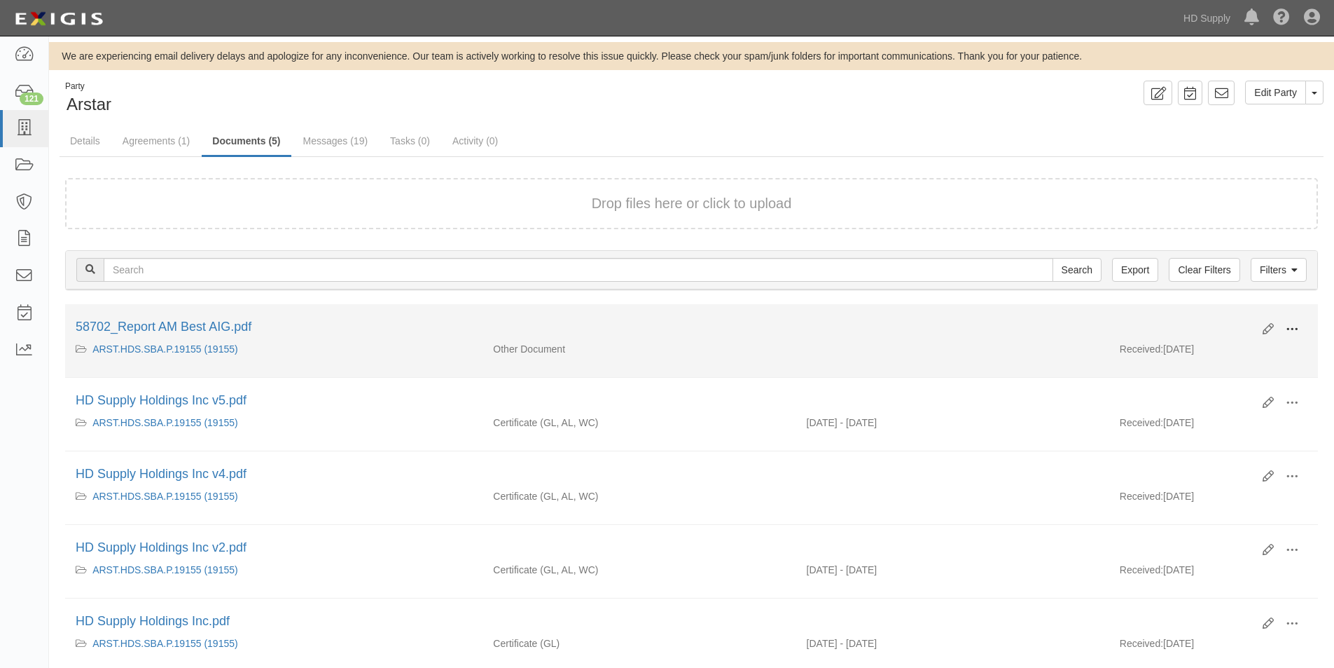
click at [1292, 329] on span at bounding box center [1292, 329] width 13 height 13
click at [1222, 354] on link "View" at bounding box center [1224, 349] width 111 height 25
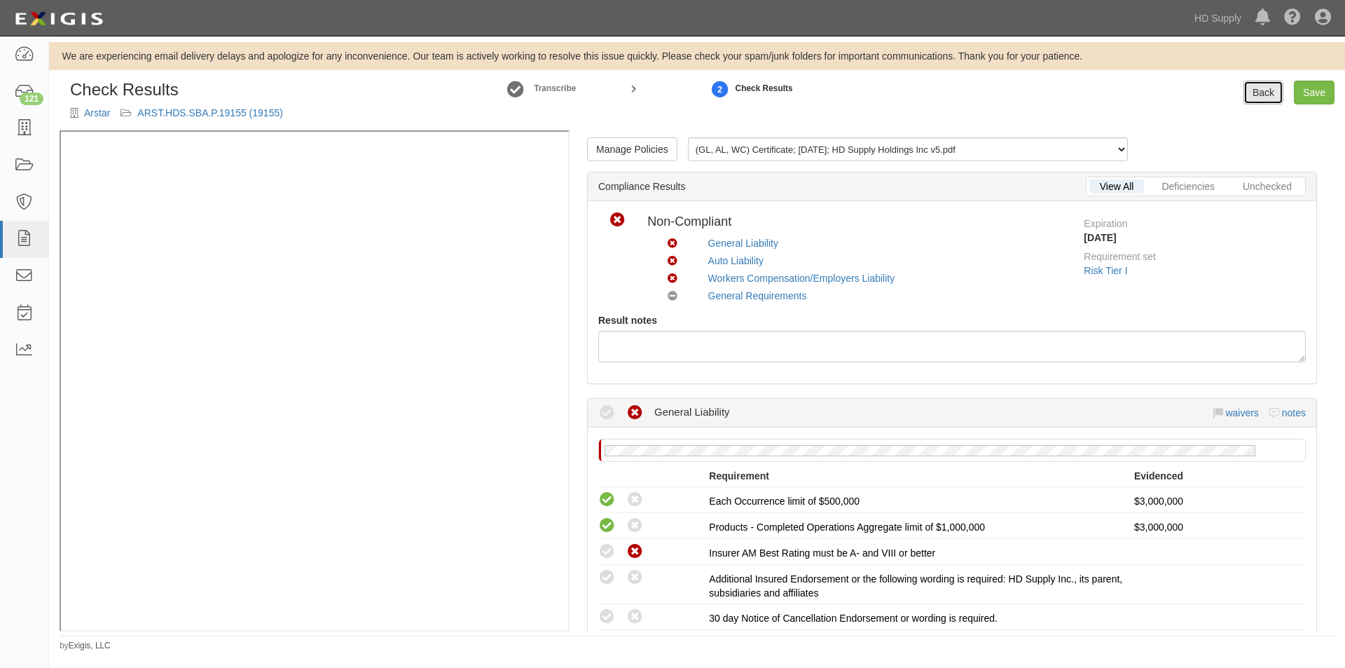
click at [1251, 95] on link "Back" at bounding box center [1263, 93] width 40 height 24
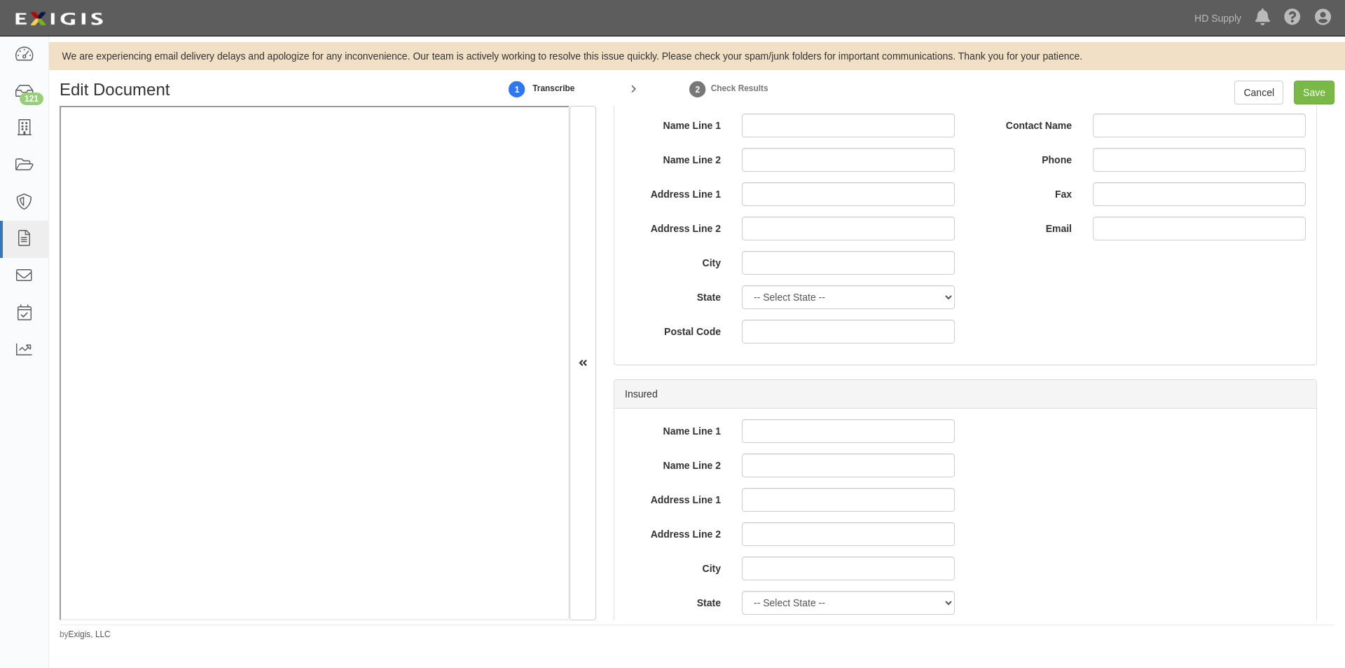
scroll to position [700, 0]
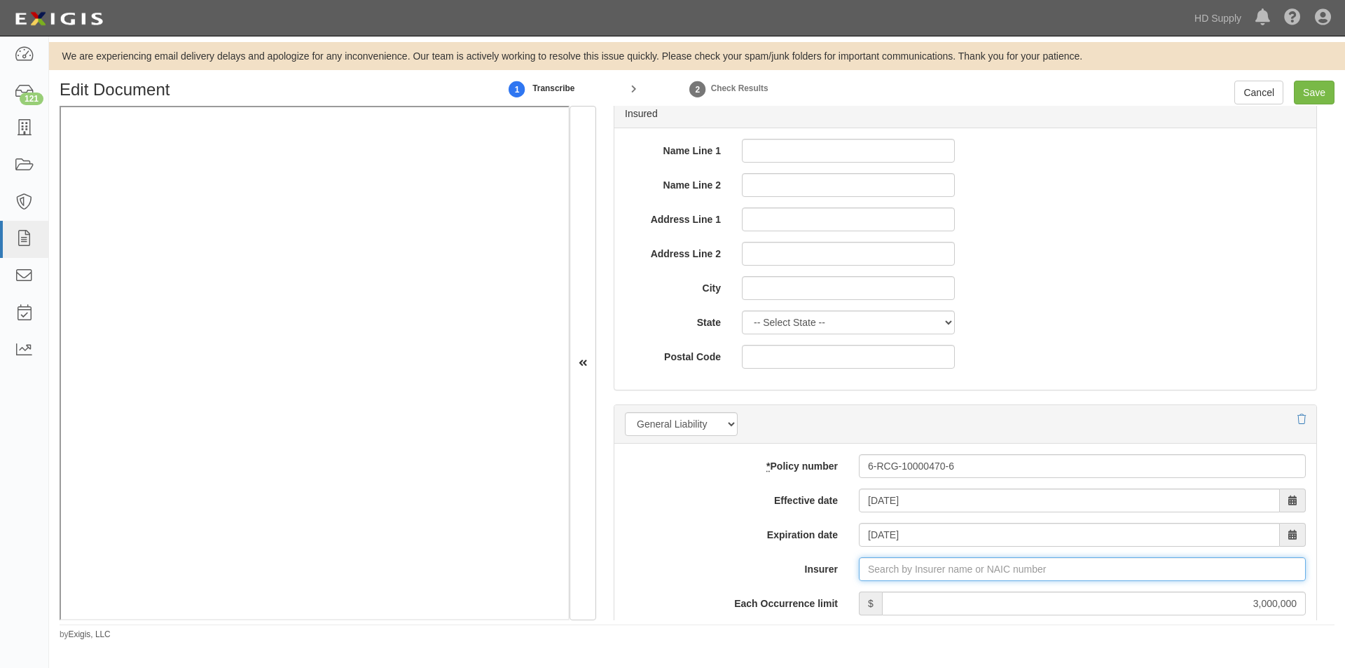
click at [889, 569] on input "Insurer" at bounding box center [1082, 569] width 447 height 24
type input "5Rivers Insurance Company, Inc. (17459) NR Rating"
type input "5"
type input "58"
type input "5Rivers Insurance Company, Inc. (17459) NR Rating"
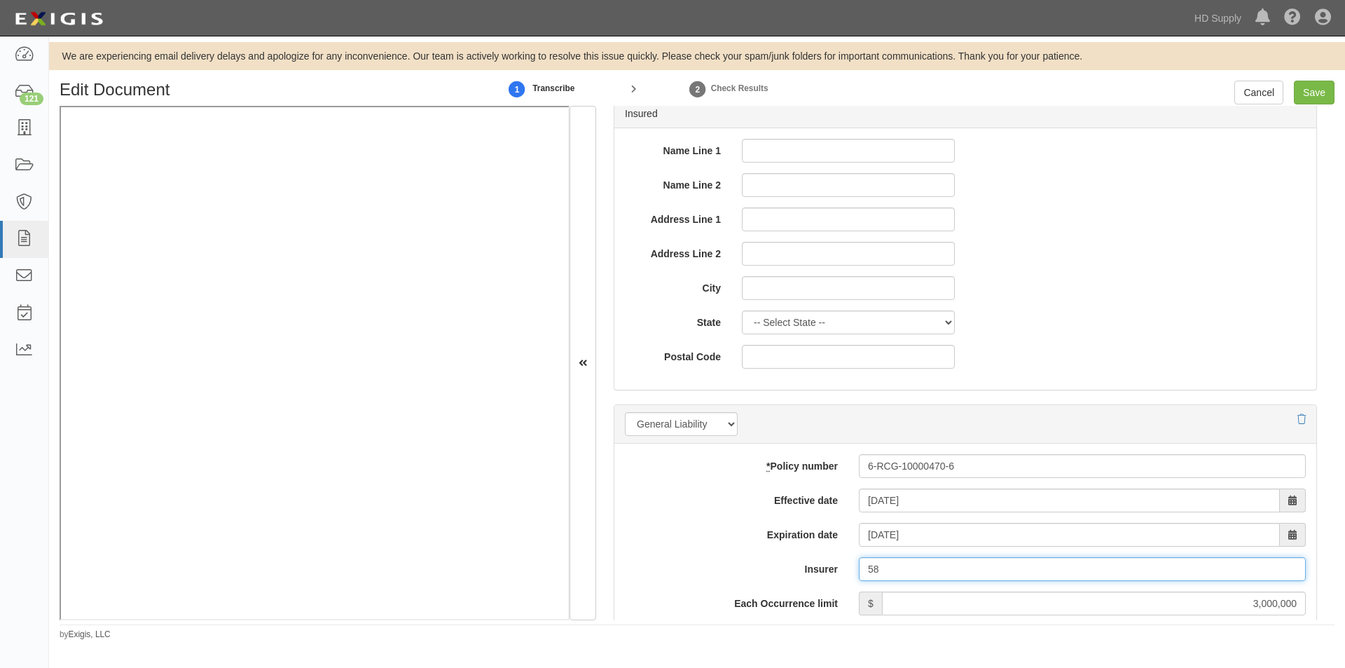
type input "5"
type input "0"
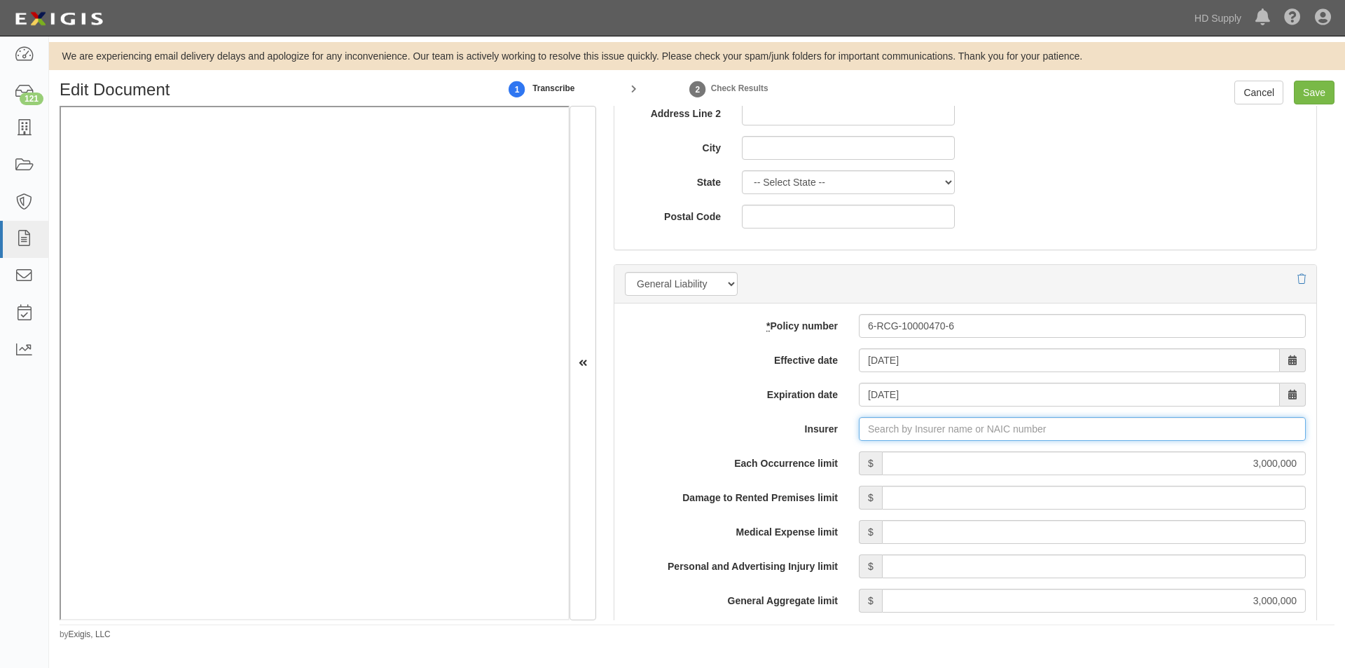
click at [885, 424] on input "Insurer" at bounding box center [1082, 429] width 447 height 24
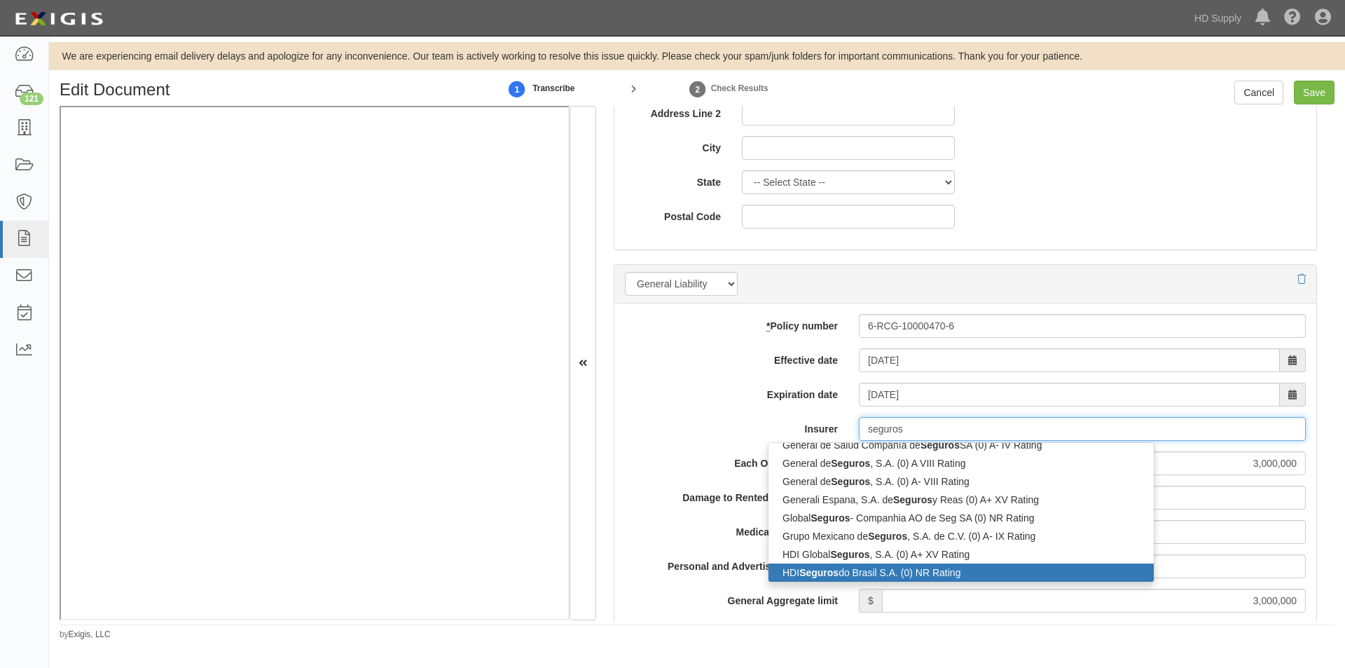
scroll to position [4, 0]
type input "Atlas S.A. de Seguros (0) NR Rating"
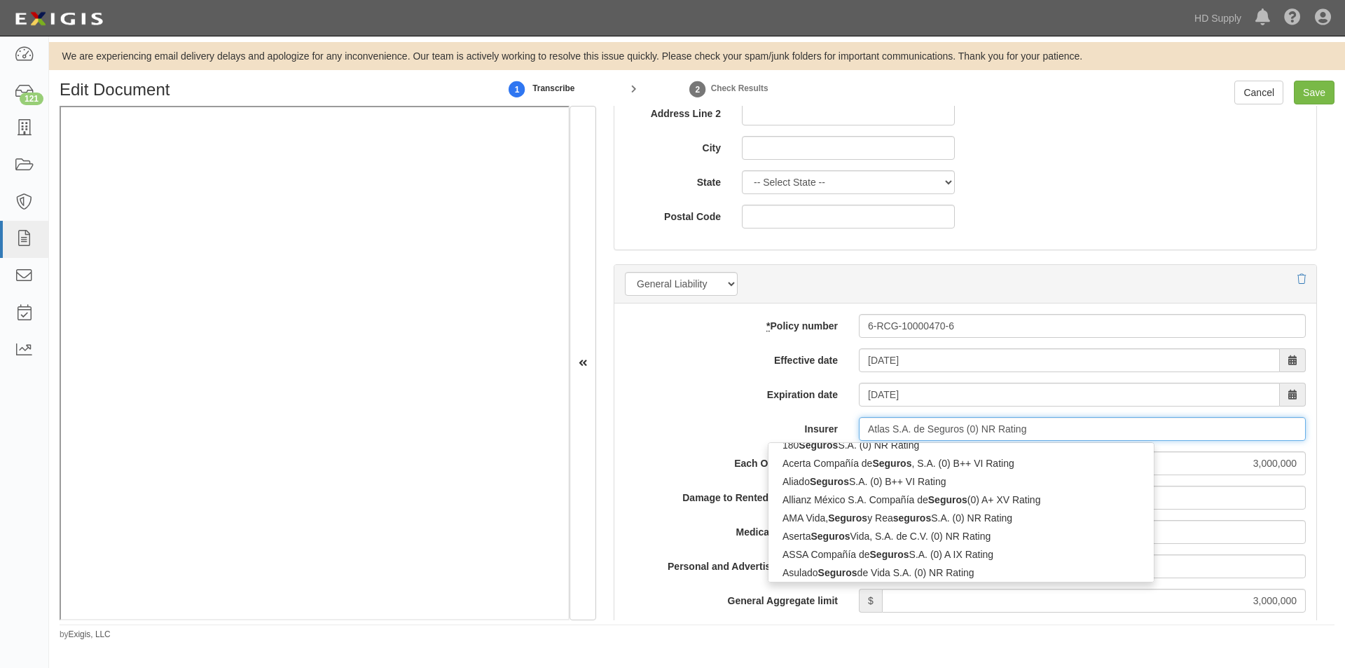
scroll to position [29, 0]
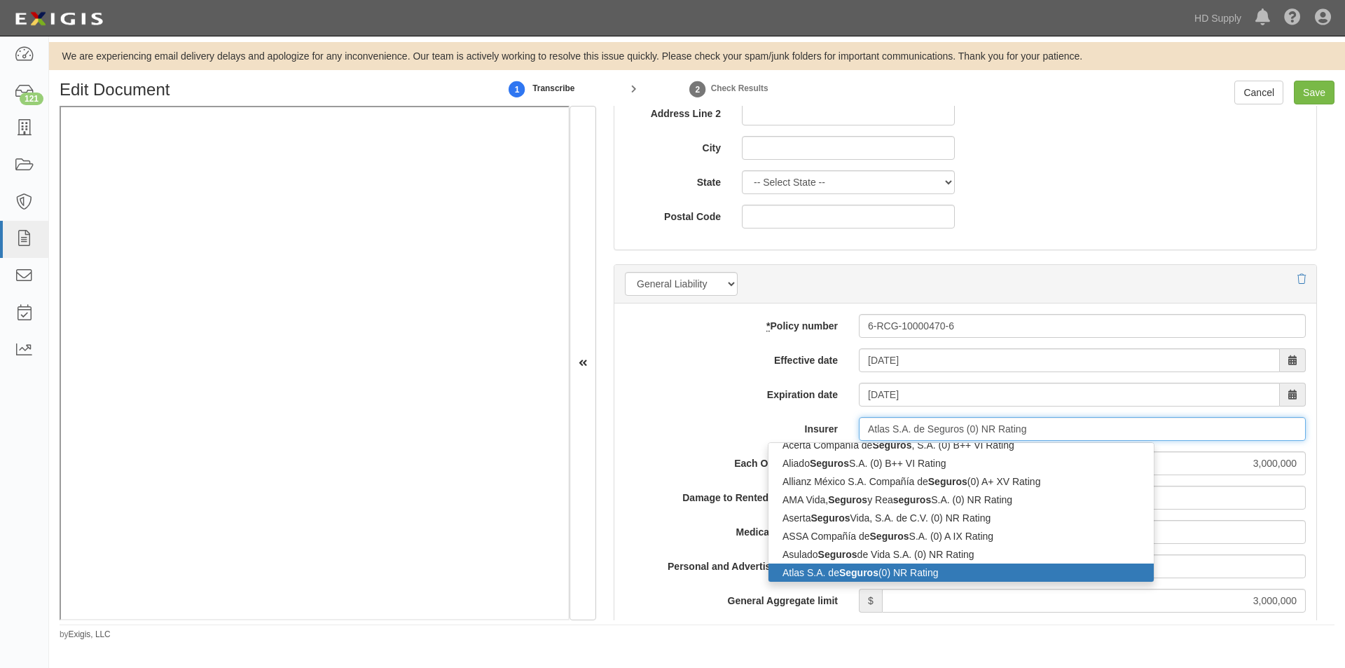
type input "Atlas S.A. de Seguros (0) NR Rating"
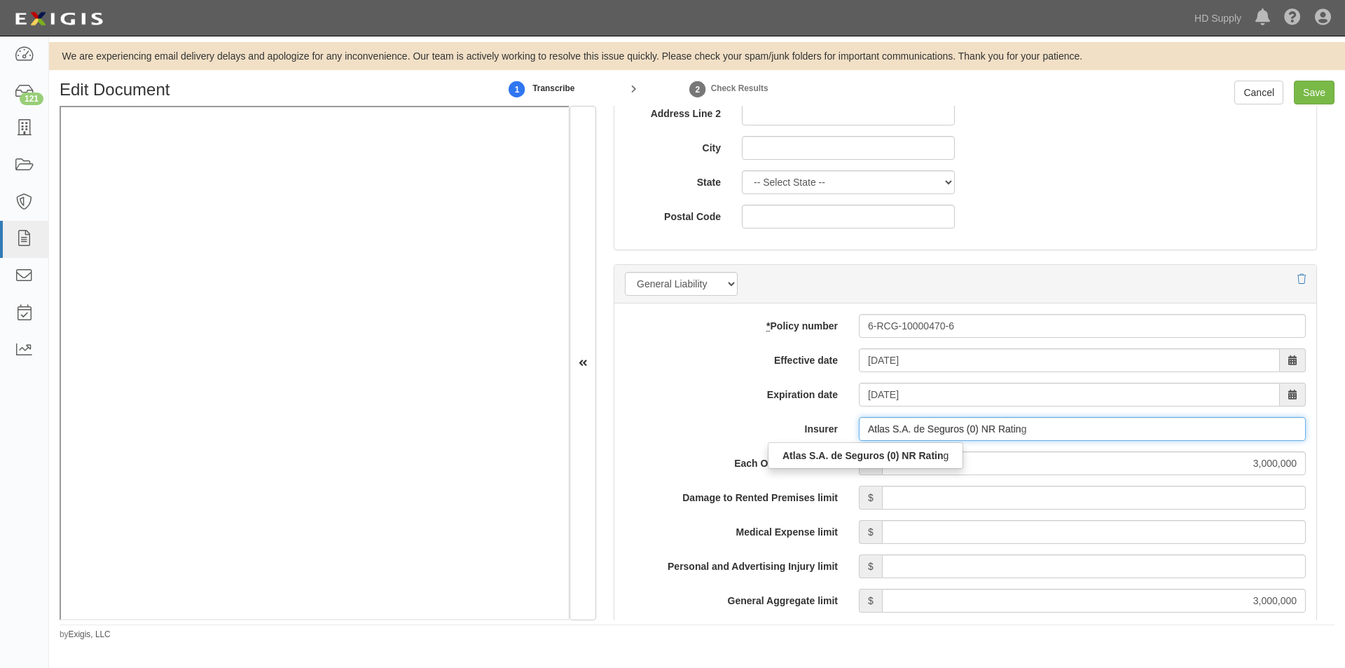
scroll to position [0, 0]
type input "Atlas S"
type input "Atlas Life Insurance PCC Limited (0) NR Rating"
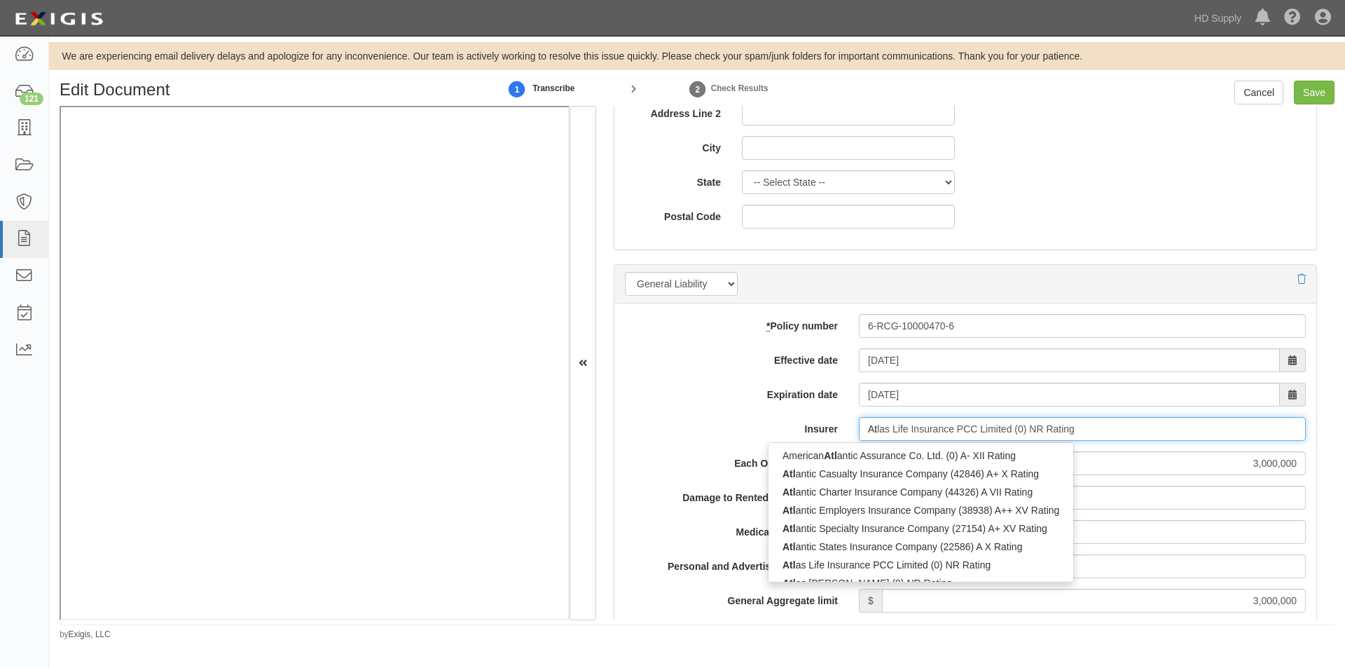
type input "A"
type input "ai"
type input "aig Asia Pacific Insurance Pte. Ltd. (0) A XV Rating"
type input "aig"
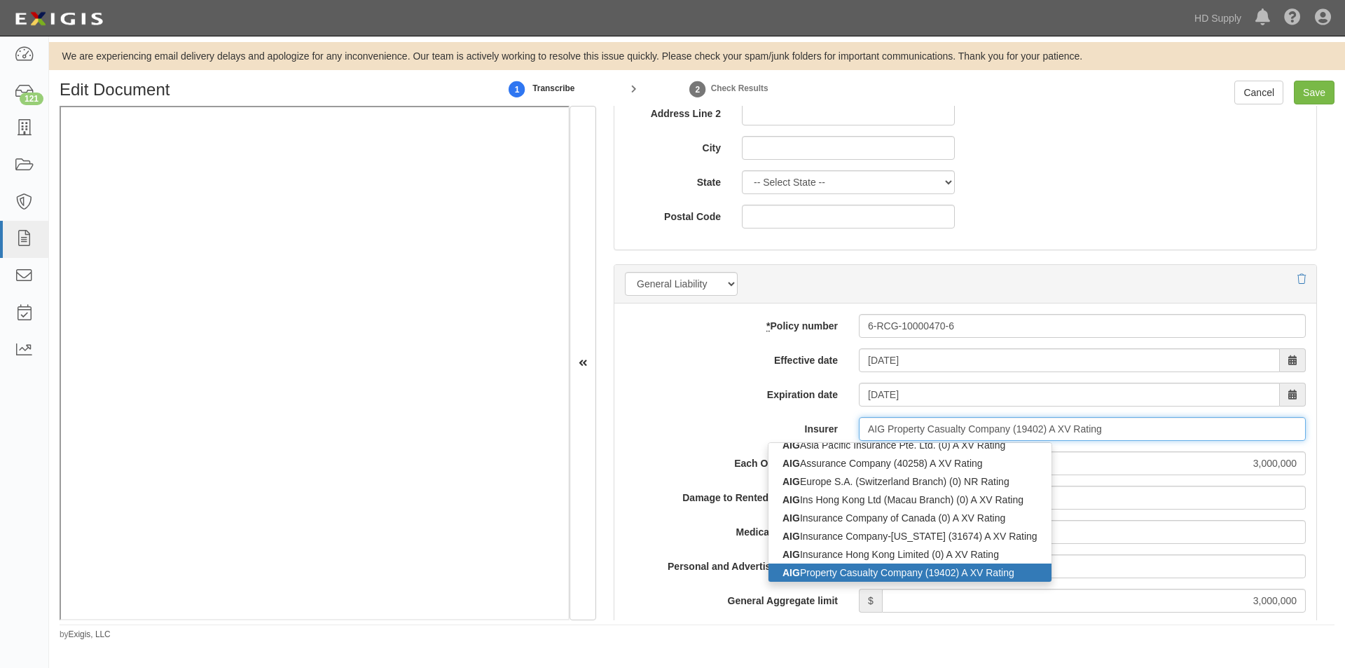
type input "AIG Specialty Insurance Company (26883) A XV Rating"
type input "aig Asia Pacific Insurance Pte. Ltd. (0) A XV Rating"
type input "aig"
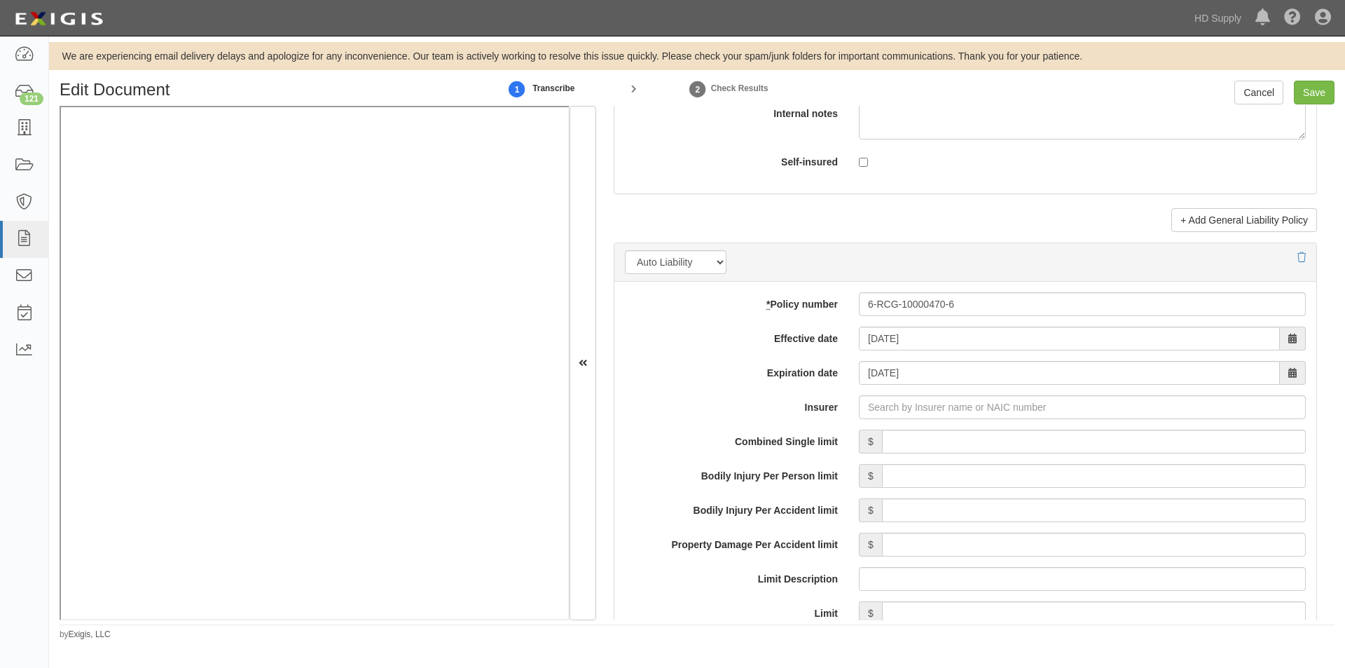
scroll to position [1801, 0]
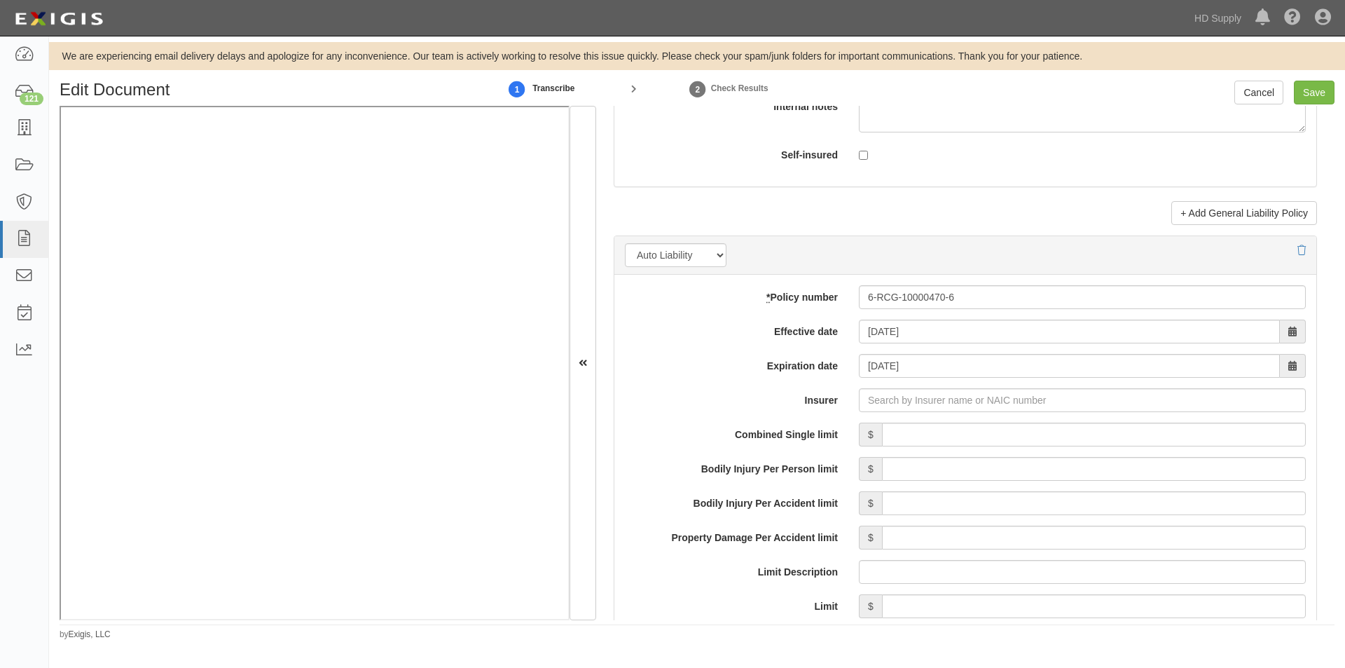
type input "AIG Specialty Insurance Company (26883) A XV Rating"
click at [922, 403] on input "Insurer" at bounding box center [1082, 400] width 447 height 24
type input "a"
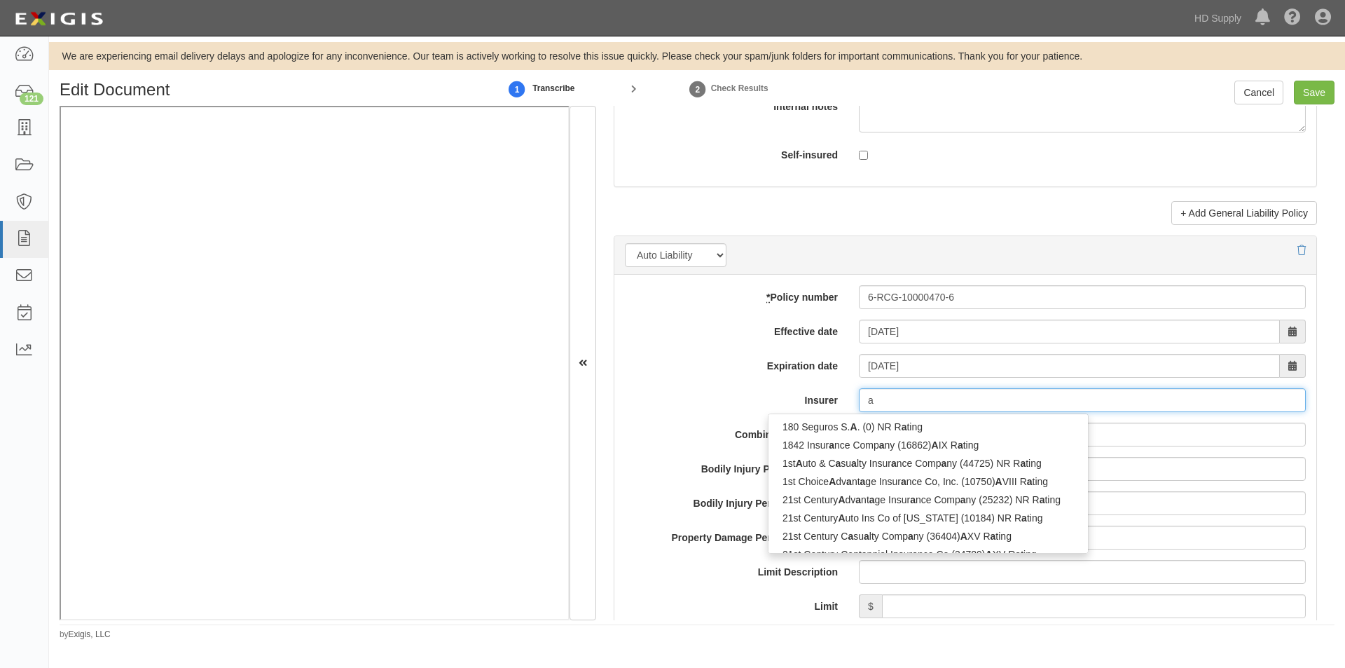
type input "aiA General Berhad (0) NR Rating"
type input "ai"
type input "aig Asia Pacific Insurance Pte. Ltd. (0) A XV Rating"
type input "aig"
type input "aig specialty Insurance Company (26883) A XV Rating"
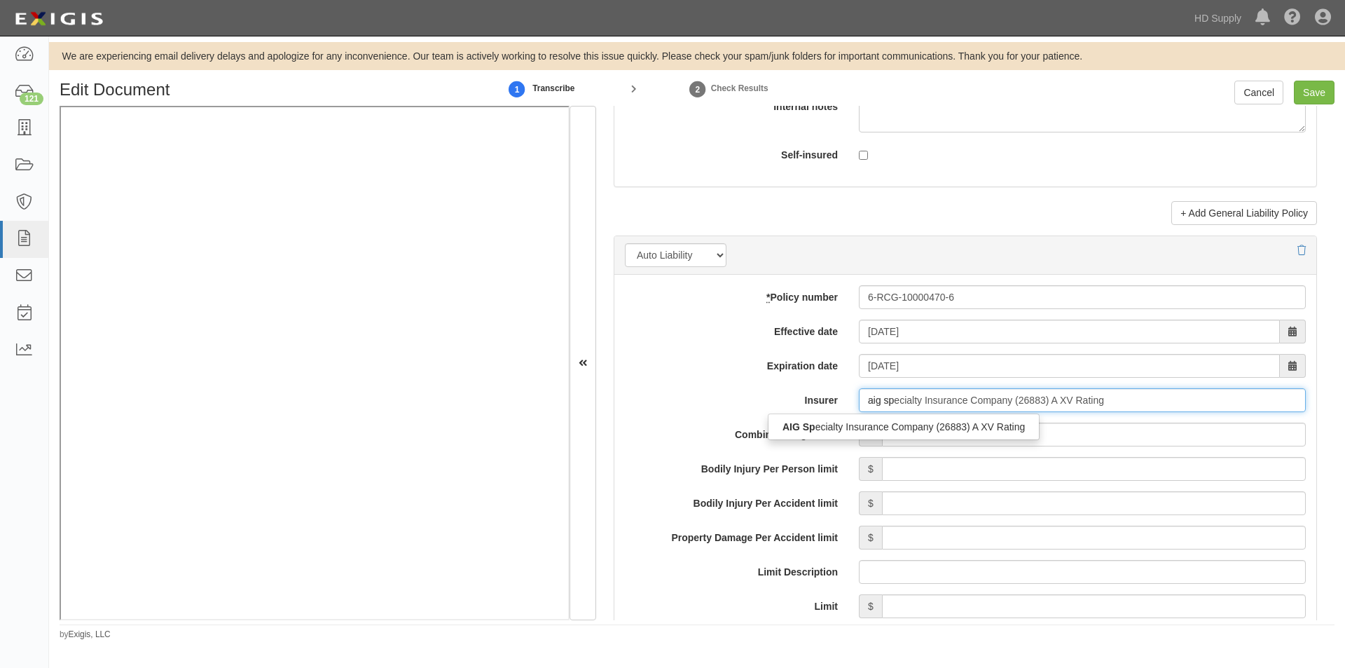
type input "aig spe"
click at [932, 424] on div "AIG Spe cialty Insurance Company (26883) A XV Rating" at bounding box center [903, 426] width 270 height 18
type input "AIG Specialty Insurance Company (26883) A XV Rating"
drag, startPoint x: 303, startPoint y: 621, endPoint x: 438, endPoint y: 625, distance: 136.0
click at [438, 625] on div "Edit Document 1 Transcribe 2 Check Results Cancel Save Document Details Receive…" at bounding box center [697, 361] width 1296 height 560
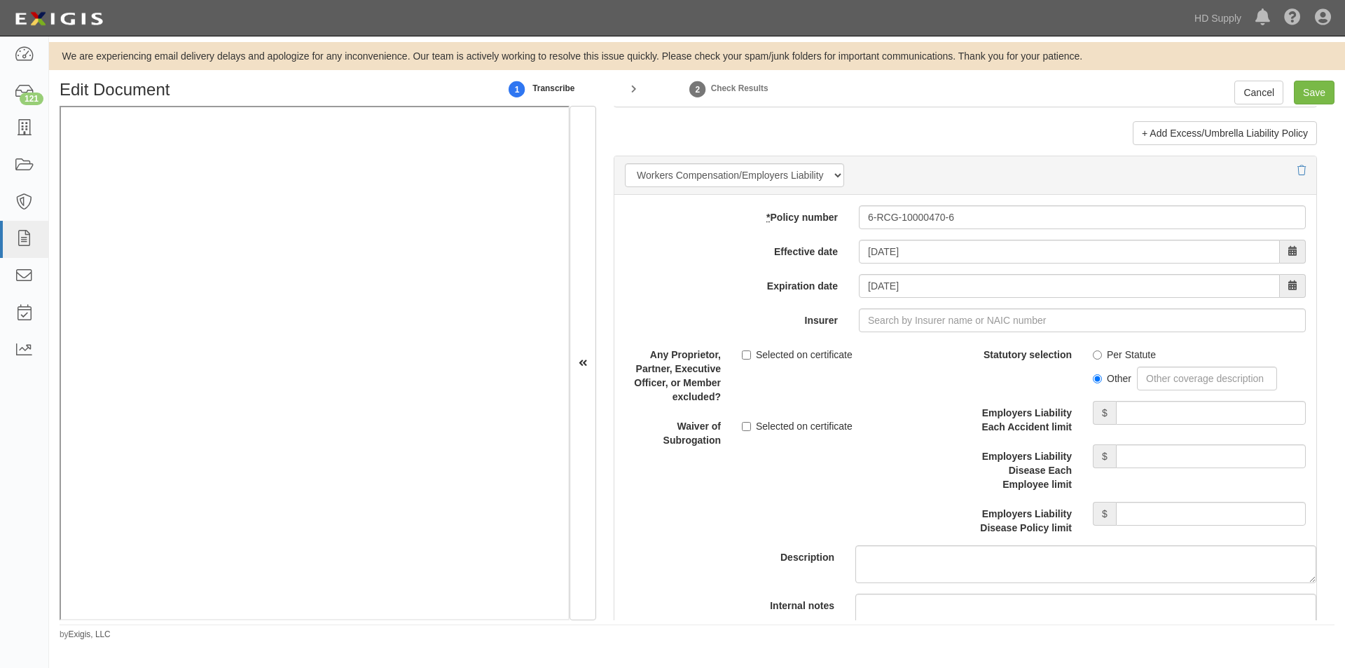
scroll to position [3359, 0]
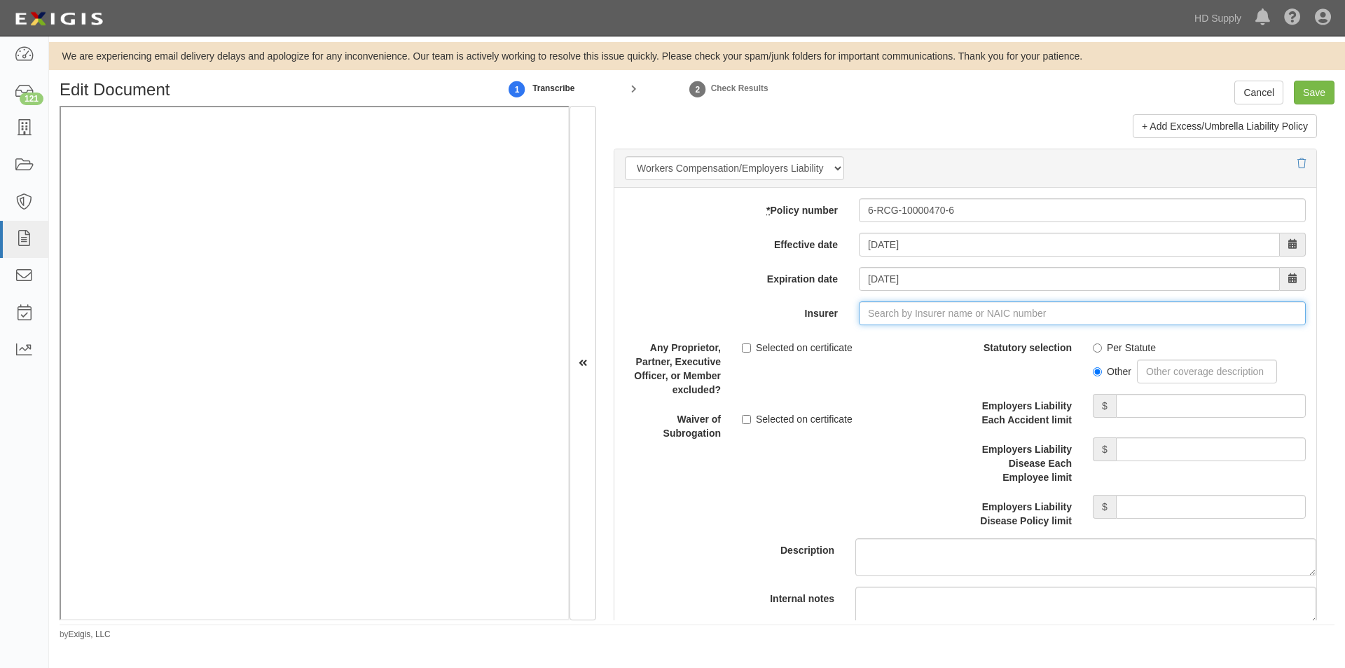
click at [915, 309] on input "Insurer" at bounding box center [1082, 313] width 447 height 24
type input "a"
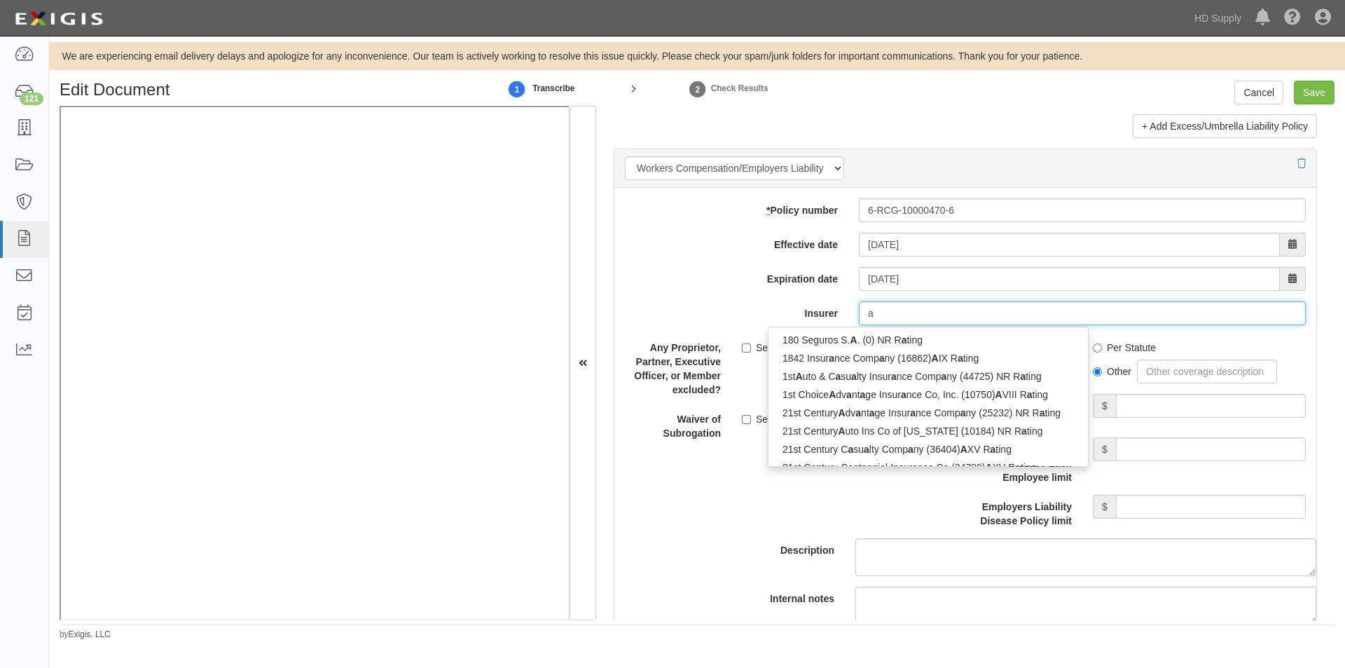
type input "aiA General Berhad (0) NR Rating"
type input "ai"
type input "aig Asia Pacific Insurance Pte. Ltd. (0) A XV Rating"
type input "aig"
type input "aig specialty Insurance Company (26883) A XV Rating"
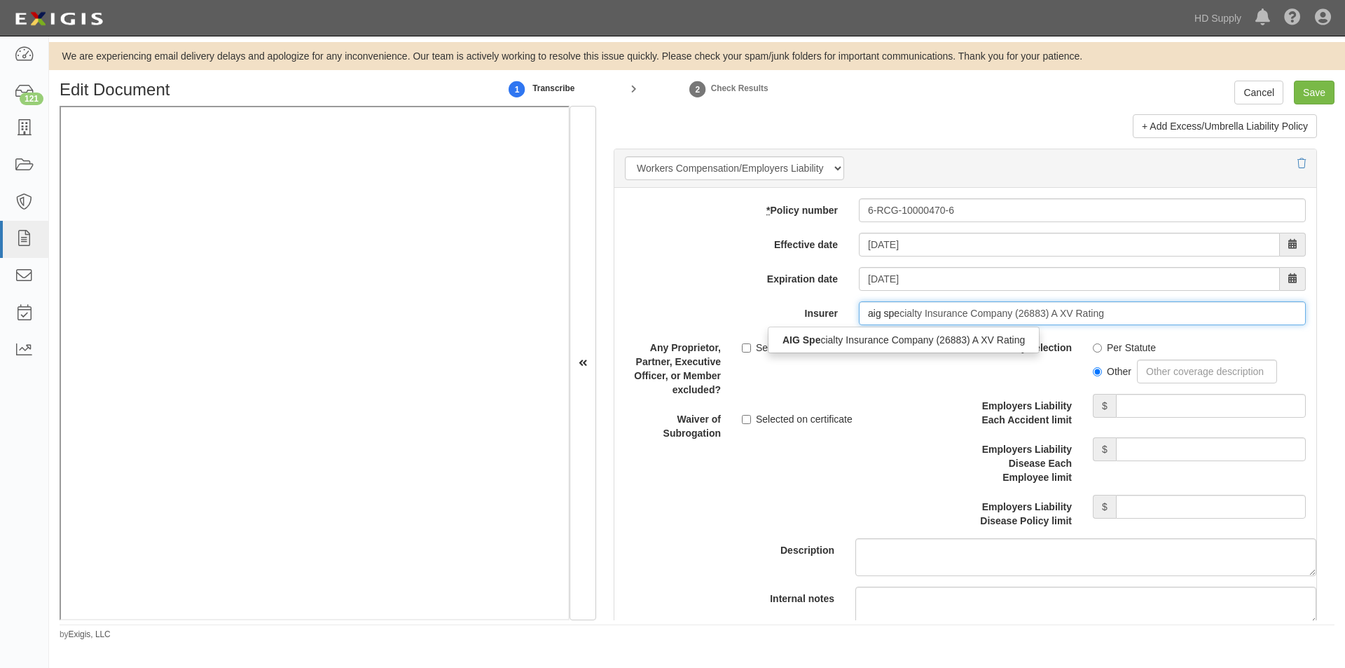
type input "aig spec"
click at [871, 336] on div "AIG Spec ialty Insurance Company (26883) A XV Rating" at bounding box center [903, 340] width 271 height 18
type input "AIG Specialty Insurance Company (26883) A XV Rating"
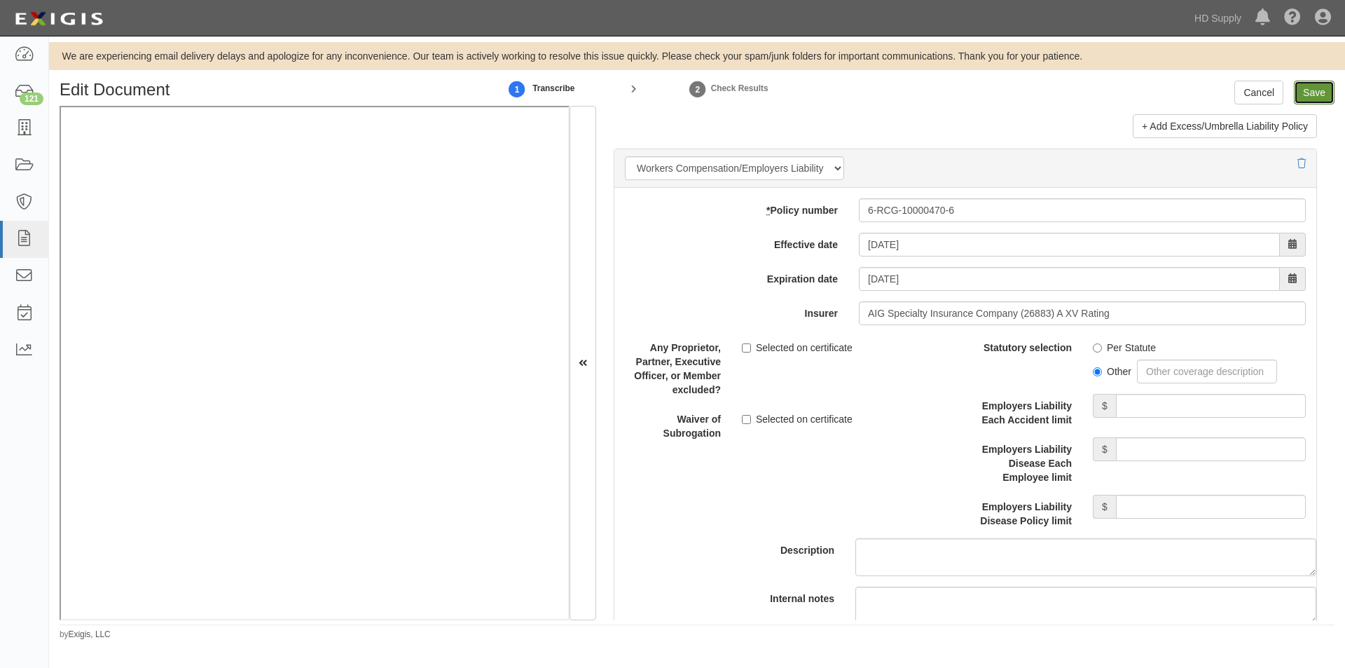
click at [1311, 89] on input "Save" at bounding box center [1314, 93] width 41 height 24
type input "3000000"
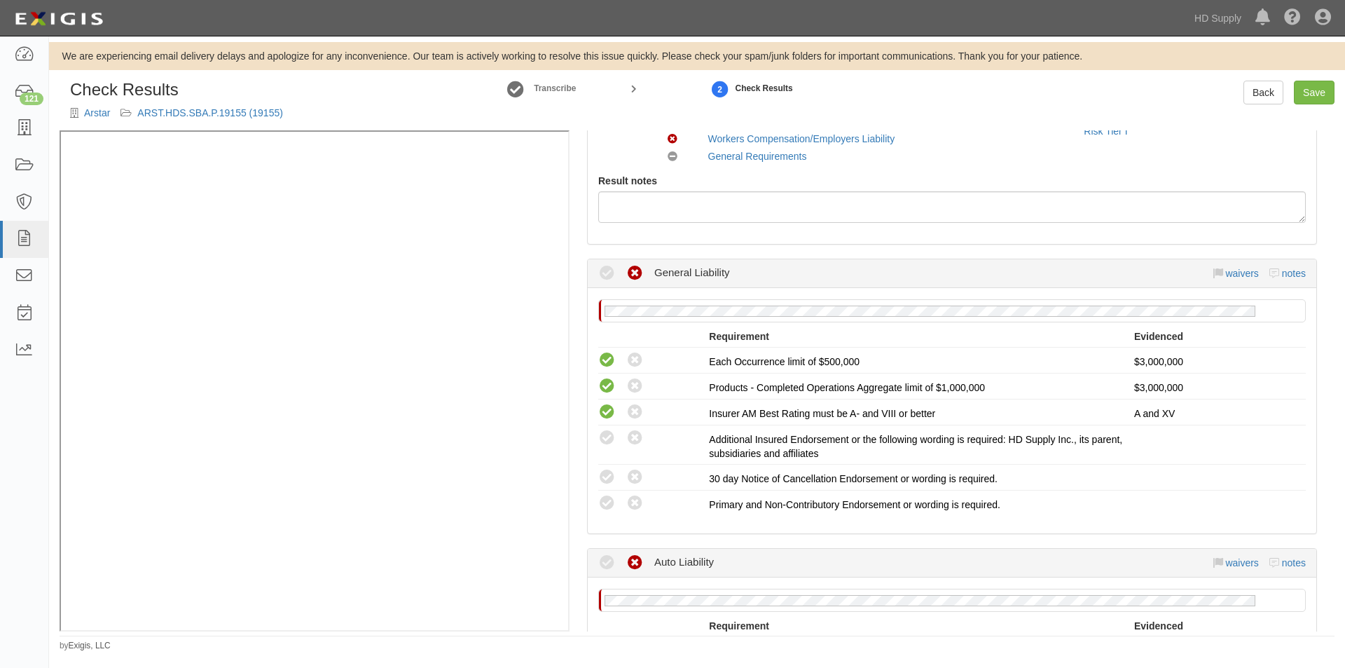
scroll to position [140, 0]
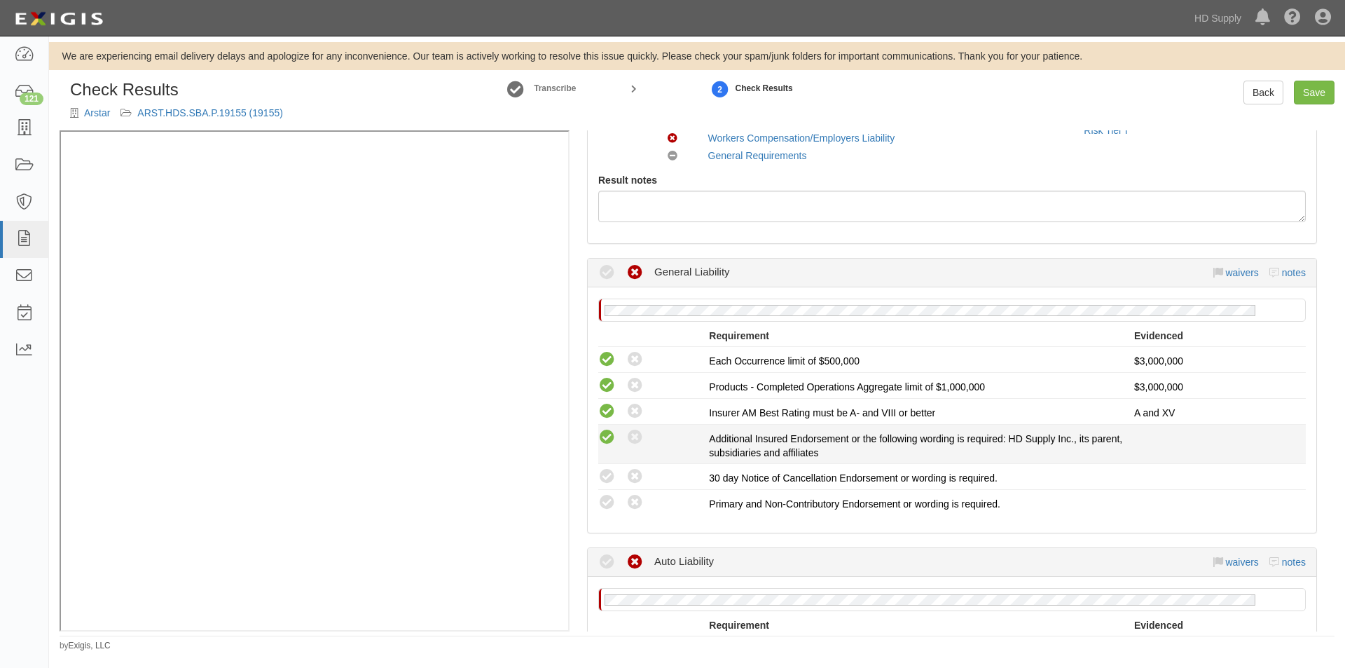
click at [608, 436] on icon at bounding box center [607, 438] width 18 height 18
radio input "true"
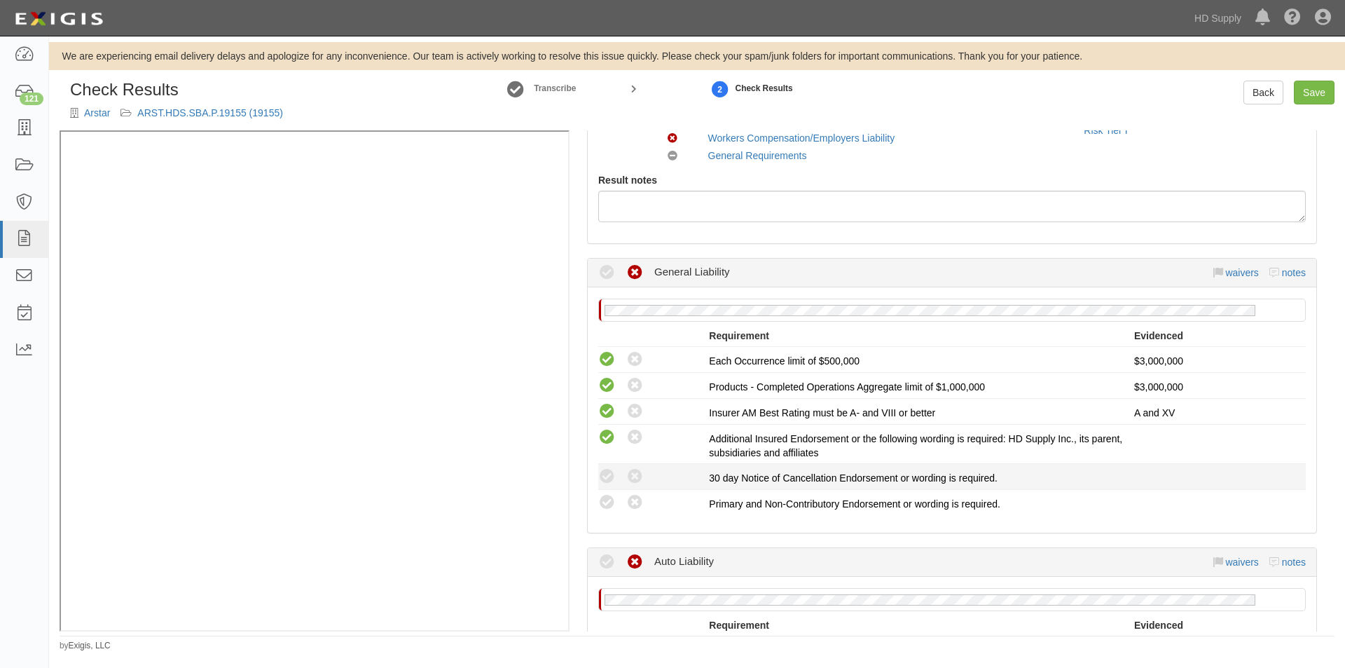
click at [606, 467] on div "Compliant Waived: Non-Compliant" at bounding box center [653, 476] width 111 height 18
click at [604, 504] on icon at bounding box center [607, 503] width 18 height 18
radio input "true"
click at [606, 473] on icon at bounding box center [607, 477] width 18 height 18
radio input "true"
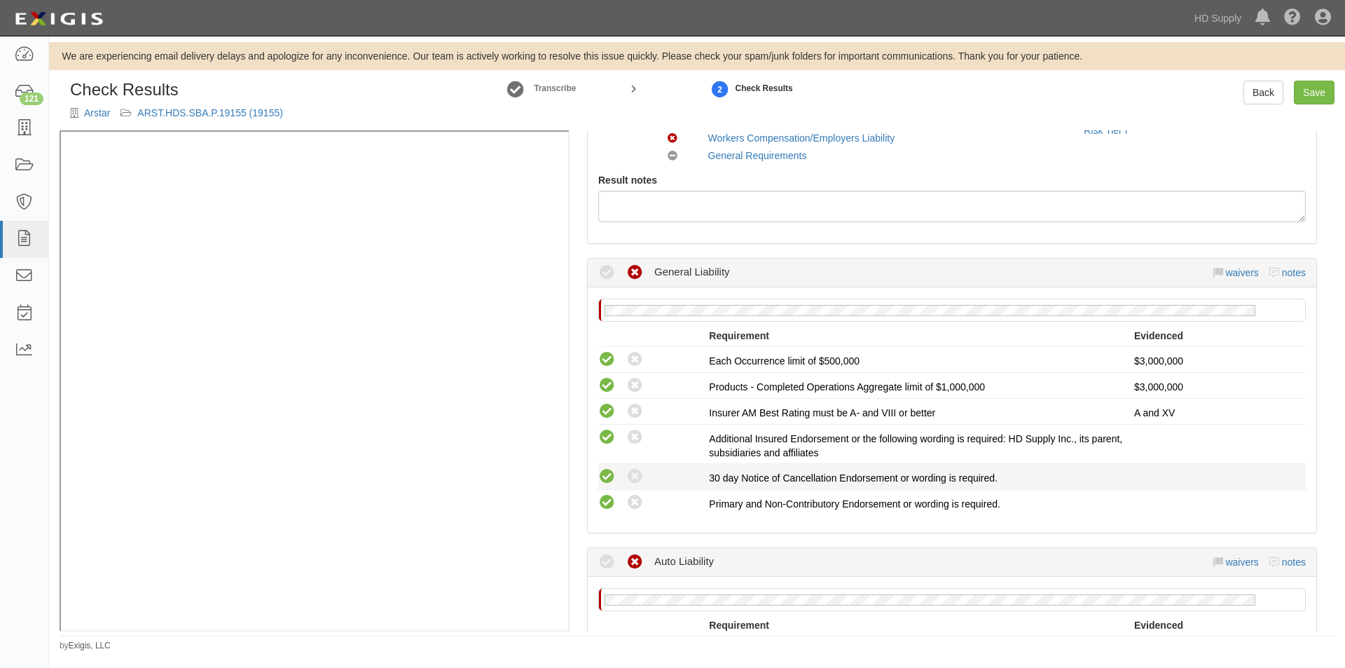
radio input "true"
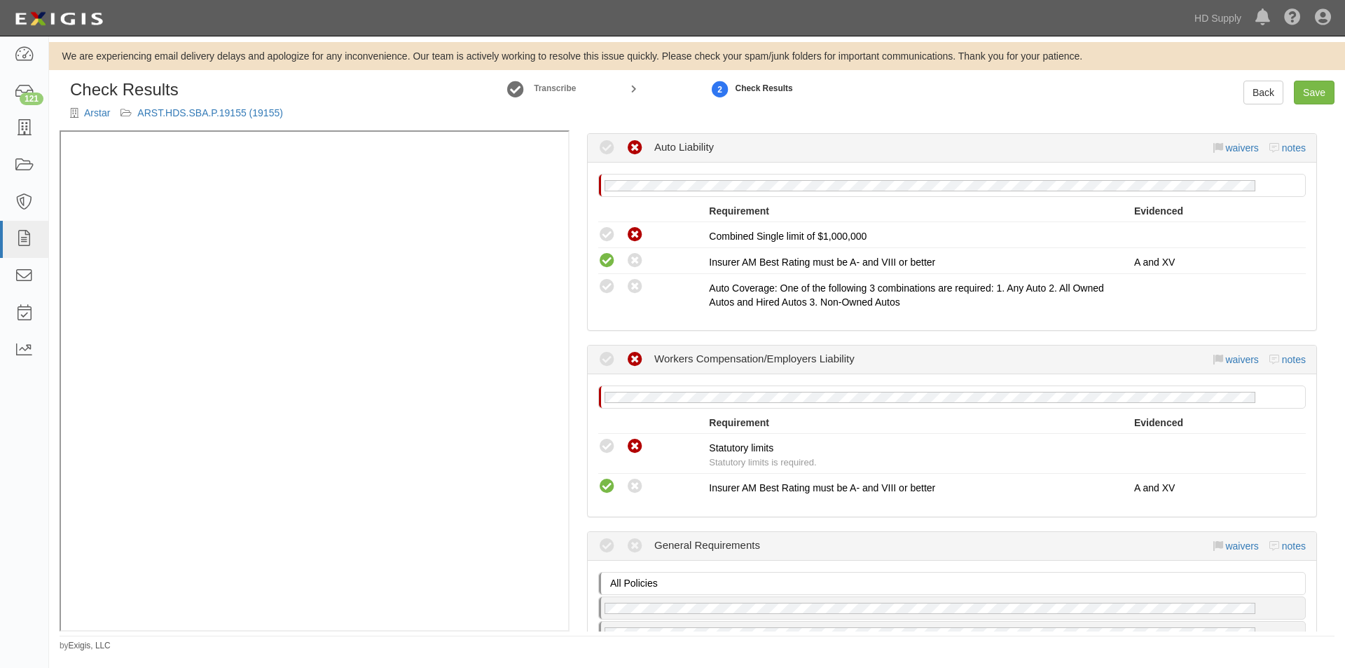
scroll to position [700, 0]
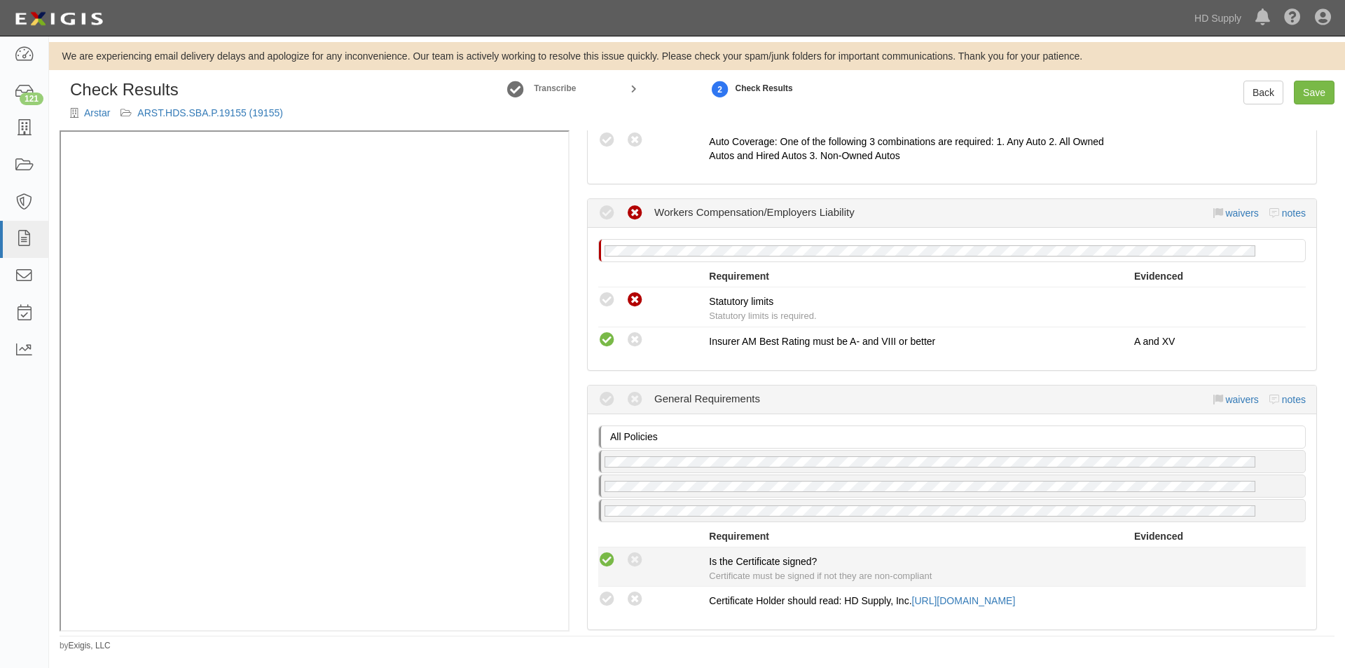
click at [609, 559] on icon at bounding box center [607, 560] width 18 height 18
radio input "true"
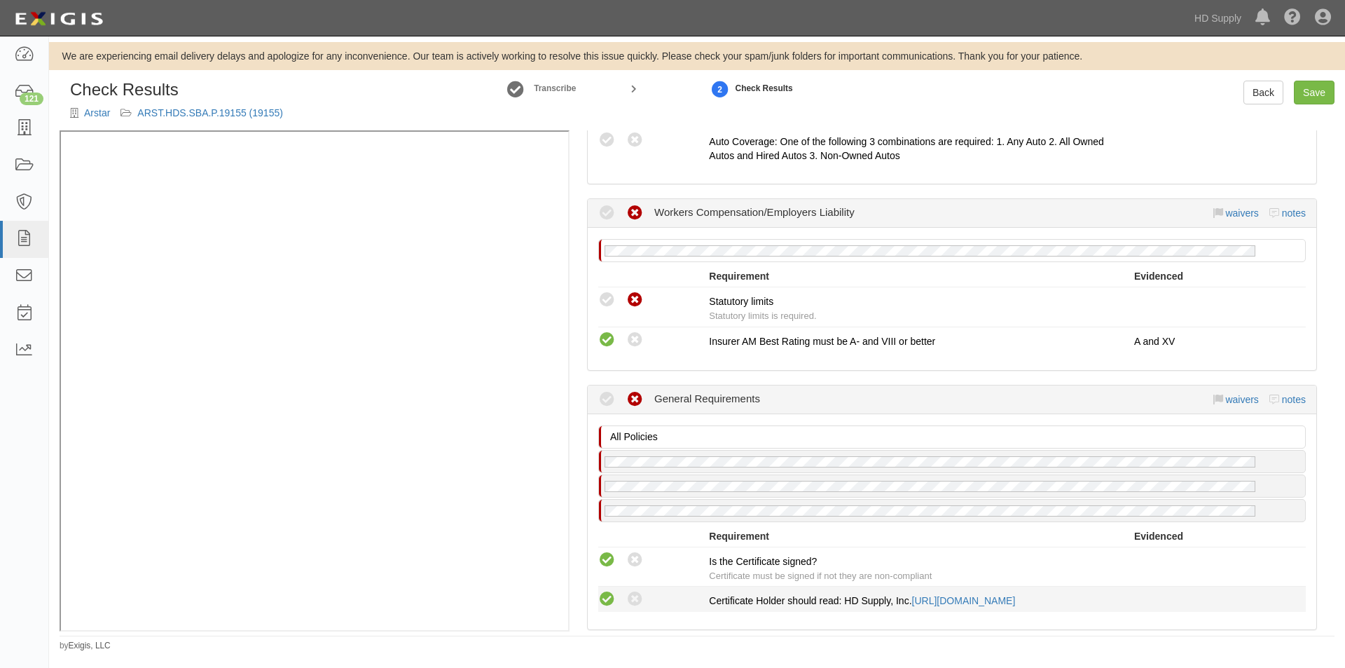
click at [607, 595] on icon at bounding box center [607, 599] width 18 height 18
radio input "true"
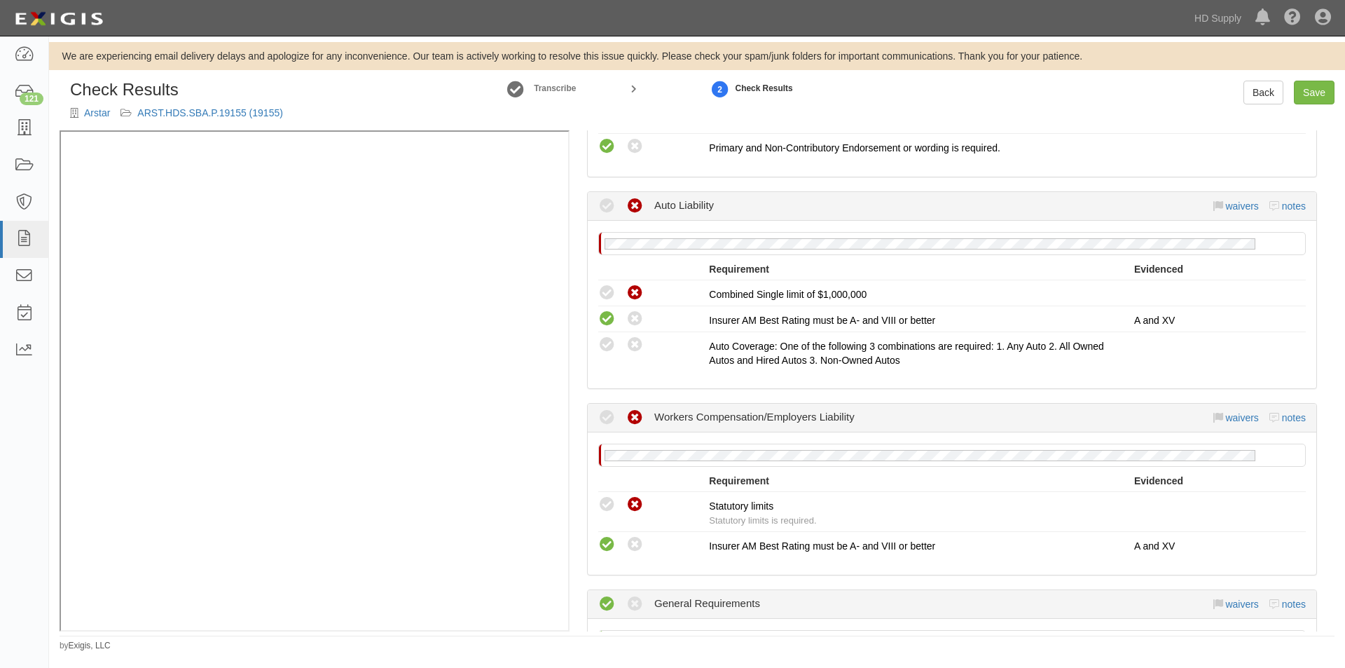
scroll to position [492, 0]
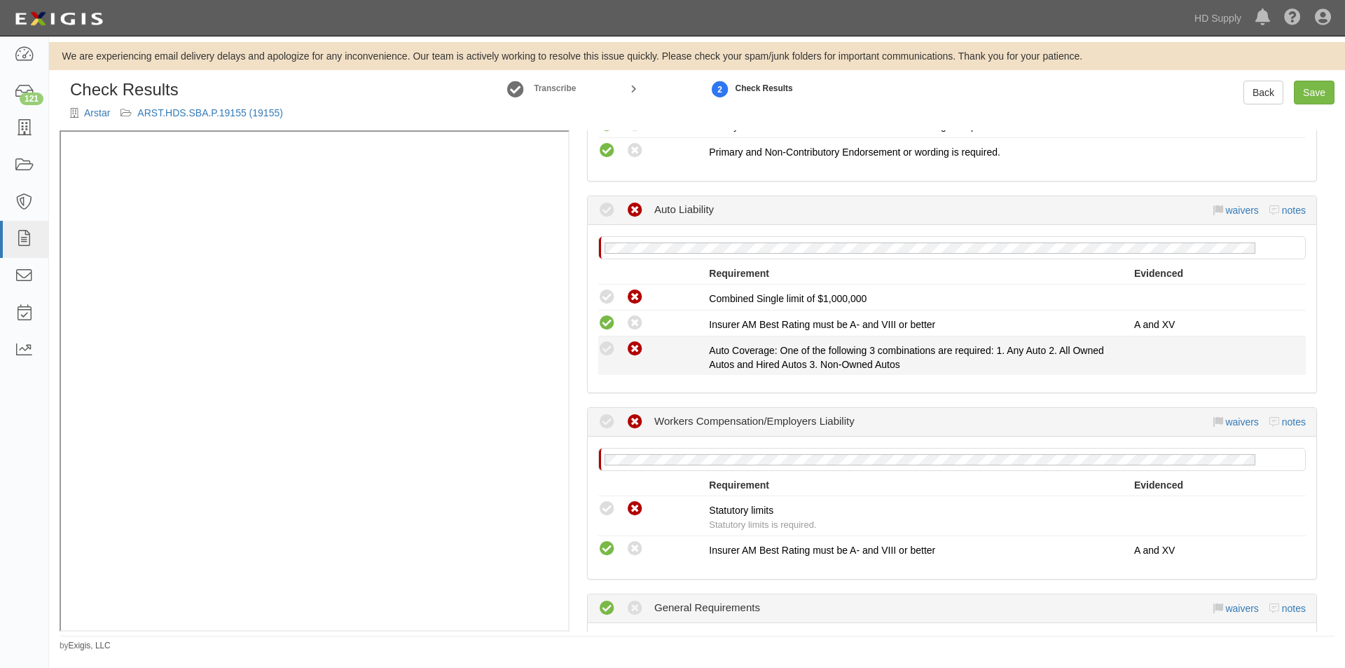
click at [631, 349] on icon at bounding box center [635, 349] width 18 height 18
radio input "true"
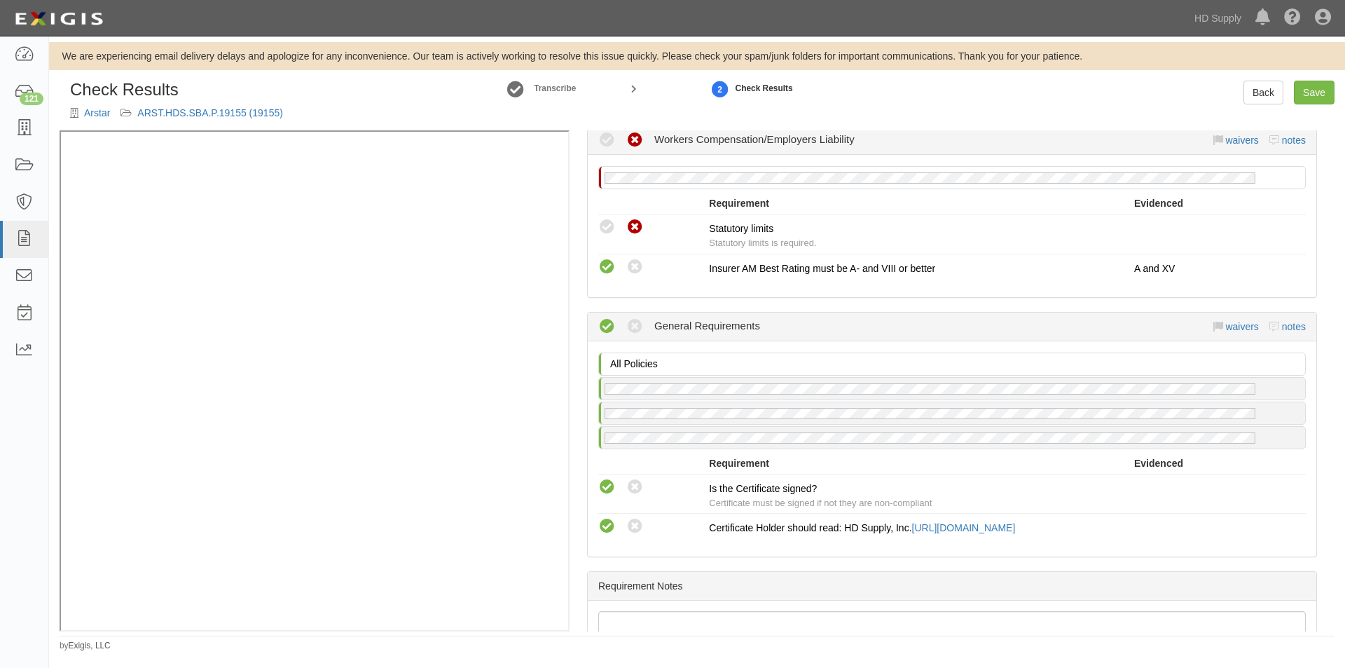
scroll to position [819, 0]
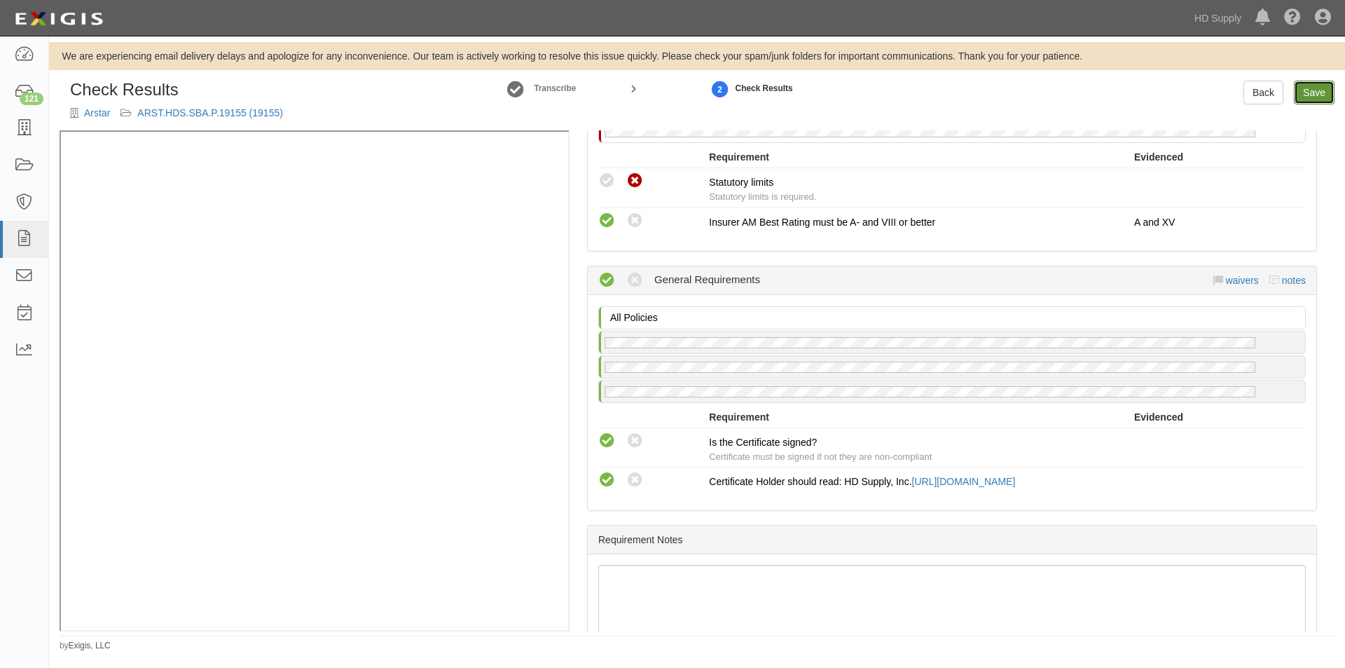
click at [1312, 94] on link "Save" at bounding box center [1314, 93] width 41 height 24
radio input "true"
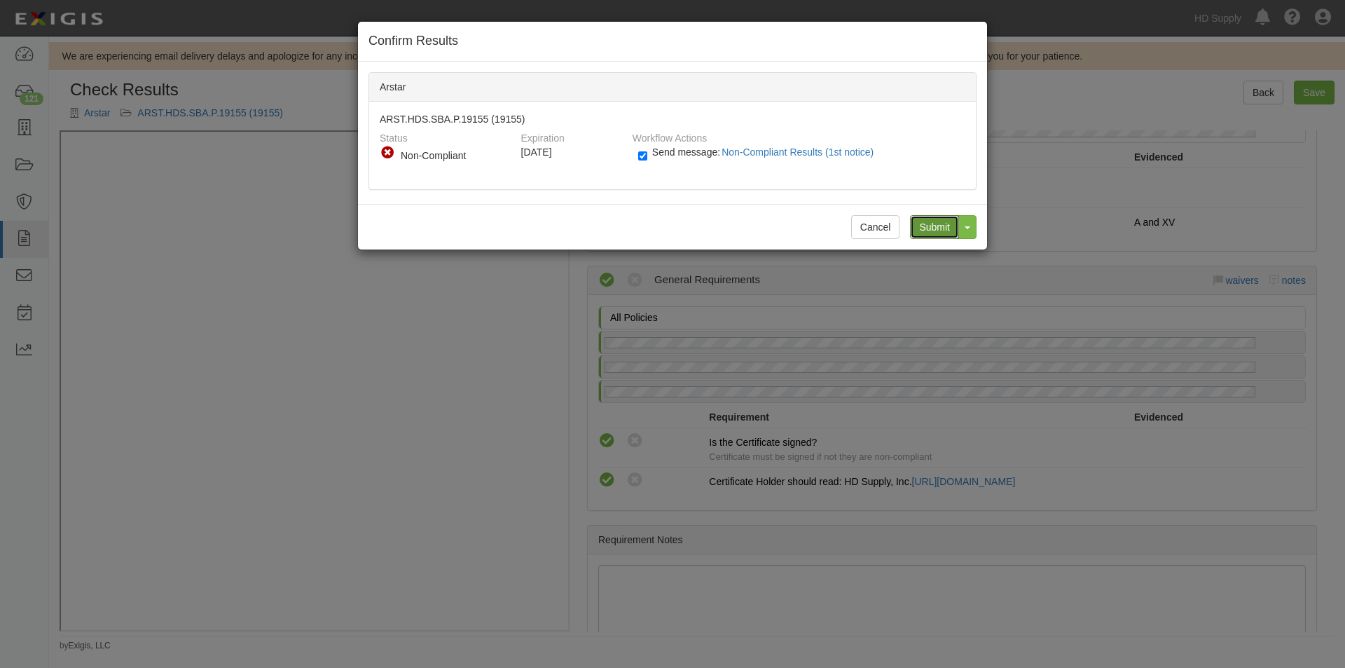
click at [935, 230] on input "Submit" at bounding box center [934, 227] width 49 height 24
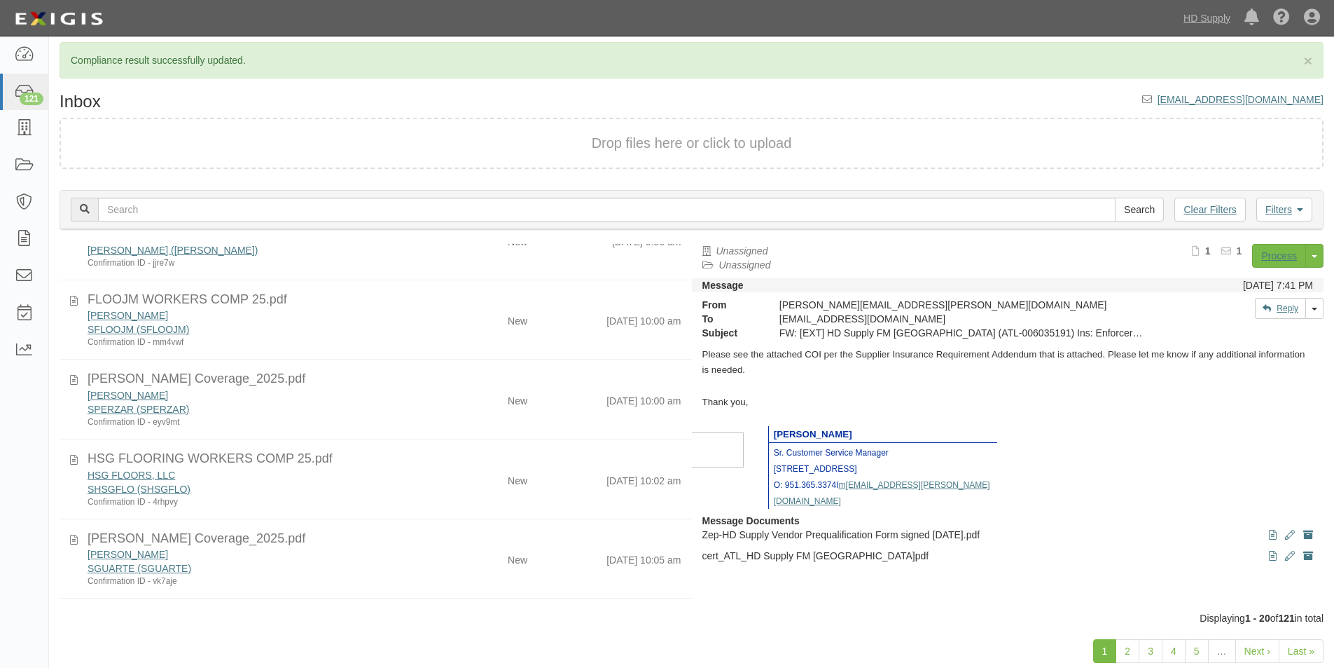
scroll to position [71, 0]
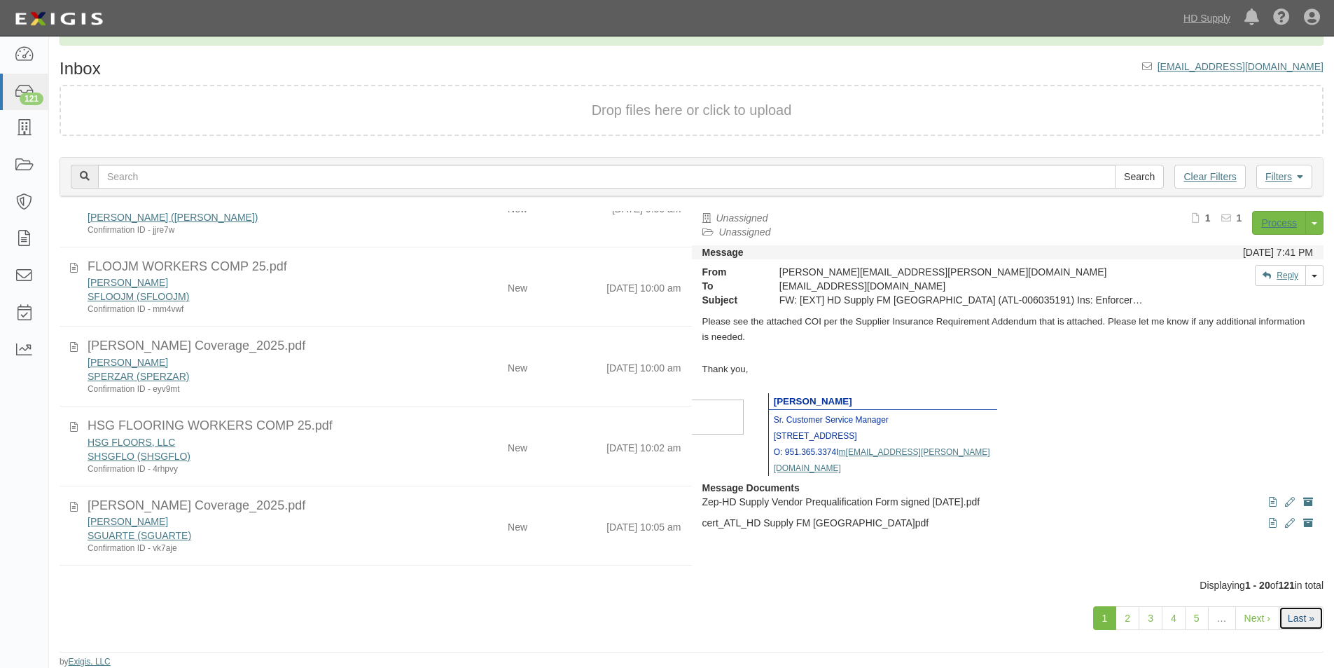
click at [1301, 614] on link "Last »" at bounding box center [1301, 618] width 45 height 24
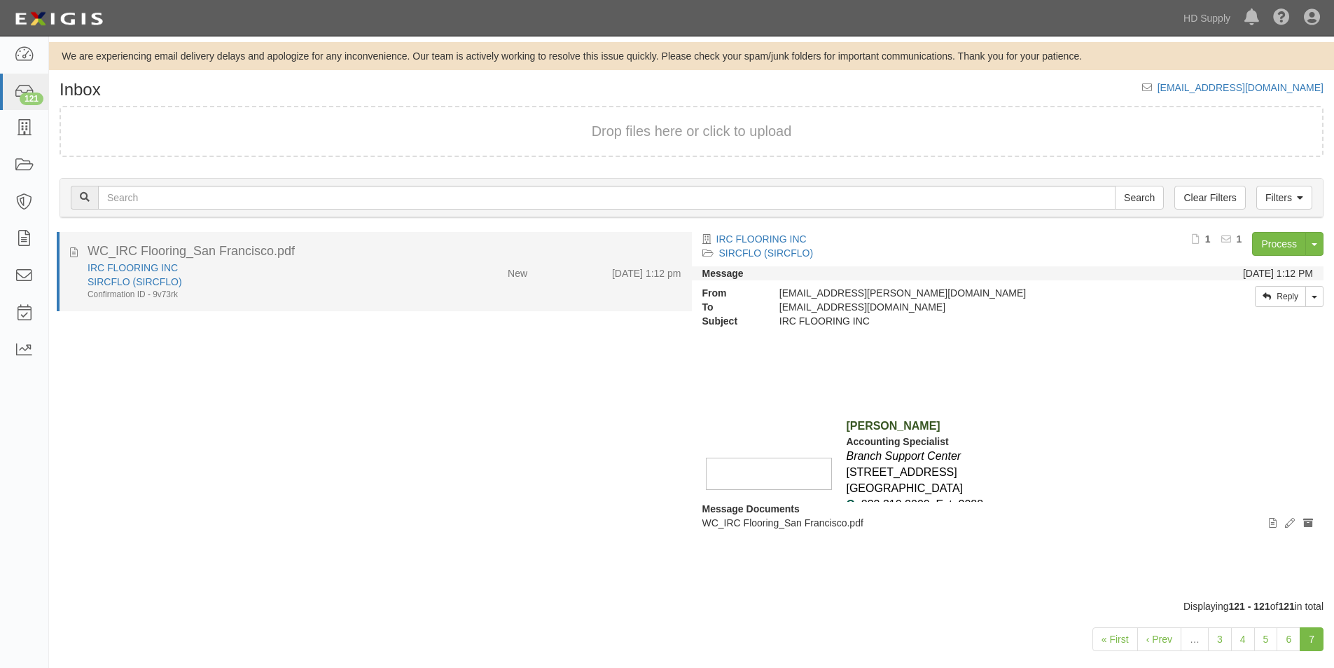
click at [319, 293] on div "Confirmation ID - 9v73rk" at bounding box center [257, 295] width 338 height 12
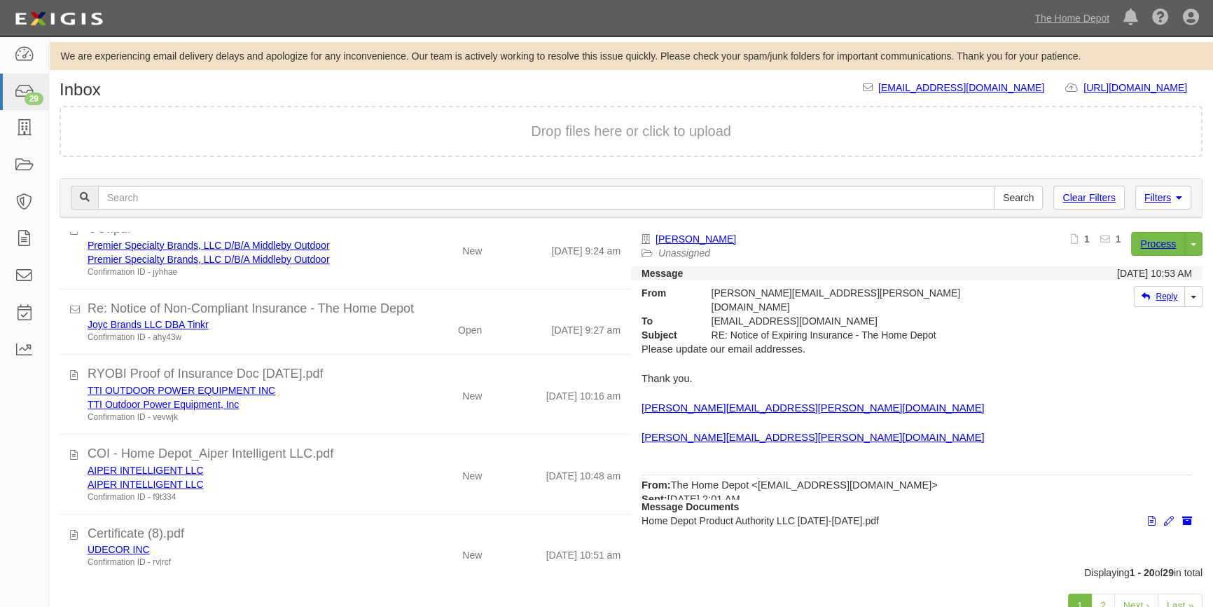
scroll to position [1116, 0]
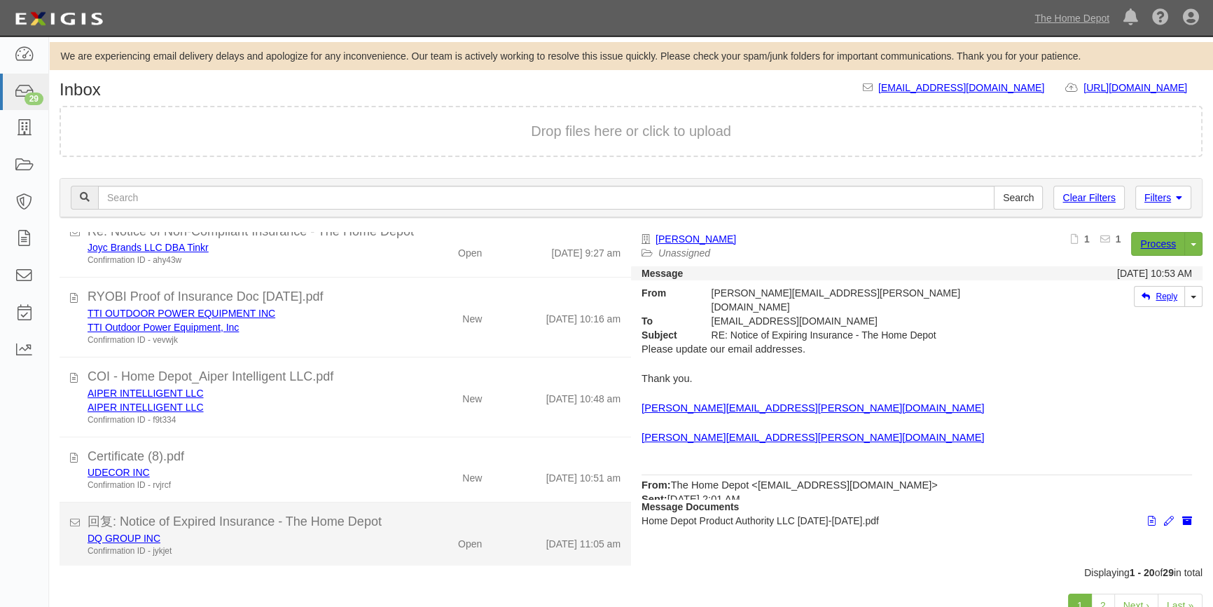
click at [412, 547] on div "Open" at bounding box center [446, 541] width 92 height 20
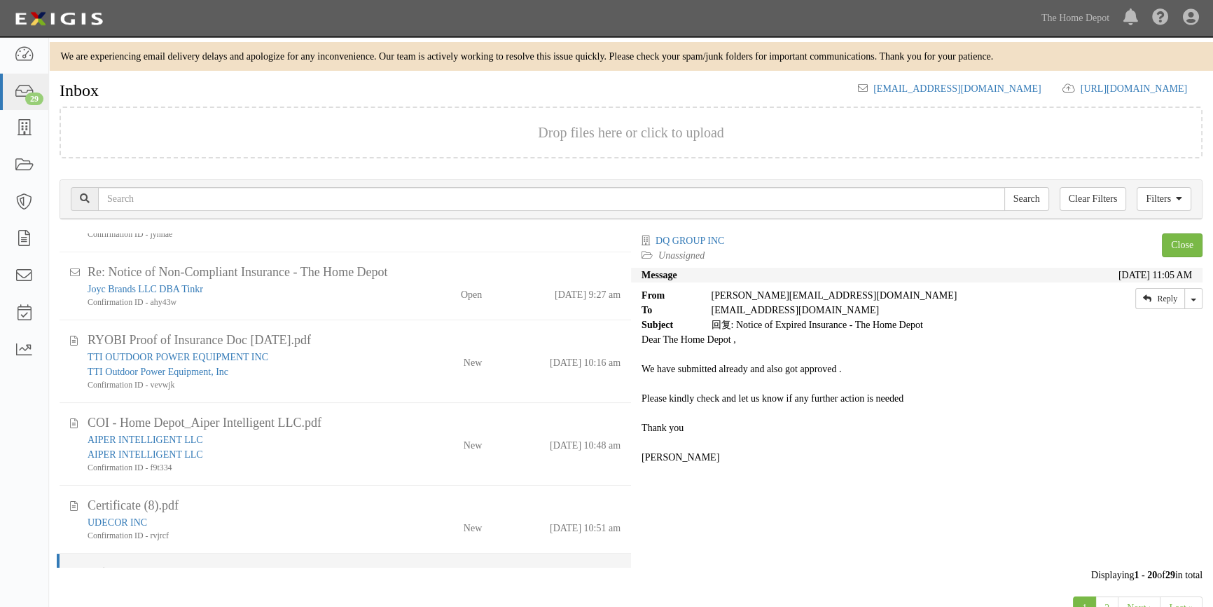
scroll to position [1156, 0]
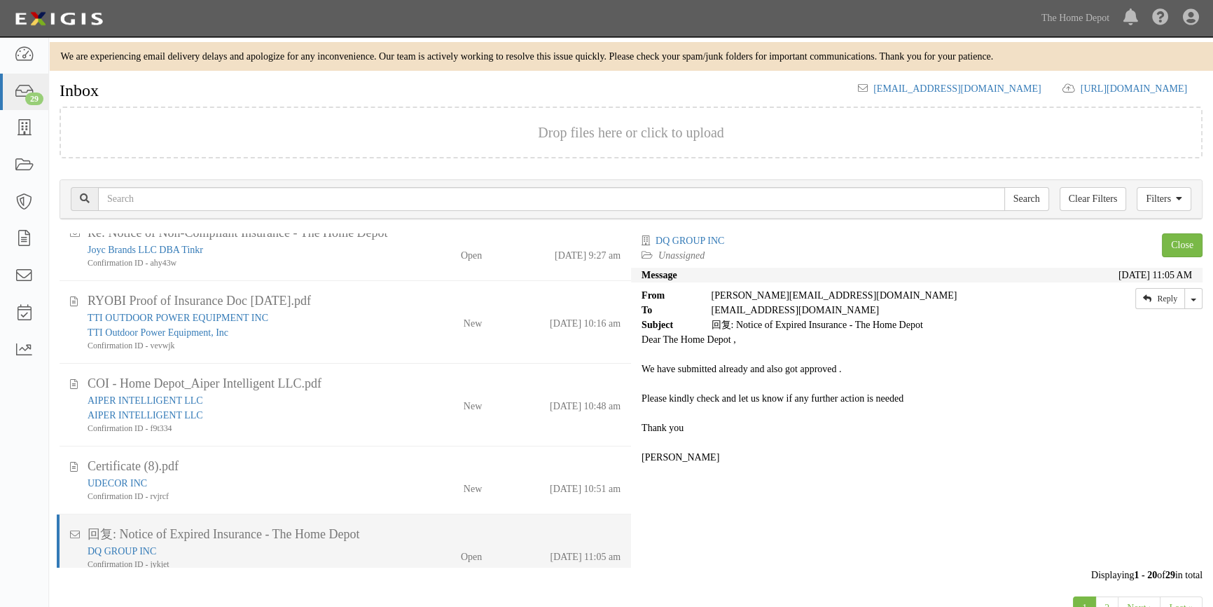
click at [400, 546] on div "Open" at bounding box center [446, 554] width 92 height 20
click at [132, 548] on link "DQ GROUP INC" at bounding box center [122, 551] width 69 height 11
click at [314, 549] on div "DQ GROUP INC" at bounding box center [239, 551] width 302 height 15
click at [143, 553] on link "DQ GROUP INC" at bounding box center [122, 551] width 69 height 11
click at [270, 562] on div "Confirmation ID - jykjet" at bounding box center [239, 564] width 302 height 13
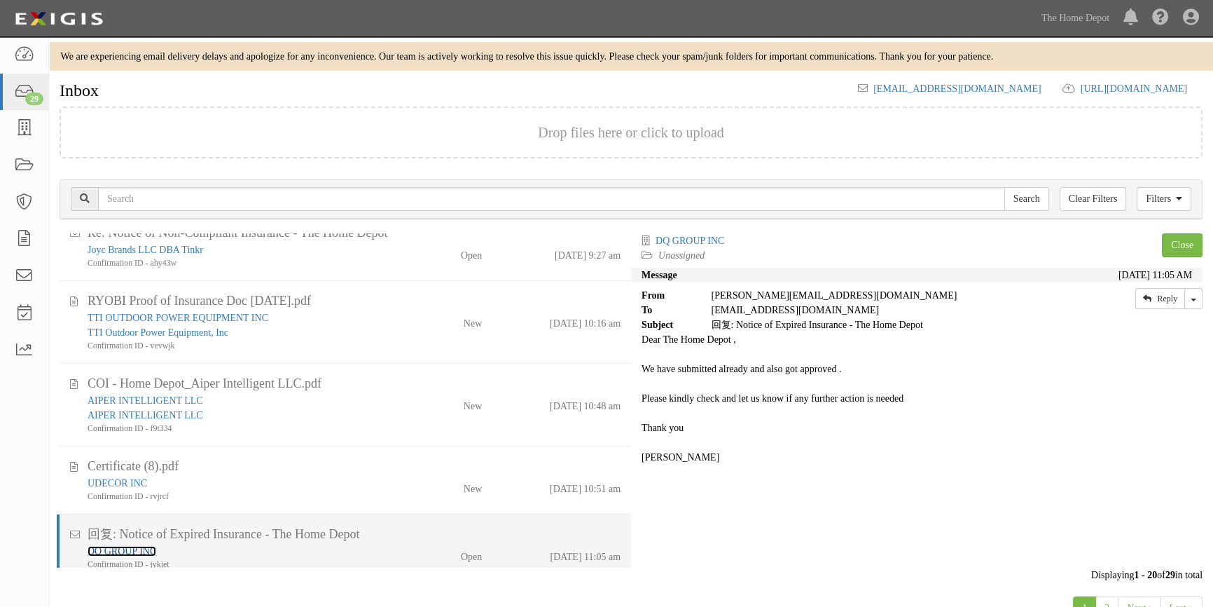
click at [130, 547] on link "DQ GROUP INC" at bounding box center [122, 551] width 69 height 11
click at [381, 547] on div "DQ GROUP INC" at bounding box center [239, 551] width 302 height 15
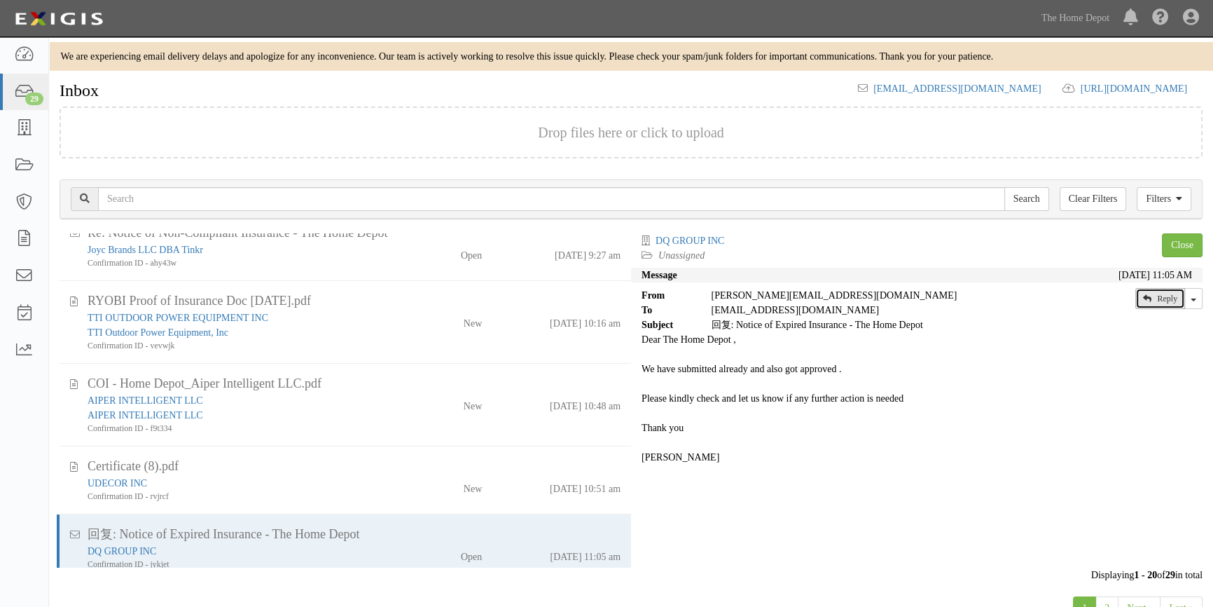
click at [1164, 297] on link "Reply" at bounding box center [1160, 298] width 50 height 21
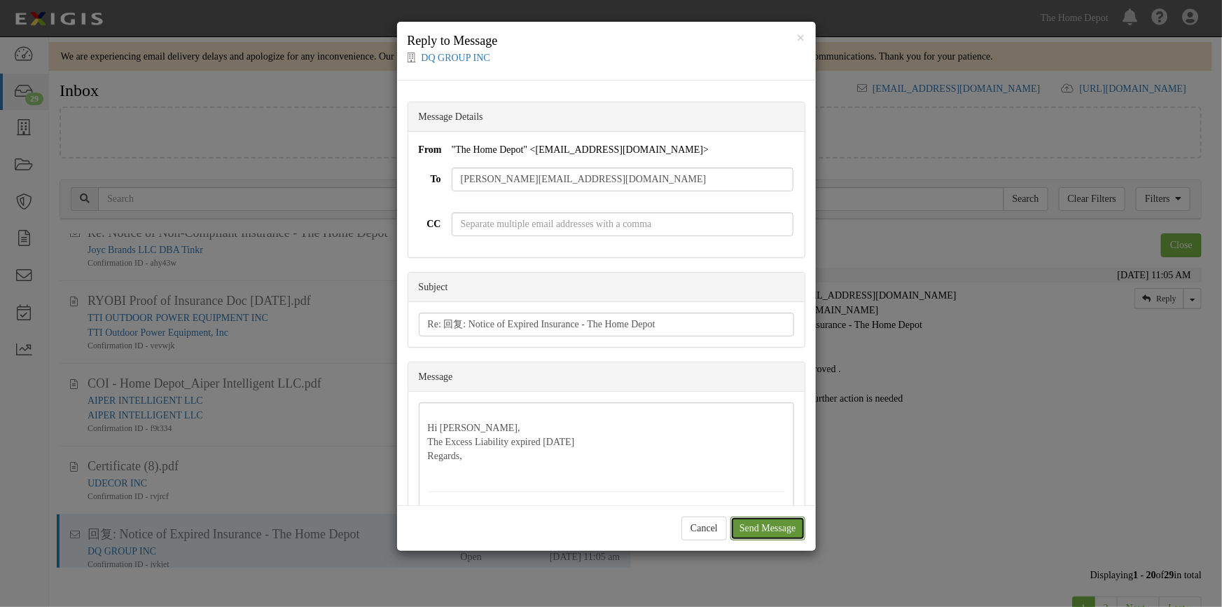
click at [745, 527] on input "Send Message" at bounding box center [768, 528] width 75 height 24
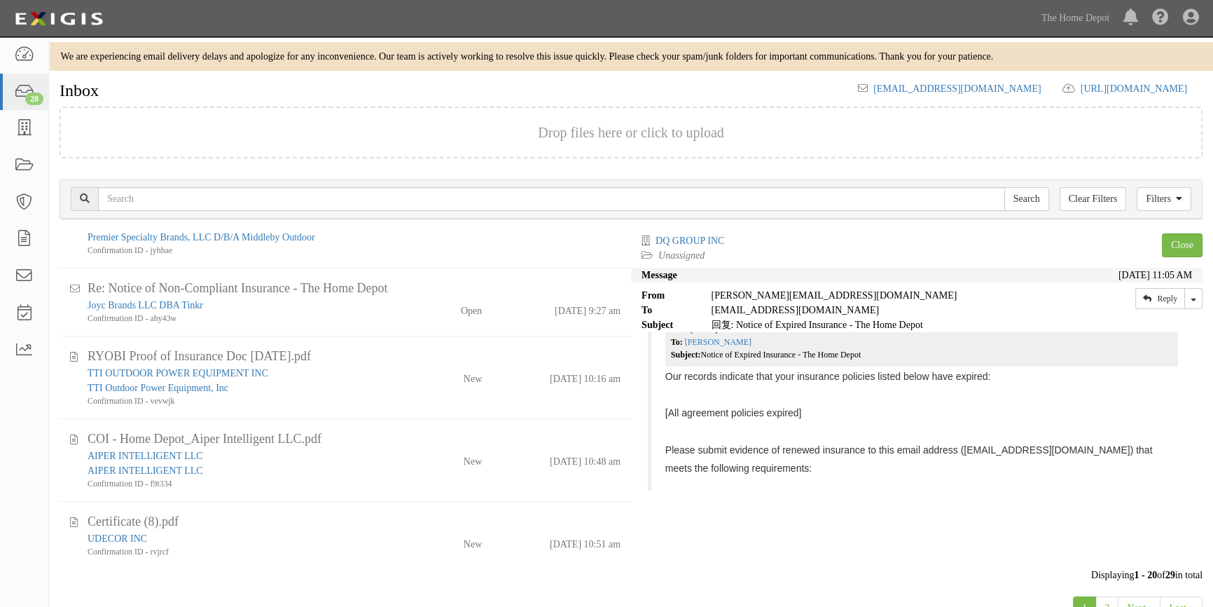
scroll to position [50, 0]
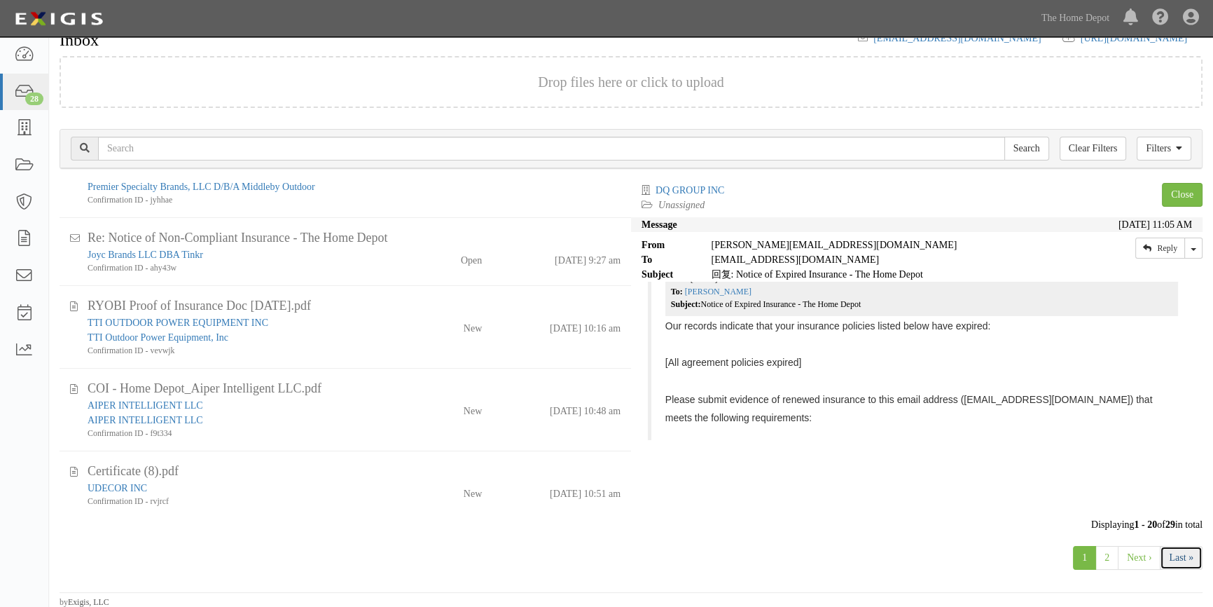
click at [1175, 555] on link "Last »" at bounding box center [1181, 558] width 43 height 24
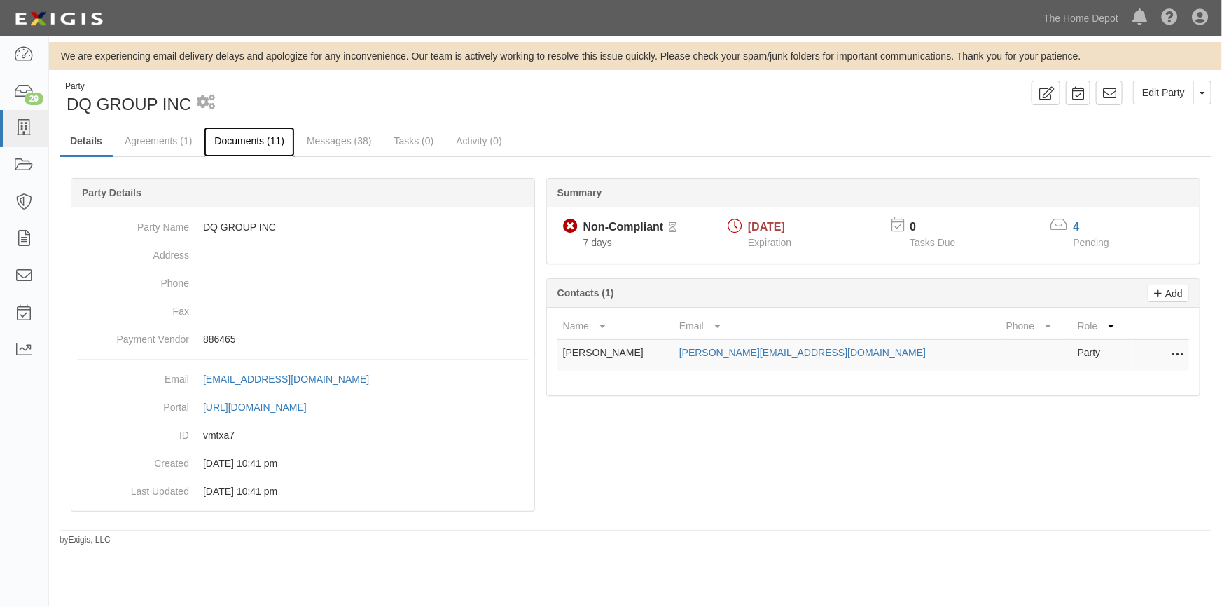
click at [250, 140] on link "Documents (11)" at bounding box center [249, 142] width 91 height 30
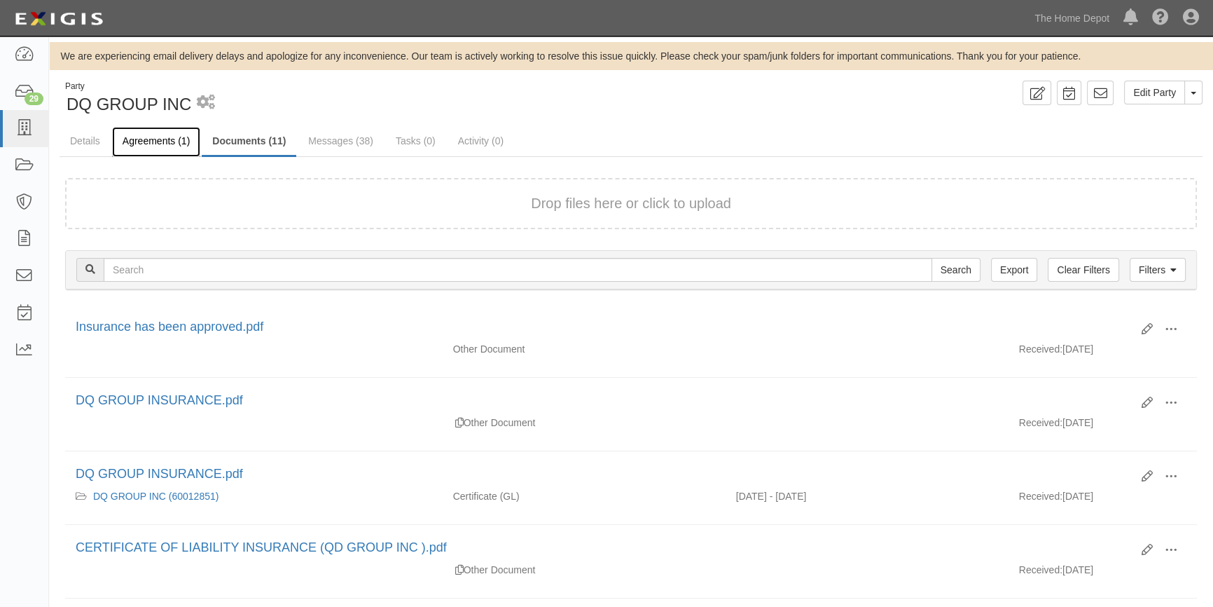
click at [156, 143] on link "Agreements (1)" at bounding box center [156, 142] width 88 height 30
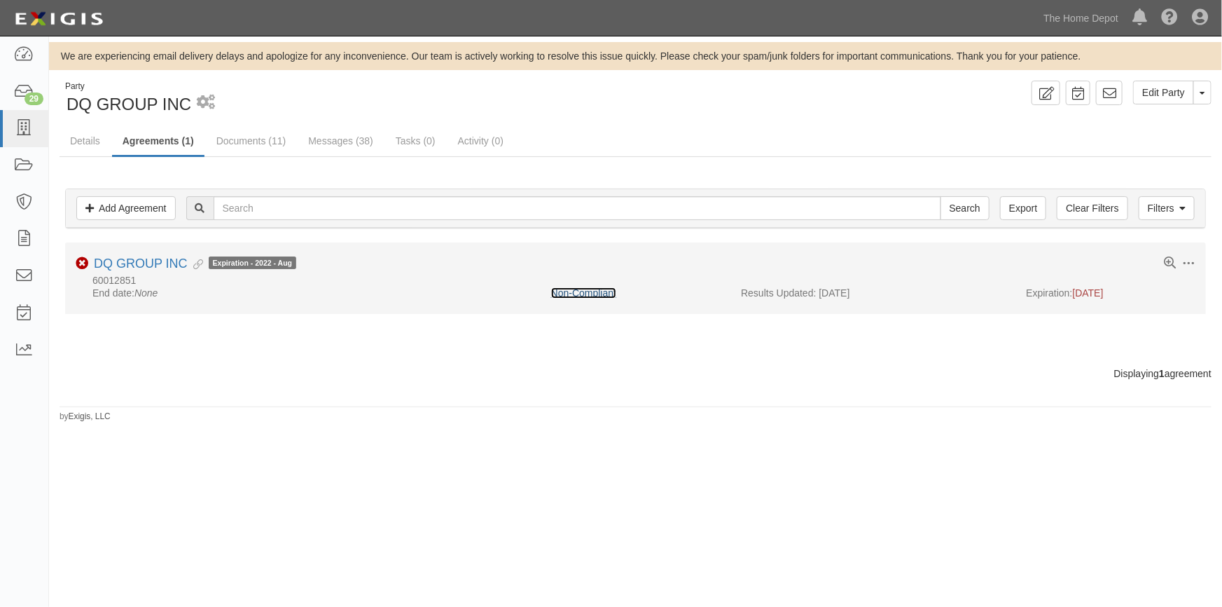
click at [574, 295] on link "Non-Compliant" at bounding box center [583, 292] width 65 height 11
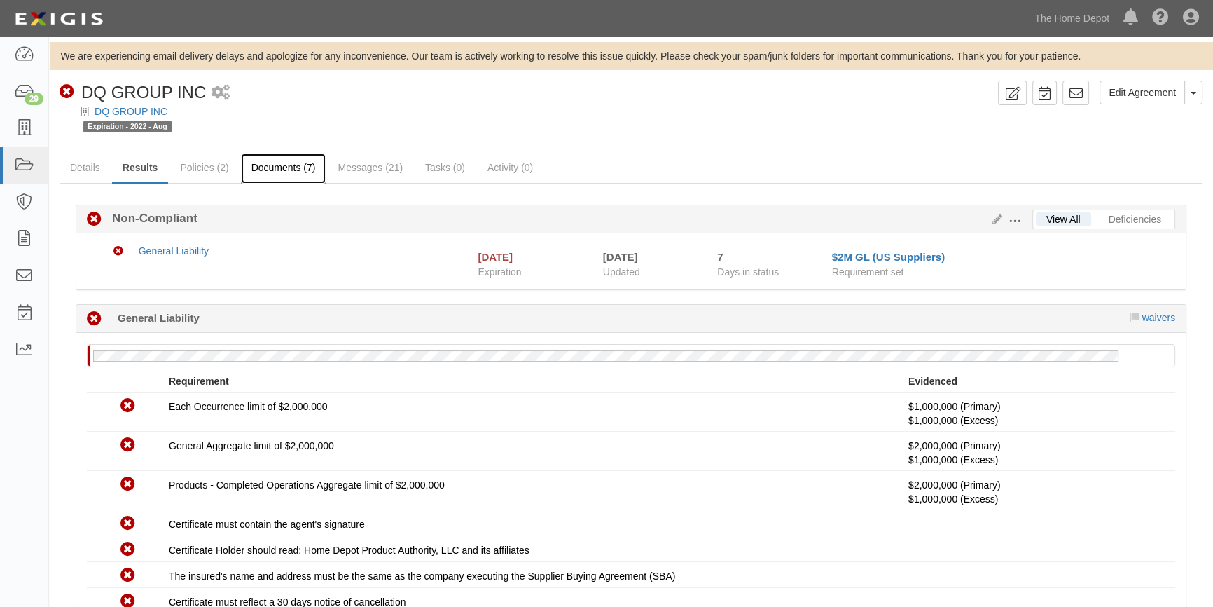
click at [290, 169] on link "Documents (7)" at bounding box center [283, 168] width 85 height 30
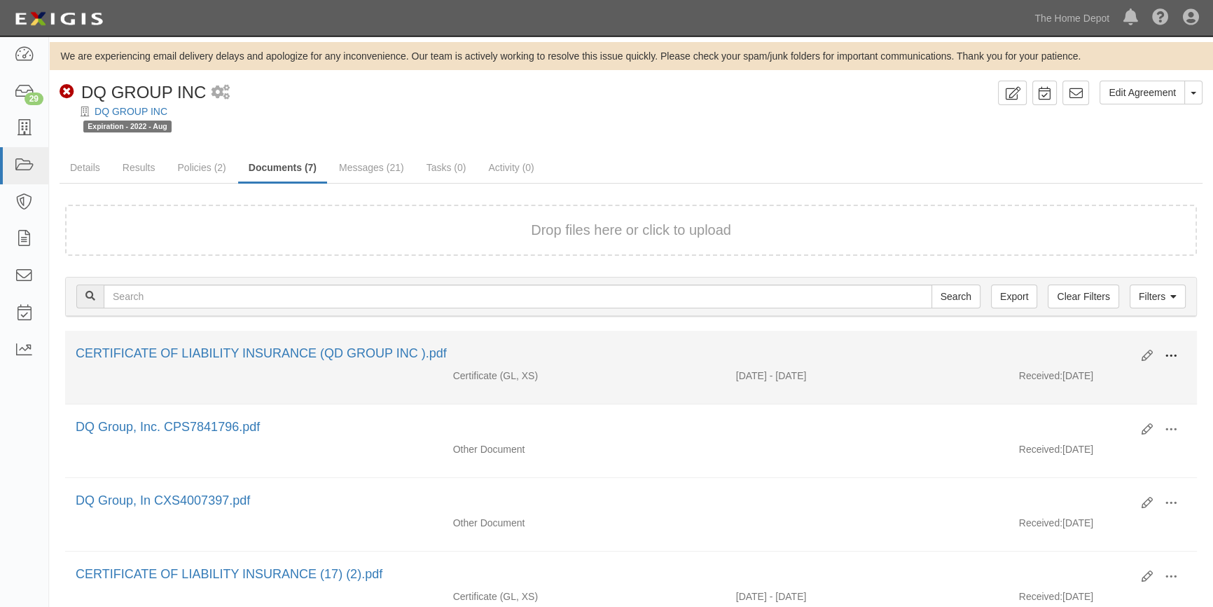
click at [1169, 355] on span at bounding box center [1171, 356] width 13 height 13
click at [1093, 377] on link "View" at bounding box center [1103, 376] width 111 height 25
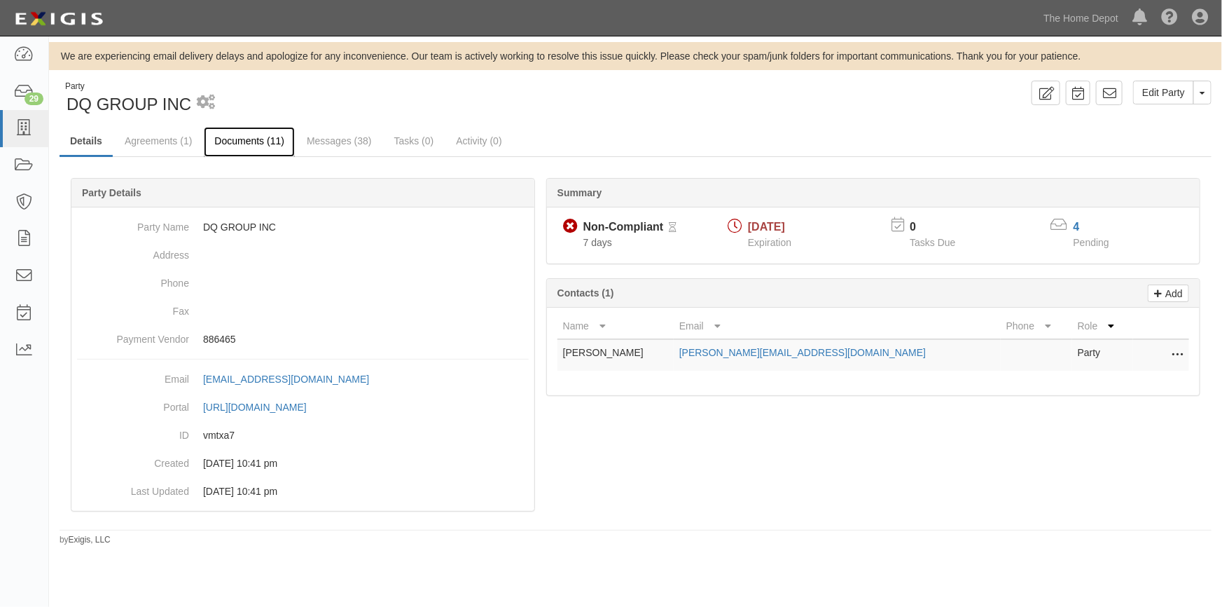
click at [244, 144] on link "Documents (11)" at bounding box center [249, 142] width 91 height 30
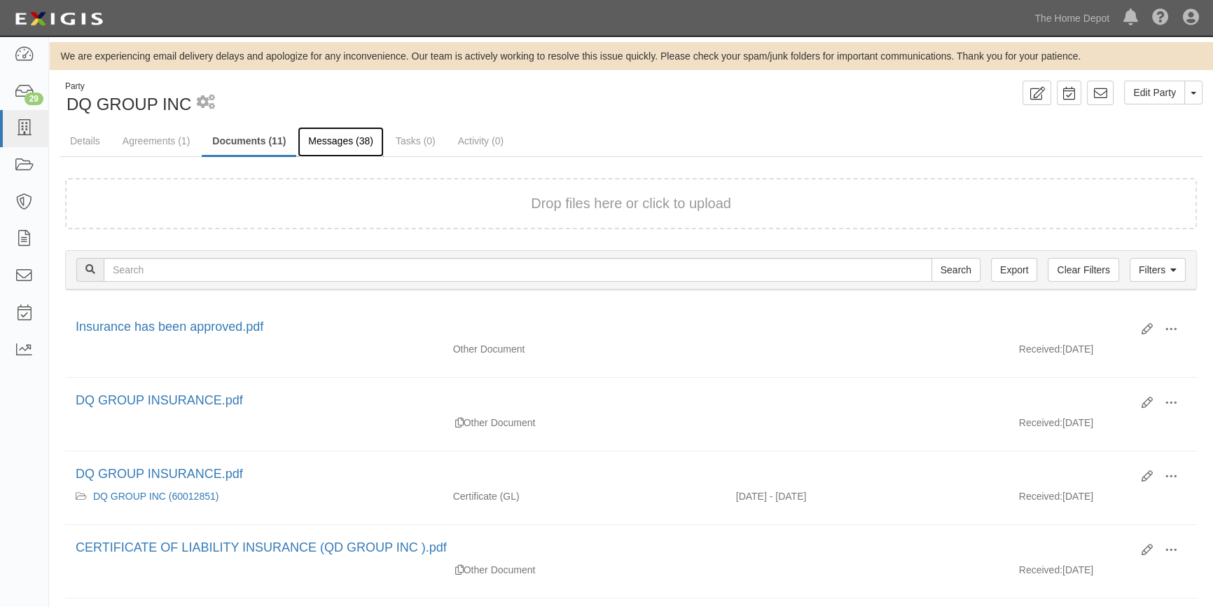
click at [359, 140] on link "Messages (38)" at bounding box center [341, 142] width 86 height 30
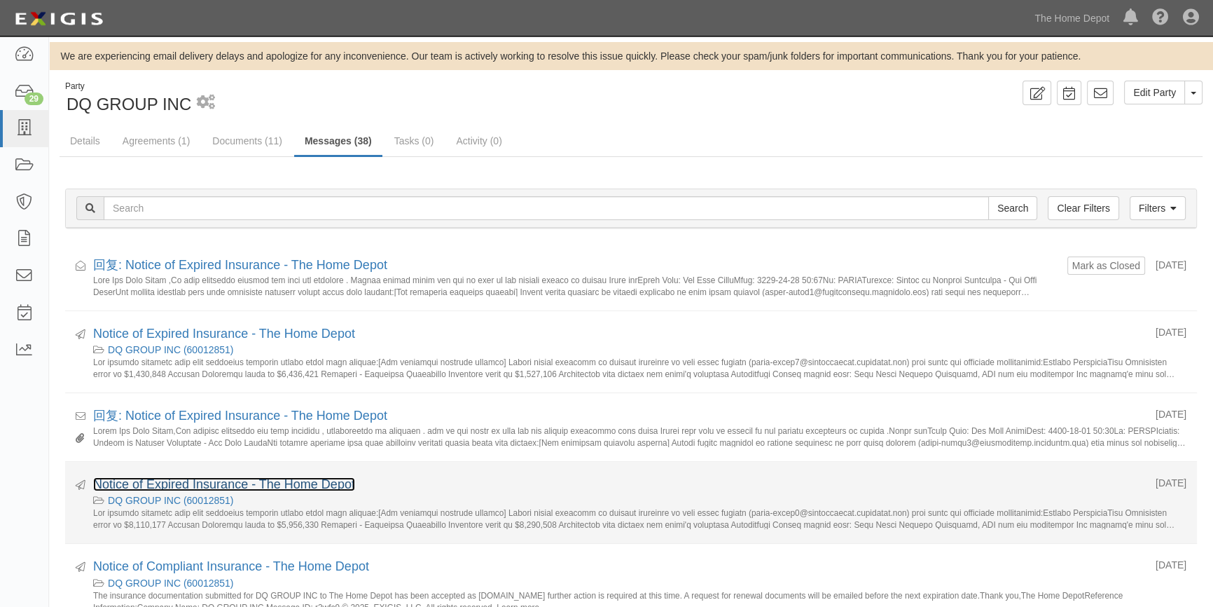
click at [217, 483] on link "Notice of Expired Insurance - The Home Depot" at bounding box center [224, 484] width 262 height 14
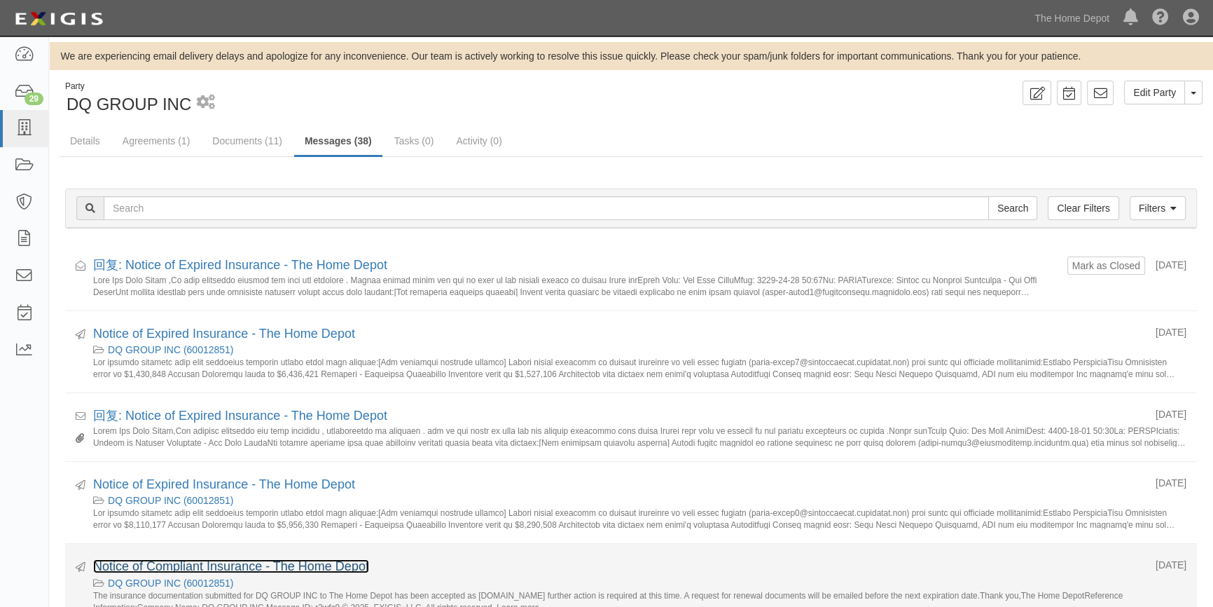
click at [216, 571] on link "Notice of Compliant Insurance - The Home Depot" at bounding box center [231, 566] width 276 height 14
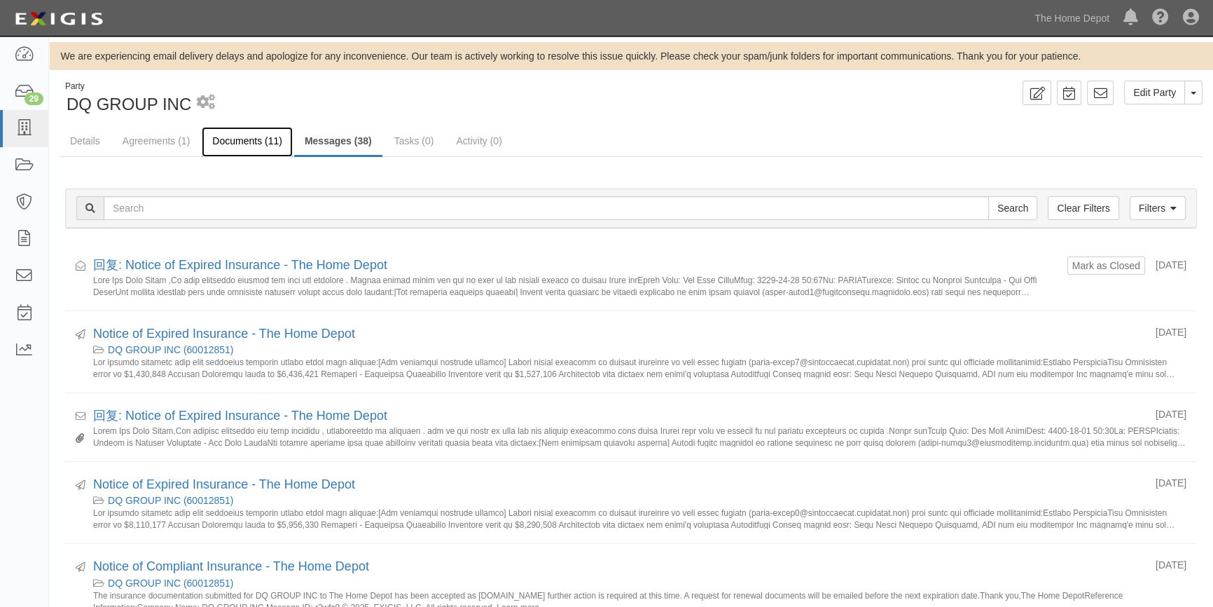
click at [252, 138] on link "Documents (11)" at bounding box center [247, 142] width 91 height 30
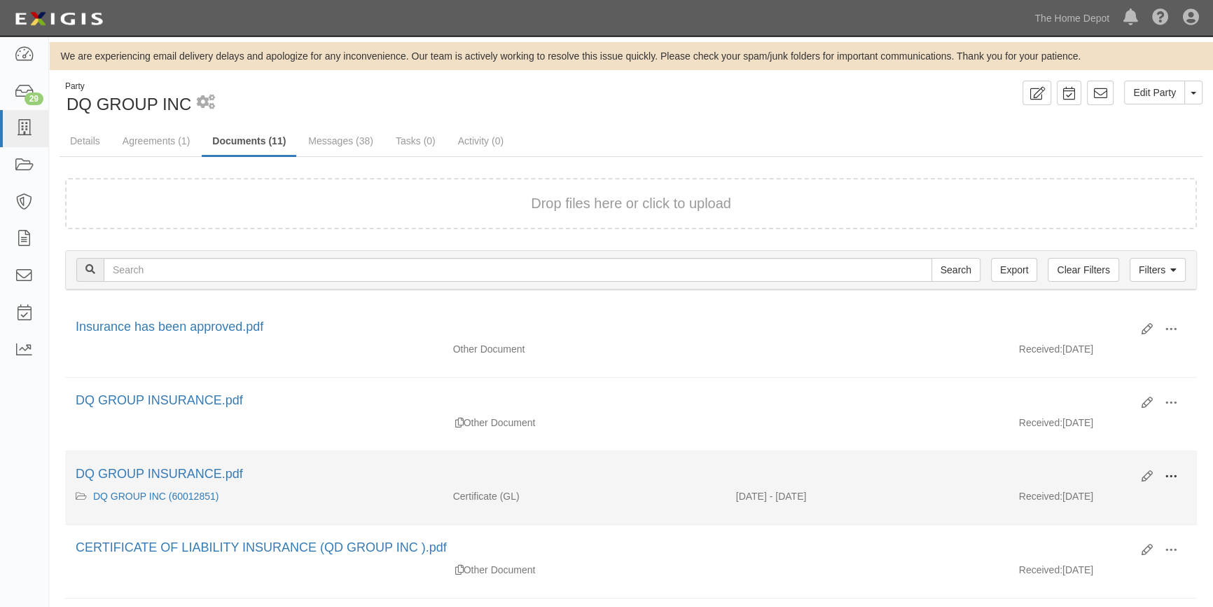
click at [1172, 471] on span at bounding box center [1171, 476] width 13 height 13
click at [1110, 492] on link "View" at bounding box center [1103, 496] width 111 height 25
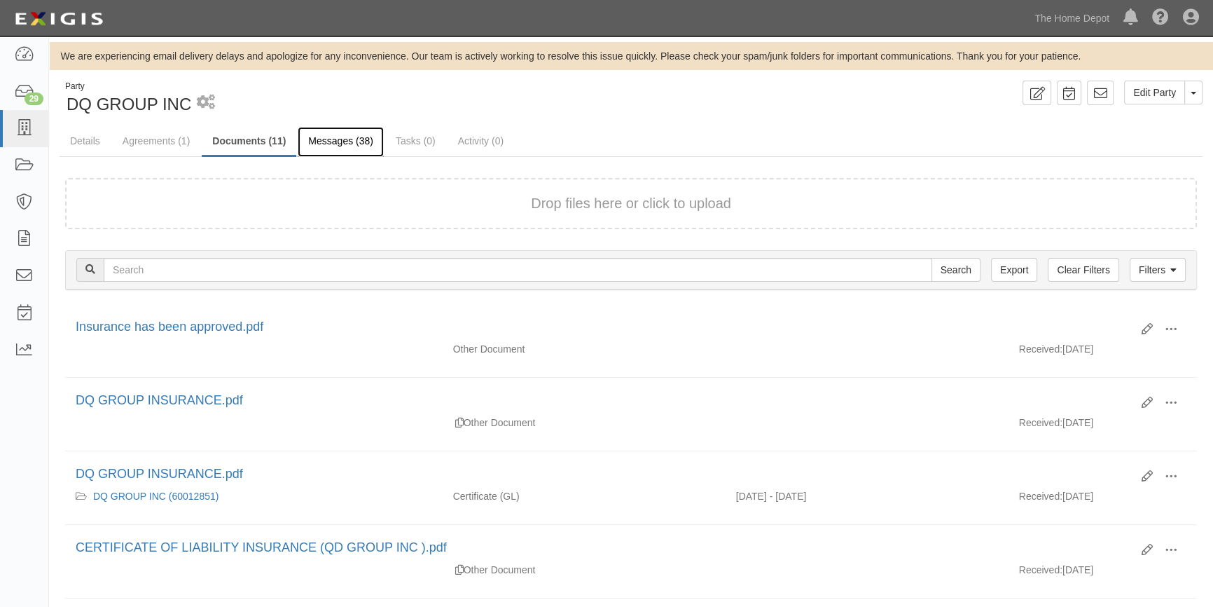
click at [350, 141] on link "Messages (38)" at bounding box center [341, 142] width 86 height 30
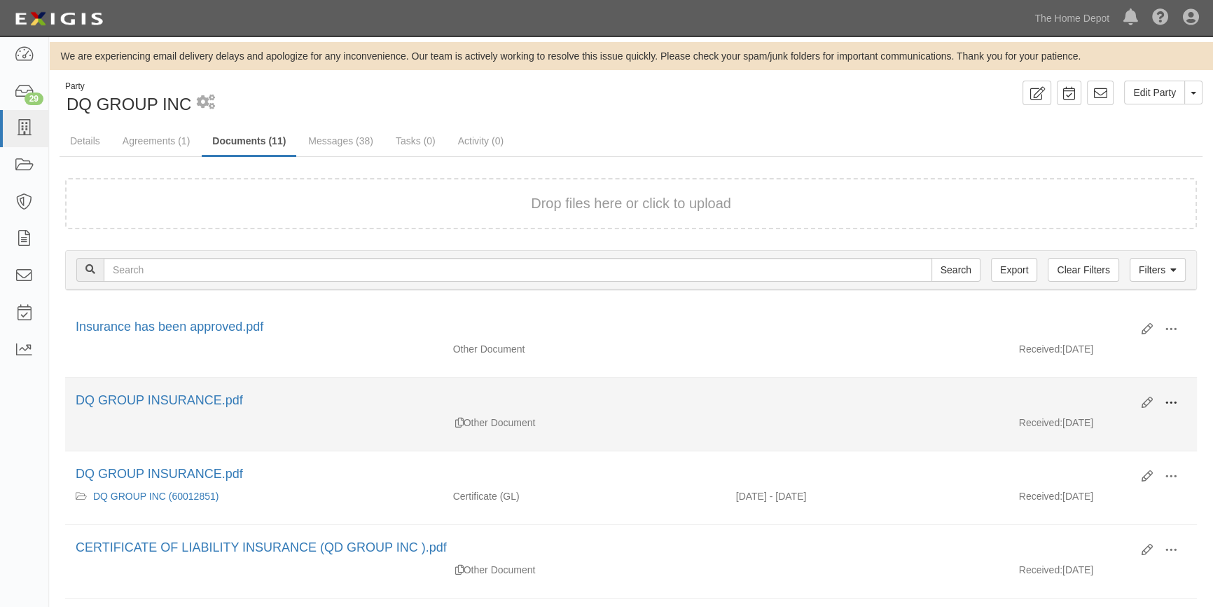
click at [1180, 403] on button at bounding box center [1171, 404] width 31 height 24
click at [1095, 424] on link "View" at bounding box center [1103, 422] width 111 height 25
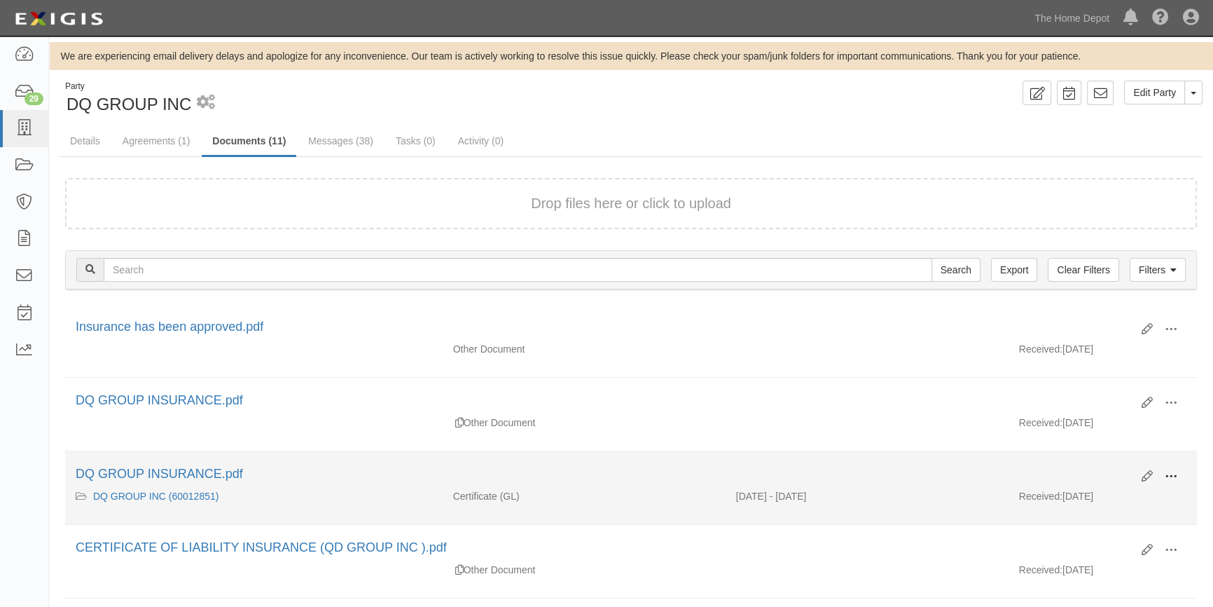
click at [1173, 473] on span at bounding box center [1171, 476] width 13 height 13
click at [1098, 494] on link "View" at bounding box center [1103, 496] width 111 height 25
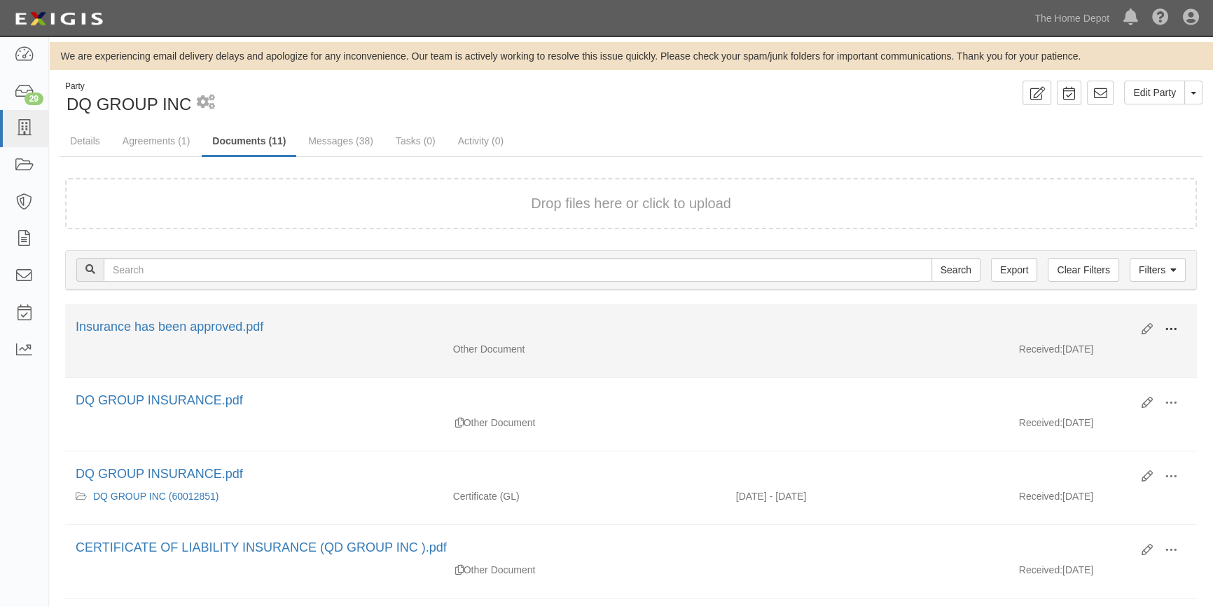
click at [1168, 328] on span at bounding box center [1171, 329] width 13 height 13
click at [1100, 343] on link "View" at bounding box center [1103, 349] width 111 height 25
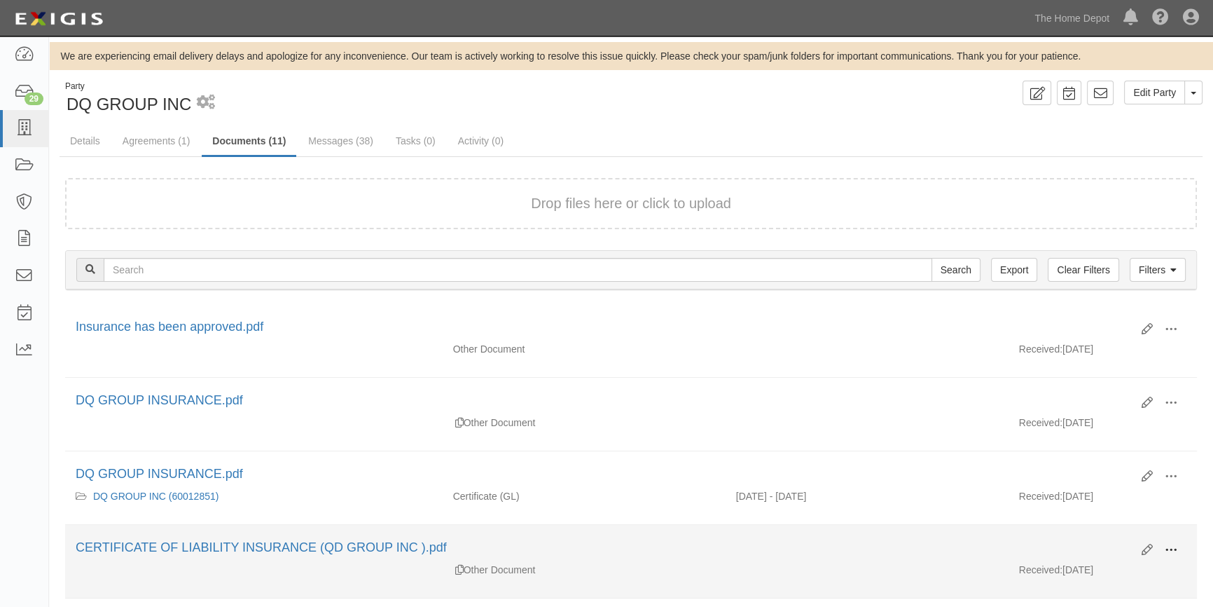
click at [1170, 548] on span at bounding box center [1171, 550] width 13 height 13
click at [1093, 567] on link "View" at bounding box center [1103, 570] width 111 height 25
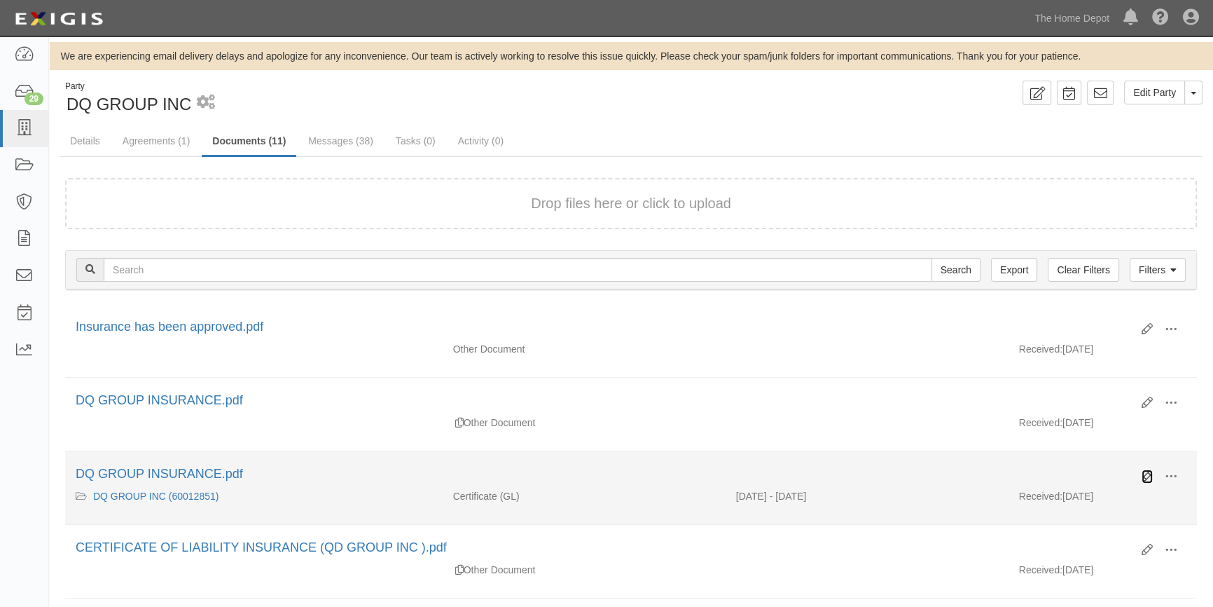
click at [1147, 476] on icon at bounding box center [1147, 476] width 11 height 11
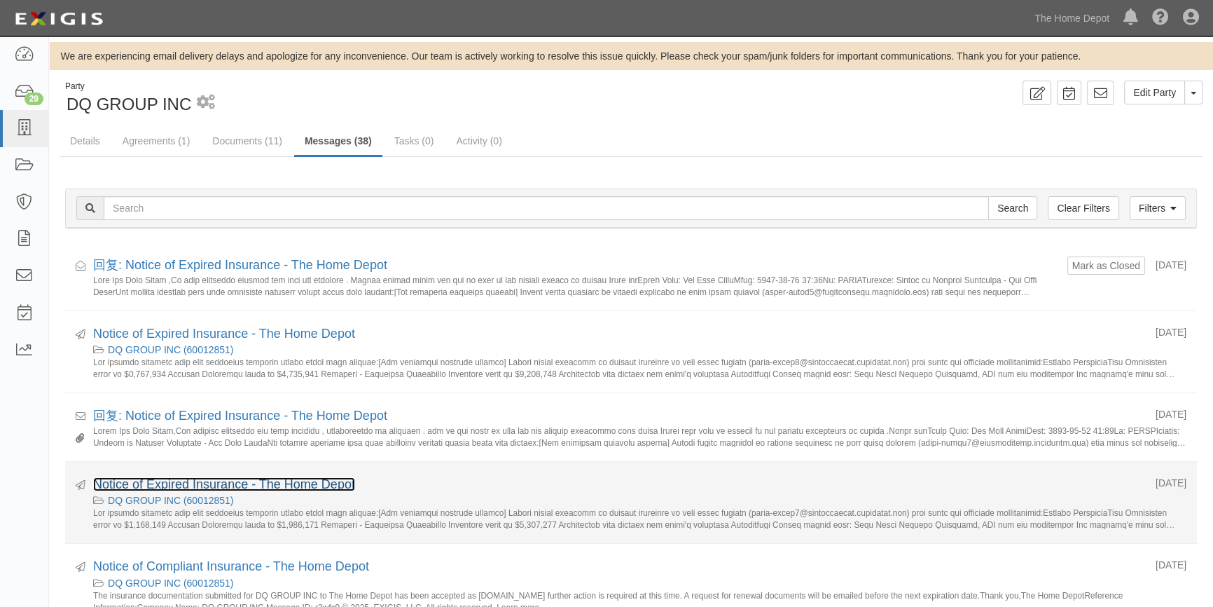
click at [202, 483] on link "Notice of Expired Insurance - The Home Depot" at bounding box center [224, 484] width 262 height 14
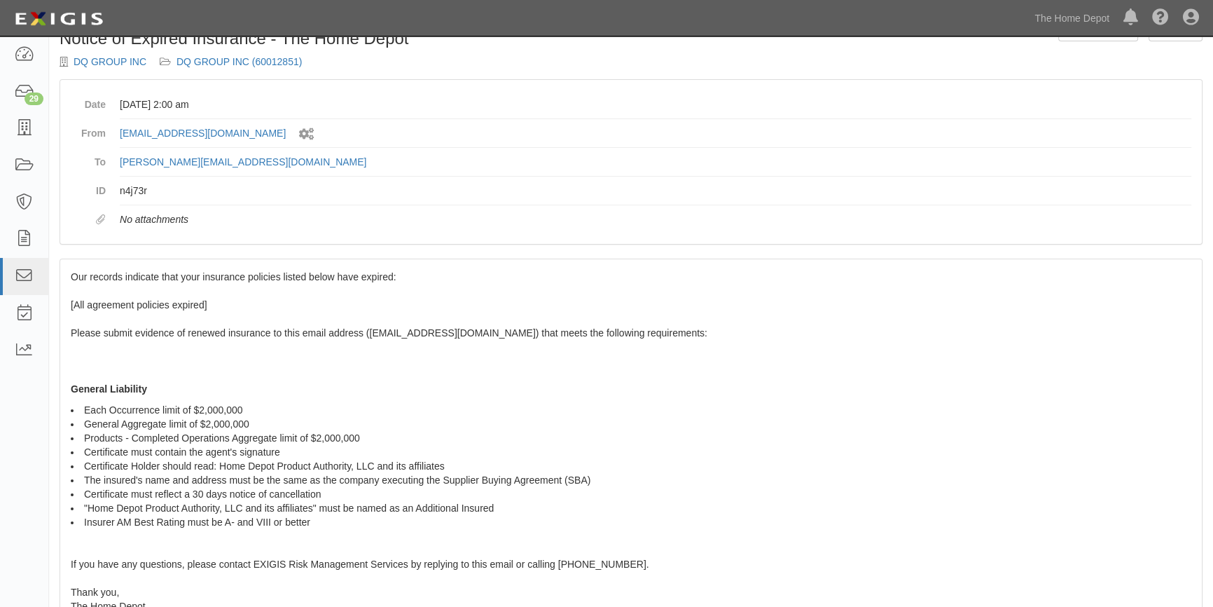
scroll to position [191, 0]
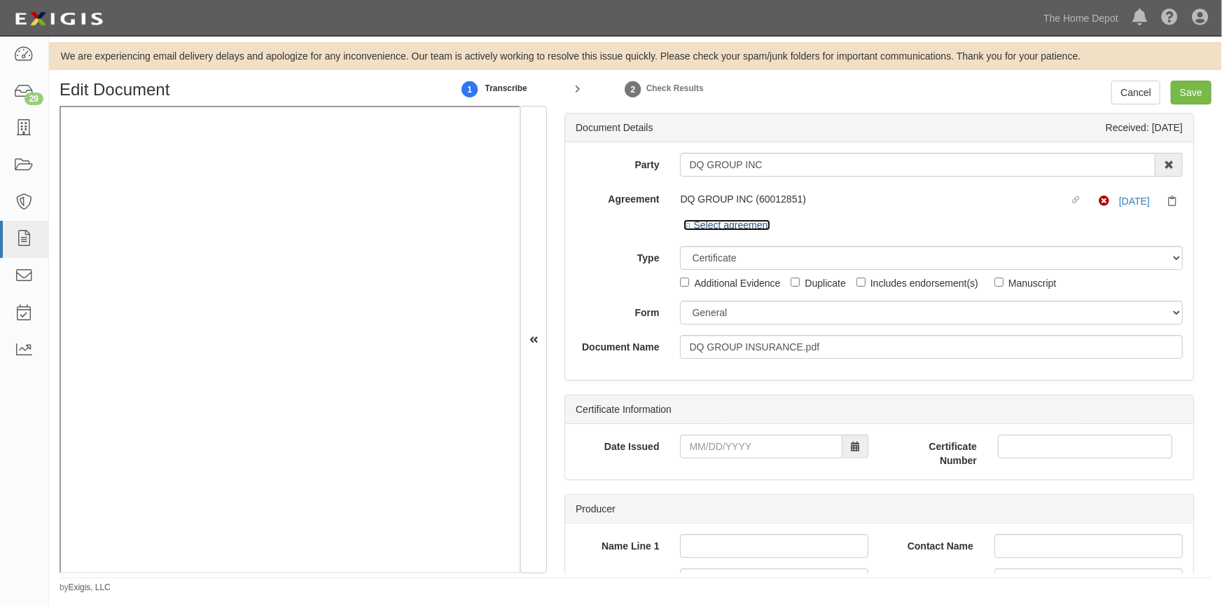
click at [724, 228] on link "Select agreement" at bounding box center [727, 224] width 87 height 11
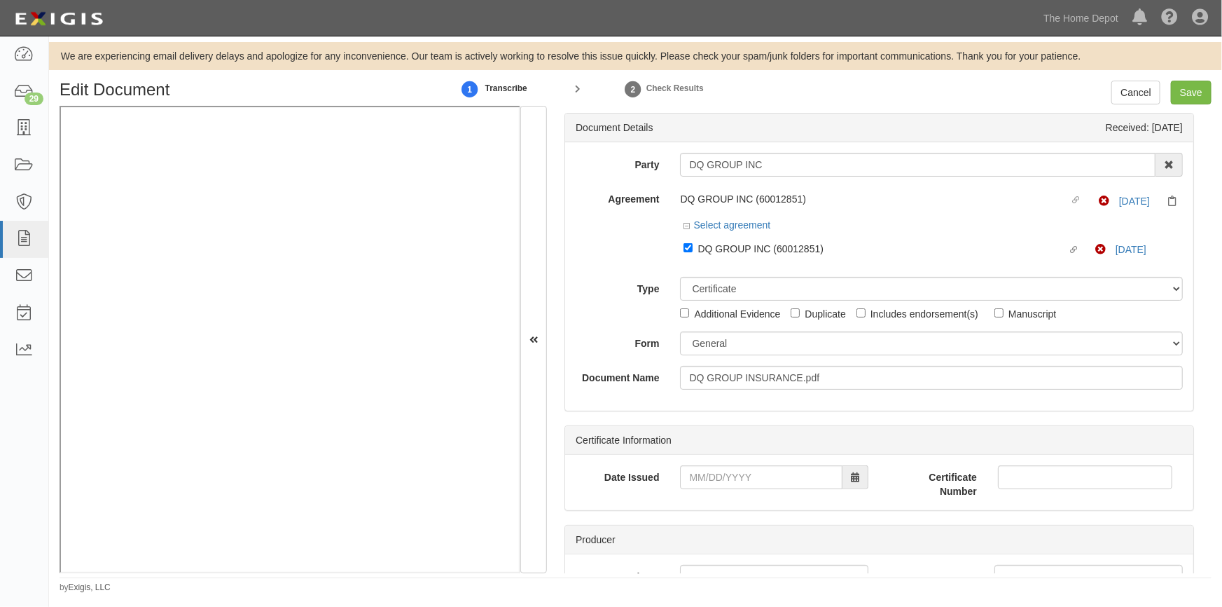
click at [616, 259] on div "Agreement DQ GROUP INC (60012851) Linked agreement Non-Compliant 8/20/25 Select…" at bounding box center [879, 226] width 628 height 79
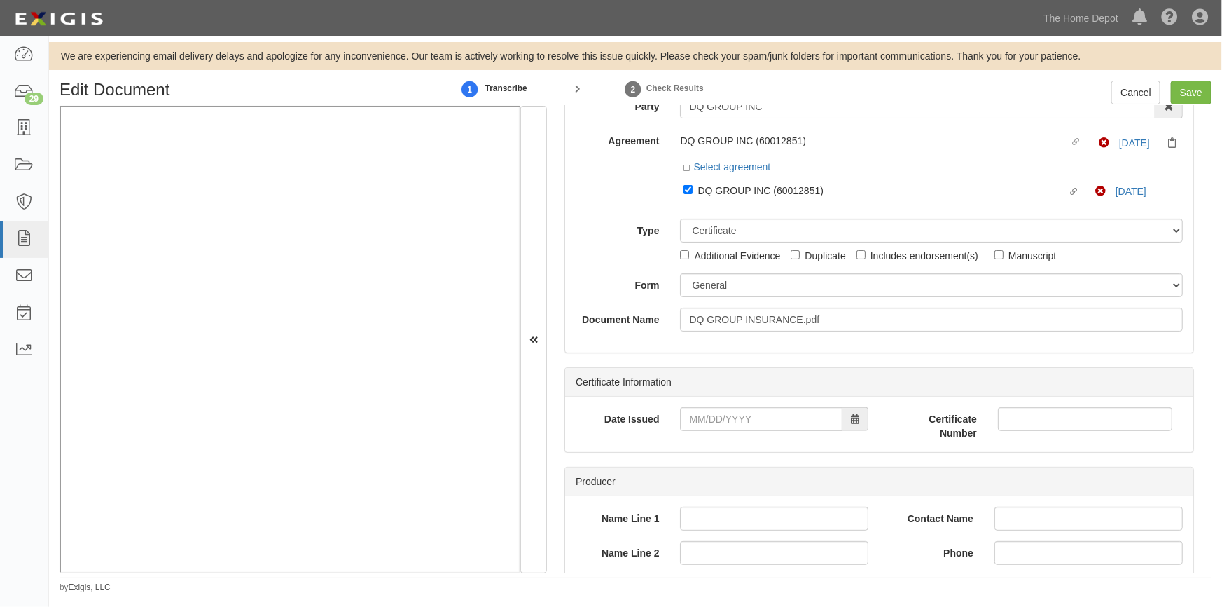
scroll to position [127, 0]
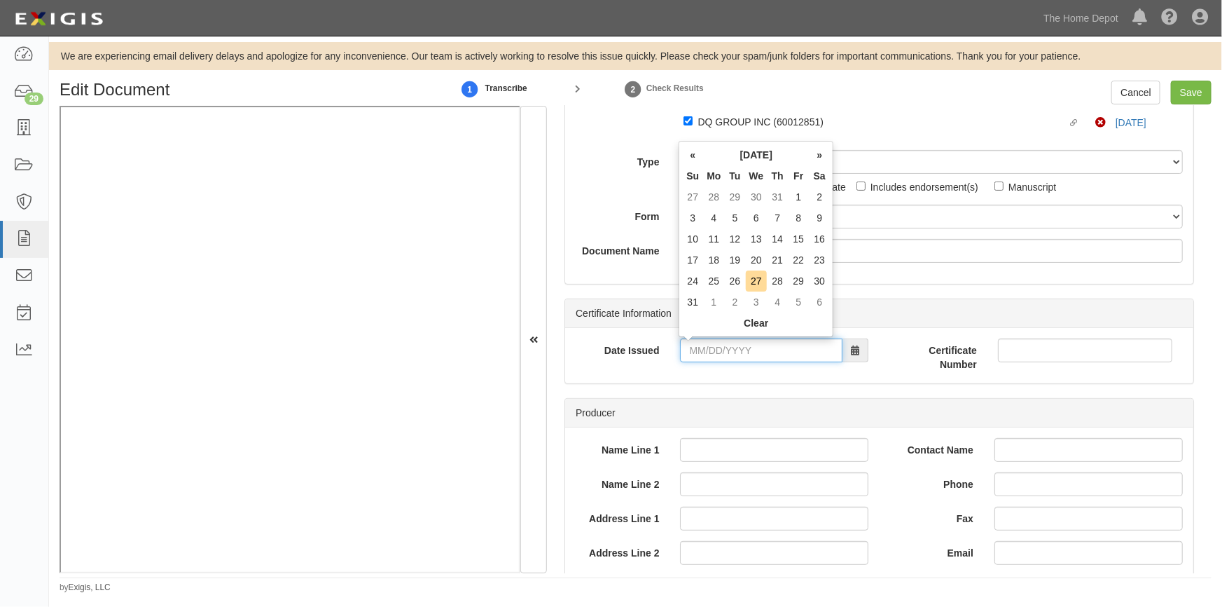
click at [735, 354] on input "Date Issued" at bounding box center [761, 350] width 162 height 24
click at [779, 216] on td "7" at bounding box center [777, 217] width 21 height 21
type input "08/07/2025"
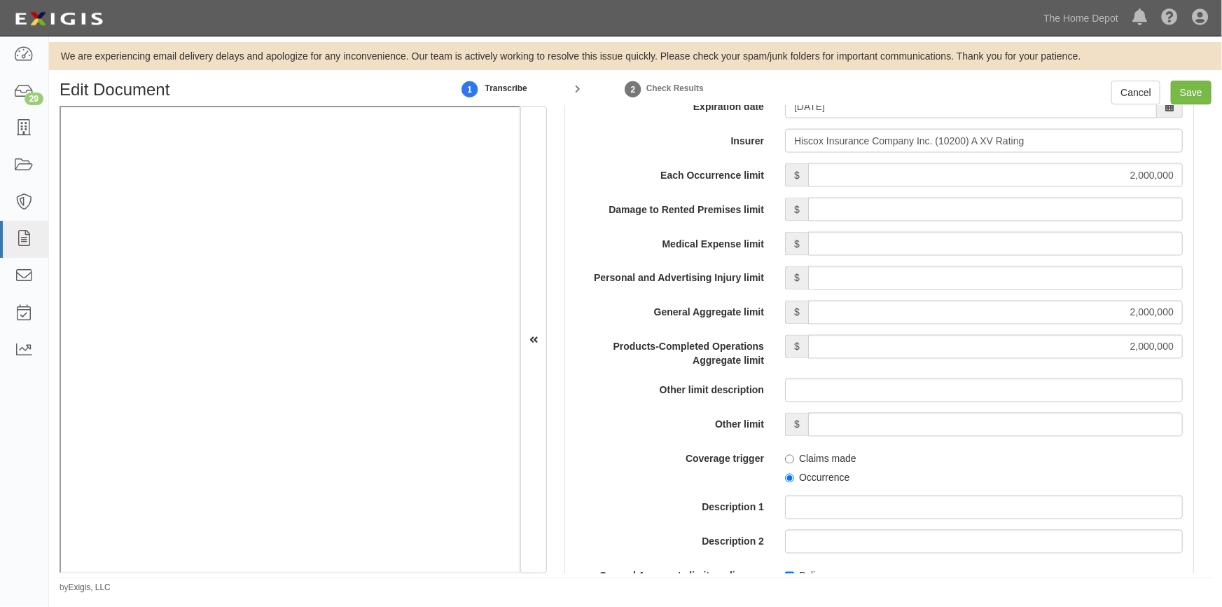
scroll to position [1196, 0]
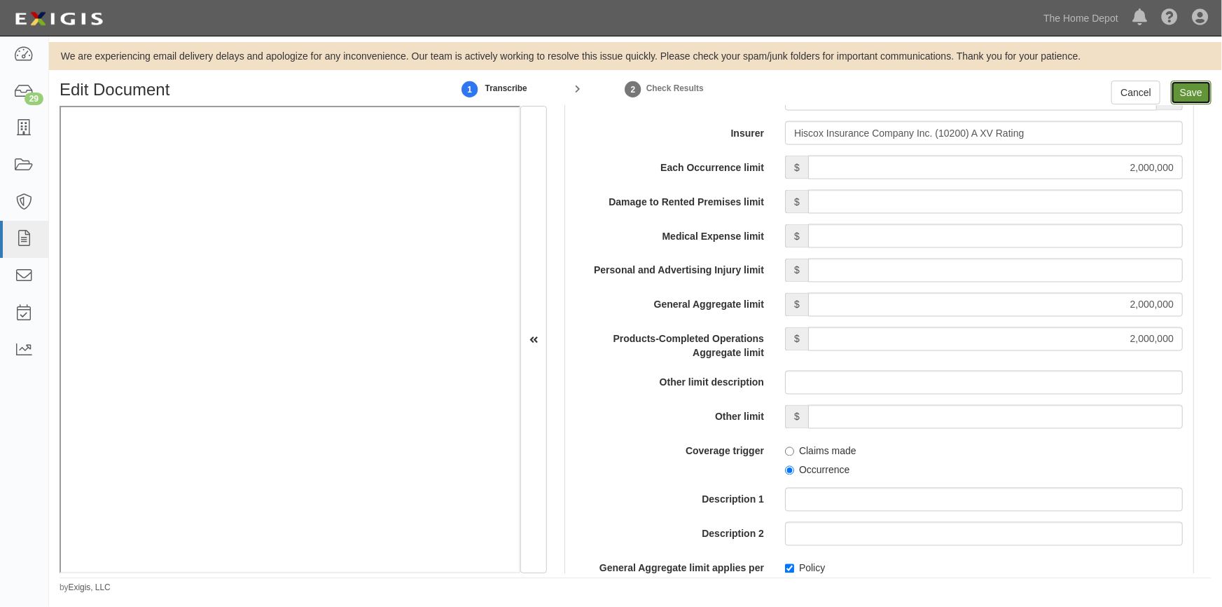
click at [1190, 97] on input "Save" at bounding box center [1191, 93] width 41 height 24
type input "2000000"
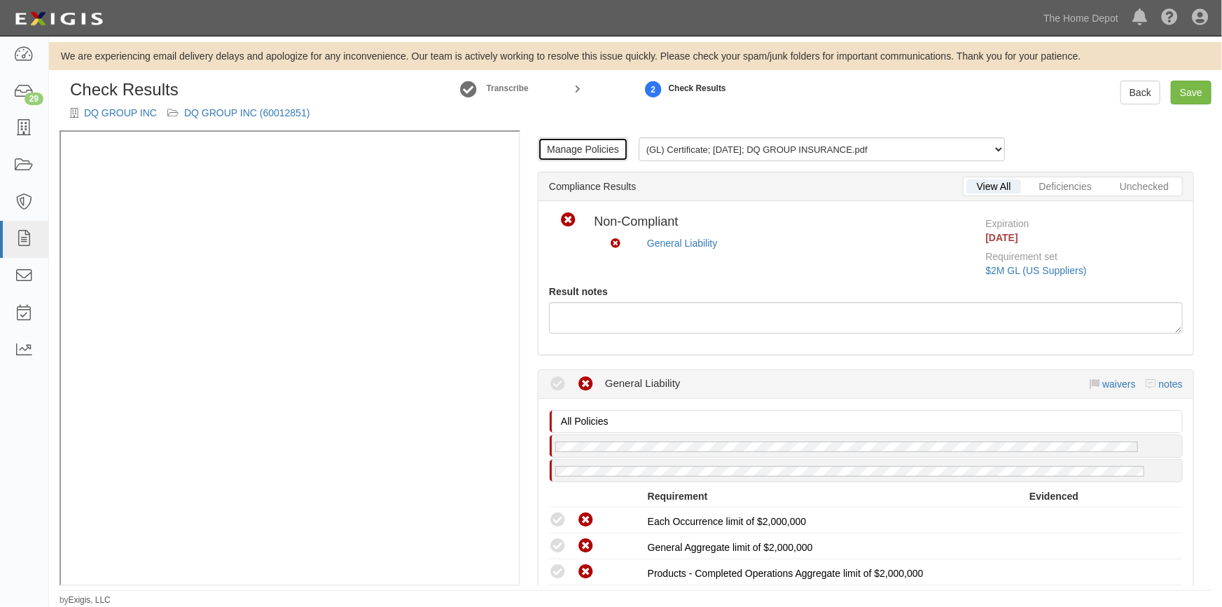
click at [579, 154] on link "Manage Policies" at bounding box center [583, 149] width 90 height 24
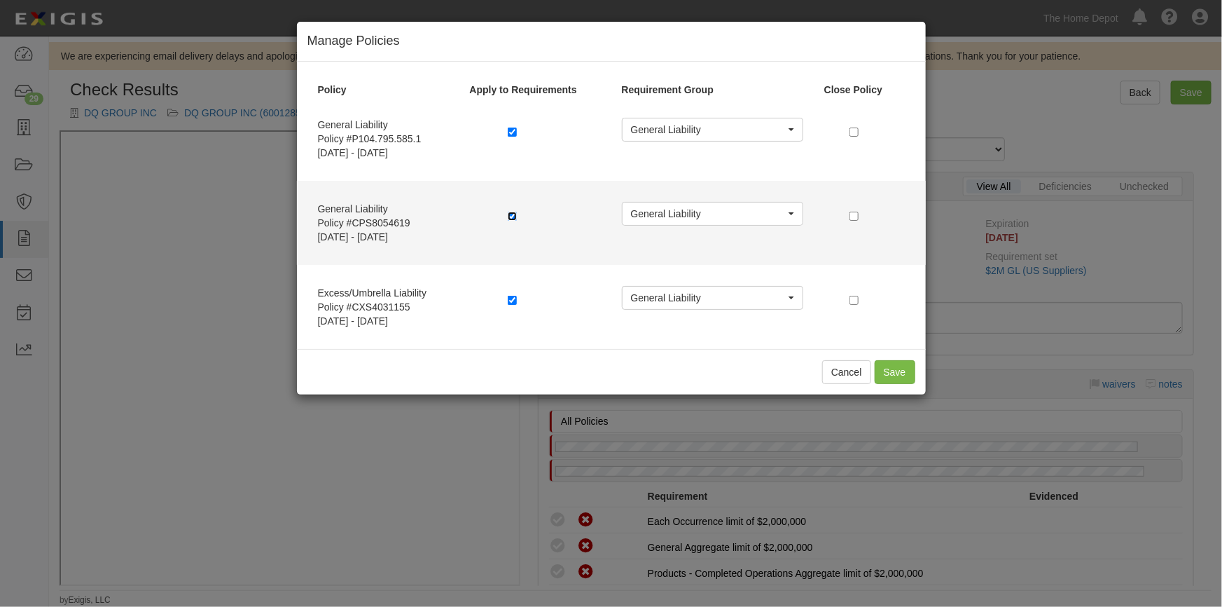
click at [511, 216] on input "checkbox" at bounding box center [512, 216] width 9 height 9
checkbox input "false"
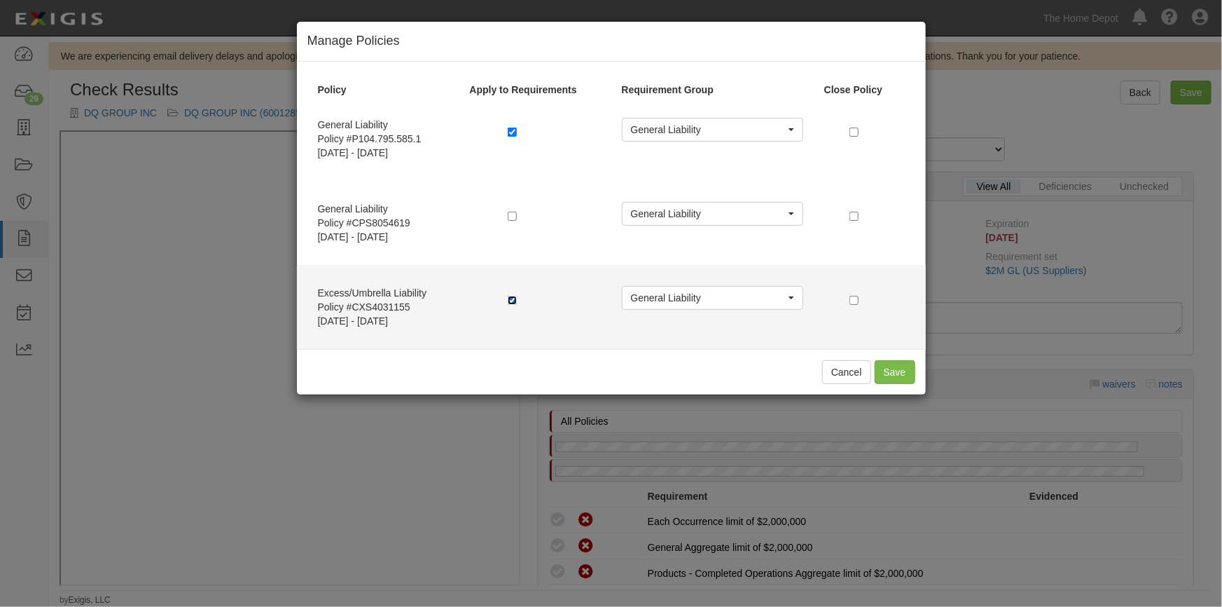
click at [513, 302] on input "checkbox" at bounding box center [512, 300] width 9 height 9
checkbox input "false"
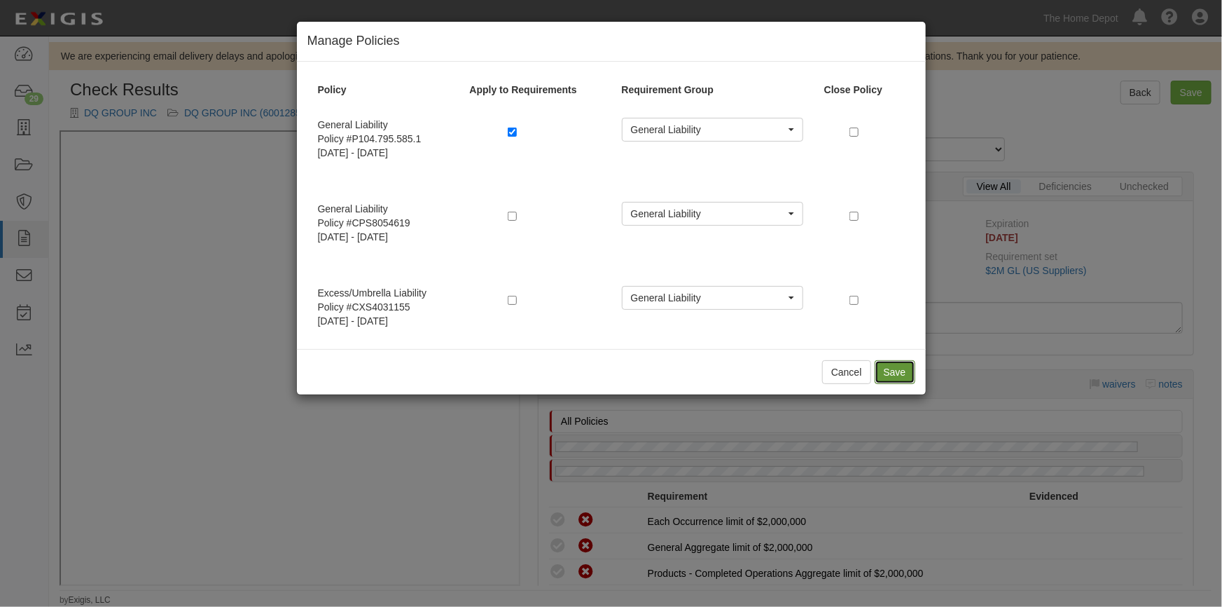
click at [887, 372] on button "Save" at bounding box center [895, 372] width 41 height 24
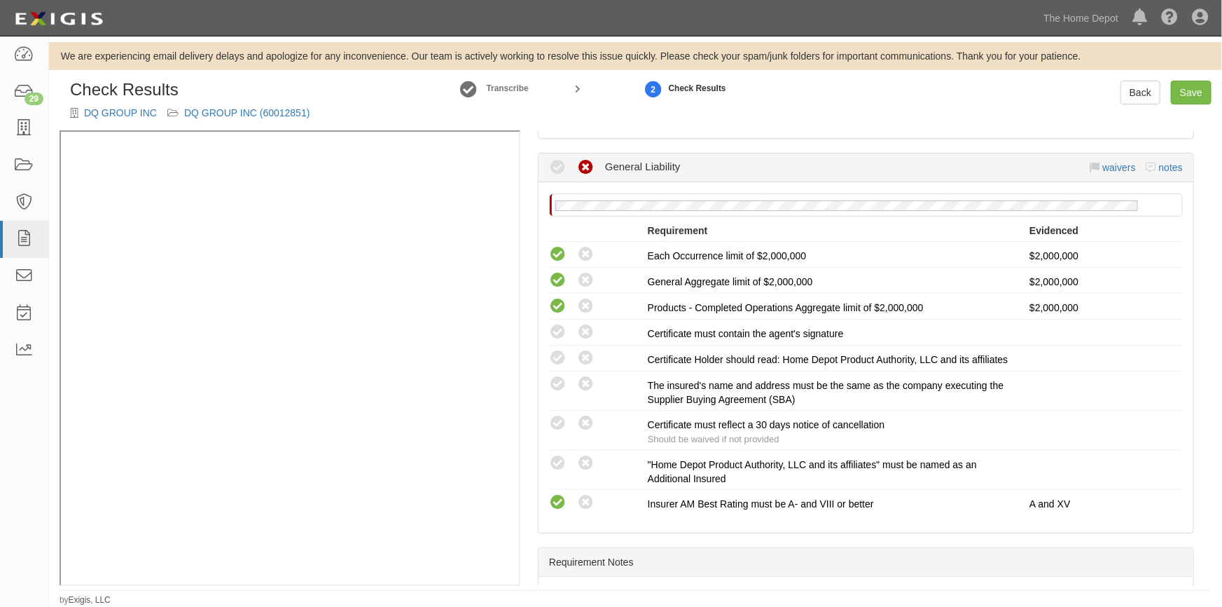
scroll to position [382, 0]
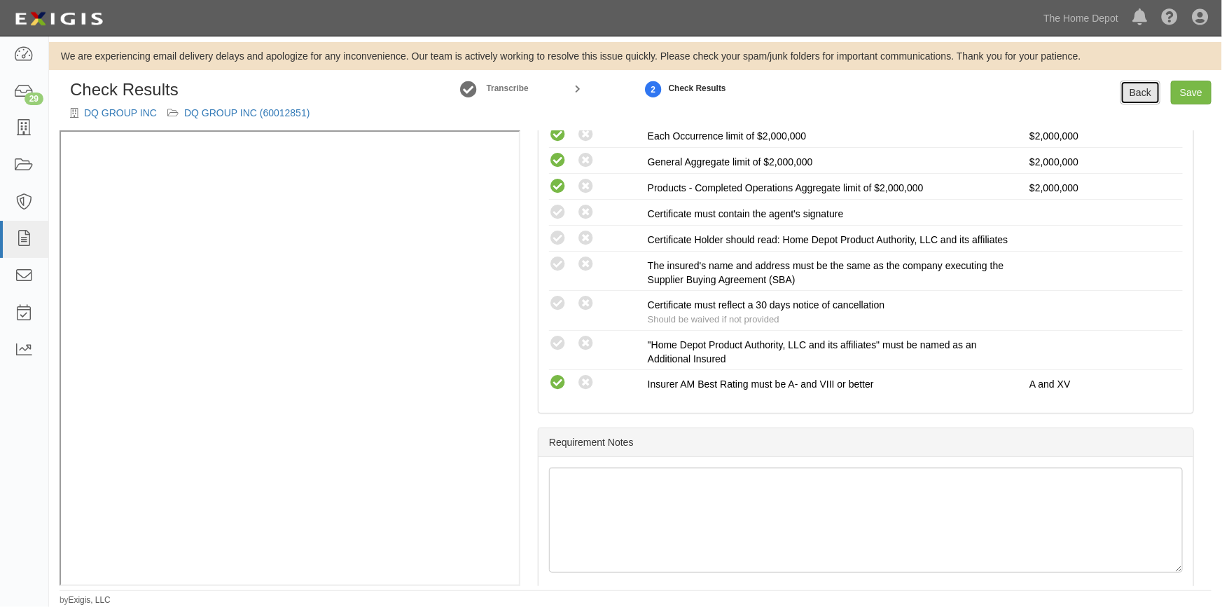
click at [1142, 93] on link "Back" at bounding box center [1141, 93] width 40 height 24
click at [90, 115] on link "DQ GROUP INC" at bounding box center [120, 112] width 73 height 11
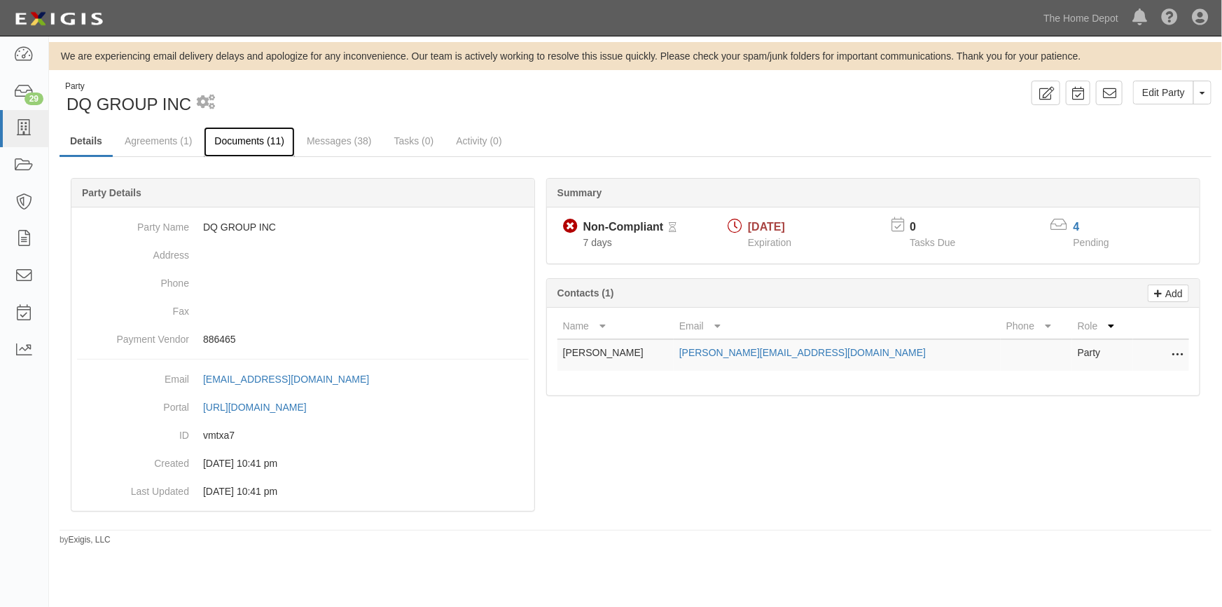
click at [244, 137] on link "Documents (11)" at bounding box center [249, 142] width 91 height 30
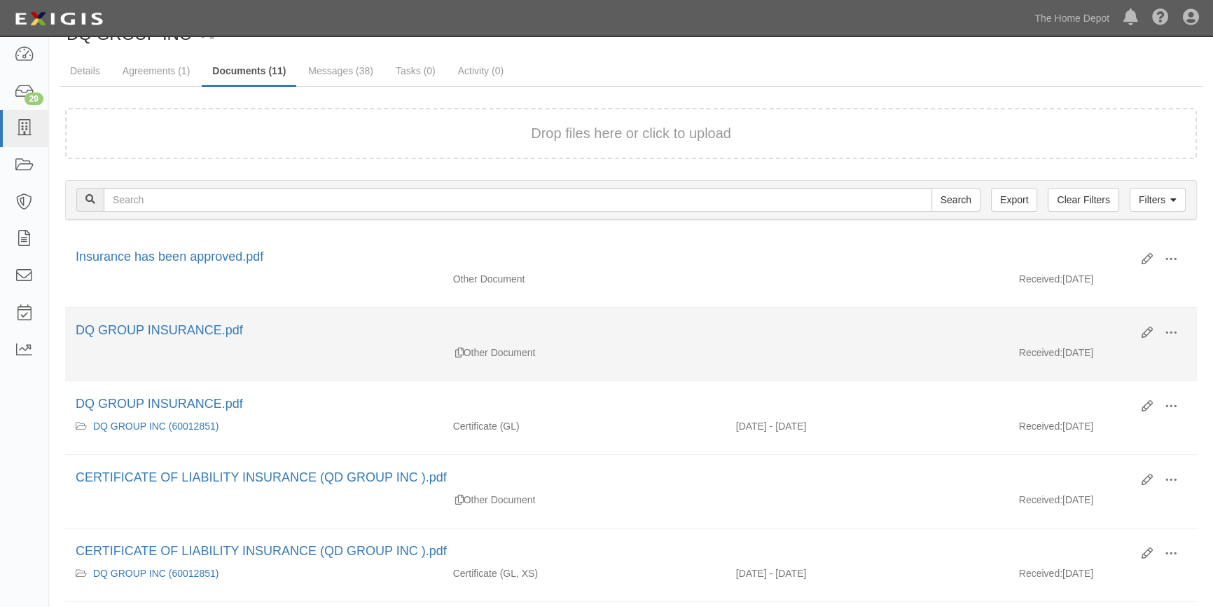
scroll to position [127, 0]
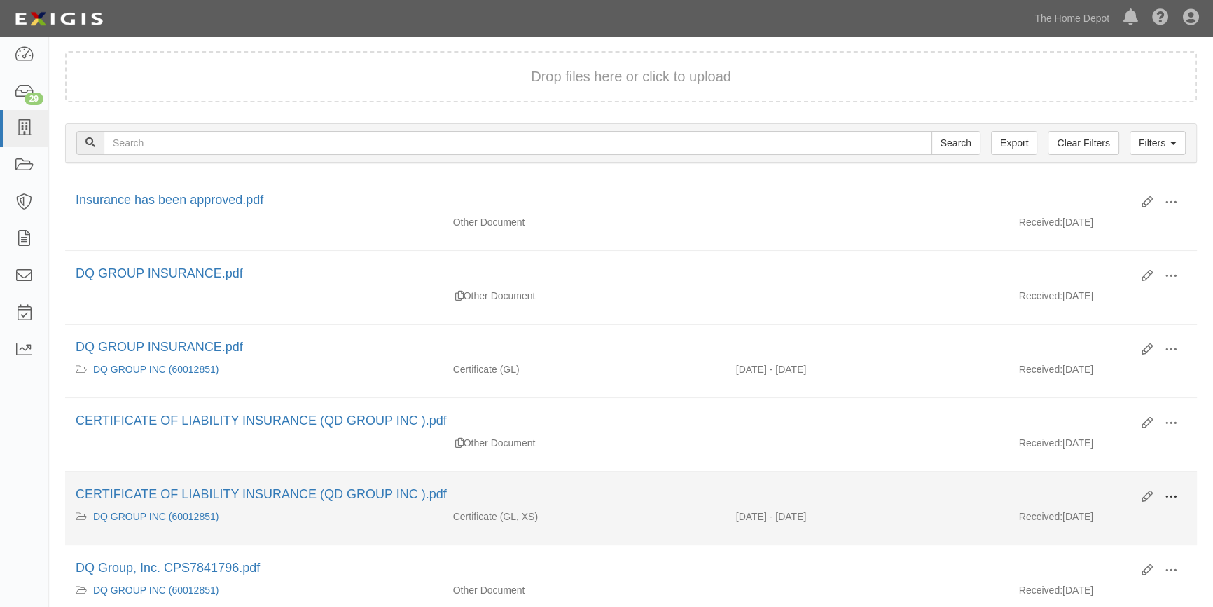
click at [1170, 493] on span at bounding box center [1171, 496] width 13 height 13
click at [1104, 516] on link "View" at bounding box center [1103, 516] width 111 height 25
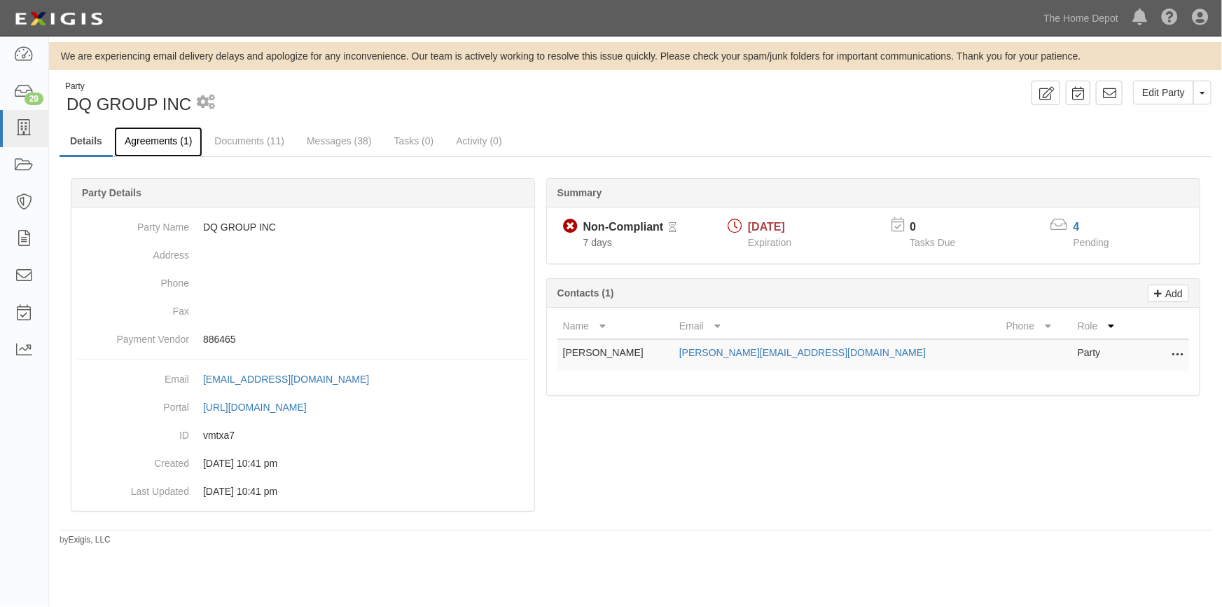
click at [157, 144] on link "Agreements (1)" at bounding box center [158, 142] width 88 height 30
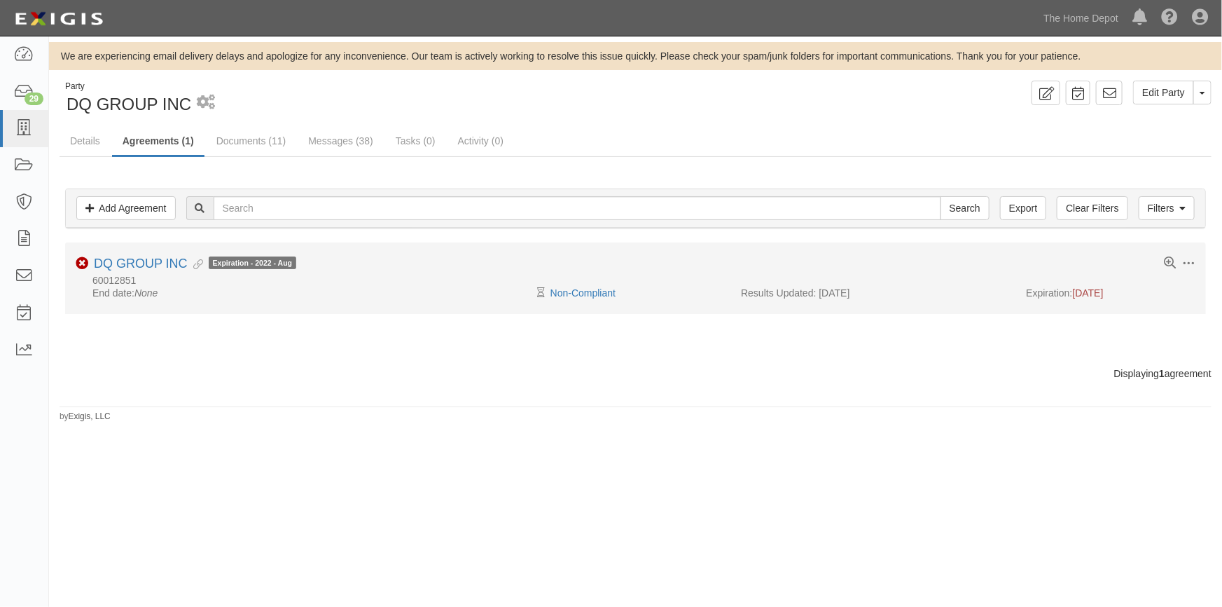
click at [567, 286] on div "Pending Review Non-Compliant" at bounding box center [636, 293] width 190 height 14
click at [571, 294] on link "Non-Compliant" at bounding box center [583, 292] width 65 height 11
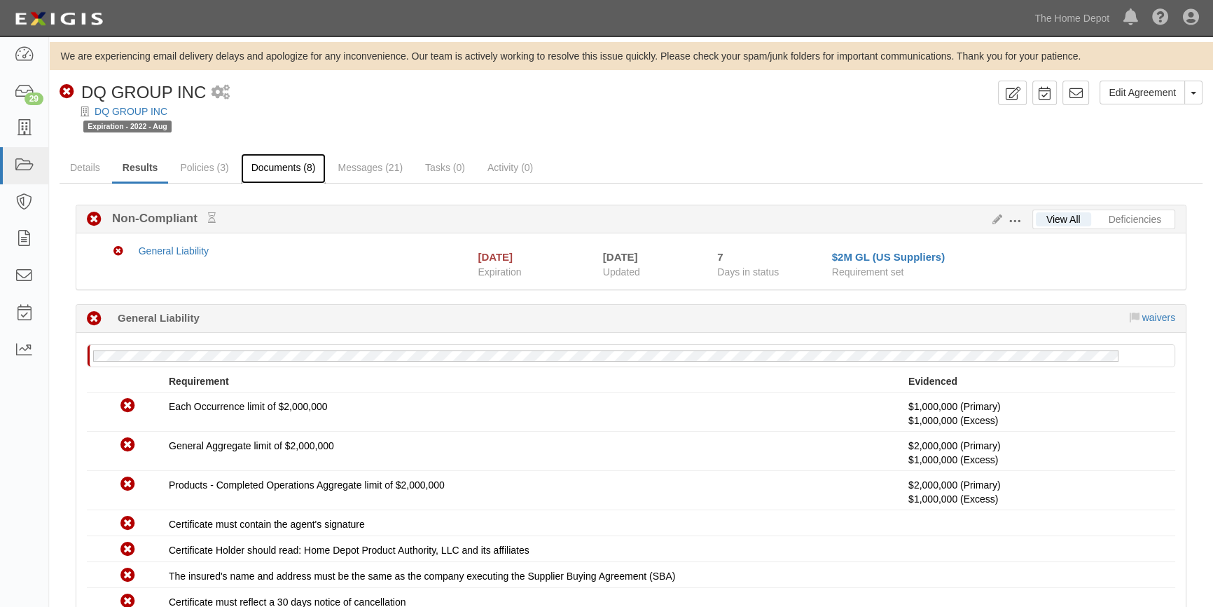
click at [286, 171] on link "Documents (8)" at bounding box center [283, 168] width 85 height 30
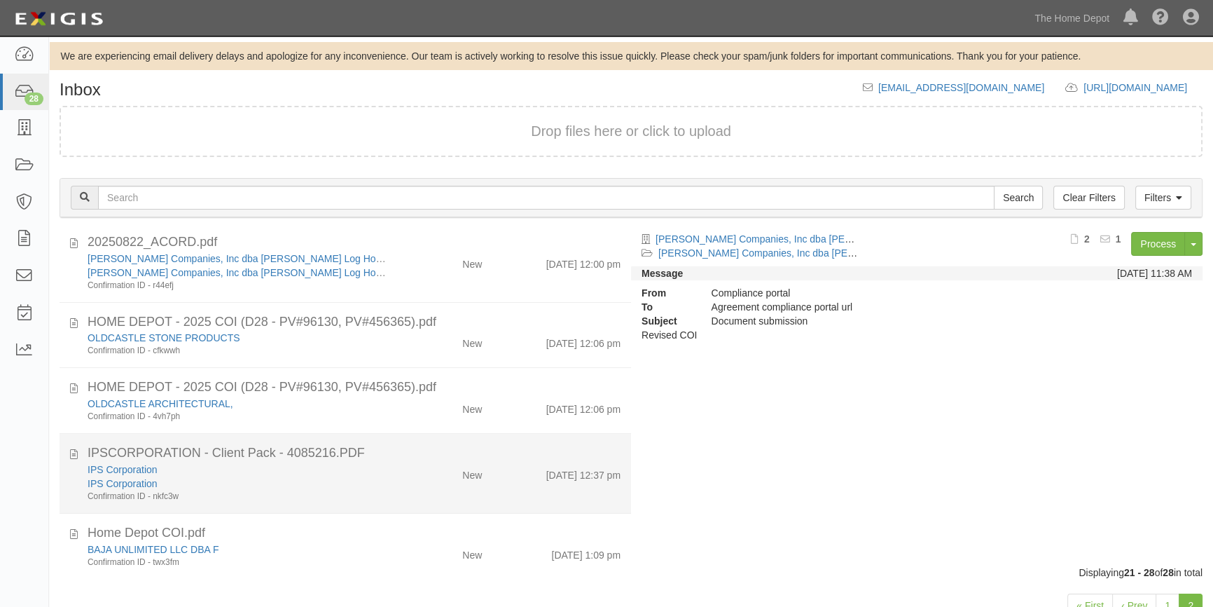
scroll to position [259, 0]
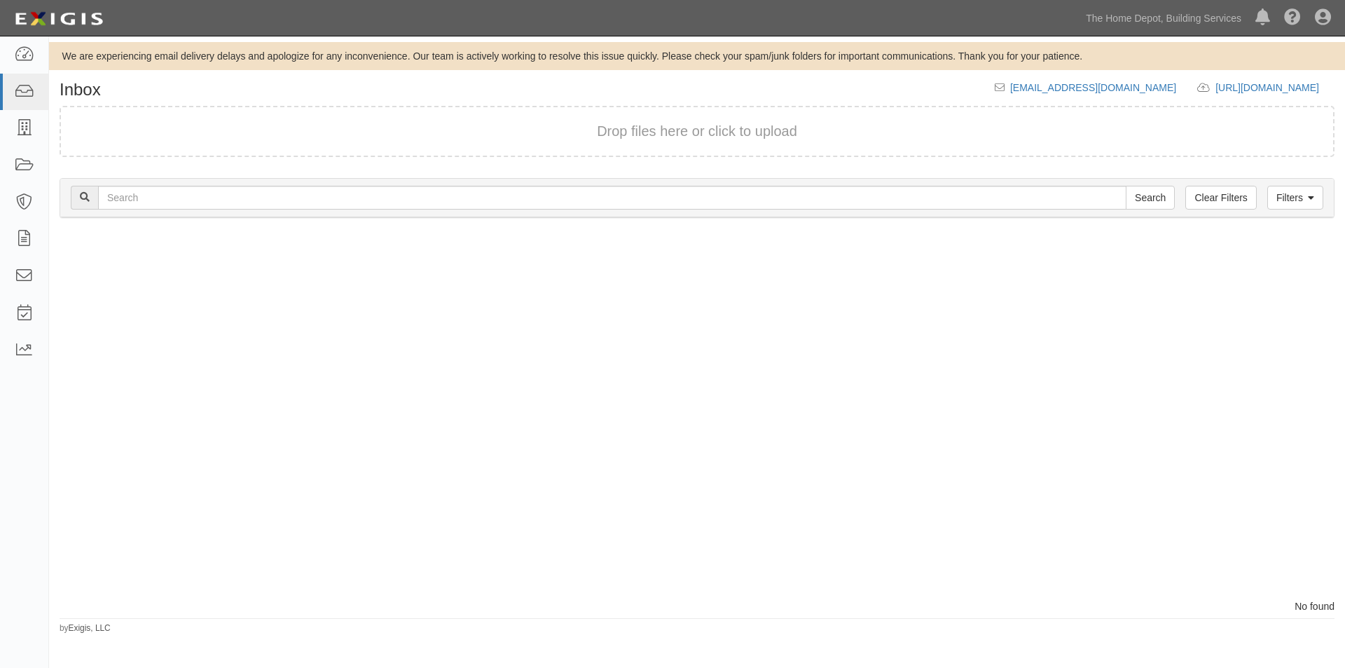
click at [373, 590] on div at bounding box center [373, 415] width 648 height 367
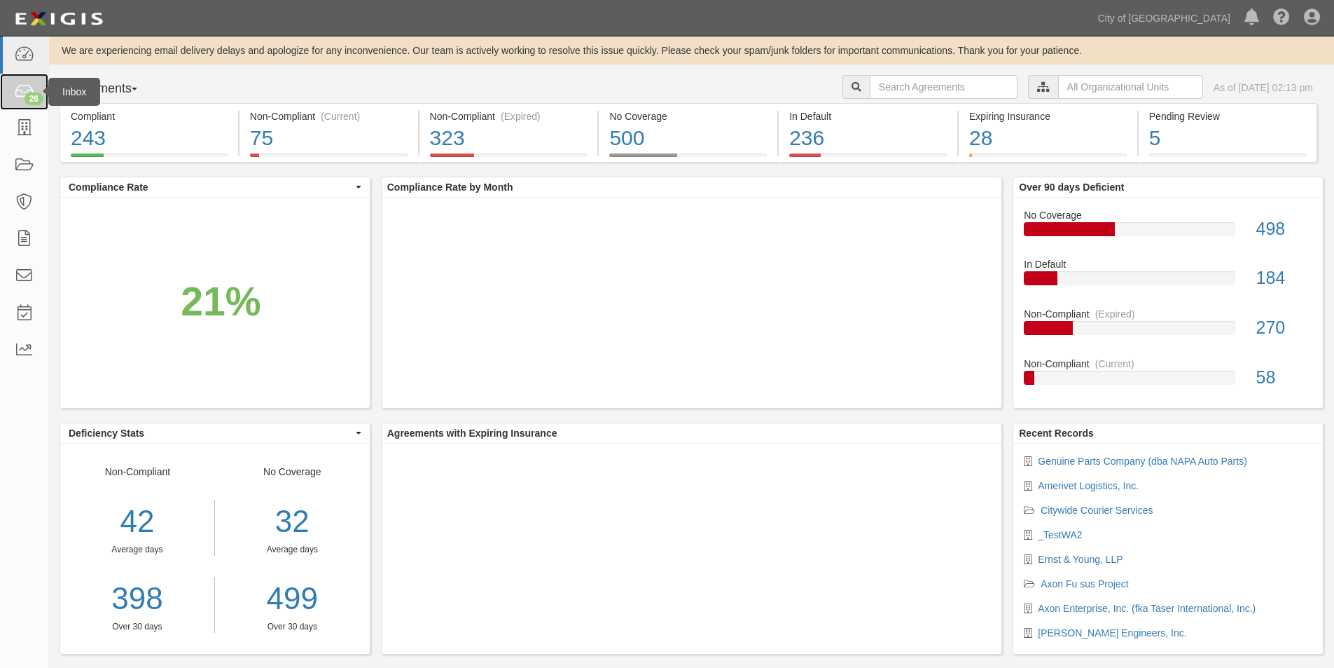
click at [35, 88] on link "26" at bounding box center [24, 92] width 48 height 37
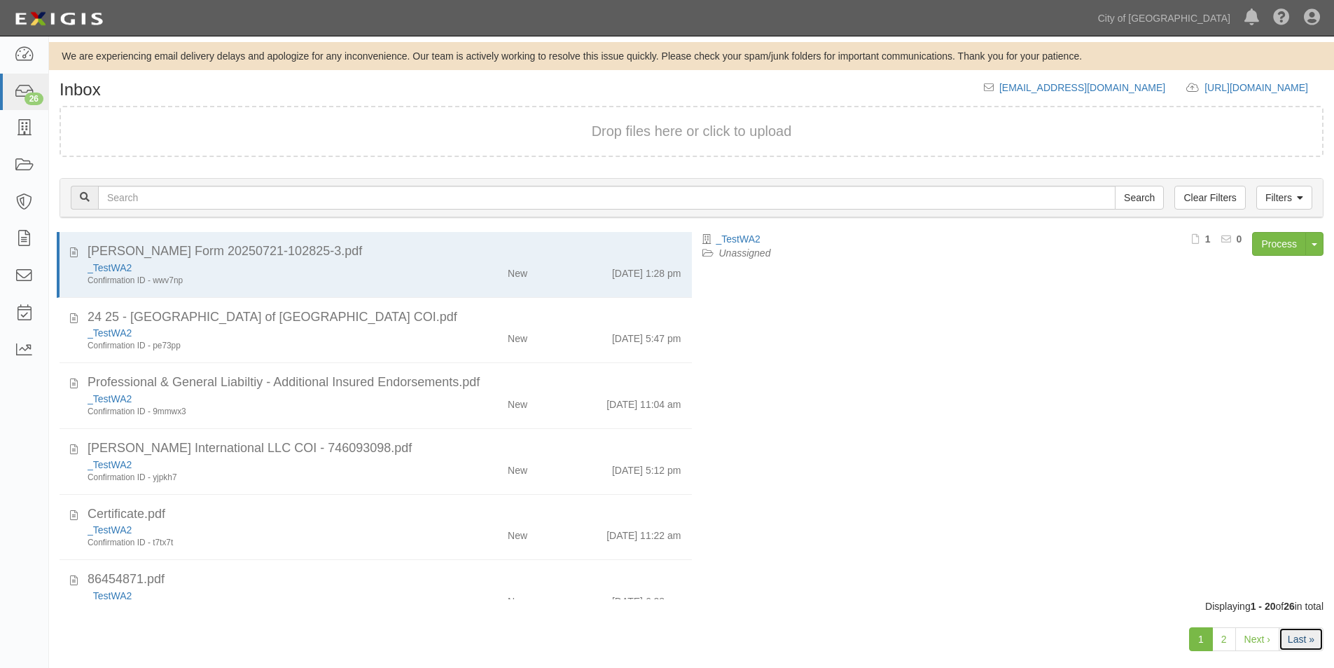
click at [1296, 642] on link "Last »" at bounding box center [1301, 639] width 45 height 24
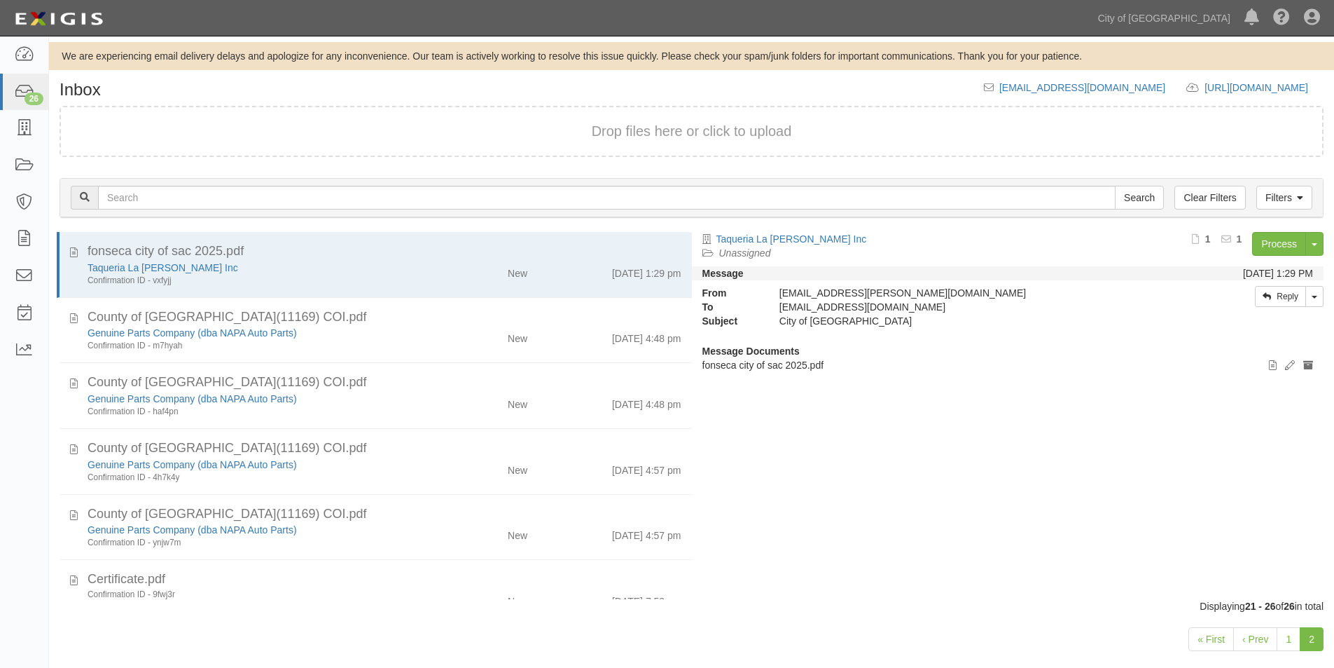
scroll to position [27, 0]
